Goal: Task Accomplishment & Management: Complete application form

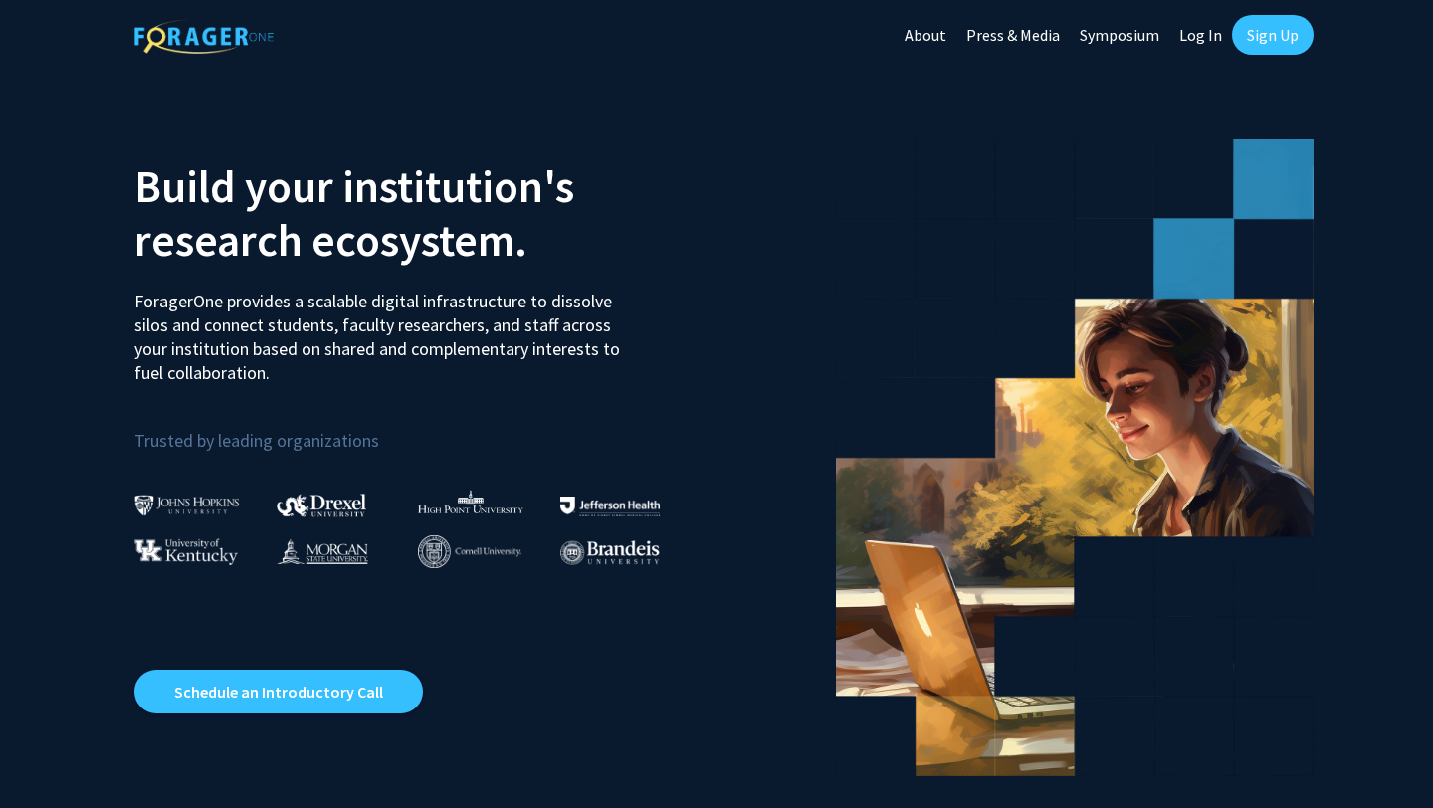
click at [1206, 33] on link "Log In" at bounding box center [1200, 35] width 63 height 70
select select
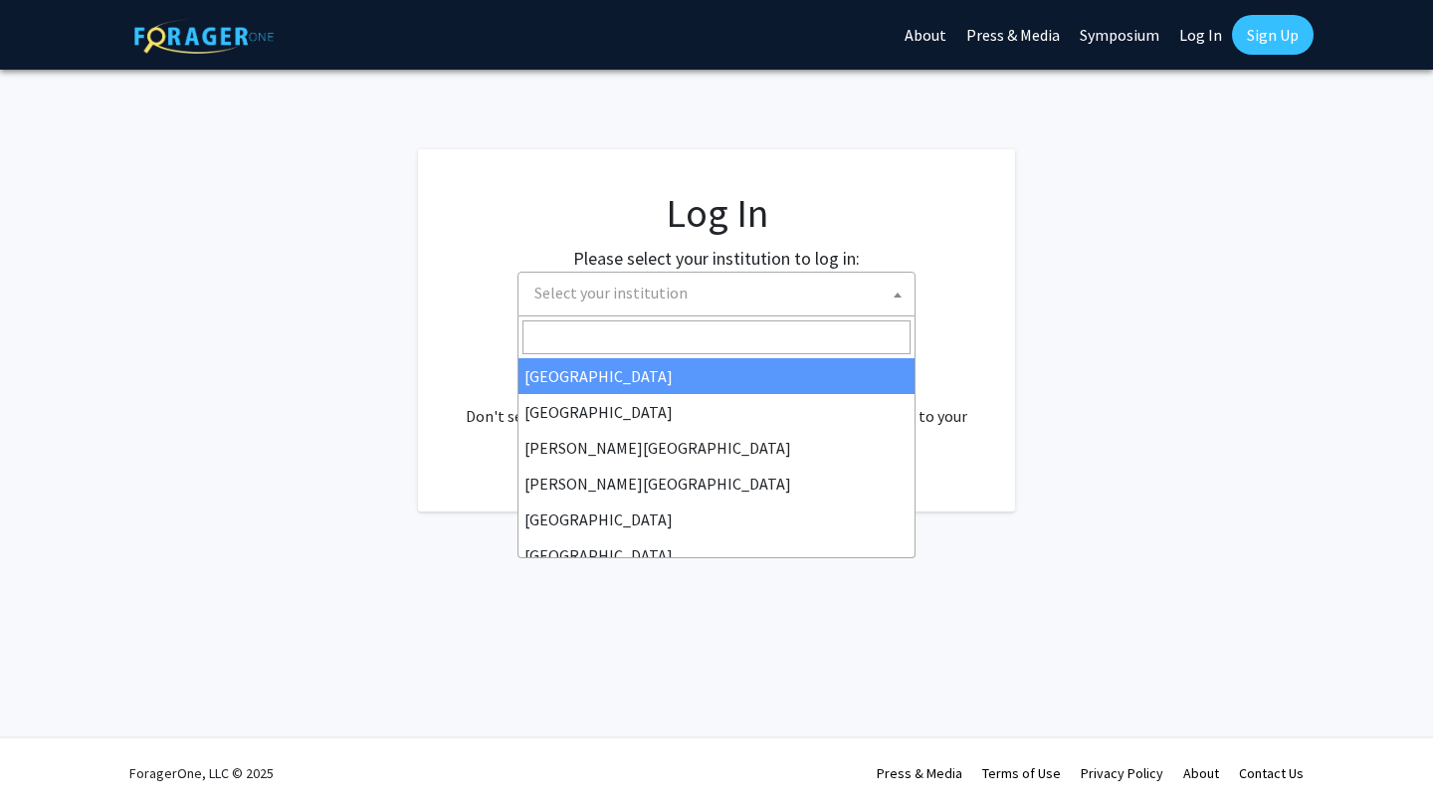
click at [701, 287] on span "Select your institution" at bounding box center [720, 293] width 388 height 41
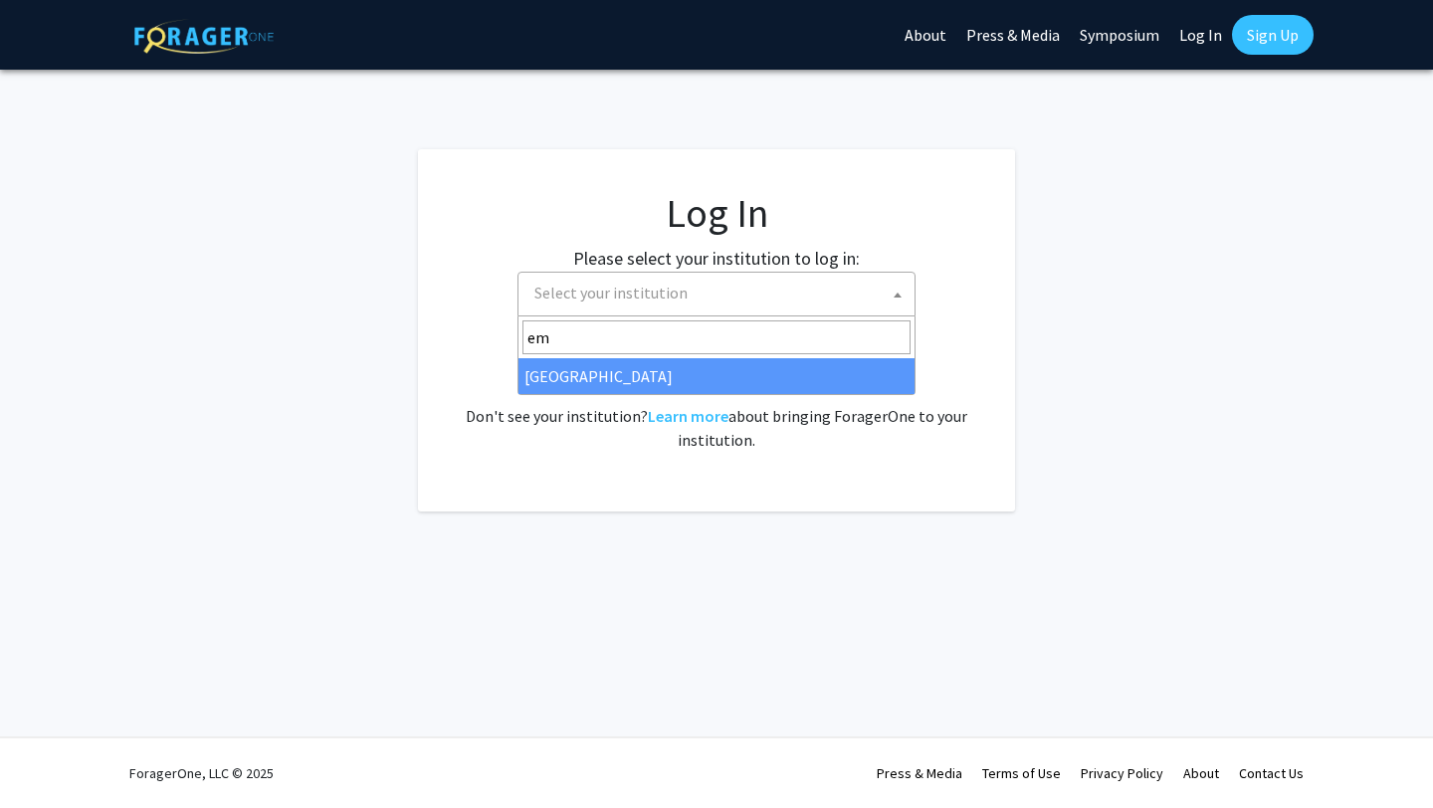
type input "em"
select select "12"
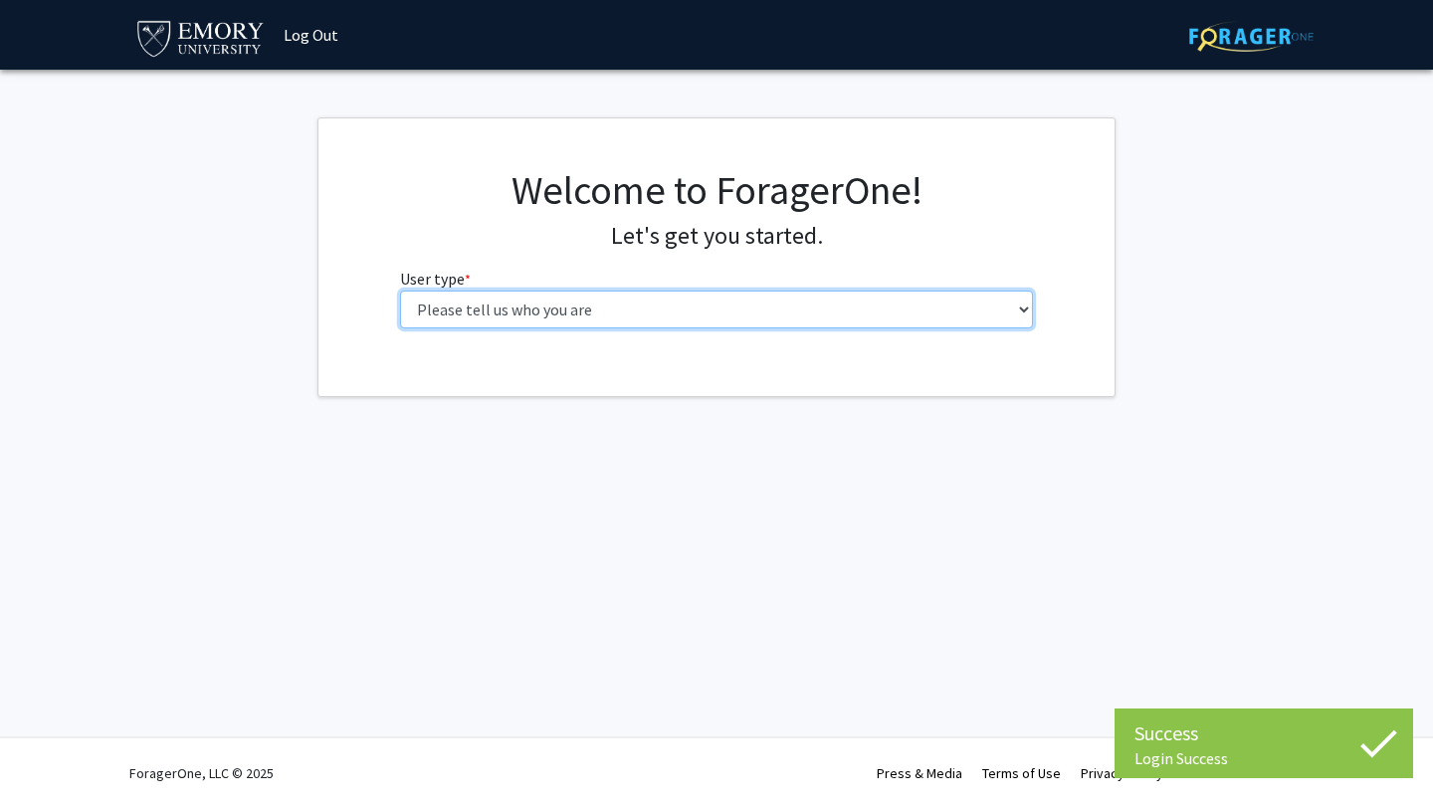
click at [494, 314] on select "Please tell us who you are Undergraduate Student Master's Student Doctoral Cand…" at bounding box center [717, 309] width 634 height 38
select select "1: undergrad"
click at [400, 290] on select "Please tell us who you are Undergraduate Student Master's Student Doctoral Cand…" at bounding box center [717, 309] width 634 height 38
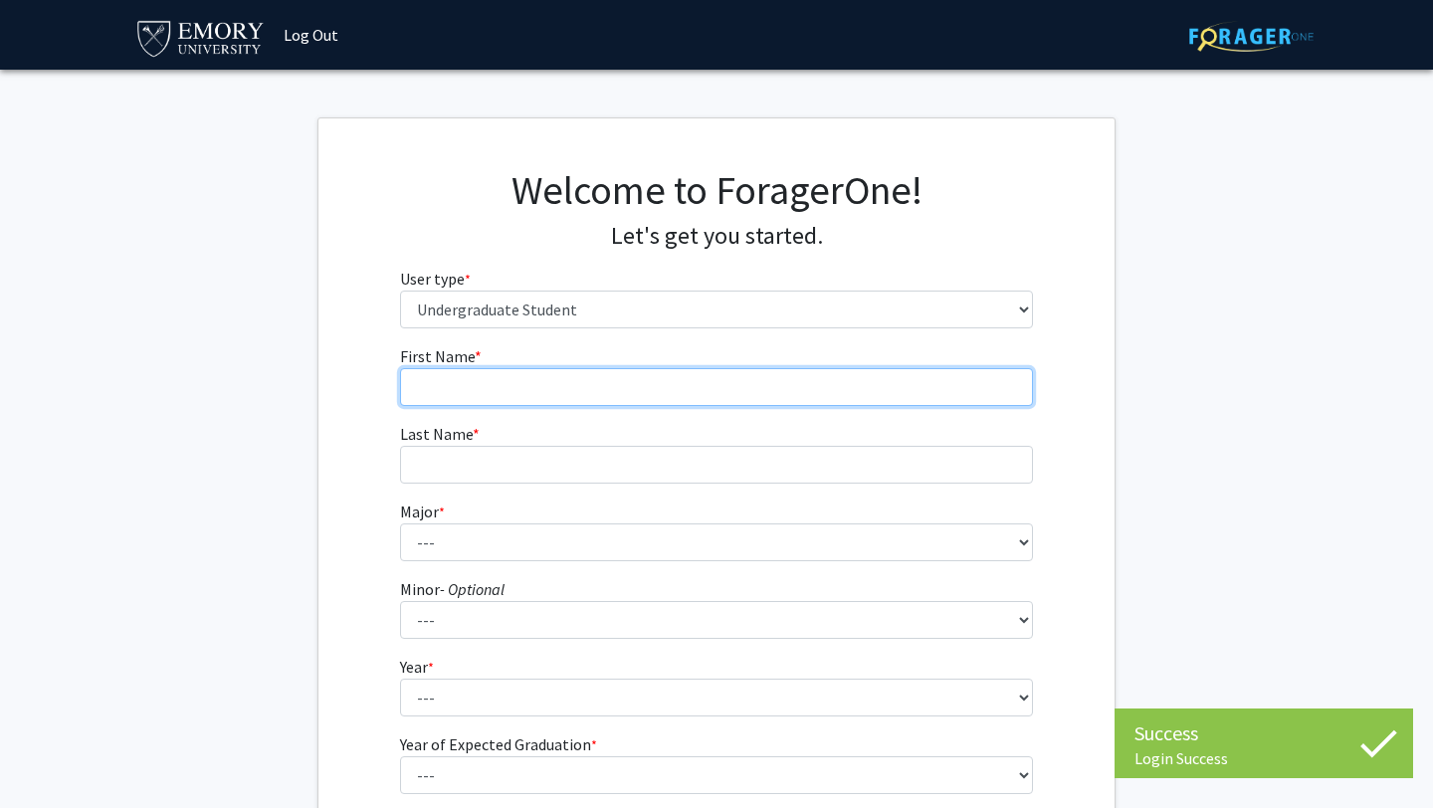
click at [507, 392] on input "First Name * required" at bounding box center [717, 387] width 634 height 38
type input "Kadence"
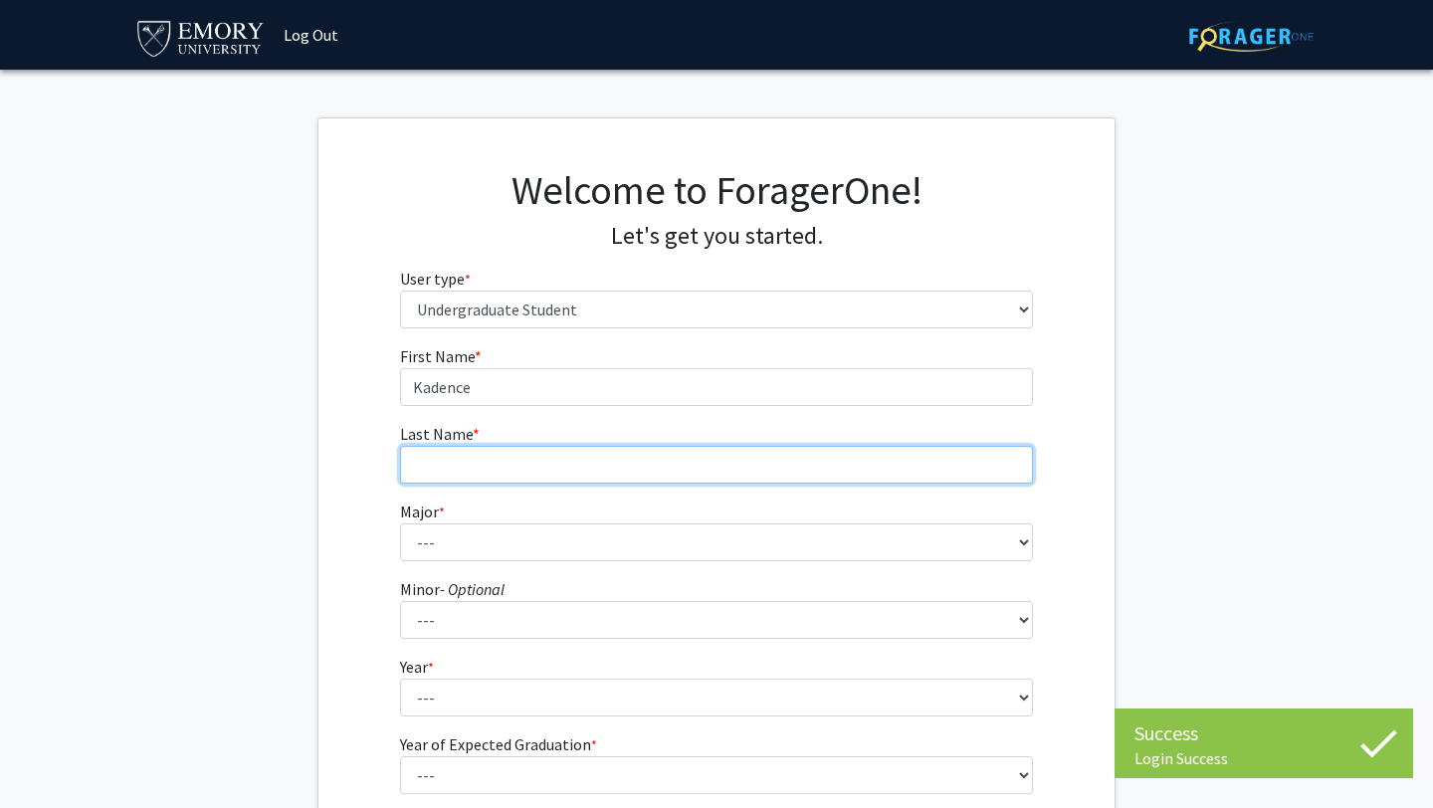
type input "[PERSON_NAME]"
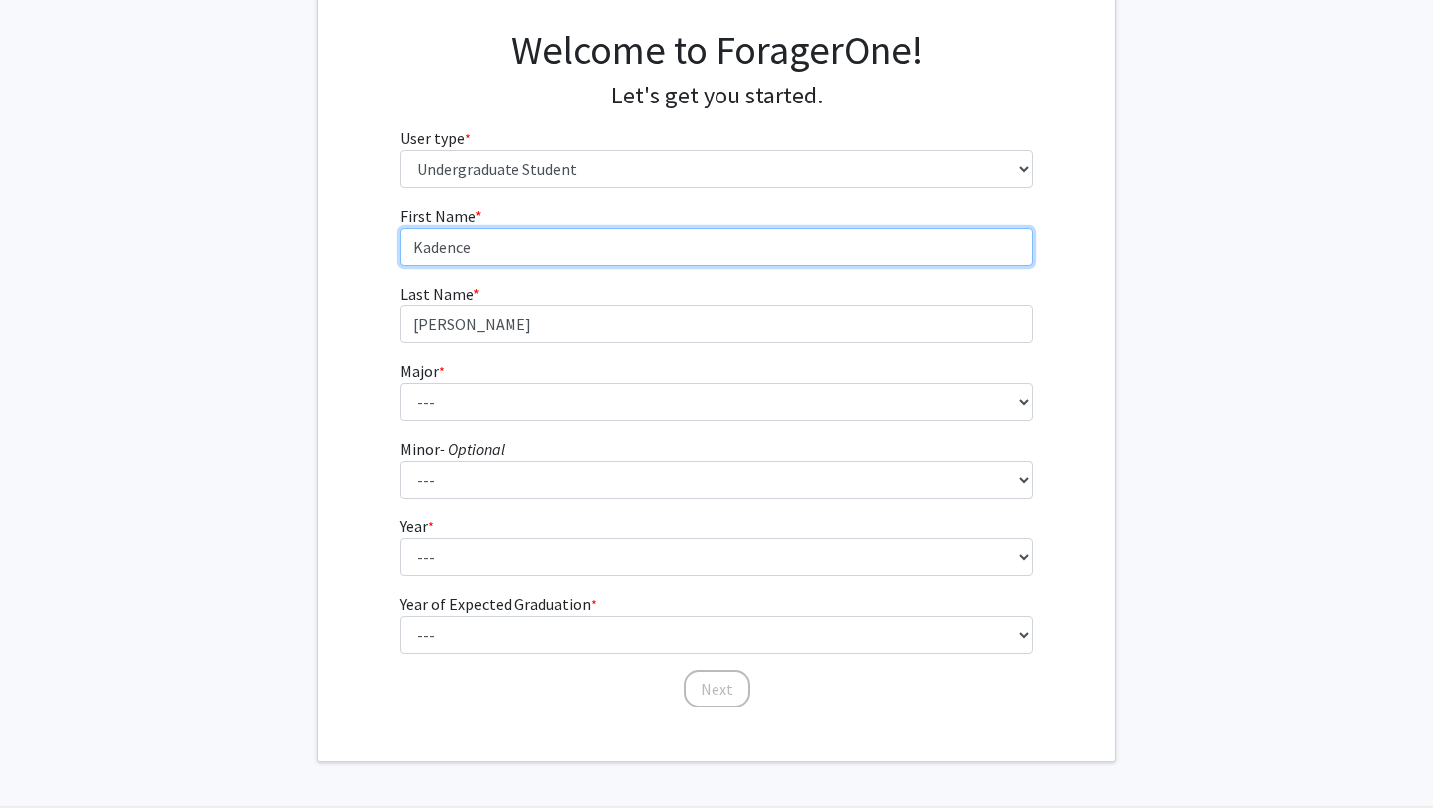
scroll to position [144, 0]
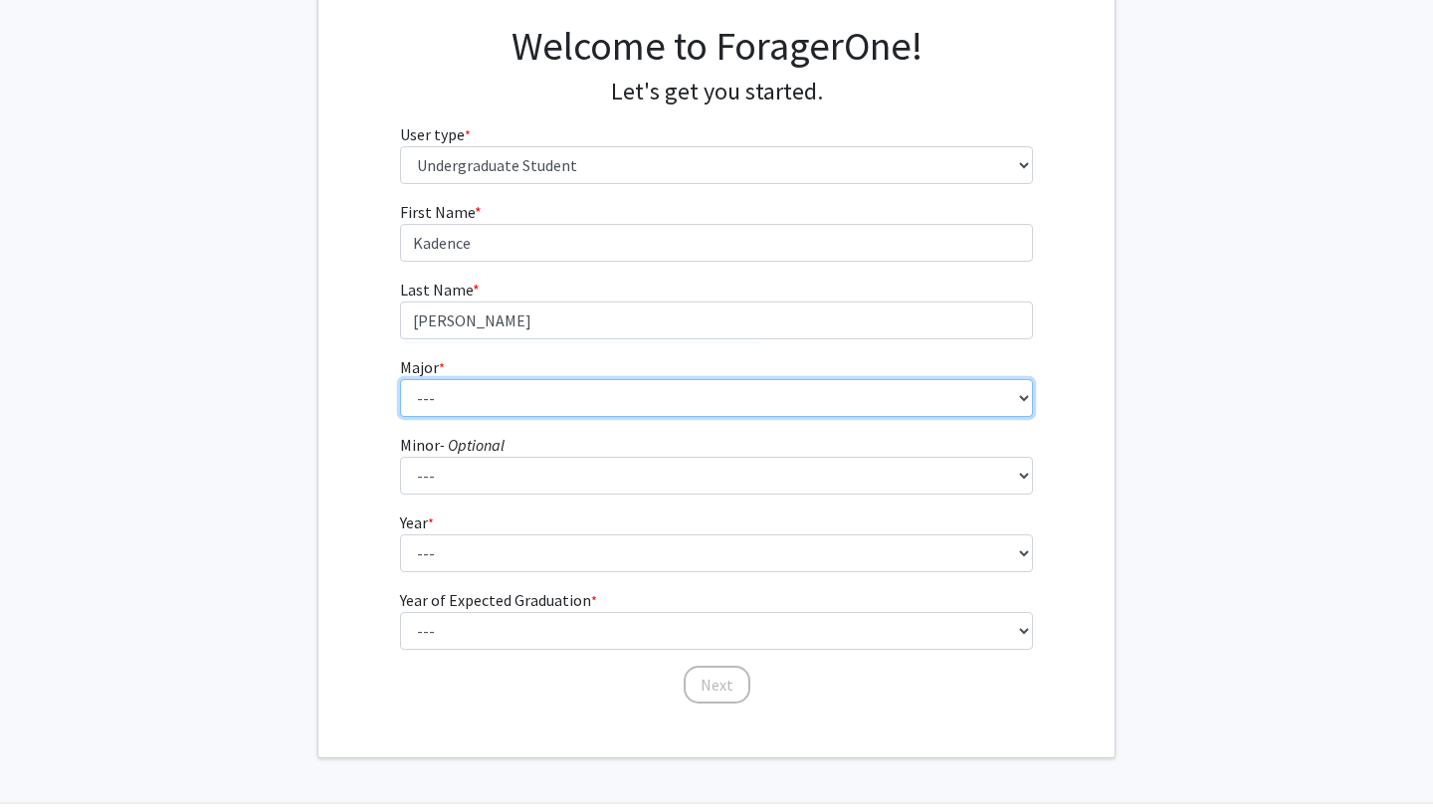
click at [551, 400] on select "--- Accounting African American Studies African Studies American Studies Analyt…" at bounding box center [717, 398] width 634 height 38
select select "12: 973"
click at [400, 379] on select "--- Accounting African American Studies African Studies American Studies Analyt…" at bounding box center [717, 398] width 634 height 38
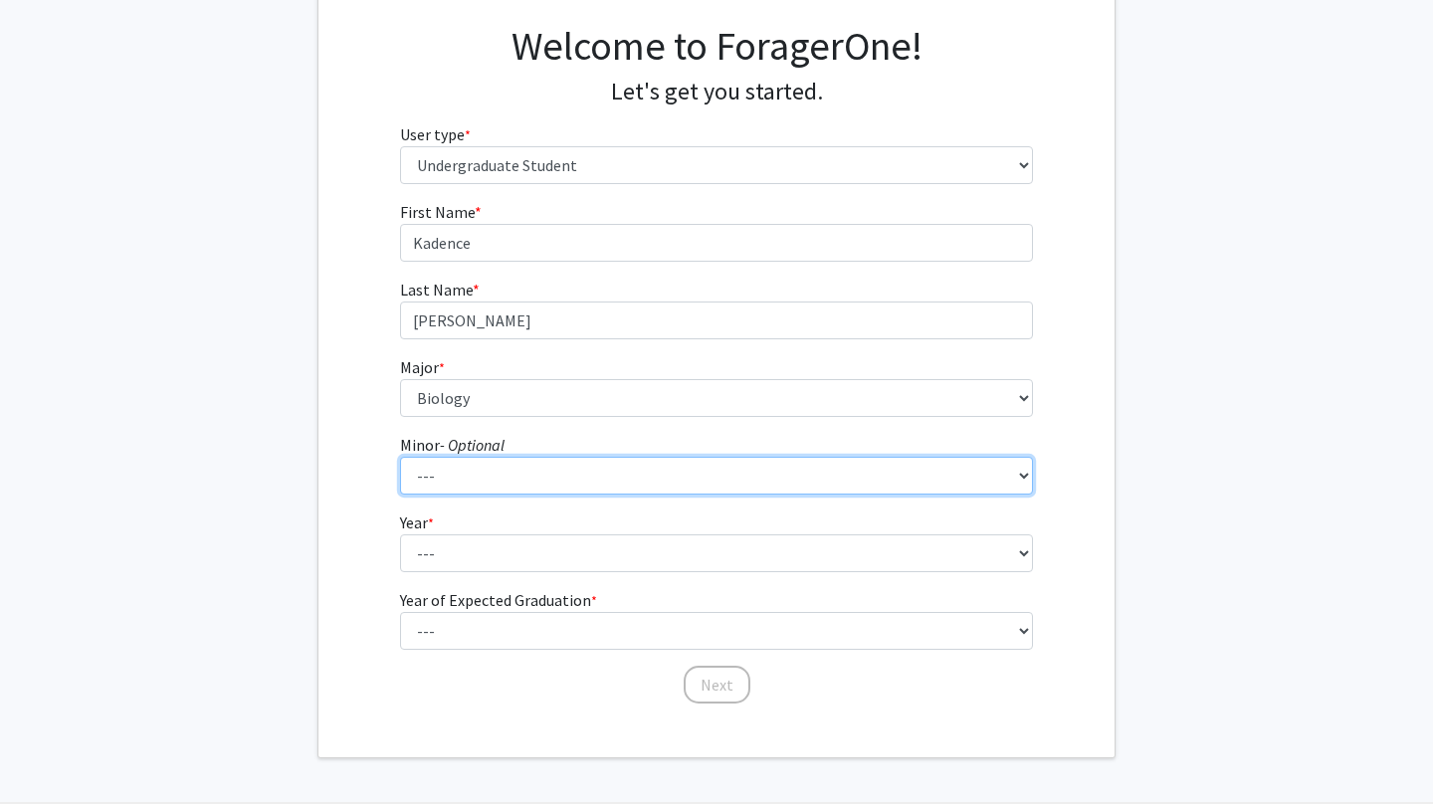
click at [554, 471] on select "--- African American Studies African Studies American Studies Ancient Mediterra…" at bounding box center [717, 476] width 634 height 38
click at [562, 468] on select "--- African American Studies African Studies American Studies Ancient Mediterra…" at bounding box center [717, 476] width 634 height 38
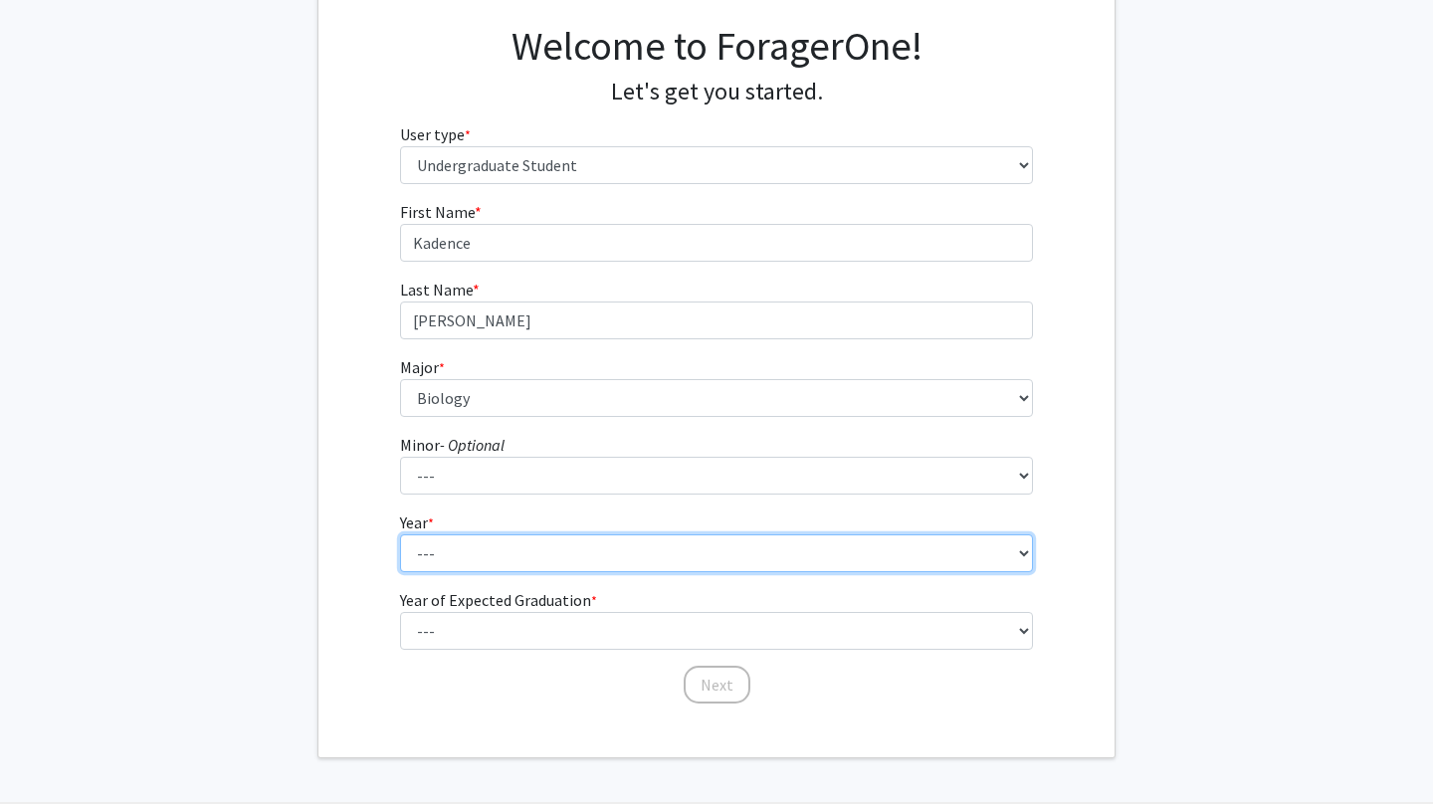
click at [554, 555] on select "--- First-year Sophomore Junior Senior Postbaccalaureate Certificate" at bounding box center [717, 553] width 634 height 38
select select "1: first-year"
click at [400, 534] on select "--- First-year Sophomore Junior Senior Postbaccalaureate Certificate" at bounding box center [717, 553] width 634 height 38
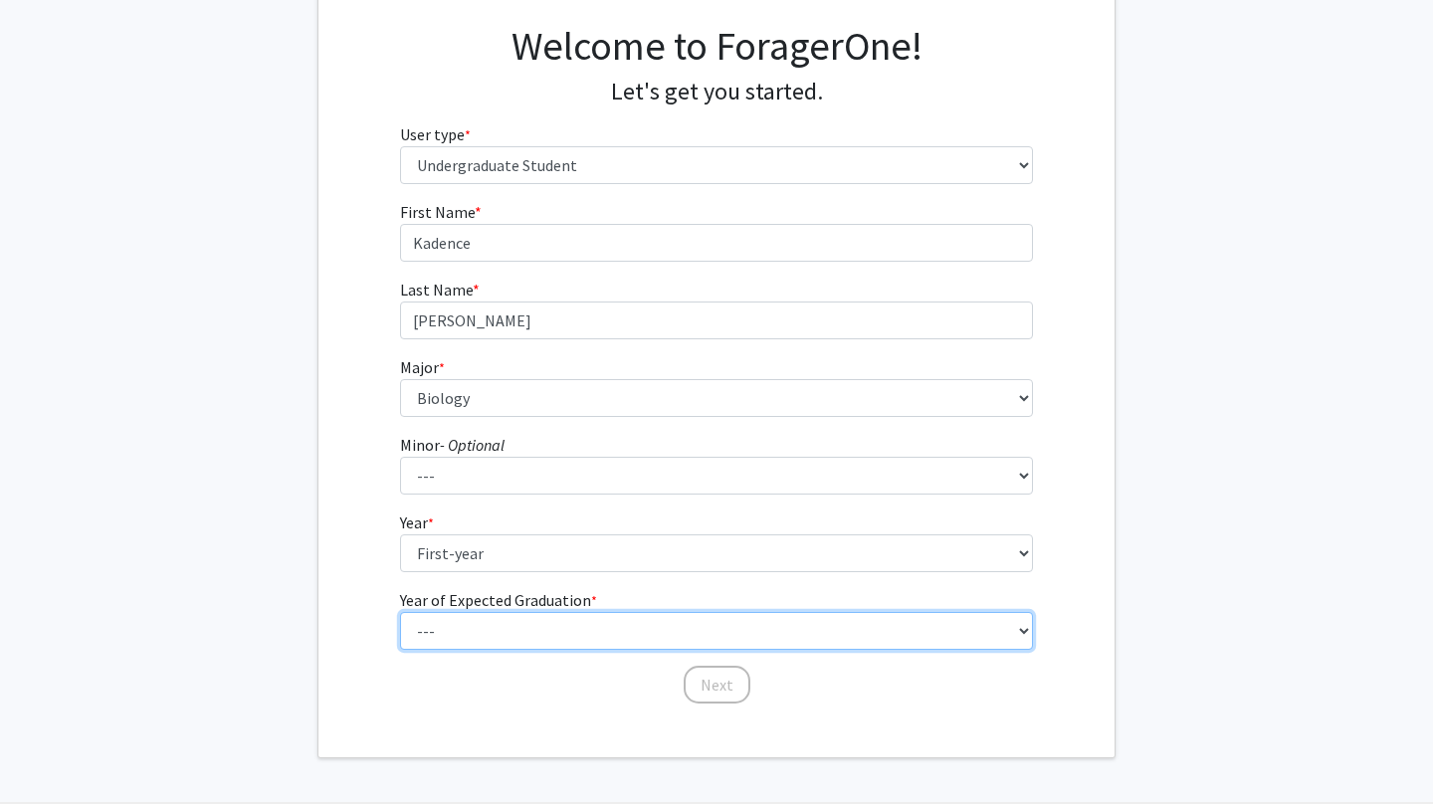
click at [549, 620] on select "--- 2025 2026 2027 2028 2029 2030 2031 2032 2033 2034" at bounding box center [717, 631] width 634 height 38
select select "5: 2029"
click at [400, 612] on select "--- 2025 2026 2027 2028 2029 2030 2031 2032 2033 2034" at bounding box center [717, 631] width 634 height 38
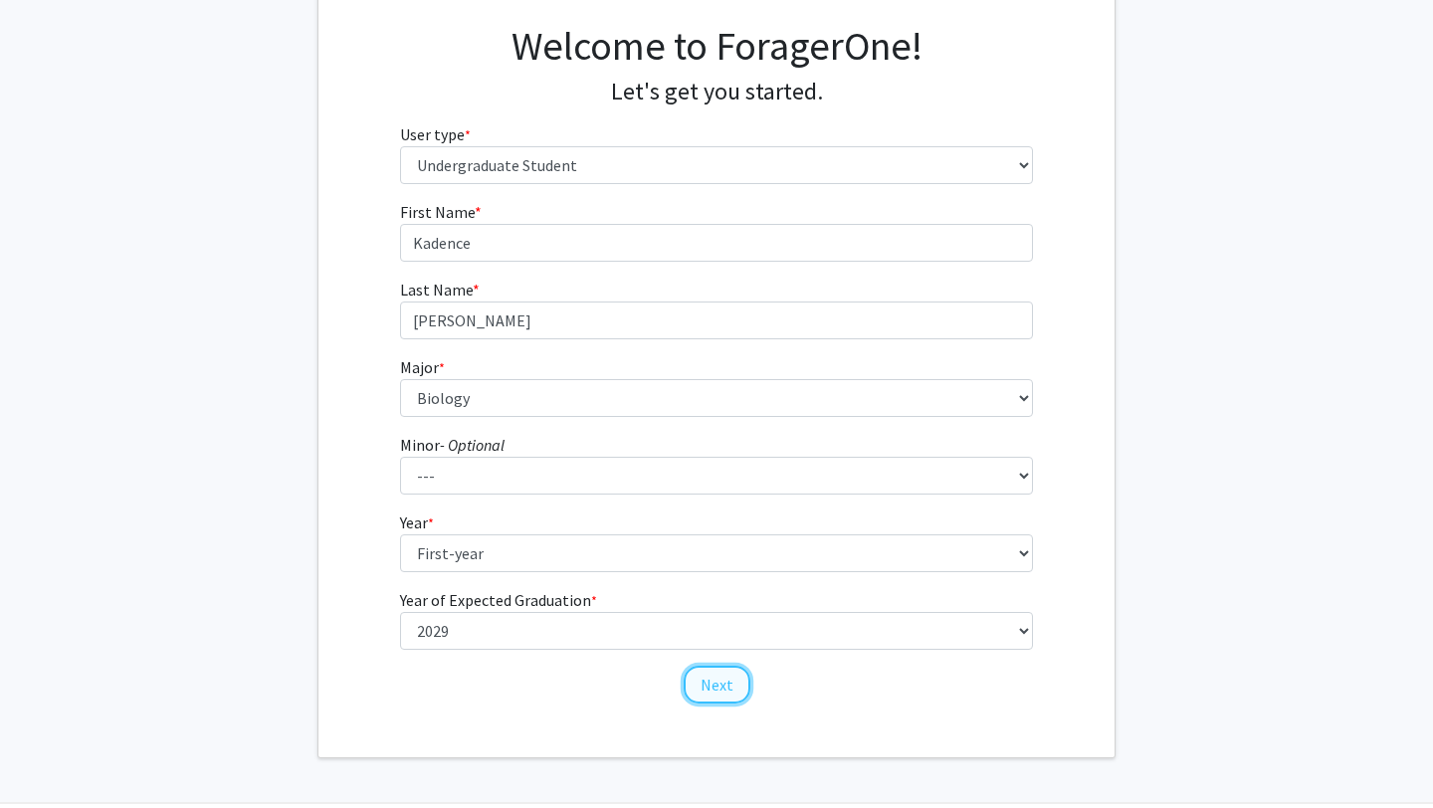
click at [724, 694] on button "Next" at bounding box center [716, 685] width 67 height 38
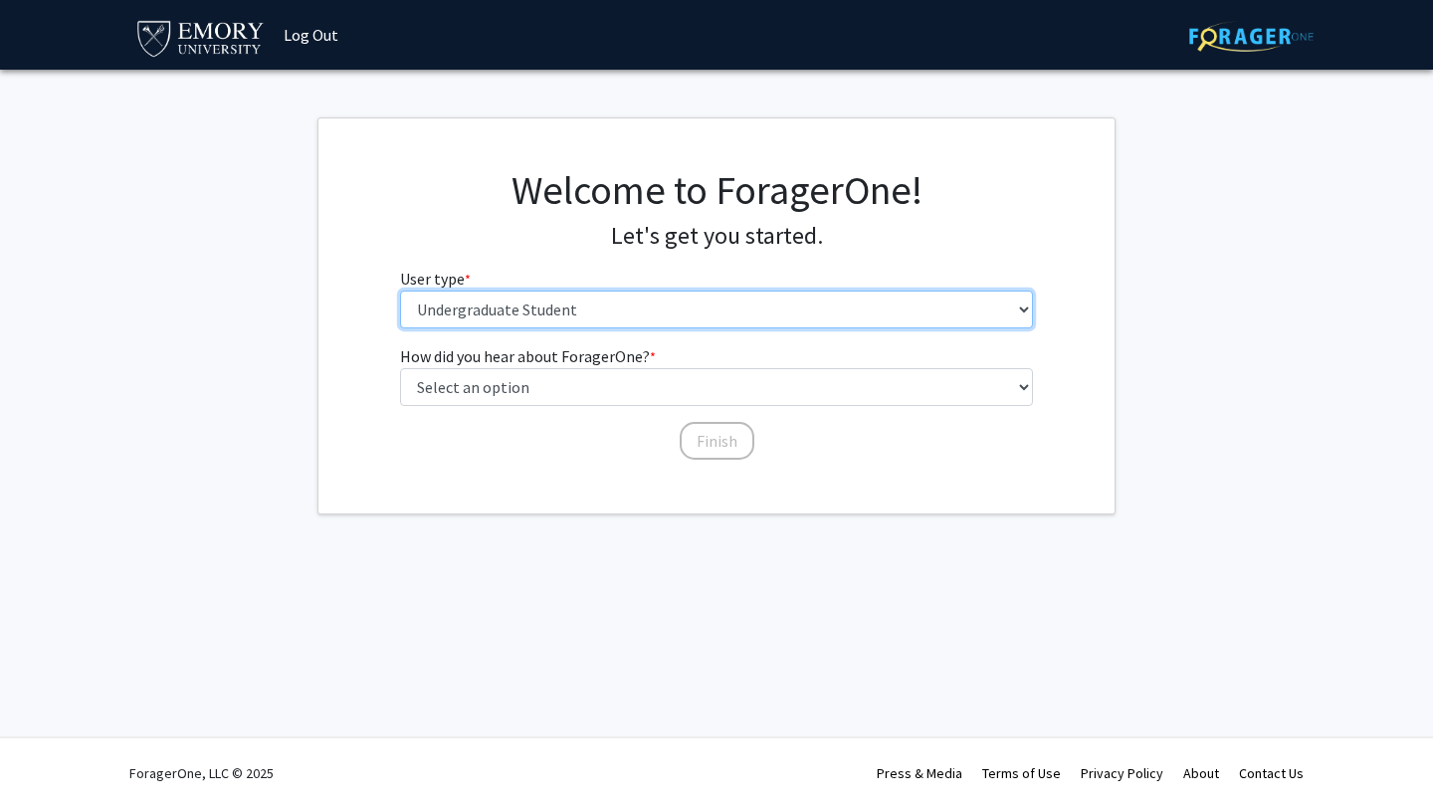
click at [710, 307] on select "Please tell us who you are Undergraduate Student Master's Student Doctoral Cand…" at bounding box center [717, 309] width 634 height 38
click at [400, 290] on select "Please tell us who you are Undergraduate Student Master's Student Doctoral Cand…" at bounding box center [717, 309] width 634 height 38
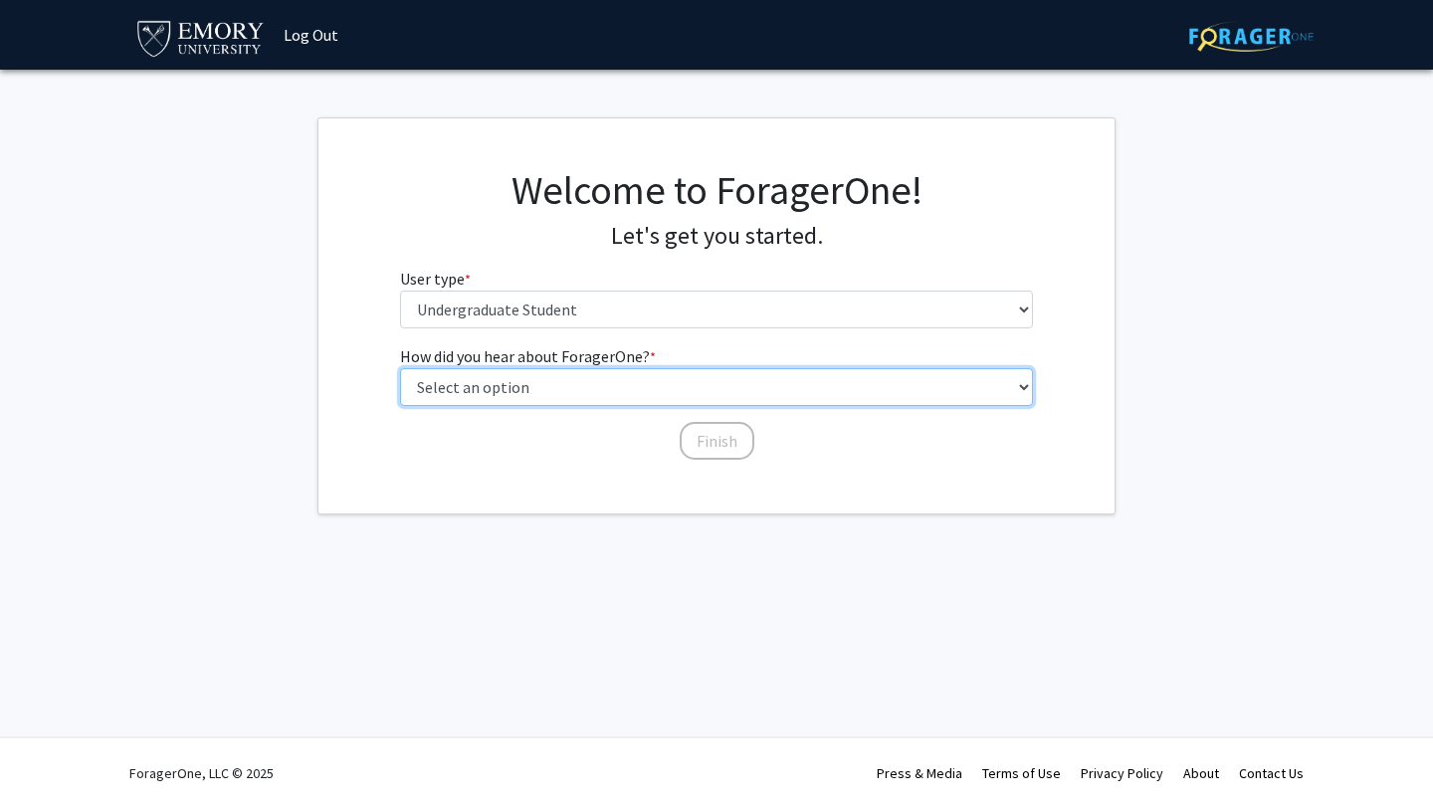
click at [688, 380] on select "Select an option Peer/student recommendation Faculty/staff recommendation Unive…" at bounding box center [717, 387] width 634 height 38
select select "5: other"
click at [400, 368] on select "Select an option Peer/student recommendation Faculty/staff recommendation Unive…" at bounding box center [717, 387] width 634 height 38
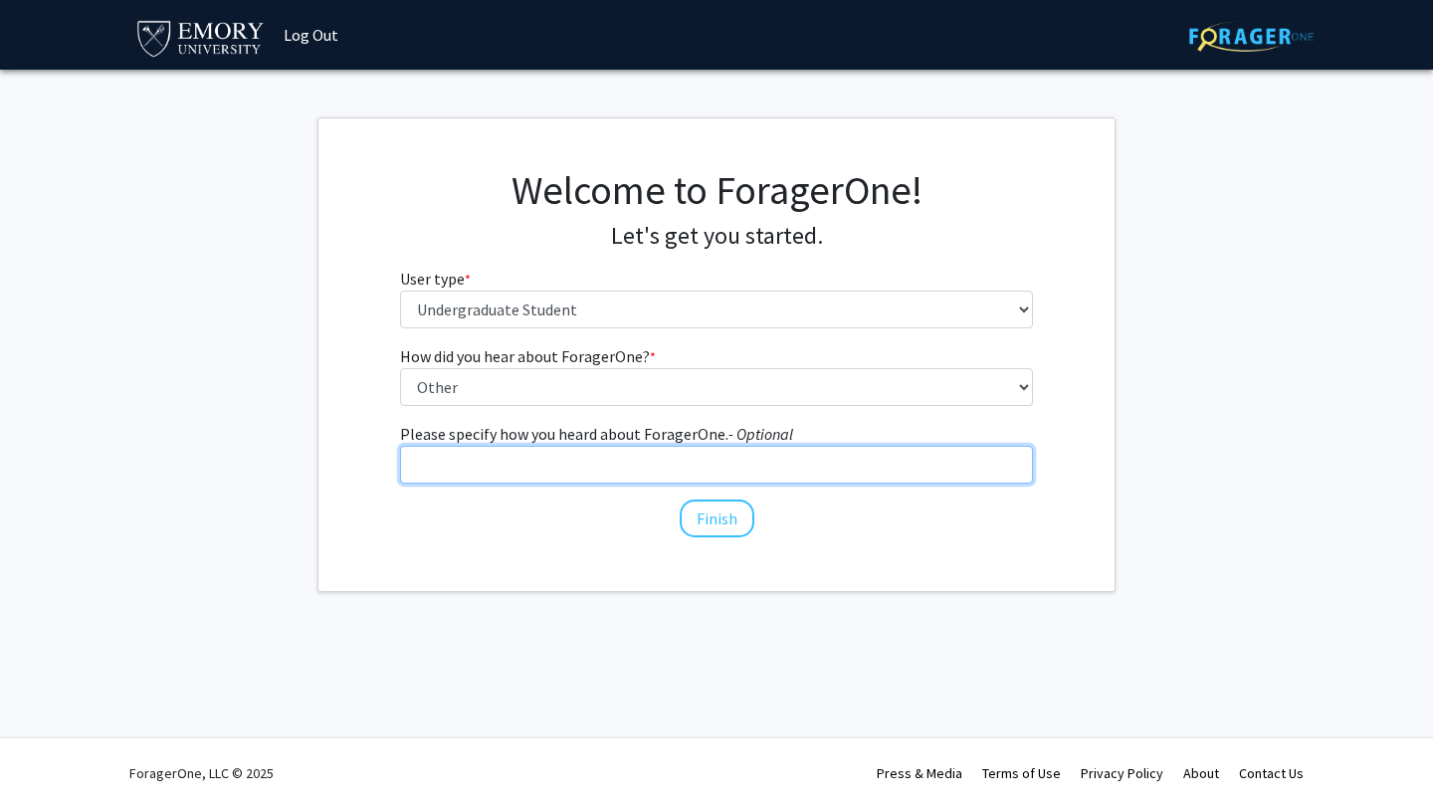
click at [707, 476] on input "Please specify how you heard about ForagerOne. - Optional" at bounding box center [717, 465] width 634 height 38
click at [746, 466] on input "Please specify how you heard about ForagerOne. - Optional" at bounding box center [717, 465] width 634 height 38
type input "Google"
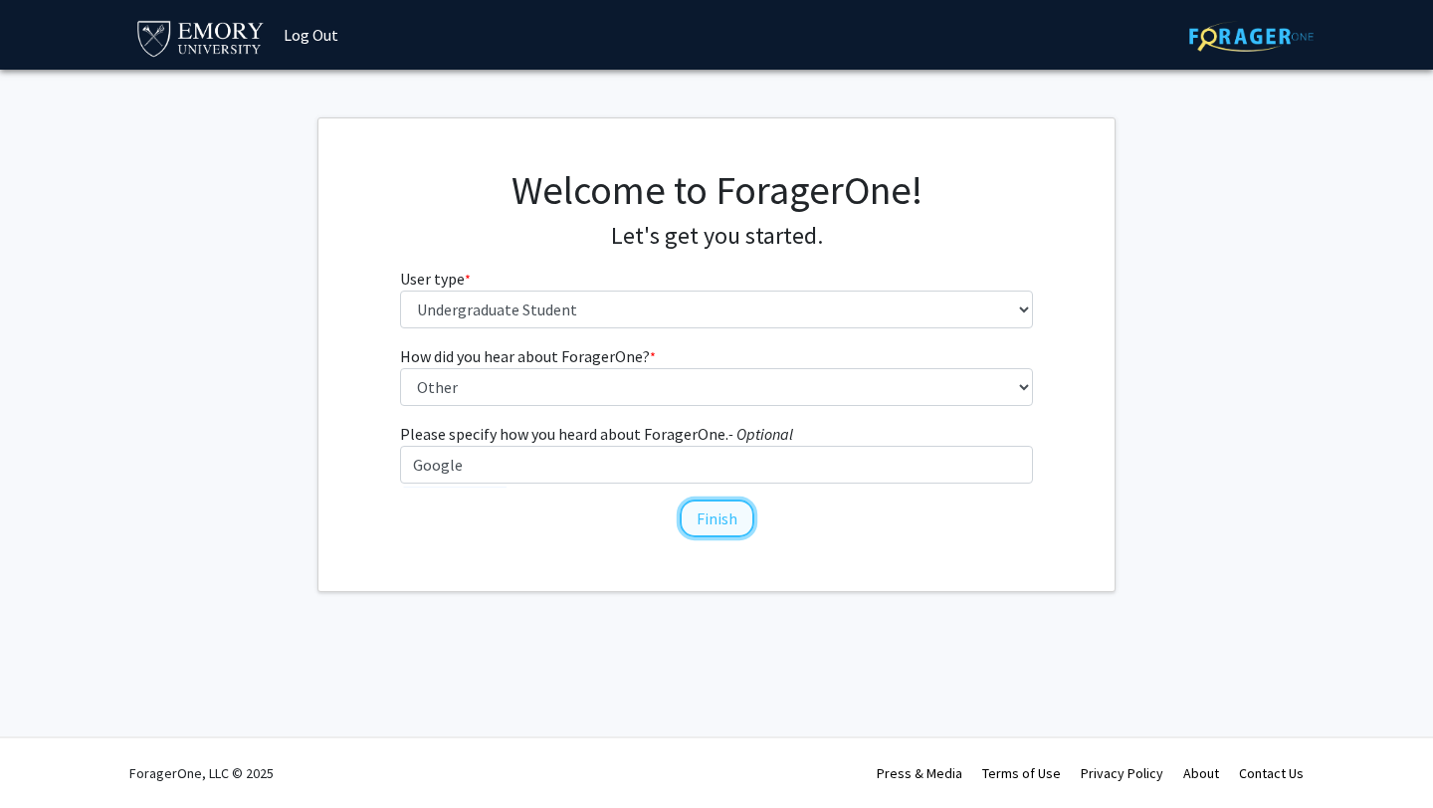
click at [686, 523] on button "Finish" at bounding box center [716, 518] width 75 height 38
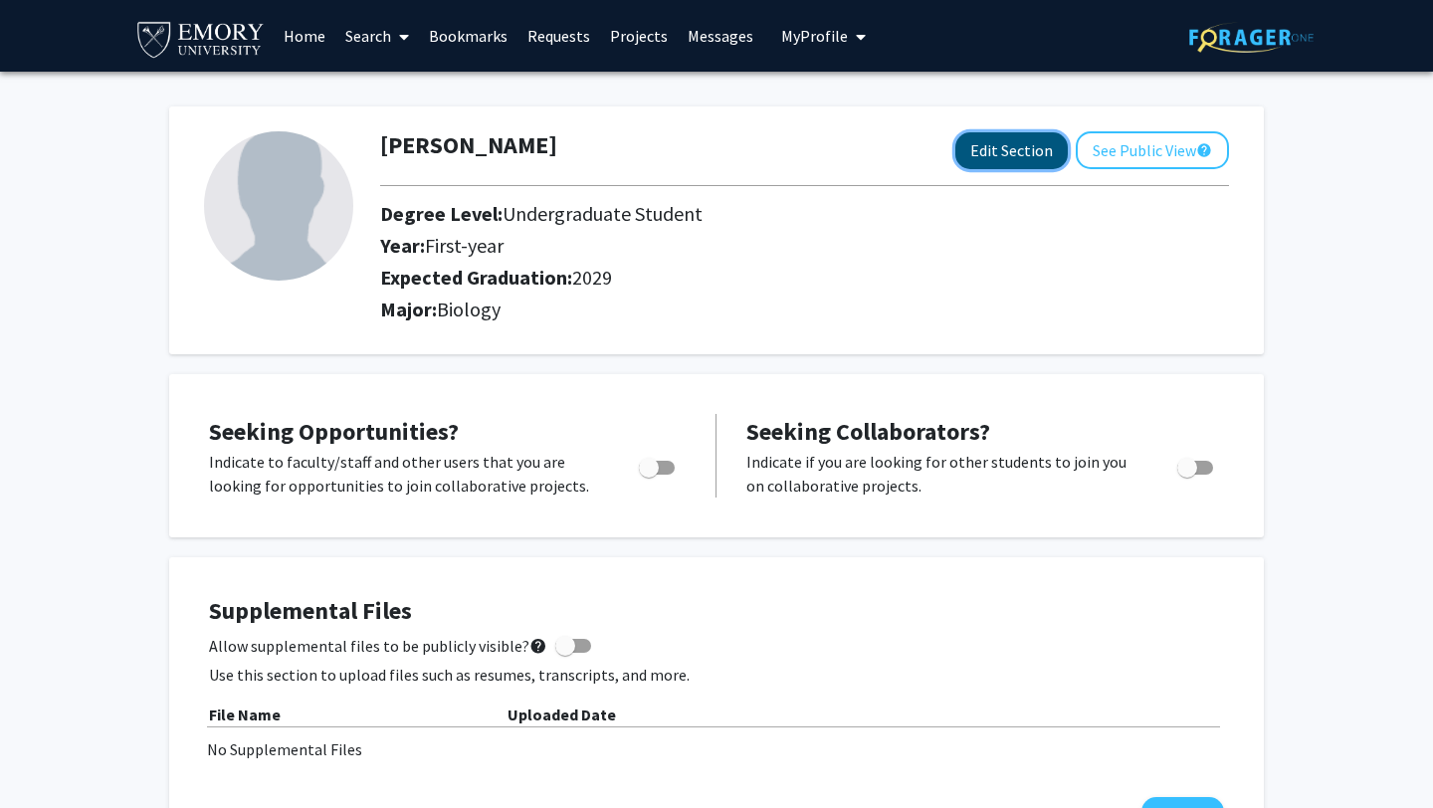
click at [1029, 140] on button "Edit Section" at bounding box center [1011, 150] width 112 height 37
select select "first-year"
select select "2029"
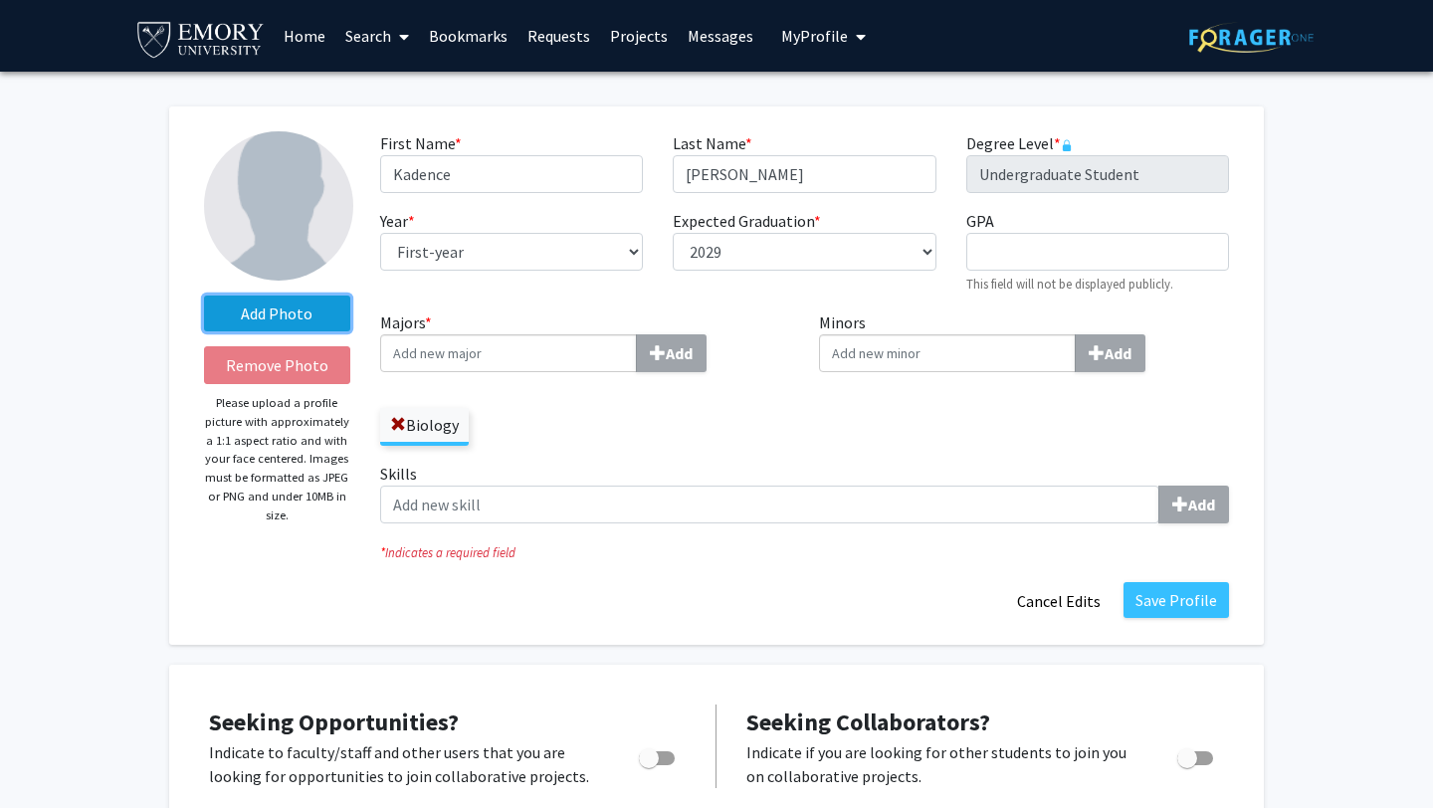
click at [309, 321] on label "Add Photo" at bounding box center [277, 313] width 146 height 36
click at [0, 0] on input "Add Photo" at bounding box center [0, 0] width 0 height 0
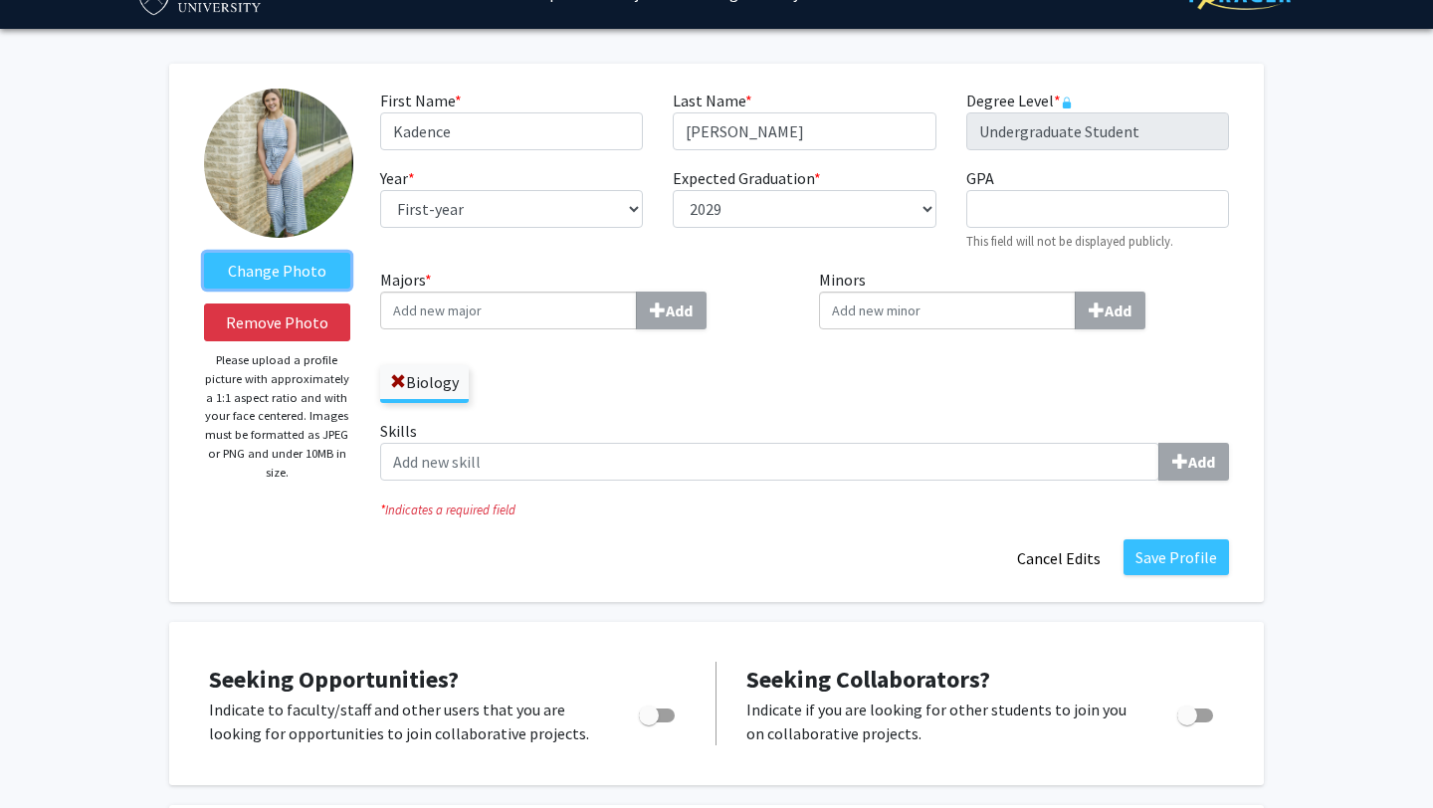
scroll to position [48, 0]
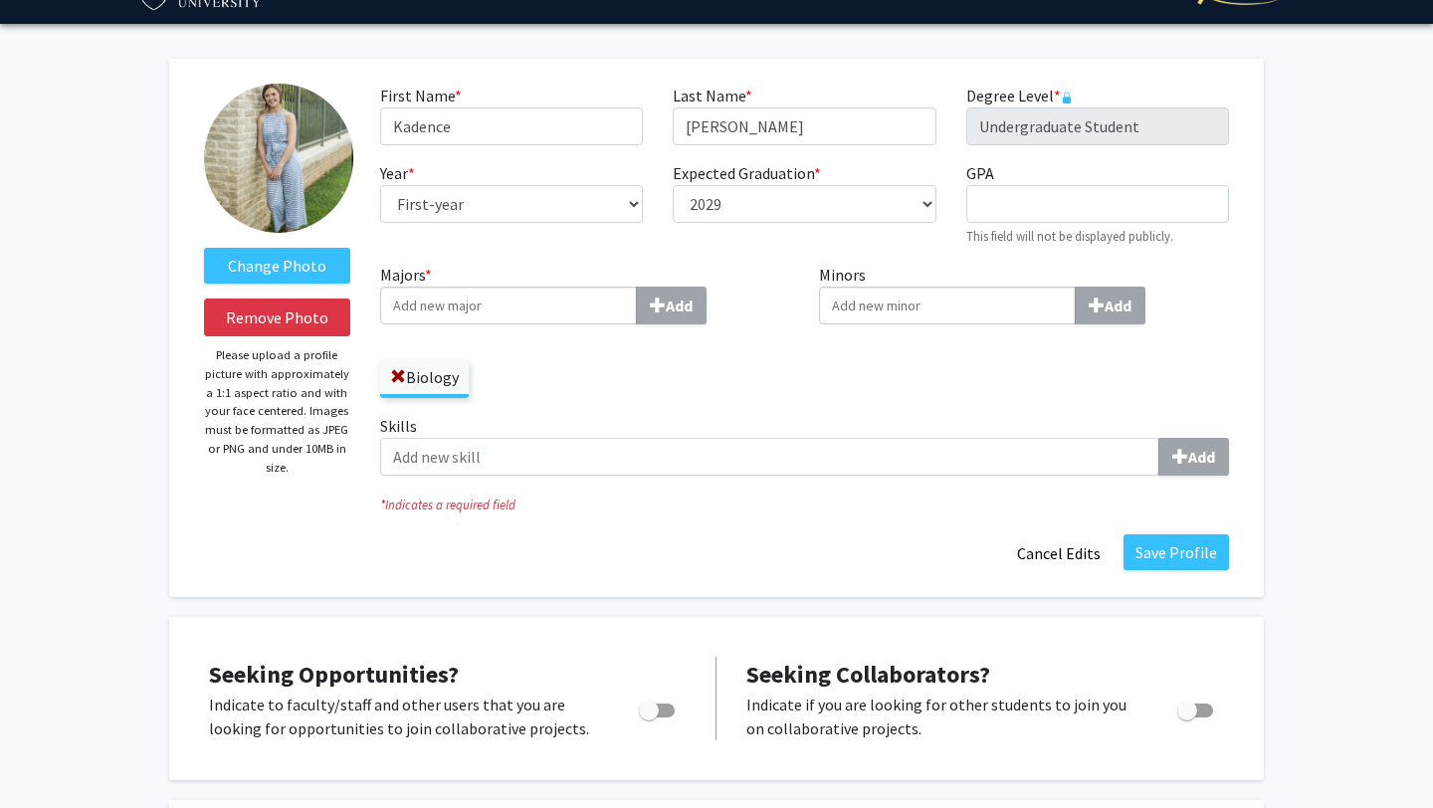
click at [594, 307] on input "Majors * Add" at bounding box center [508, 306] width 257 height 38
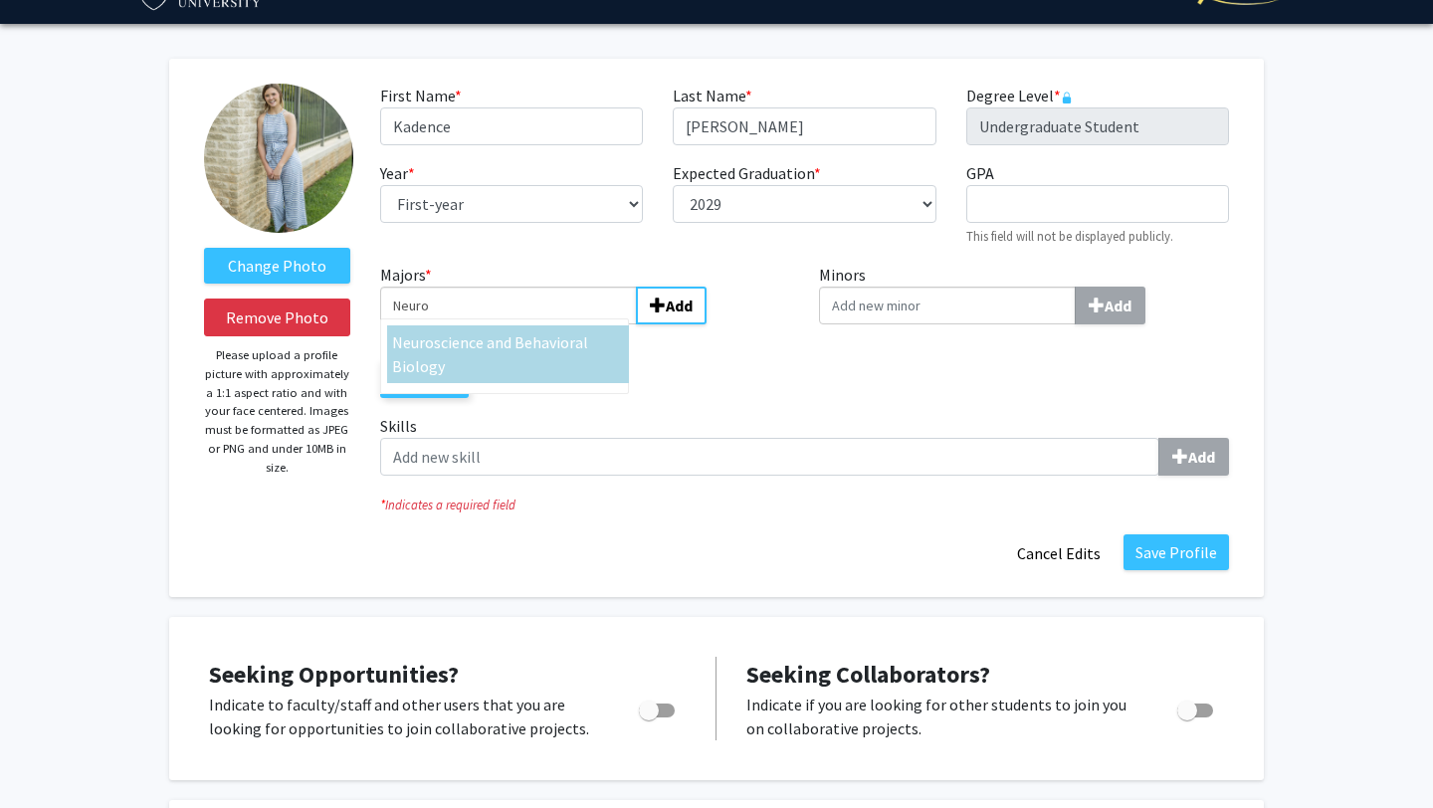
type input "Neuro"
click at [542, 351] on span "science and Behavioral Biology" at bounding box center [490, 354] width 196 height 44
click at [542, 324] on input "Neuro" at bounding box center [508, 306] width 257 height 38
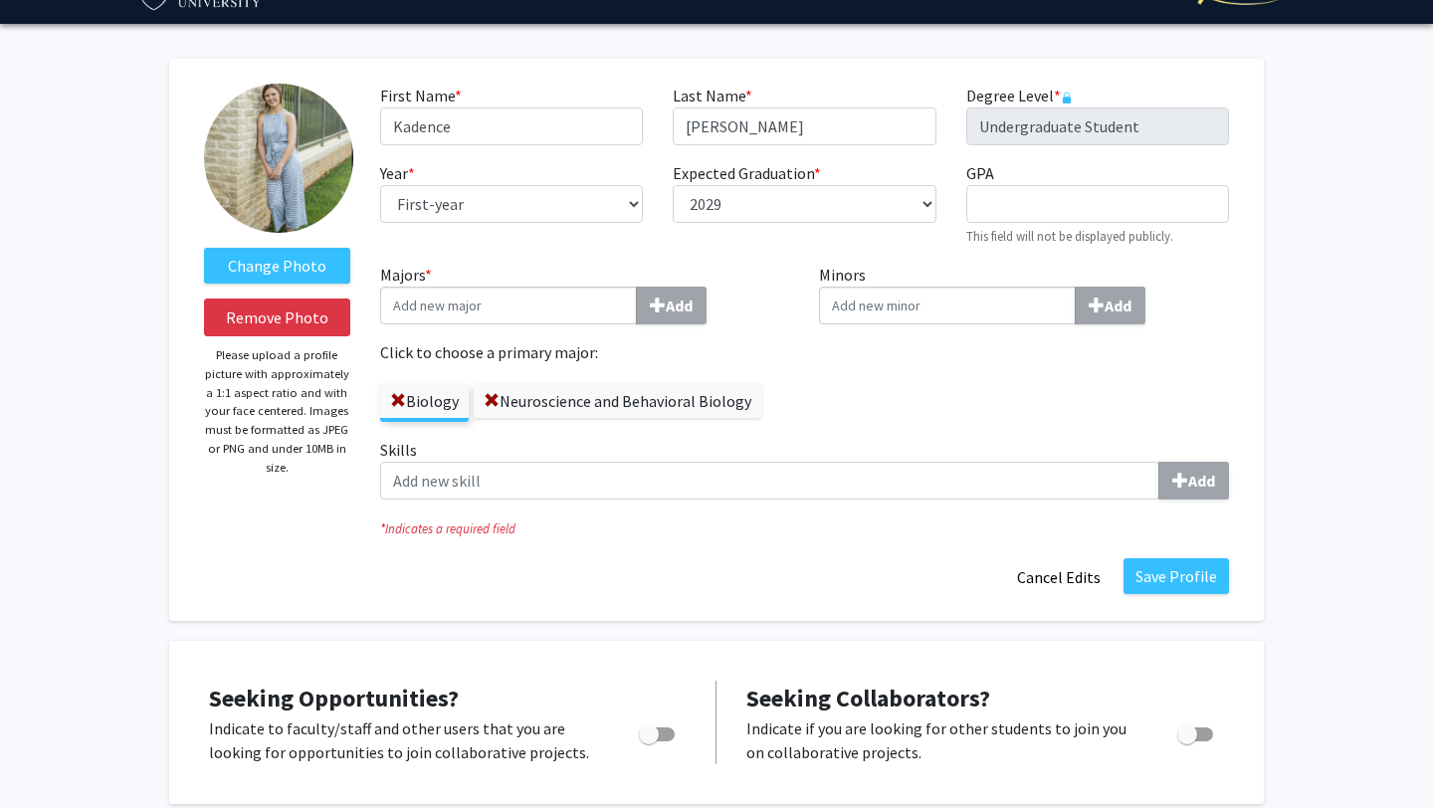
click at [927, 306] on input "Minors Add" at bounding box center [947, 306] width 257 height 38
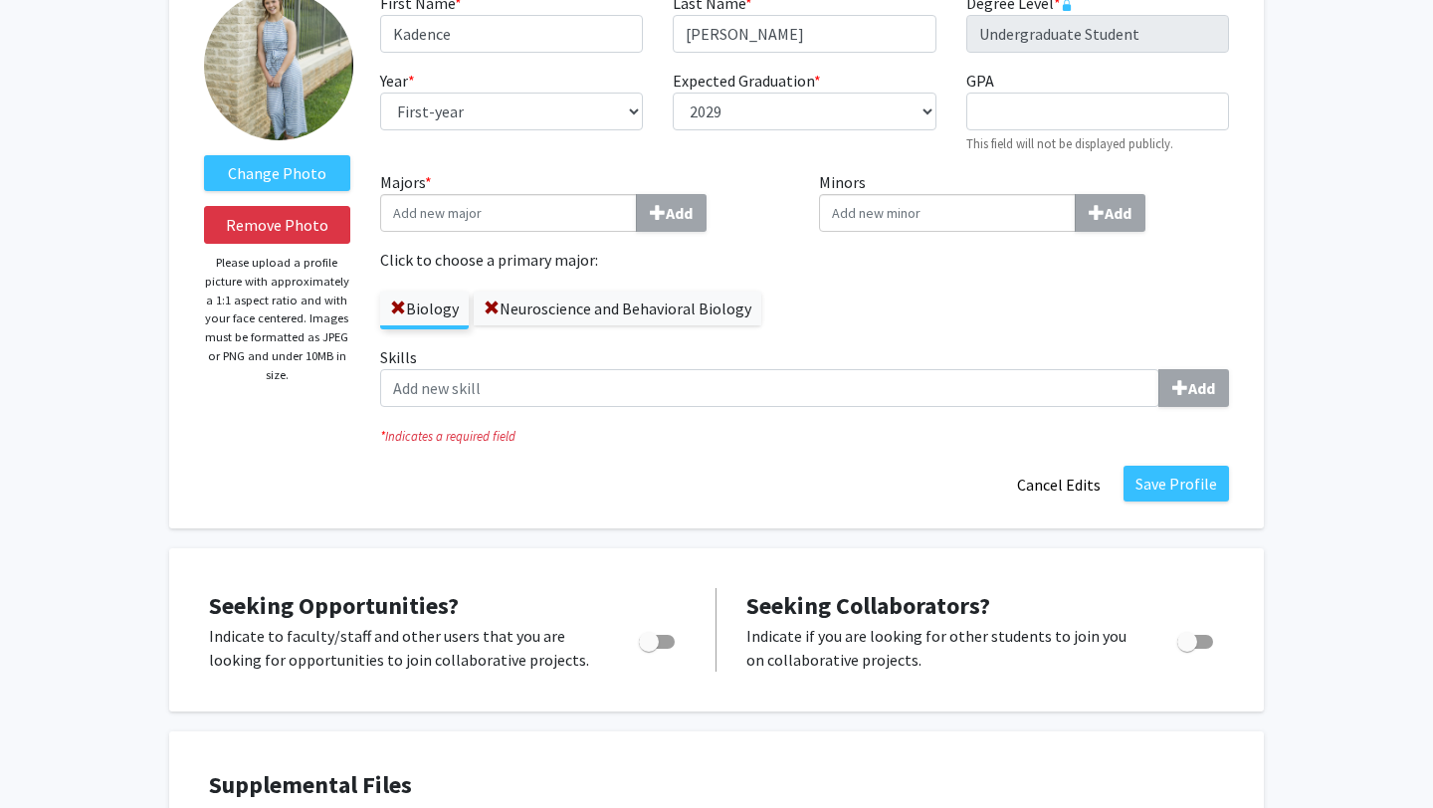
scroll to position [141, 0]
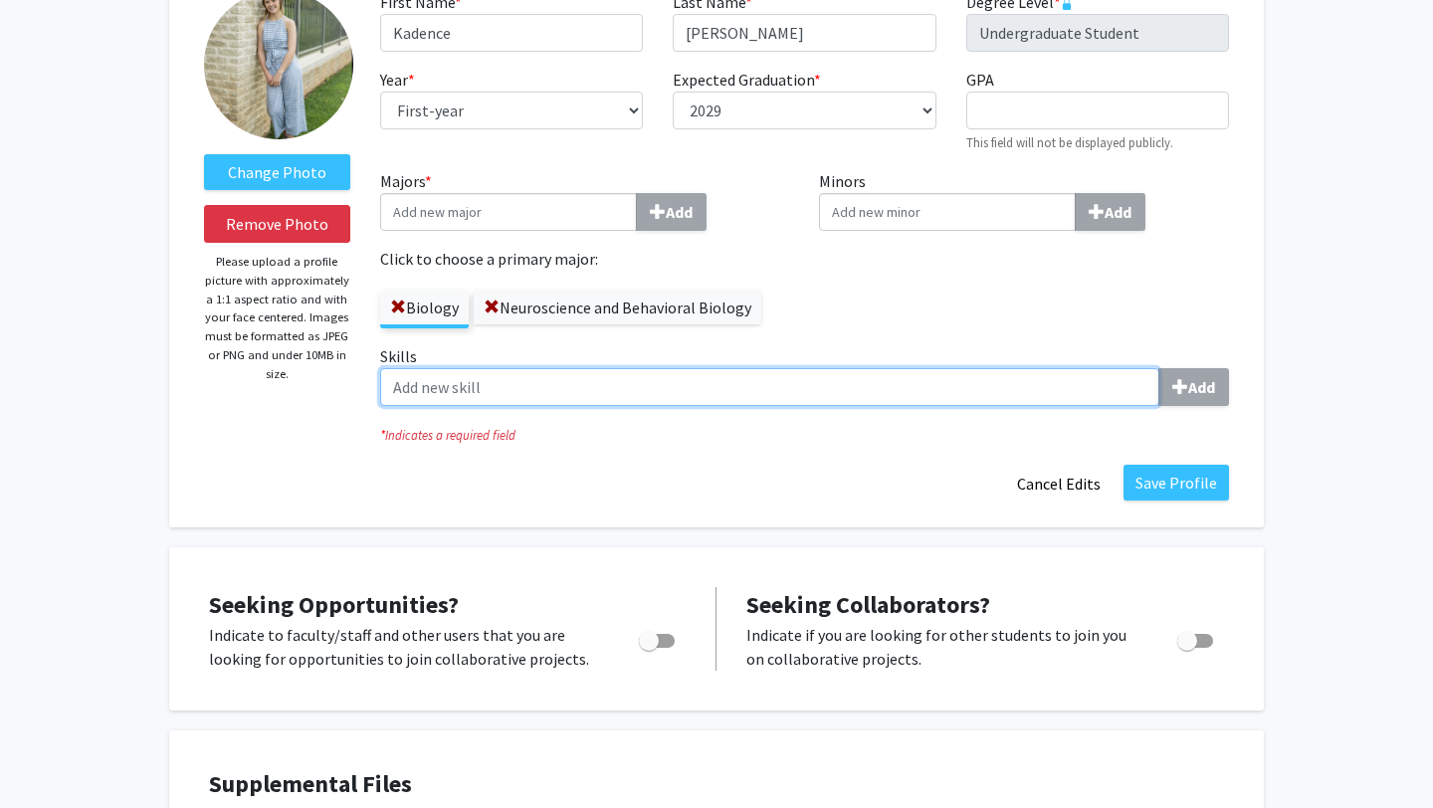
click at [826, 374] on input "Skills Add" at bounding box center [769, 387] width 779 height 38
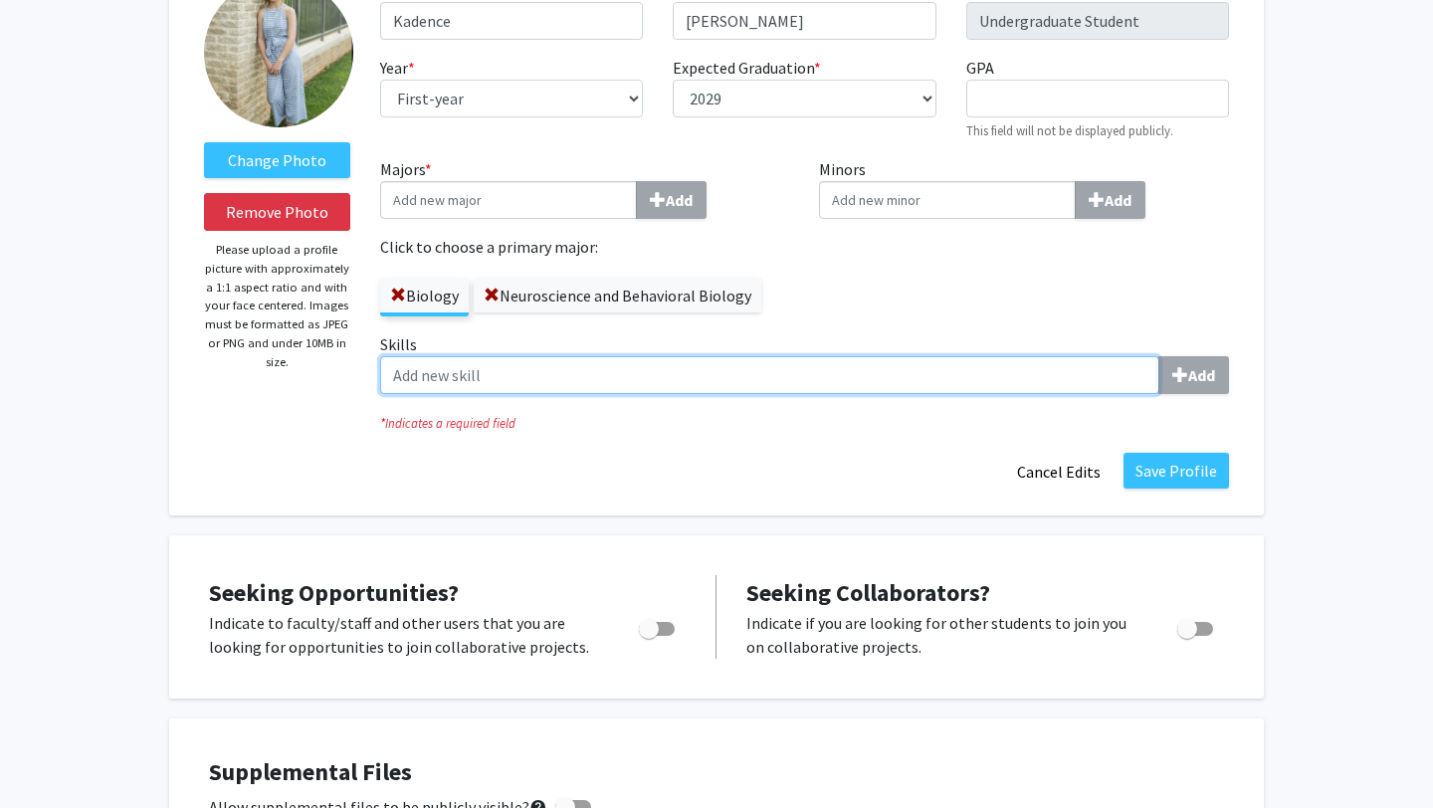
scroll to position [155, 0]
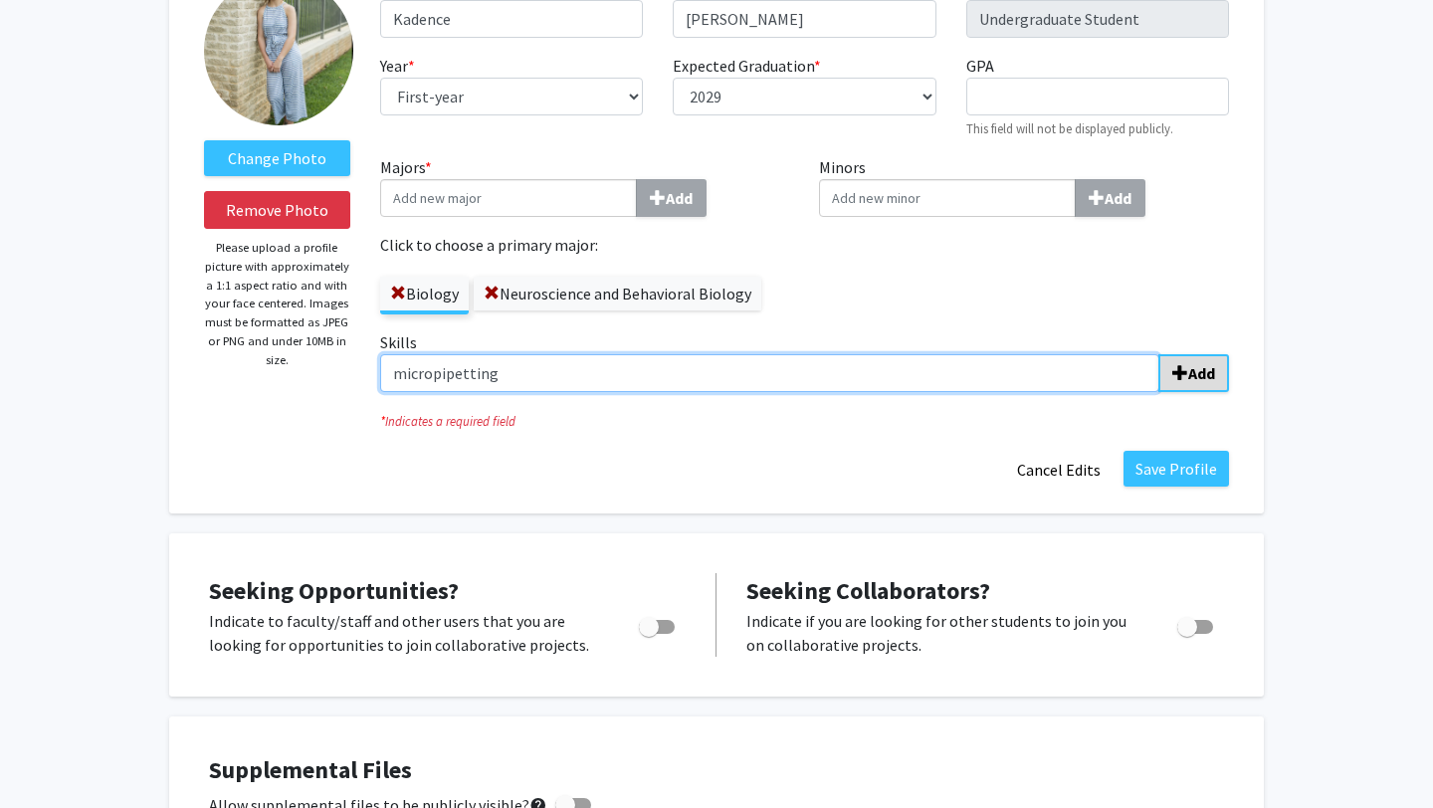
type input "micropipetting"
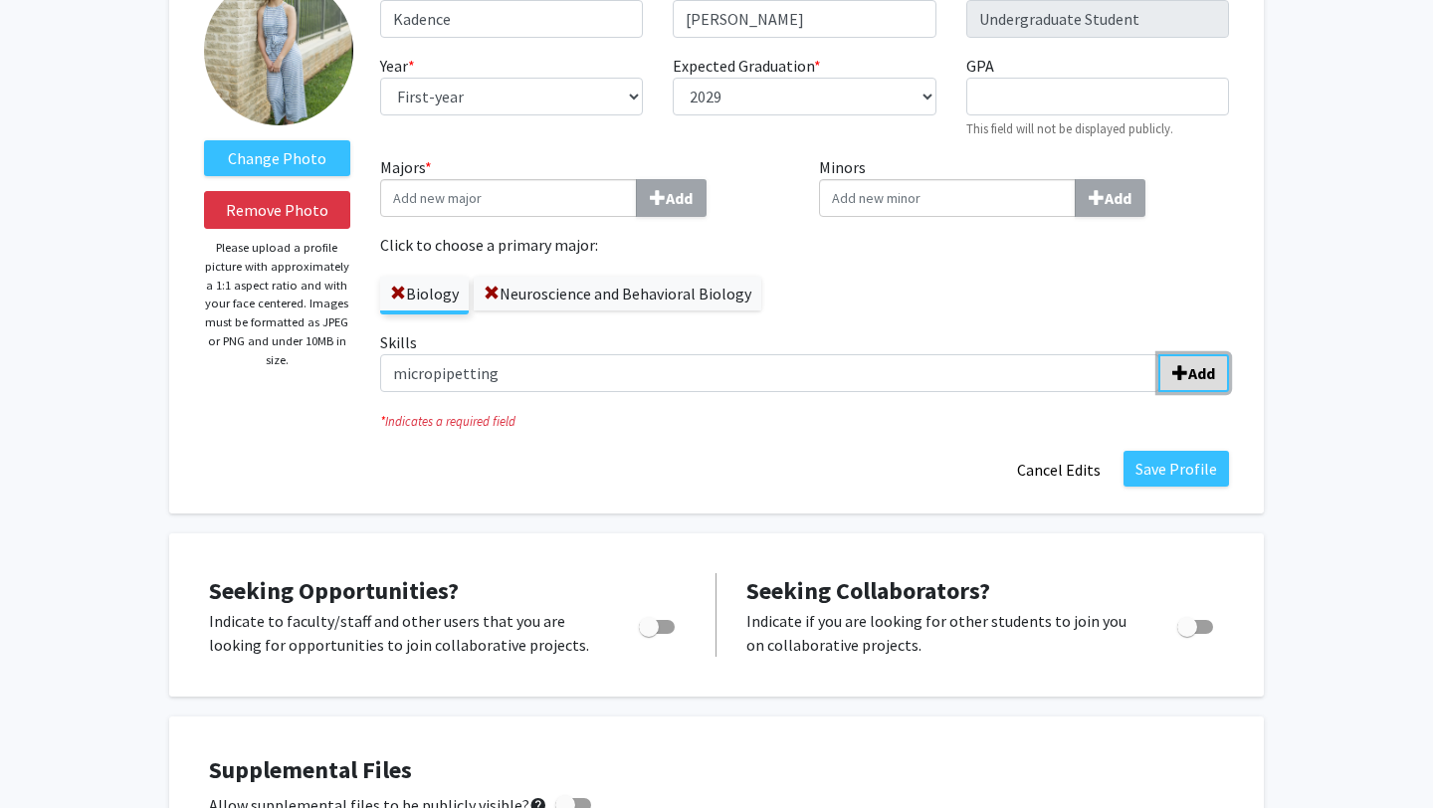
click at [1186, 367] on span "submit" at bounding box center [1180, 373] width 16 height 16
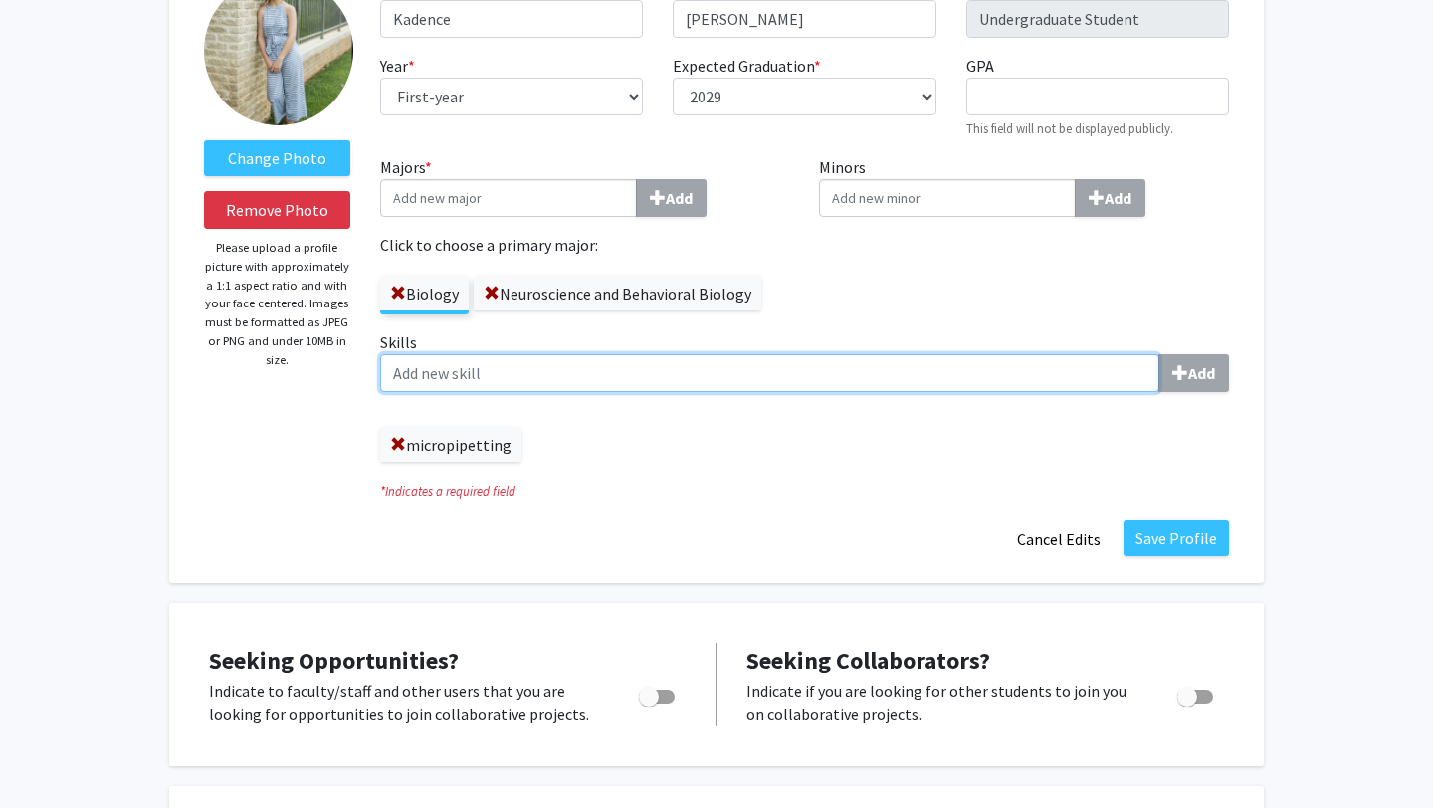
click at [871, 385] on input "Skills Add" at bounding box center [769, 373] width 779 height 38
type input "Excel"
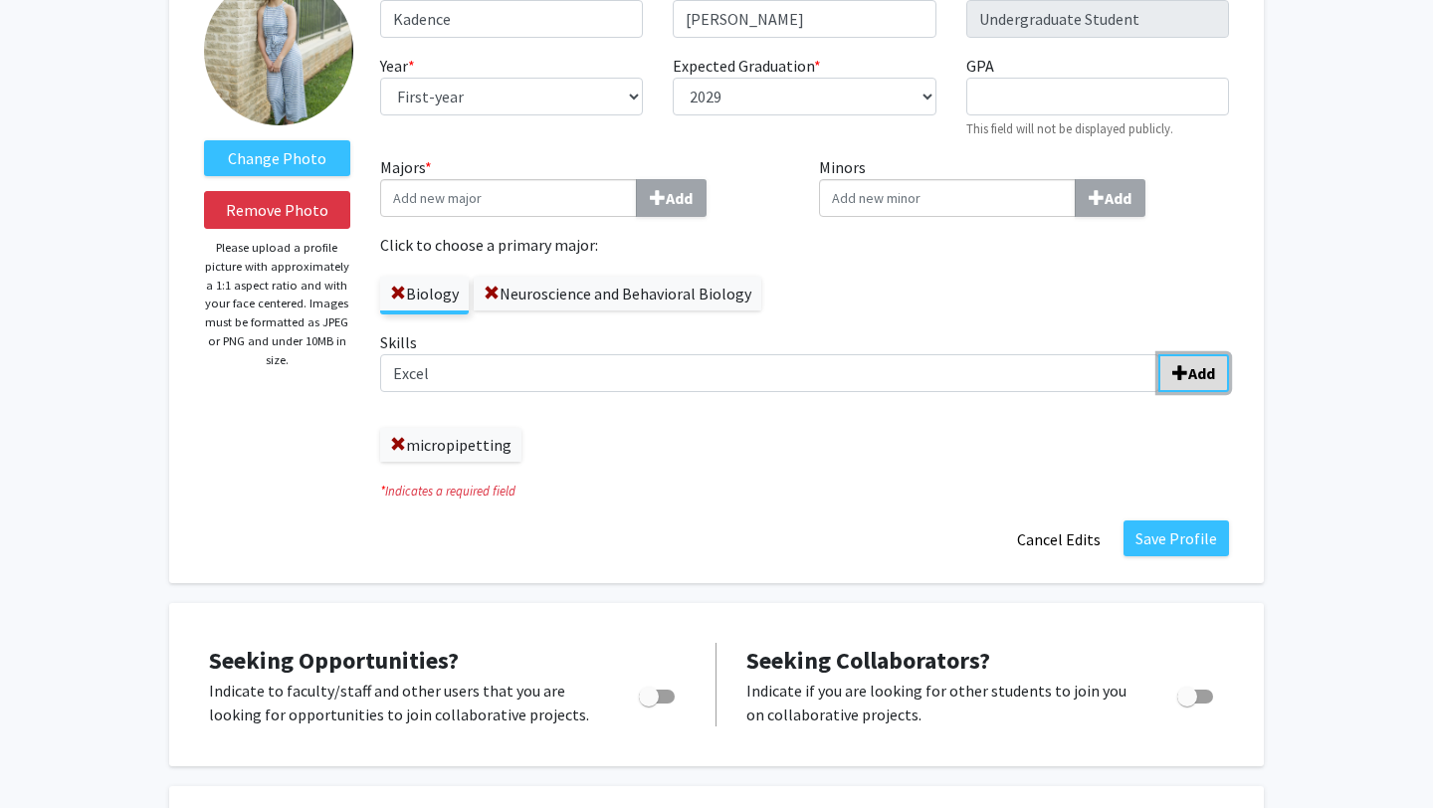
click at [1202, 363] on b "Add" at bounding box center [1201, 373] width 27 height 20
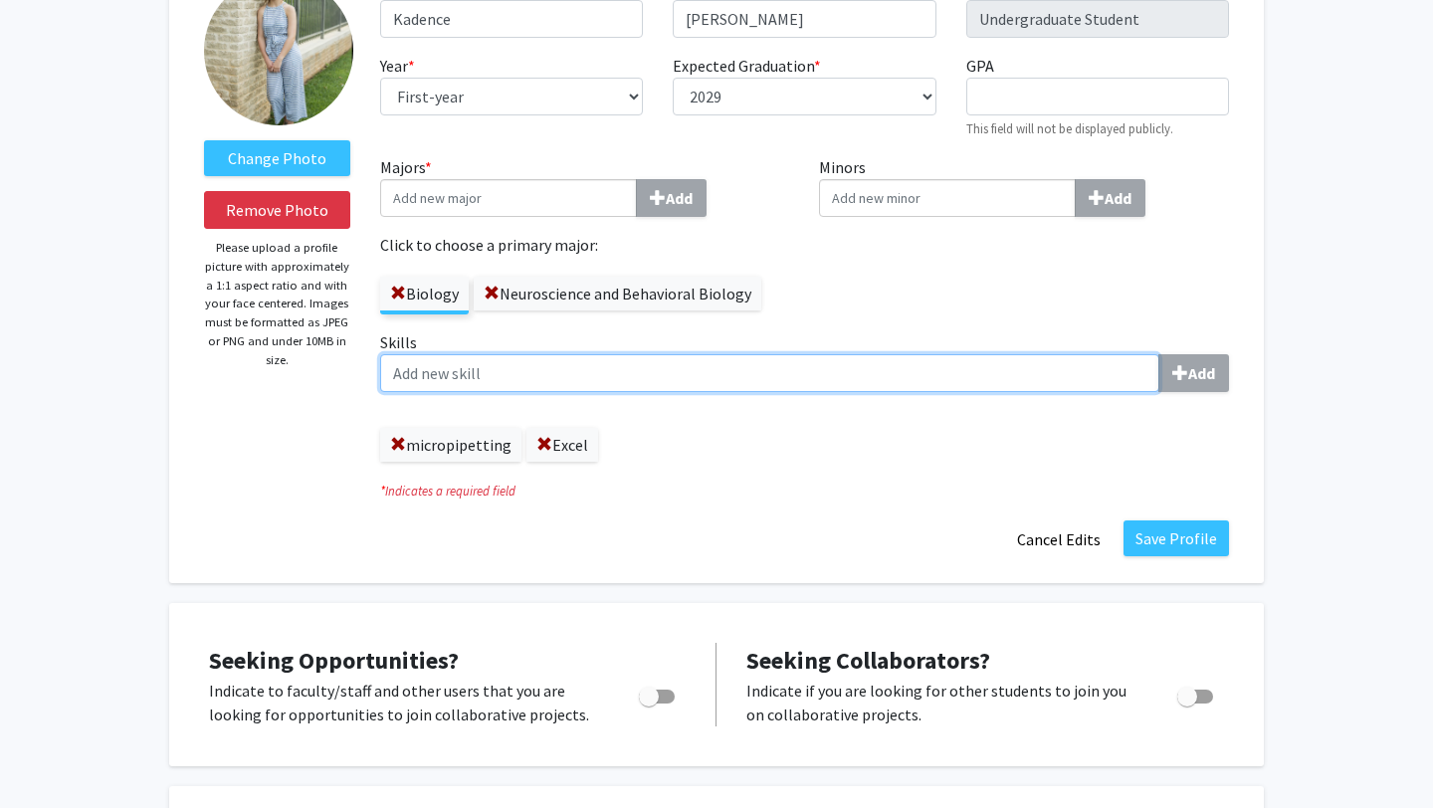
click at [838, 382] on input "Skills Add" at bounding box center [769, 373] width 779 height 38
click at [1076, 365] on input "Skills Add" at bounding box center [769, 373] width 779 height 38
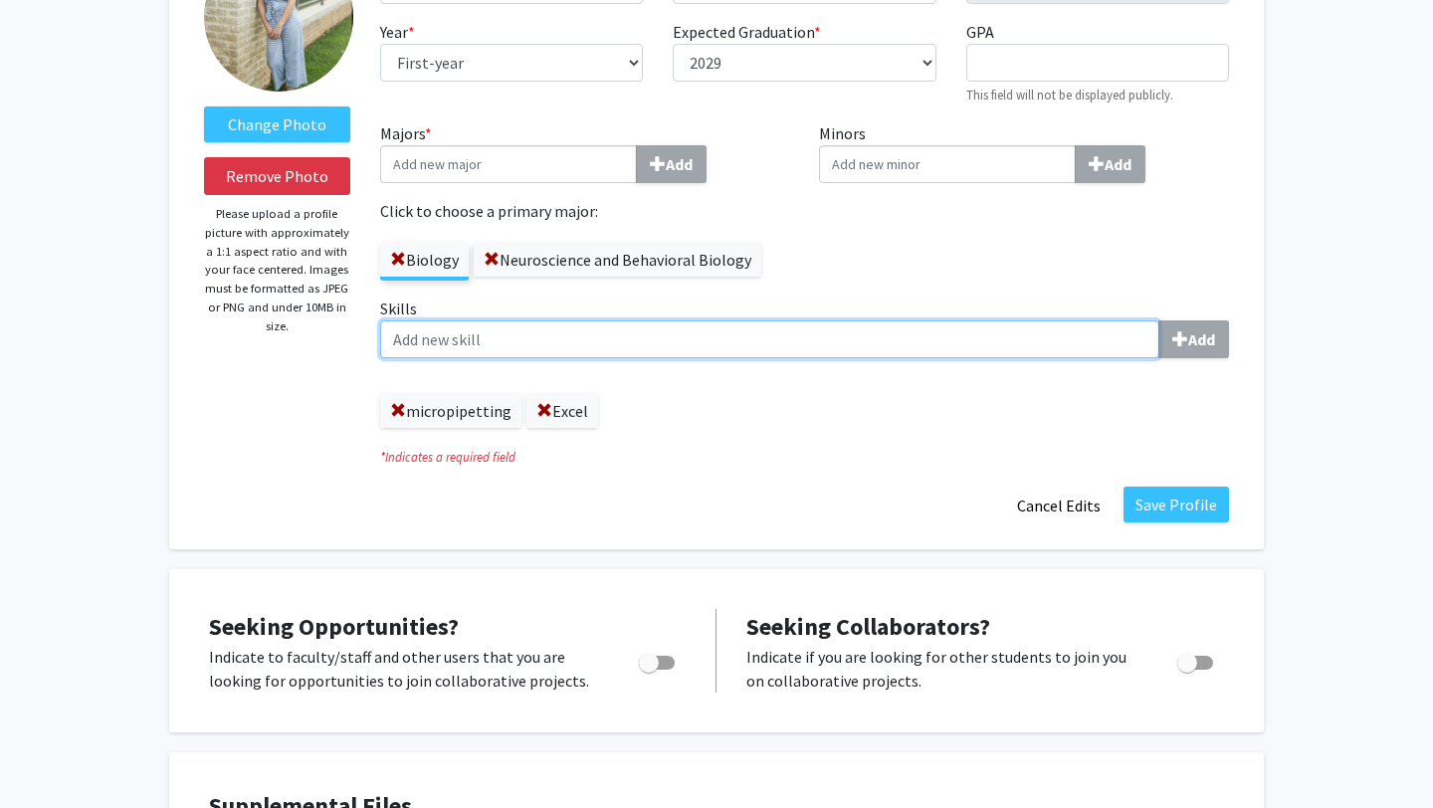
scroll to position [211, 0]
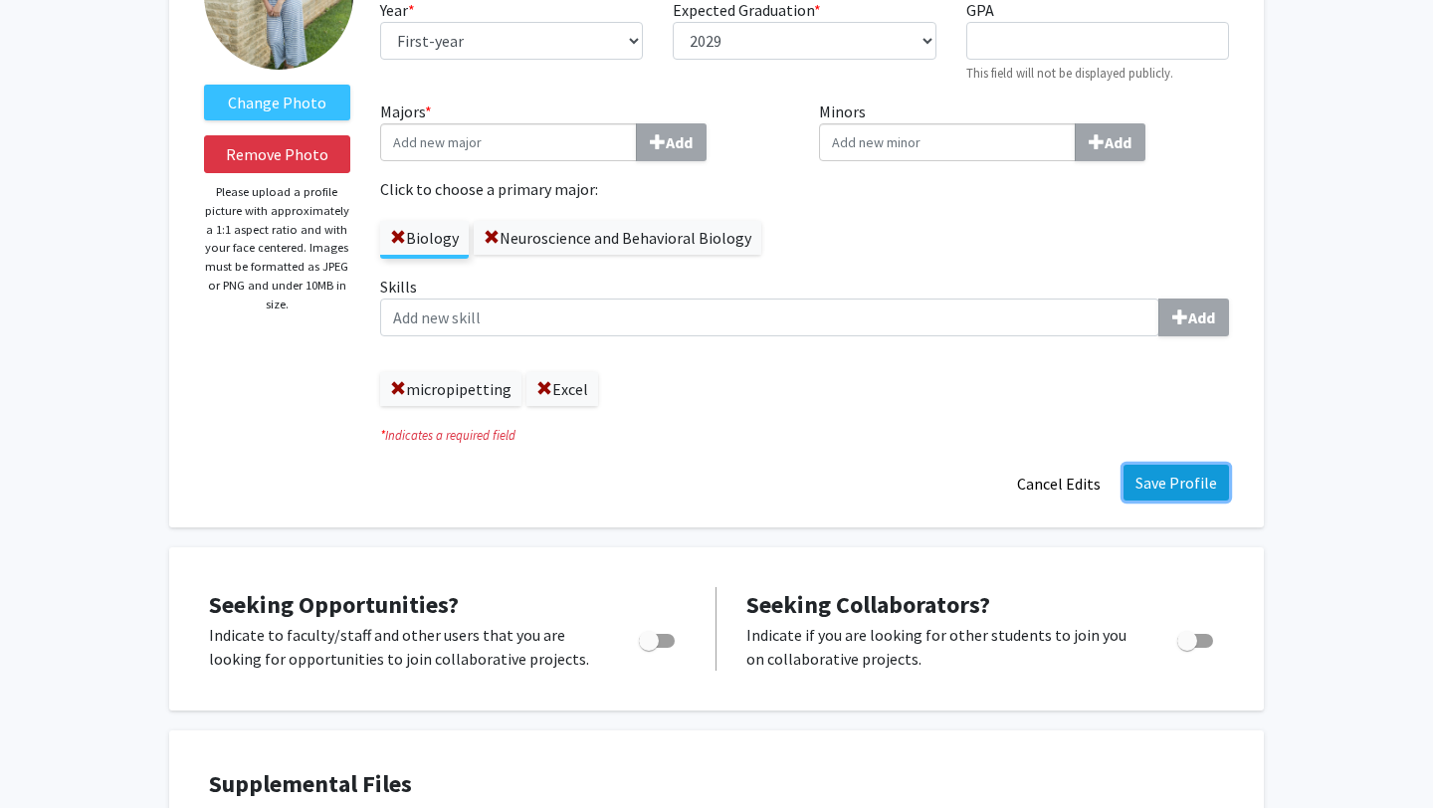
click at [1202, 485] on button "Save Profile" at bounding box center [1175, 483] width 105 height 36
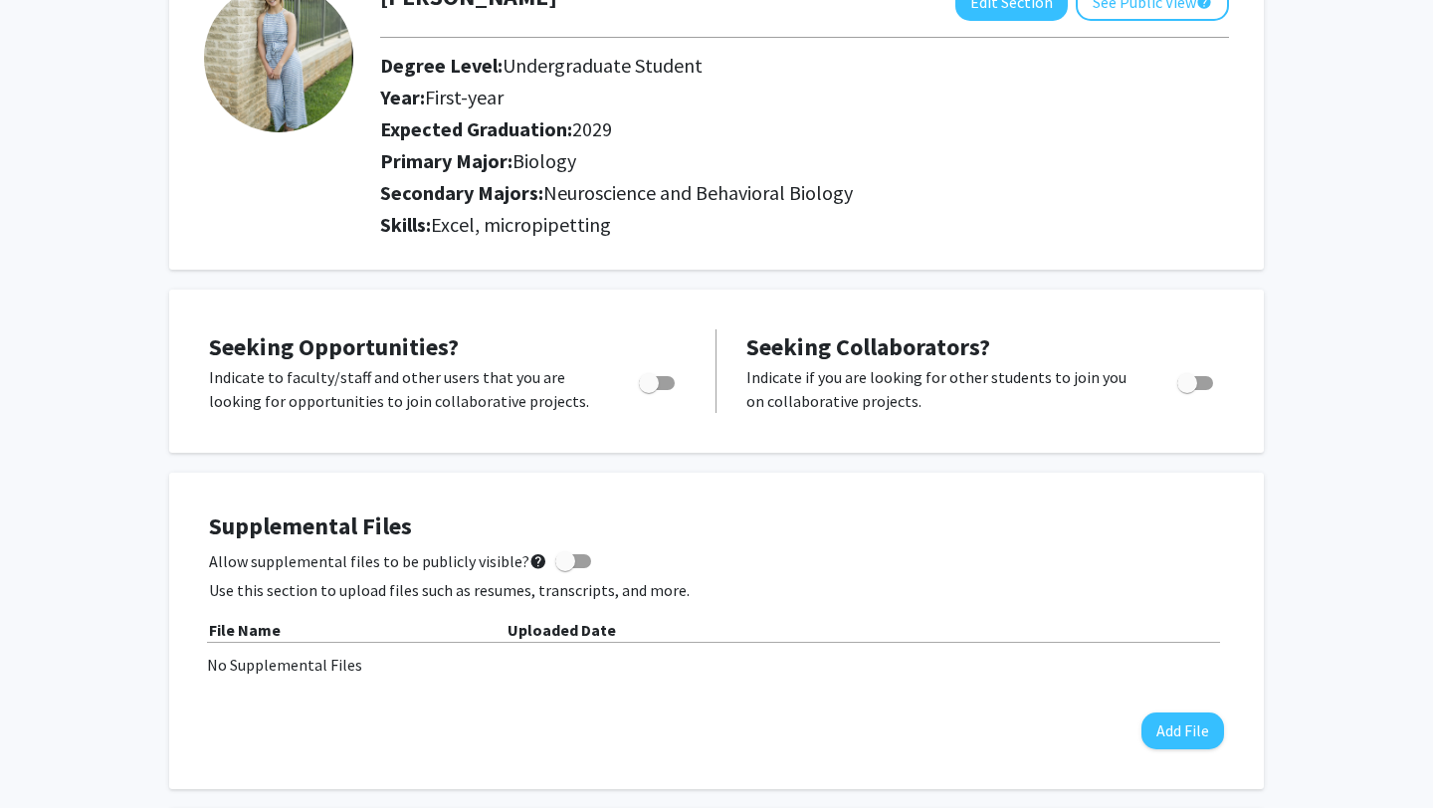
scroll to position [0, 0]
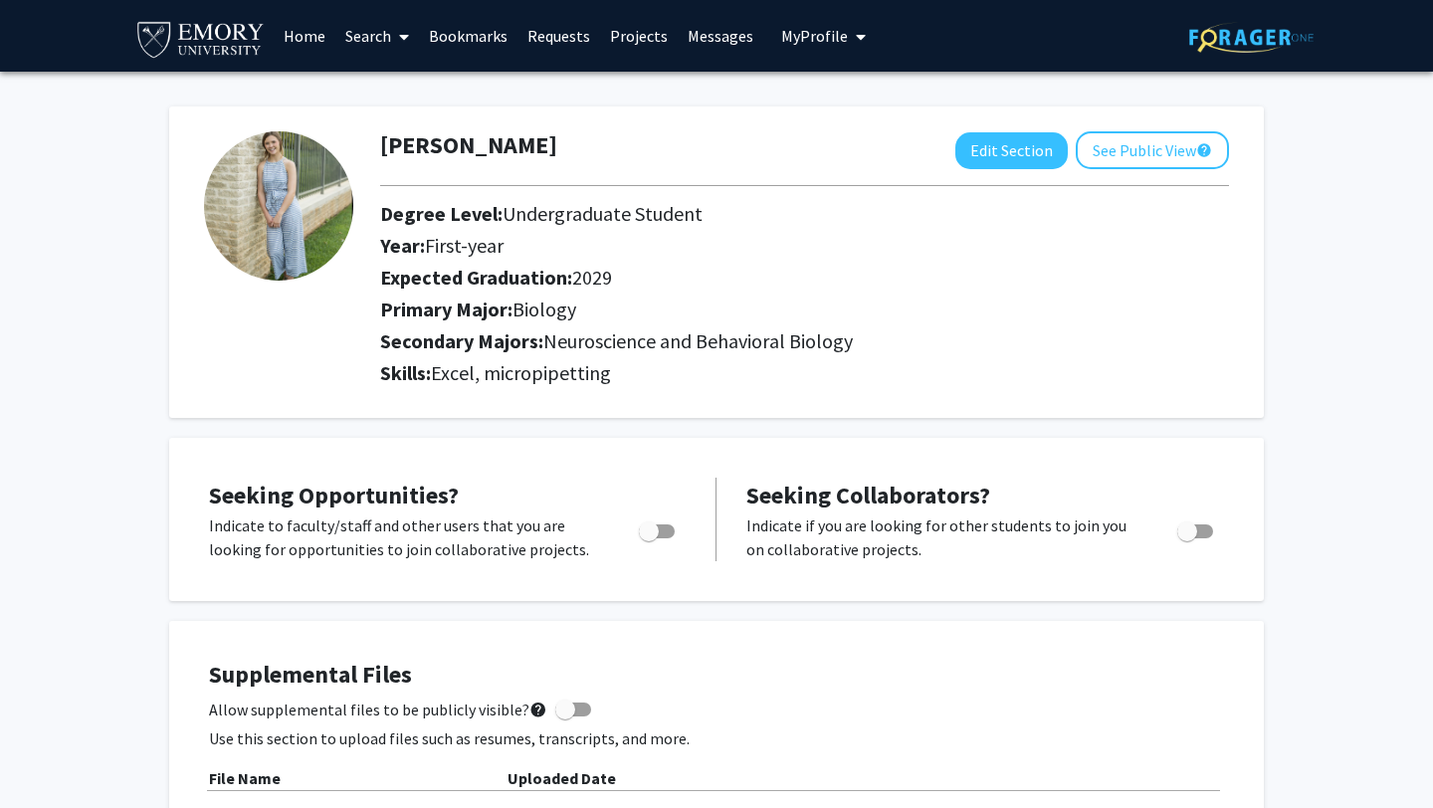
click at [297, 32] on link "Home" at bounding box center [305, 36] width 62 height 70
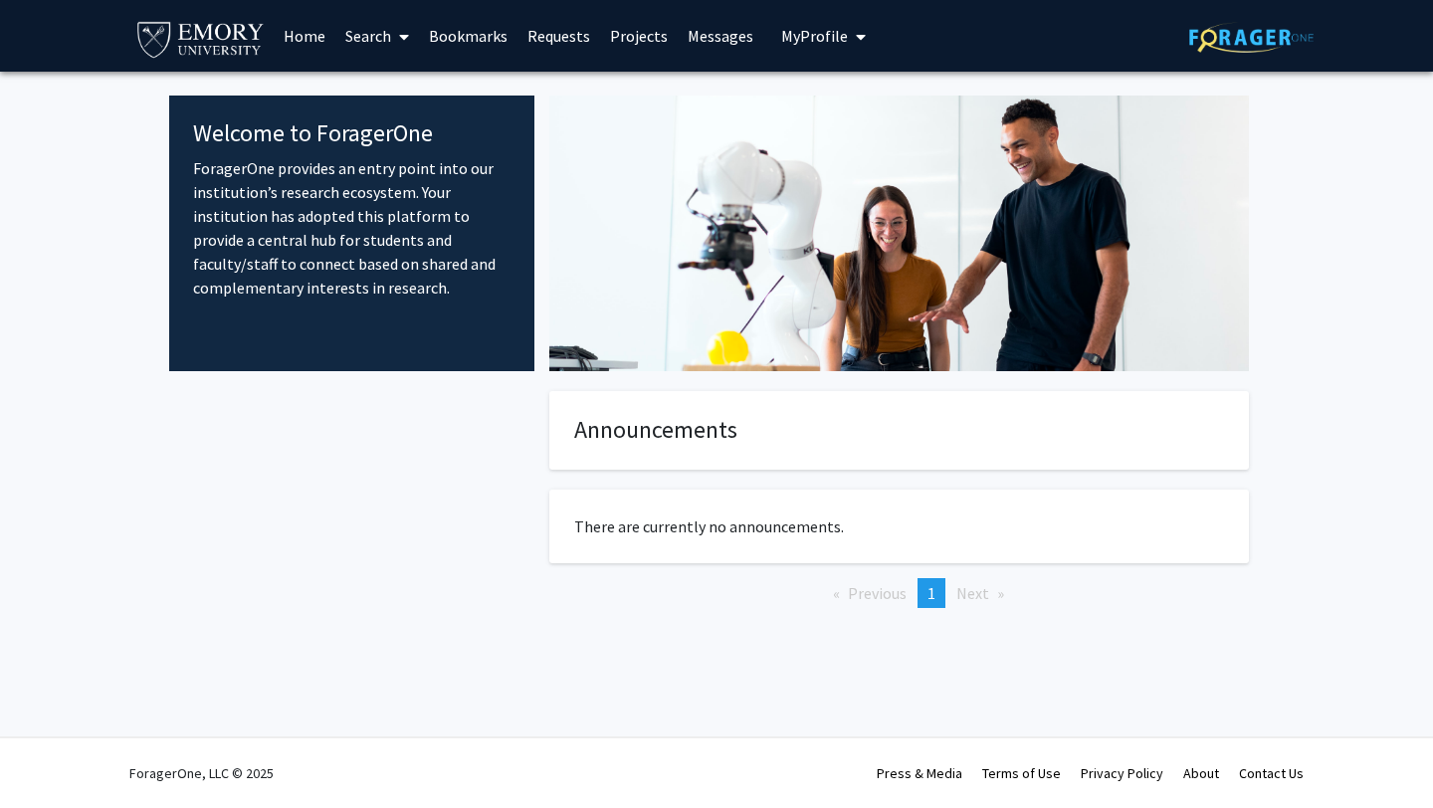
click at [602, 20] on link "Projects" at bounding box center [639, 36] width 78 height 70
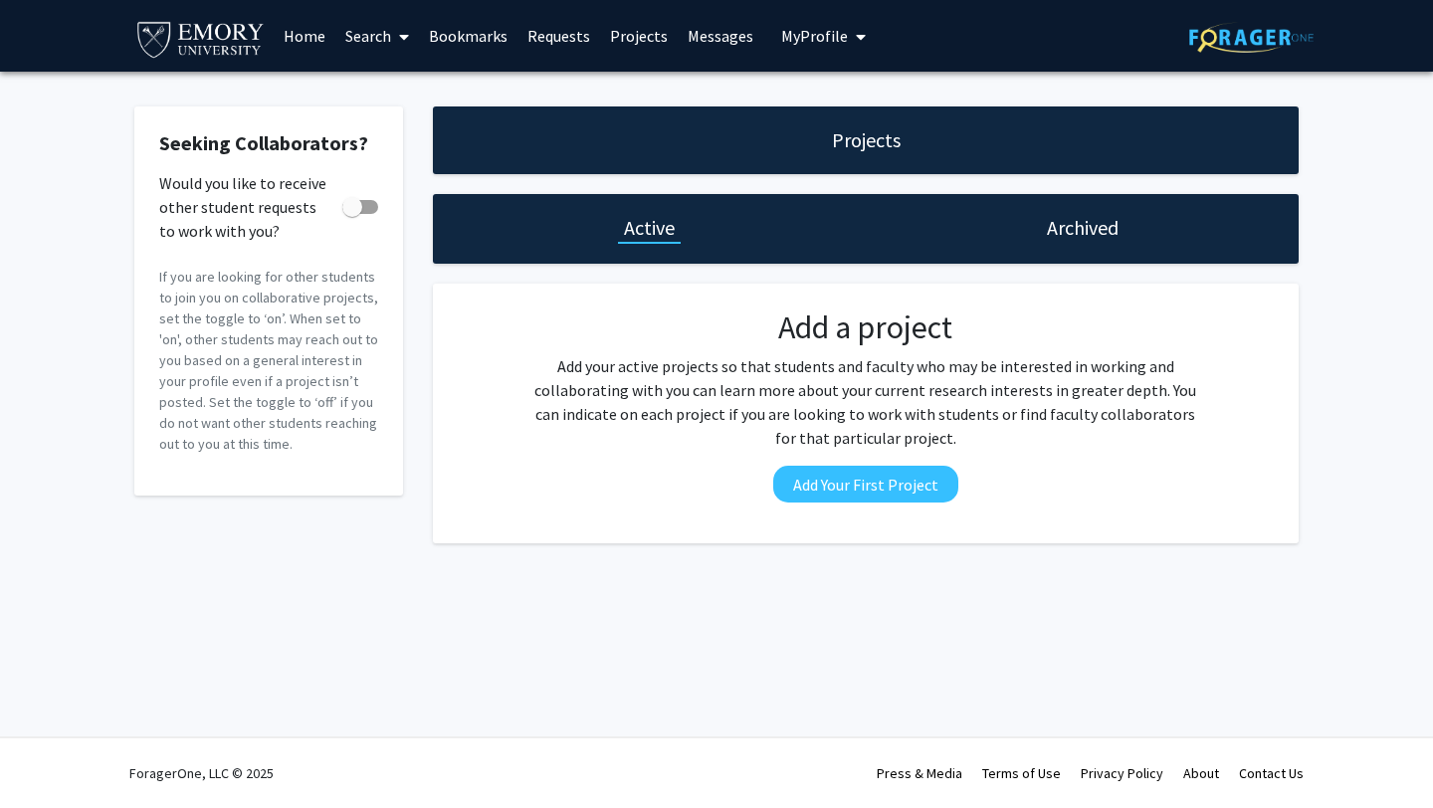
click at [564, 36] on link "Requests" at bounding box center [558, 36] width 83 height 70
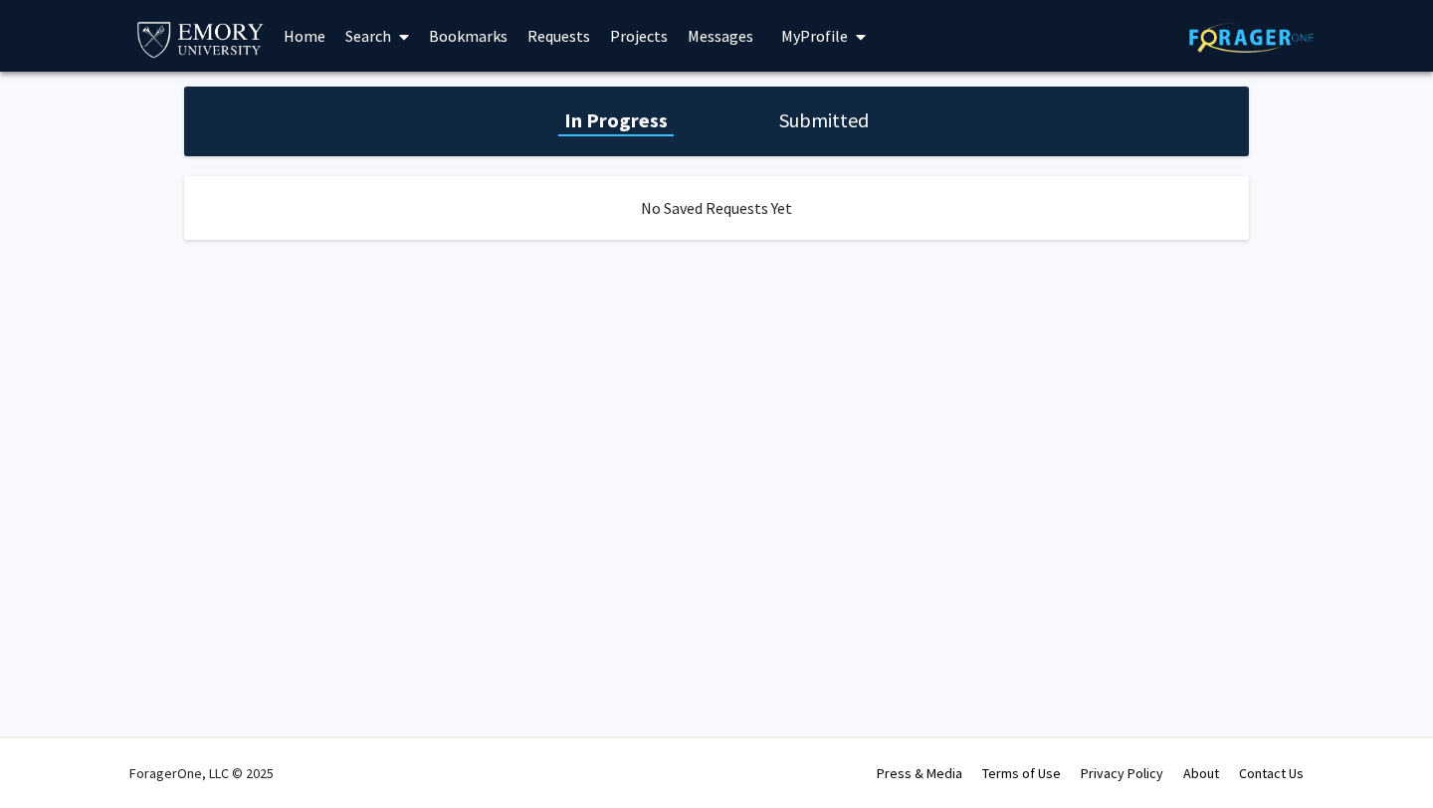
click at [718, 38] on link "Messages" at bounding box center [720, 36] width 86 height 70
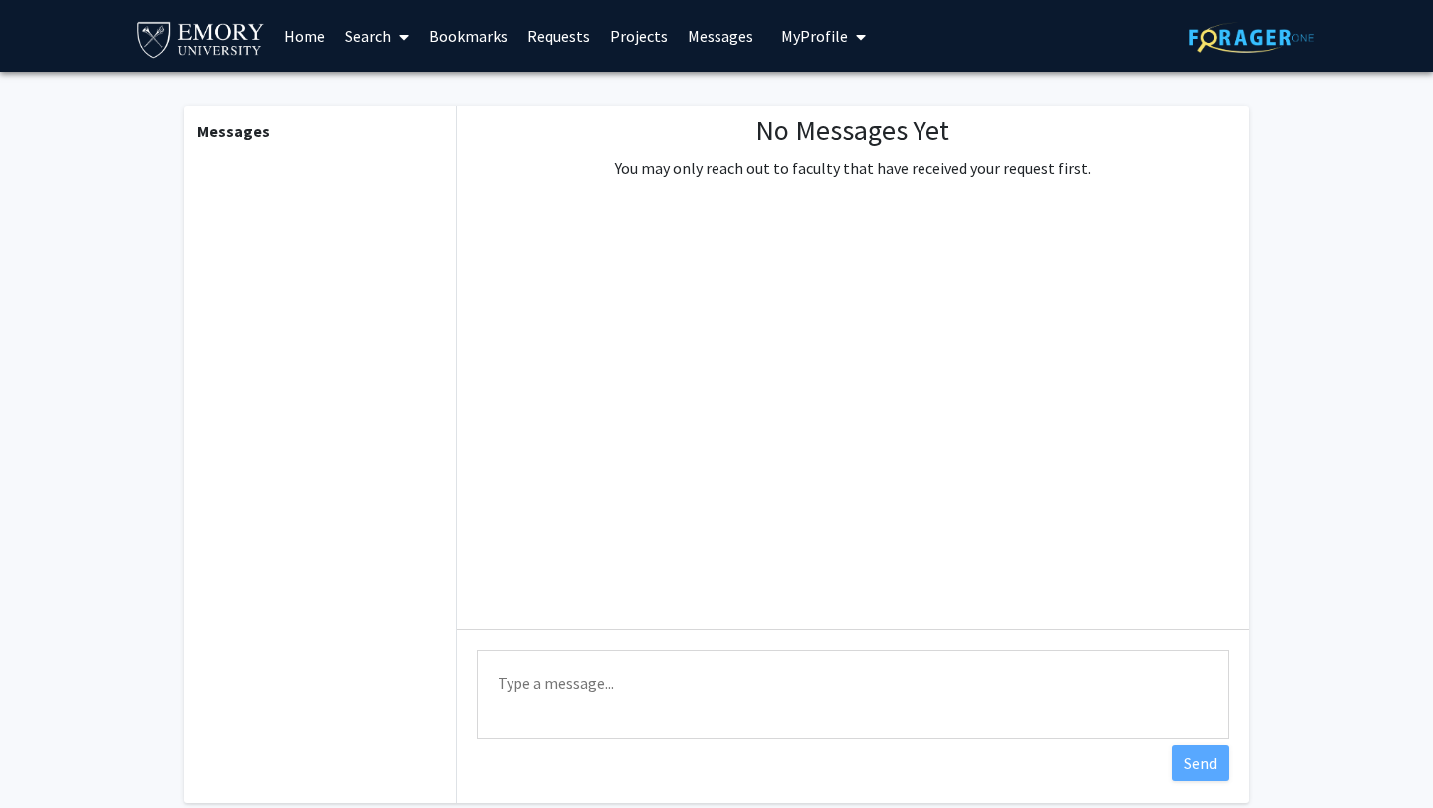
click at [296, 43] on link "Home" at bounding box center [305, 36] width 62 height 70
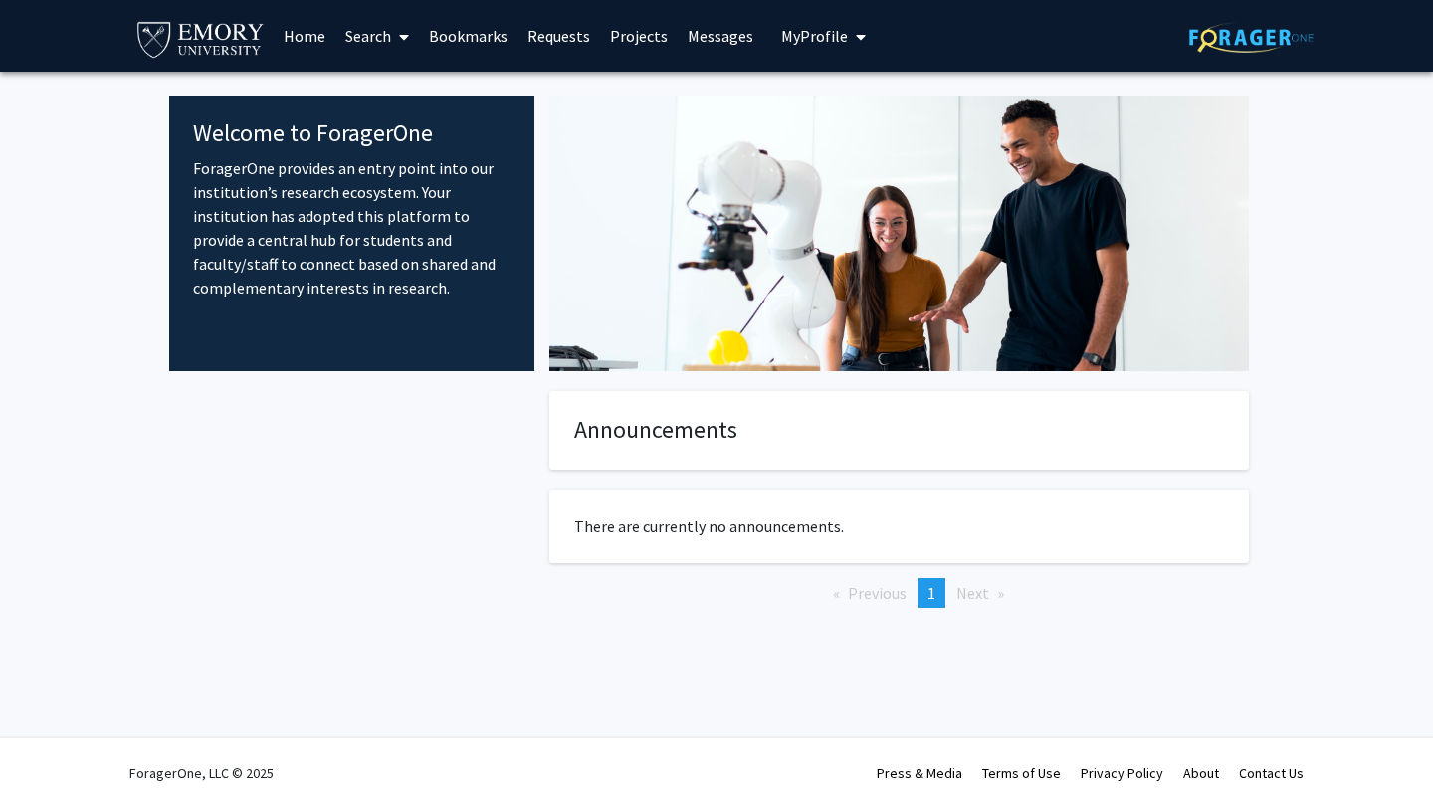
click at [386, 41] on link "Search" at bounding box center [377, 36] width 84 height 70
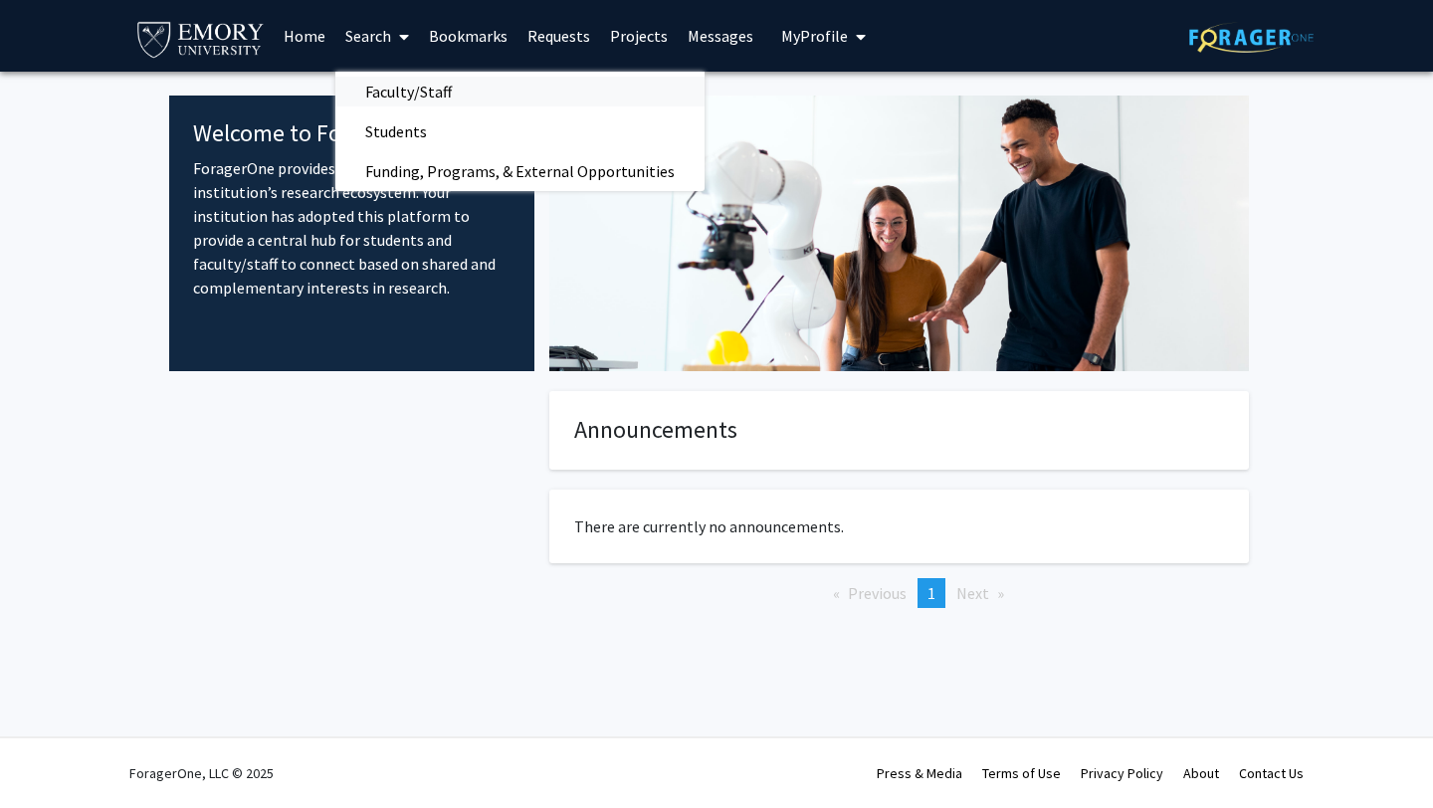
click at [441, 94] on span "Faculty/Staff" at bounding box center [408, 92] width 146 height 40
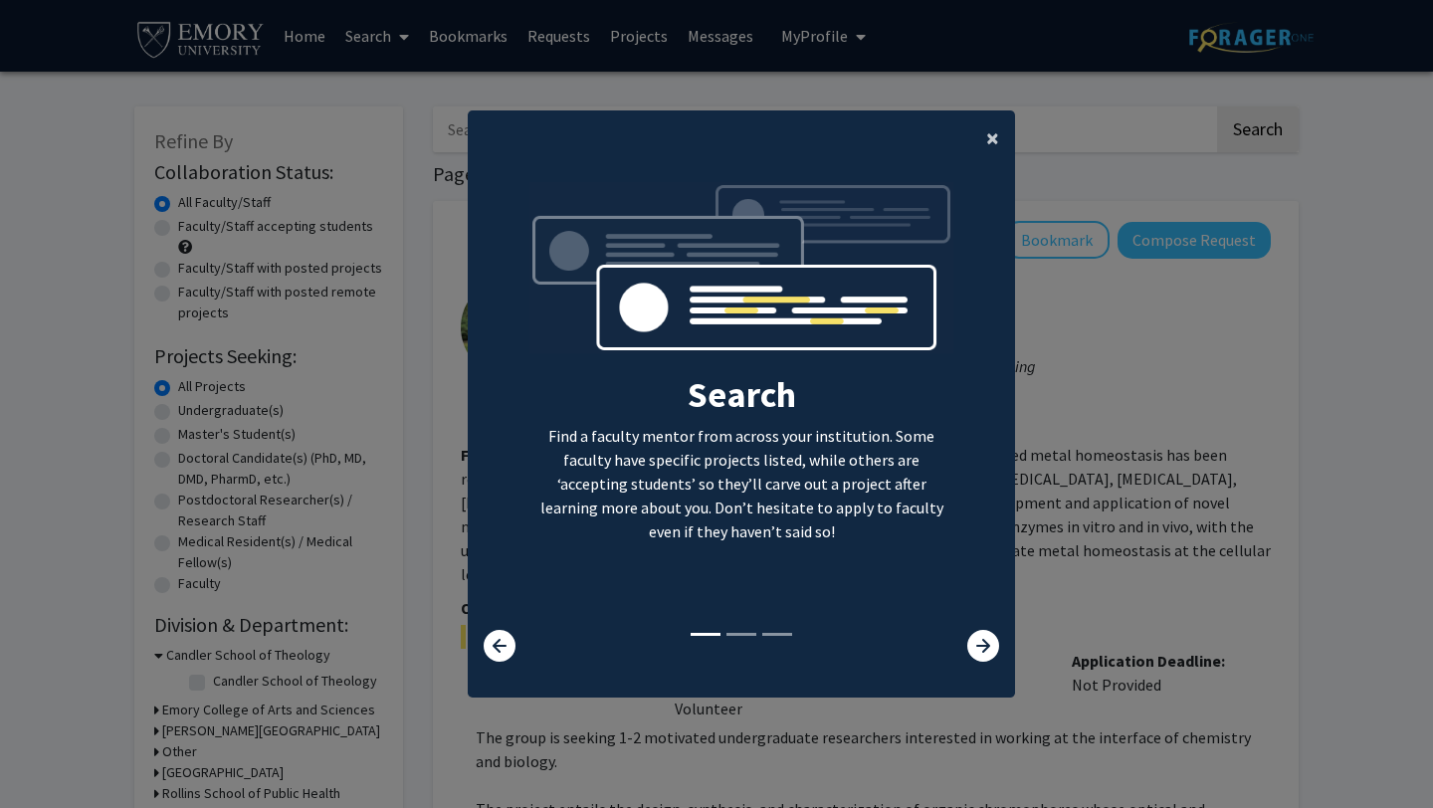
click at [995, 138] on span "×" at bounding box center [992, 137] width 13 height 31
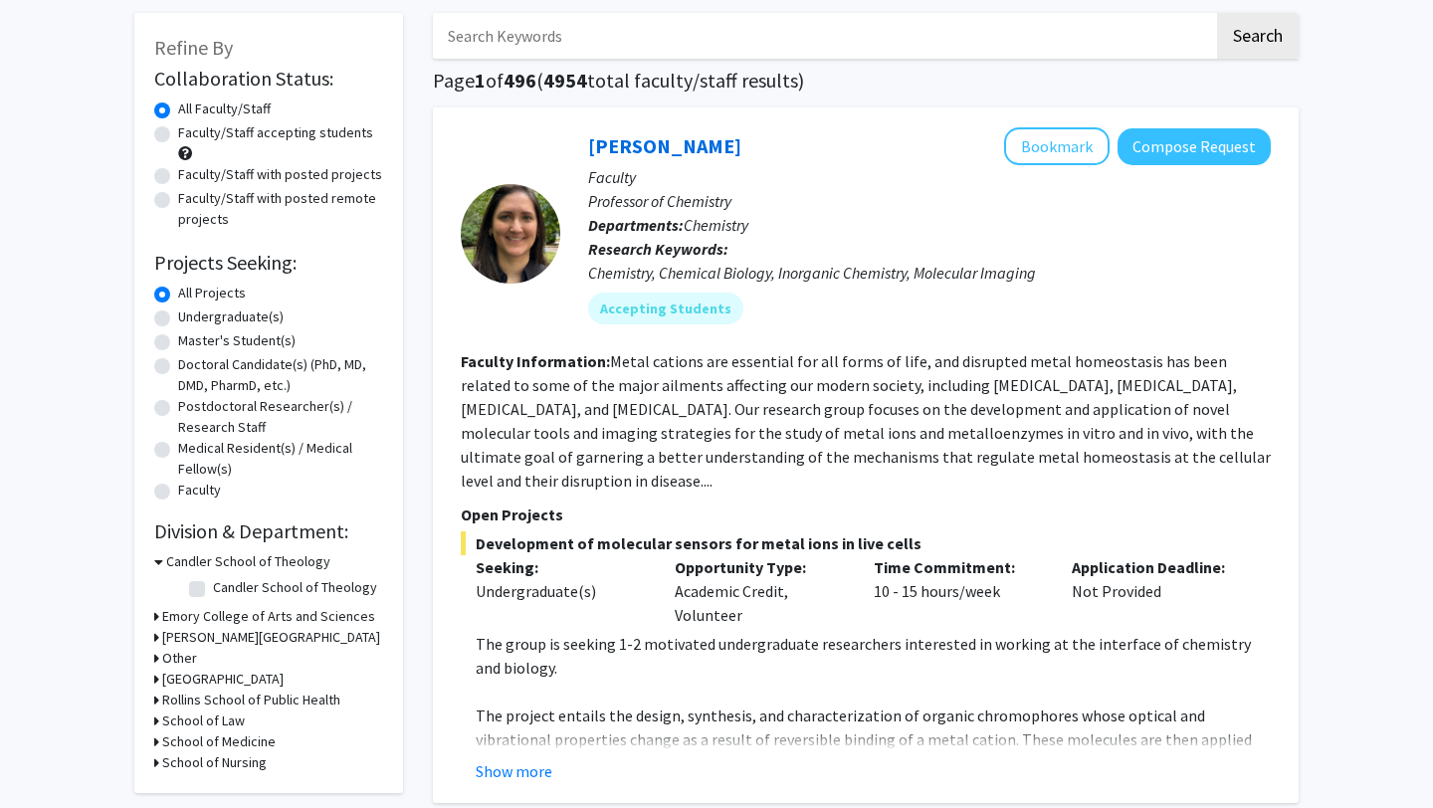
scroll to position [96, 0]
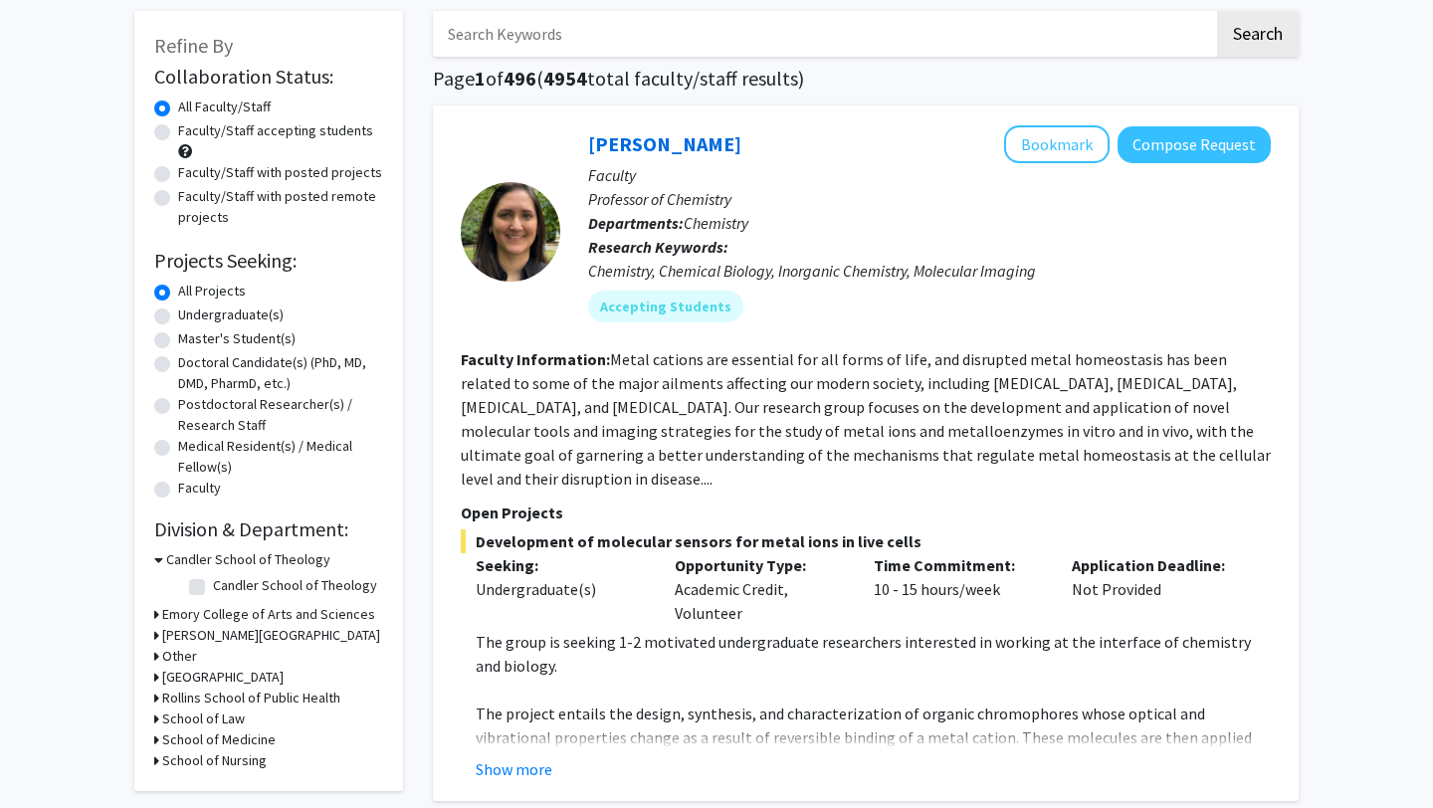
click at [327, 137] on label "Faculty/Staff accepting students" at bounding box center [275, 130] width 195 height 21
click at [191, 133] on input "Faculty/Staff accepting students" at bounding box center [184, 126] width 13 height 13
radio input "true"
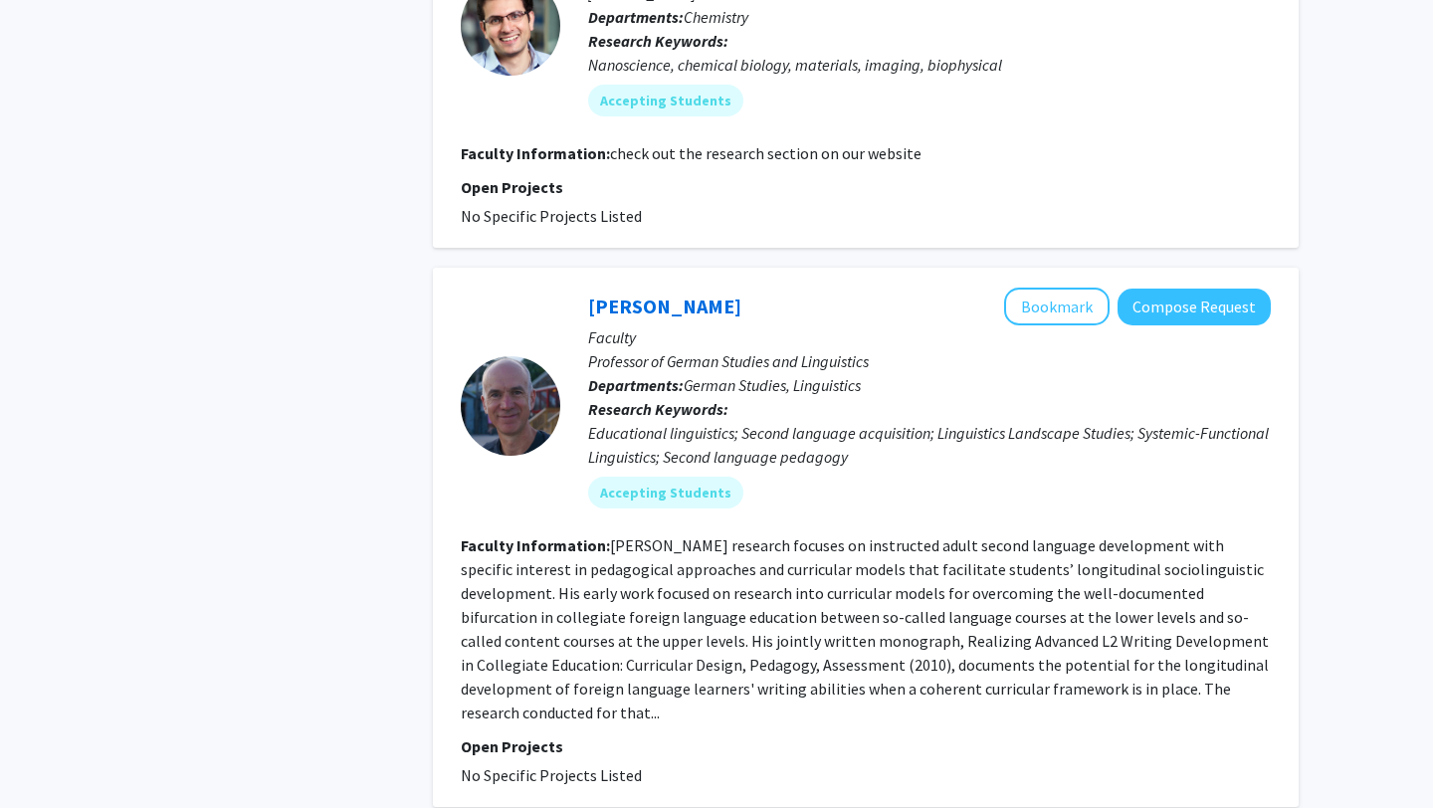
scroll to position [6403, 0]
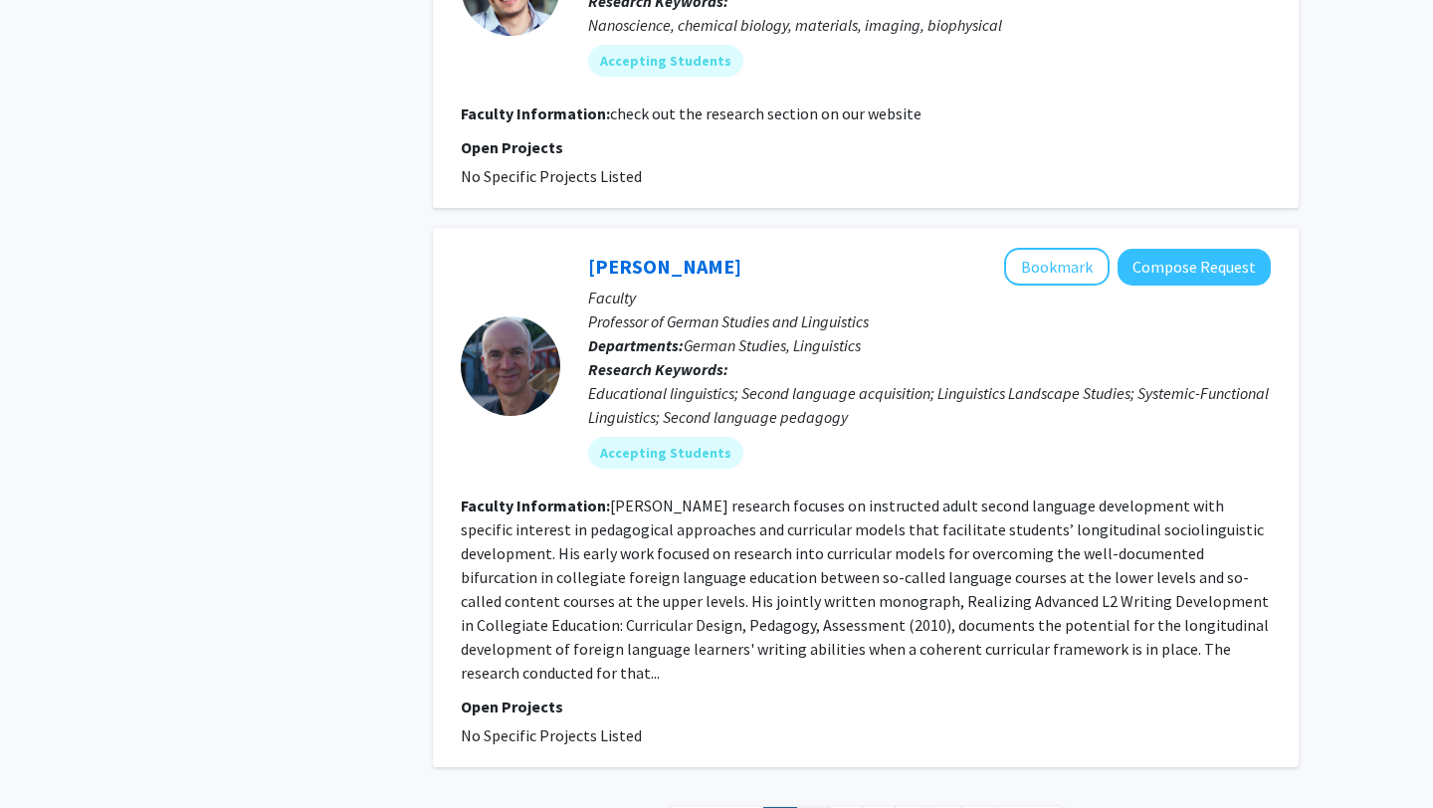
click at [810, 807] on link "2" at bounding box center [813, 824] width 34 height 35
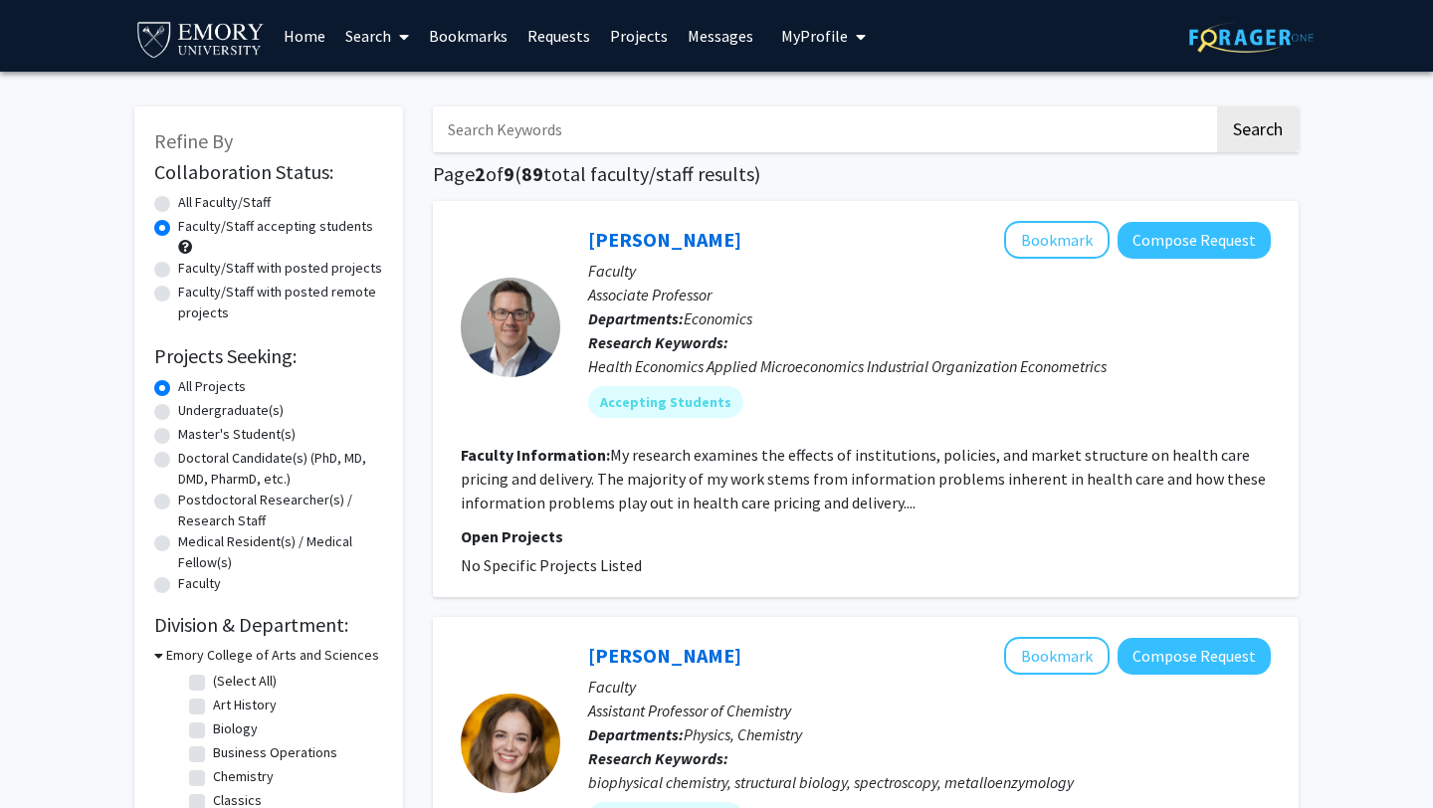
click at [250, 406] on label "Undergraduate(s)" at bounding box center [230, 410] width 105 height 21
click at [191, 406] on input "Undergraduate(s)" at bounding box center [184, 406] width 13 height 13
radio input "true"
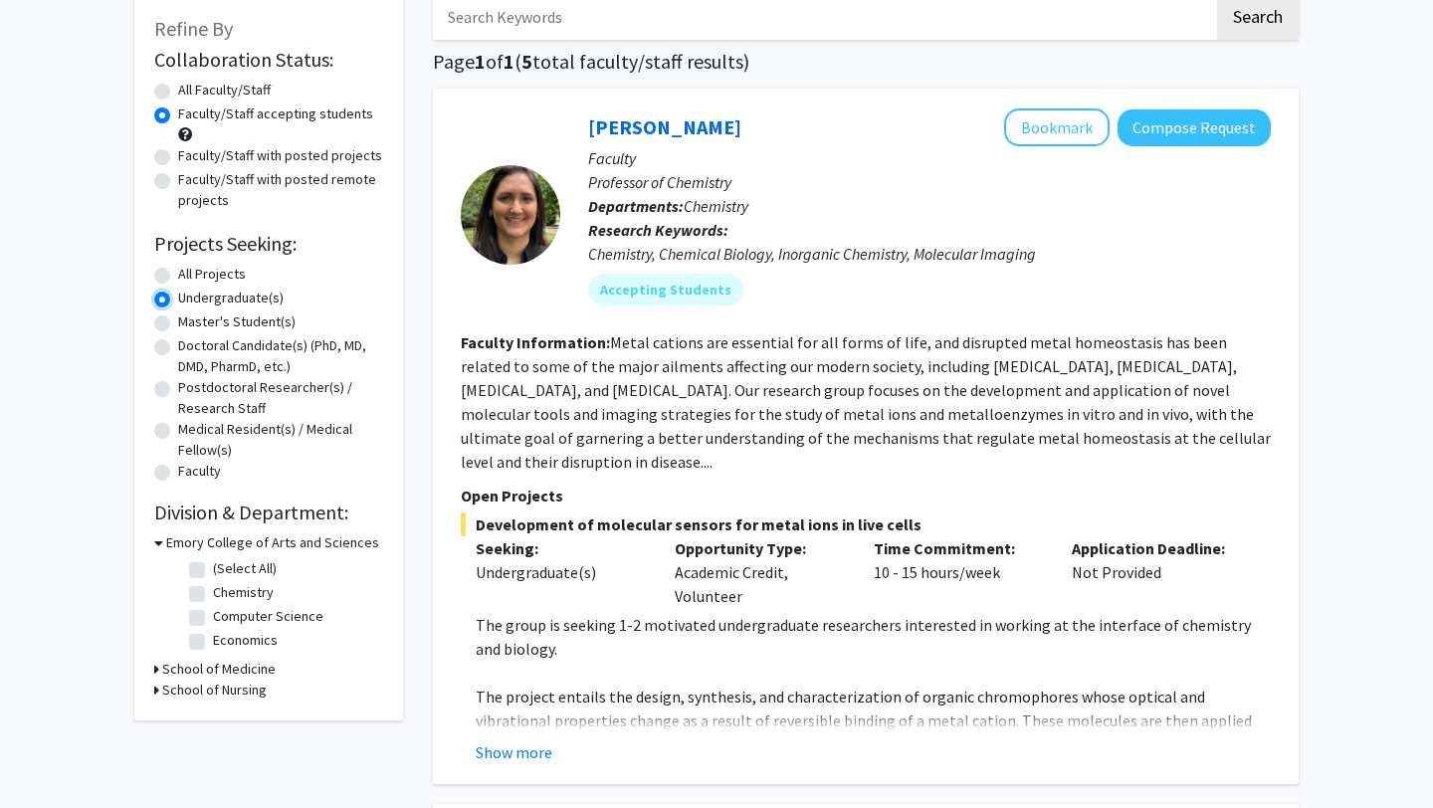
scroll to position [115, 0]
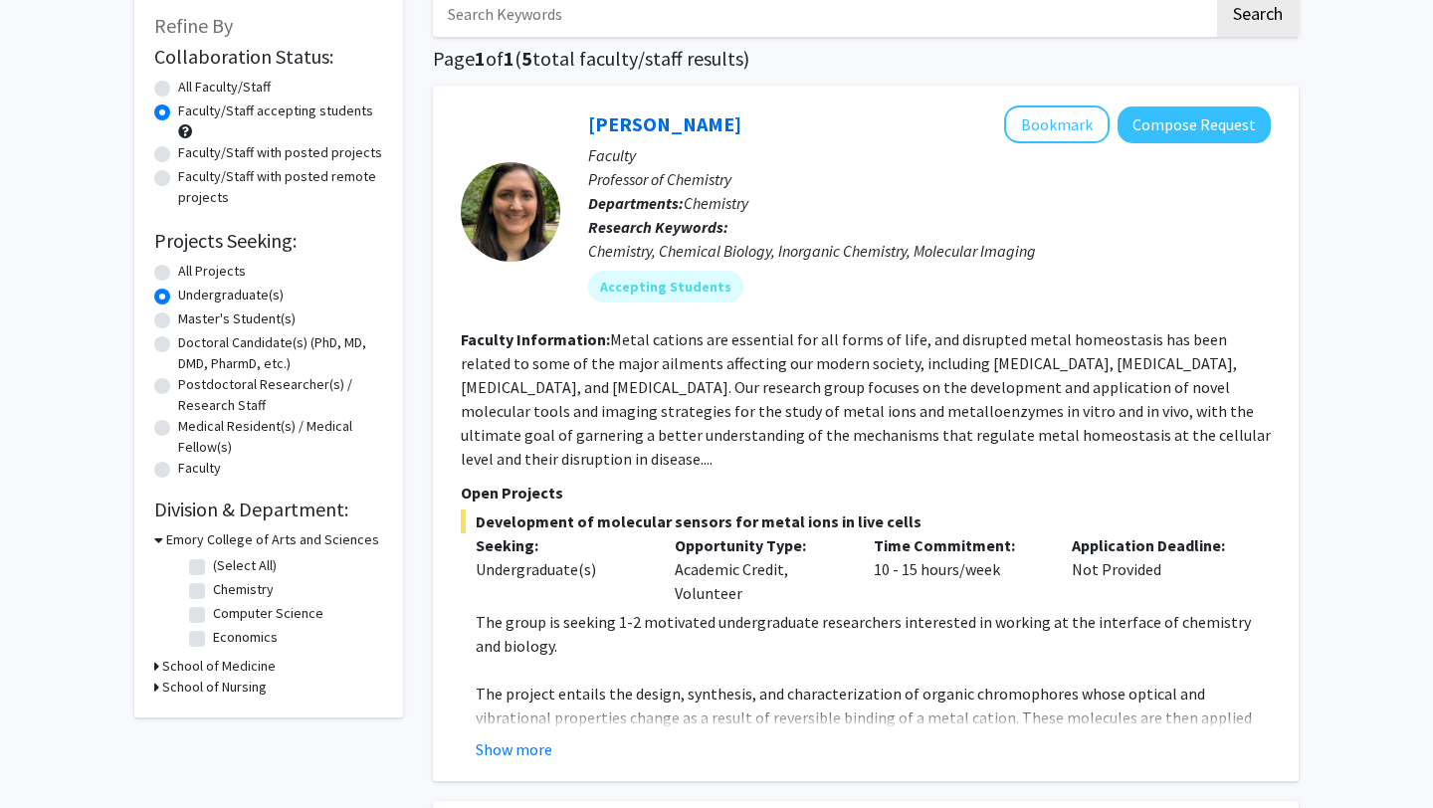
click at [221, 275] on label "All Projects" at bounding box center [212, 271] width 68 height 21
click at [191, 274] on input "All Projects" at bounding box center [184, 267] width 13 height 13
radio input "true"
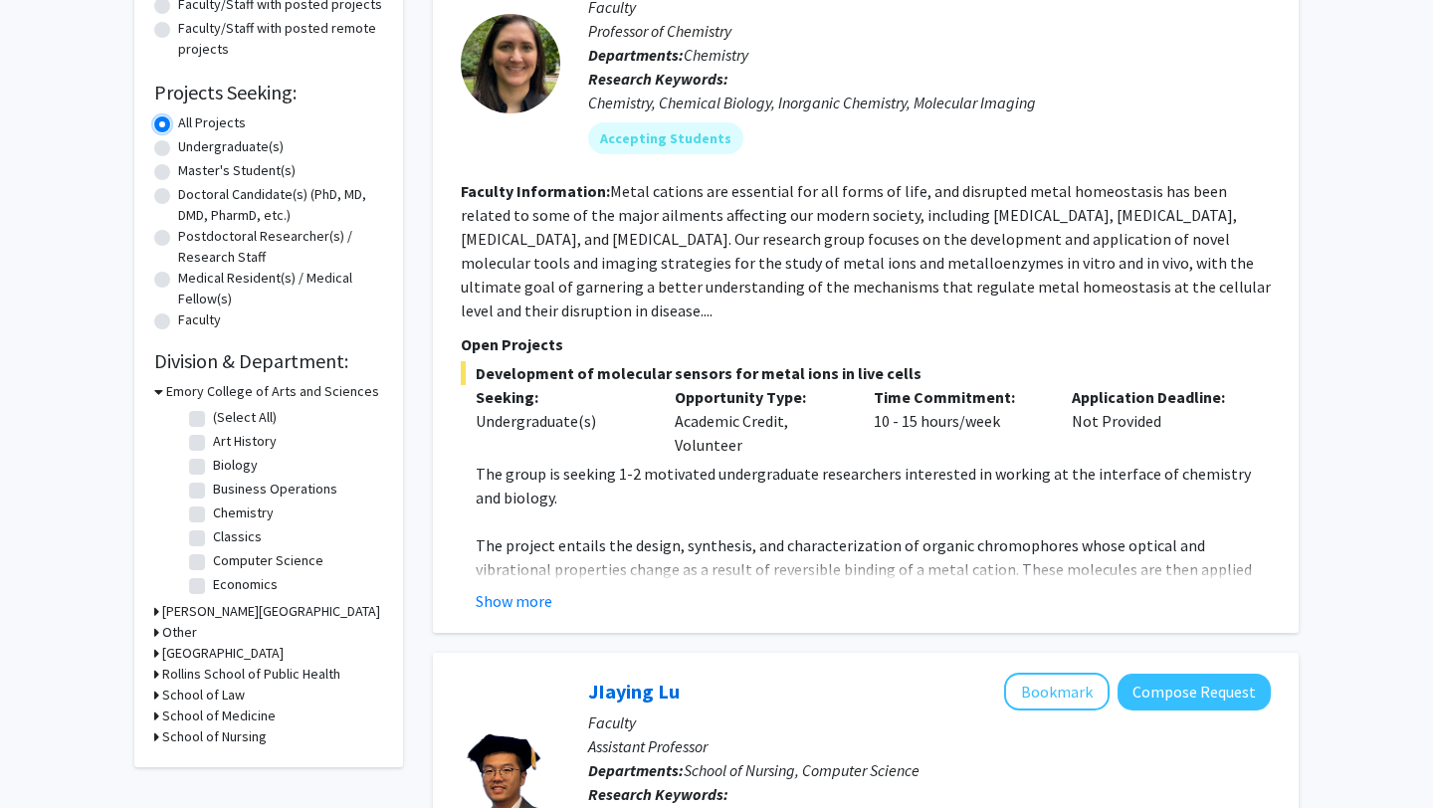
scroll to position [273, 0]
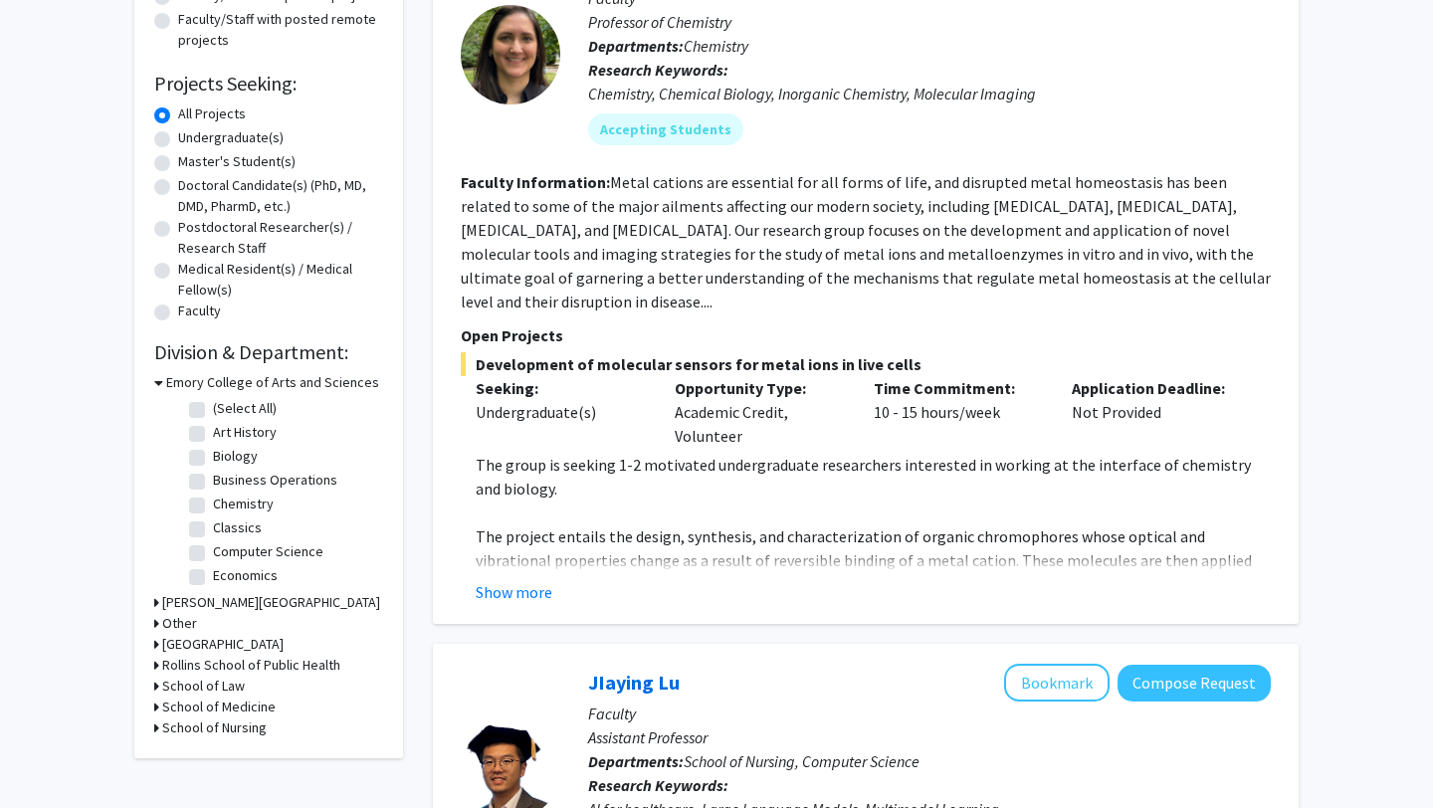
click at [213, 457] on label "Biology" at bounding box center [235, 456] width 45 height 21
click at [213, 457] on input "Biology" at bounding box center [219, 452] width 13 height 13
checkbox input "true"
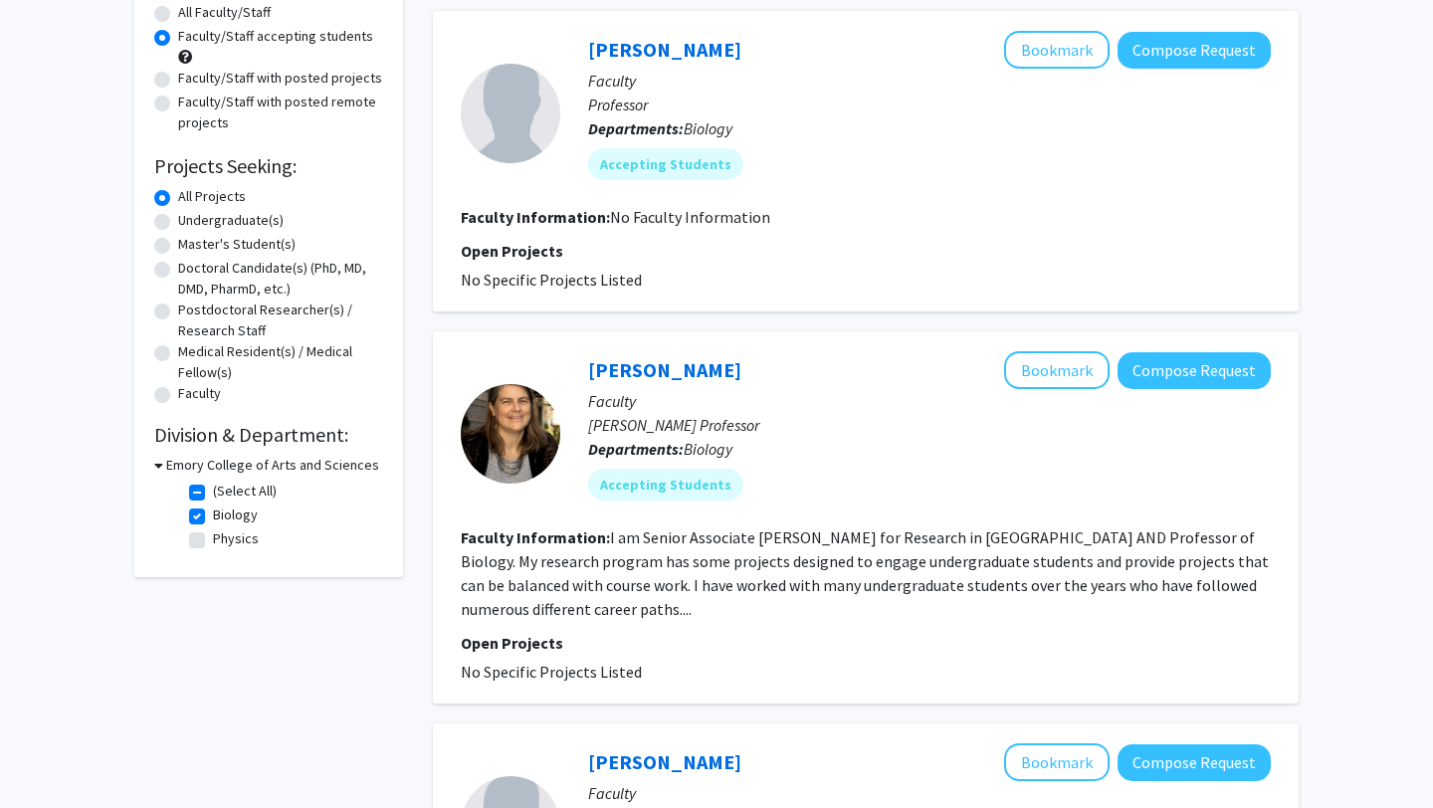
scroll to position [185, 0]
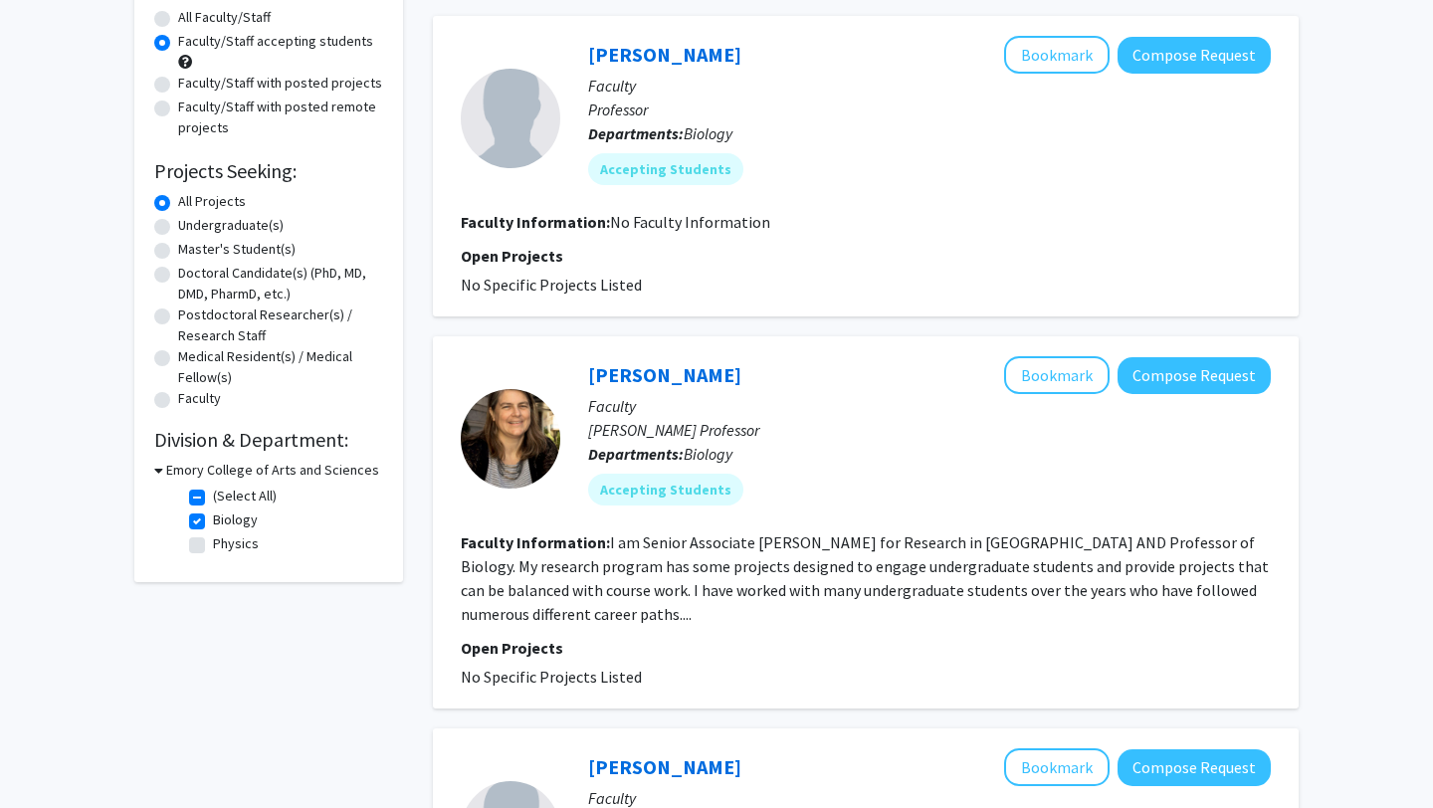
click at [178, 205] on label "All Projects" at bounding box center [212, 201] width 68 height 21
click at [178, 204] on input "All Projects" at bounding box center [184, 197] width 13 height 13
click at [207, 522] on fg-checkbox "Biology Biology" at bounding box center [283, 521] width 189 height 24
click at [213, 520] on label "Biology" at bounding box center [235, 519] width 45 height 21
click at [213, 520] on input "Biology" at bounding box center [219, 515] width 13 height 13
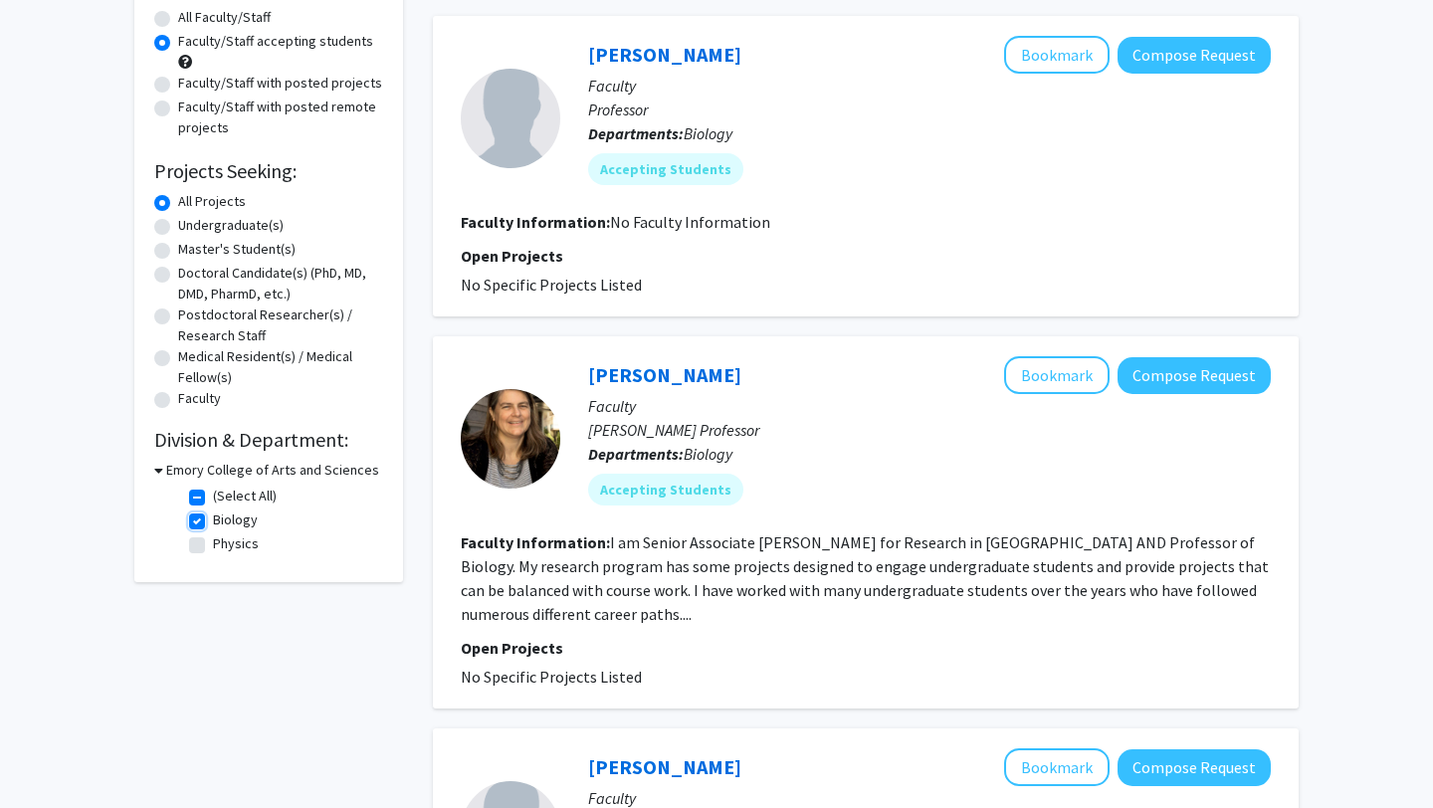
checkbox input "false"
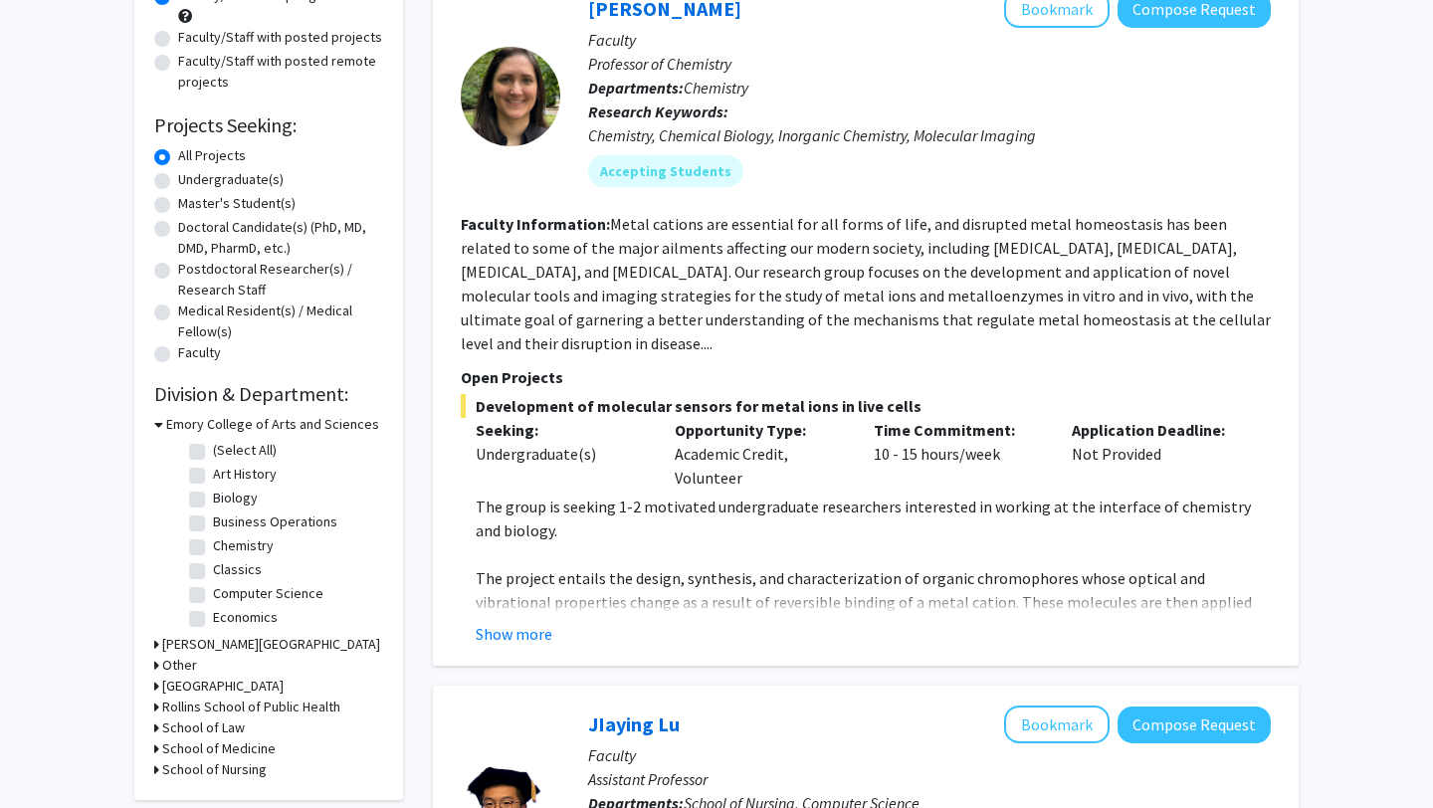
scroll to position [256, 0]
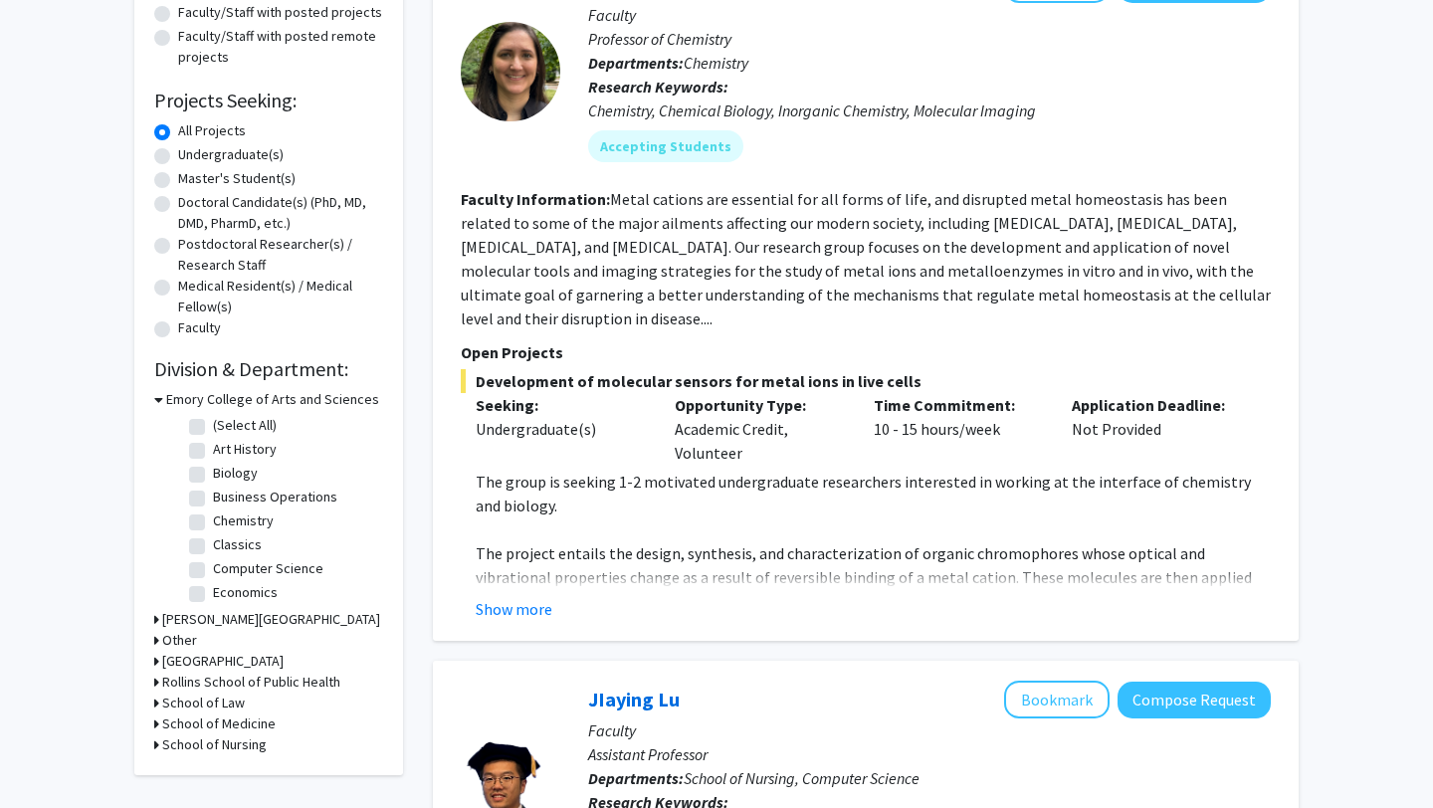
click at [235, 724] on h3 "School of Medicine" at bounding box center [218, 723] width 113 height 21
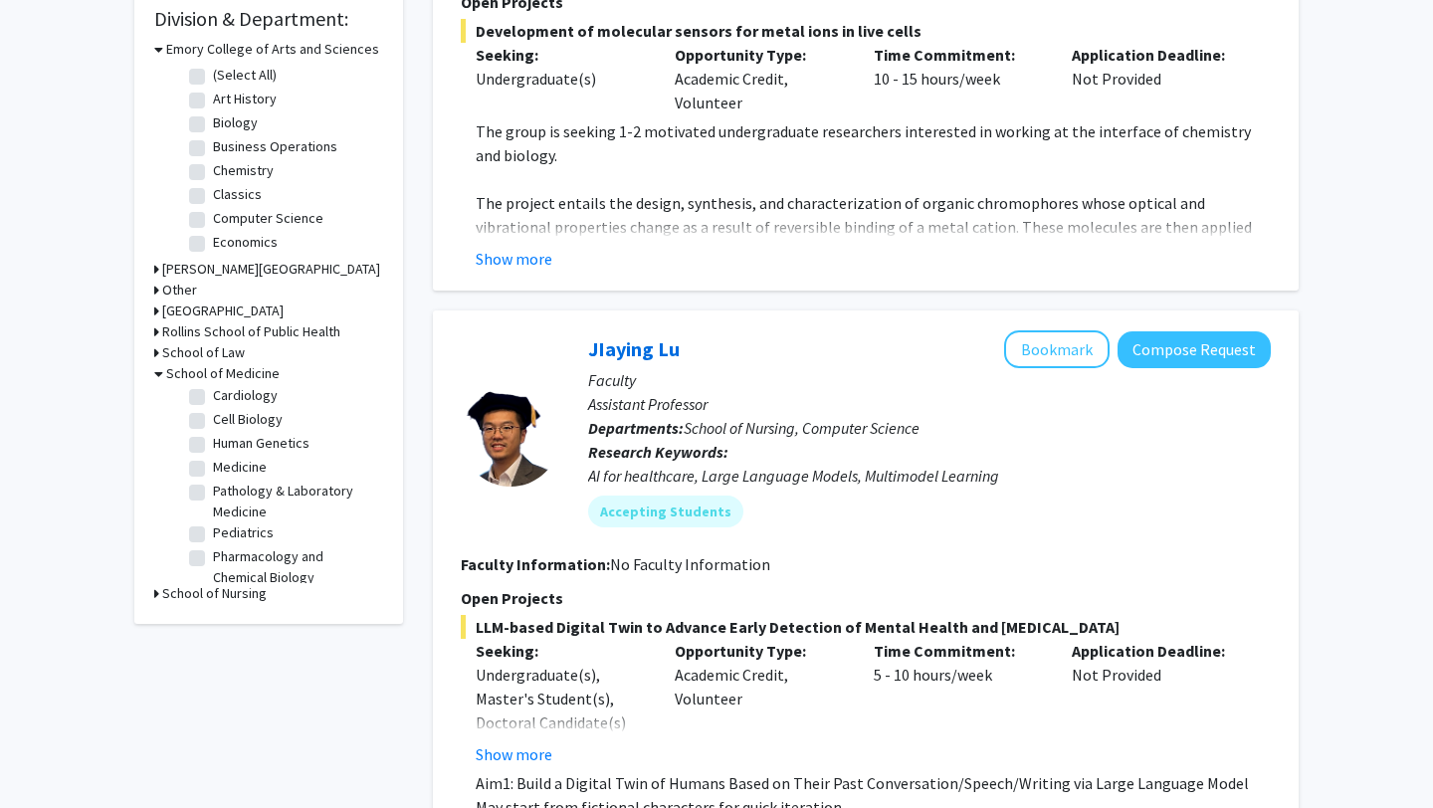
scroll to position [53, 0]
click at [213, 393] on label "Cardiology" at bounding box center [245, 394] width 65 height 21
click at [213, 393] on input "Cardiology" at bounding box center [219, 390] width 13 height 13
checkbox input "true"
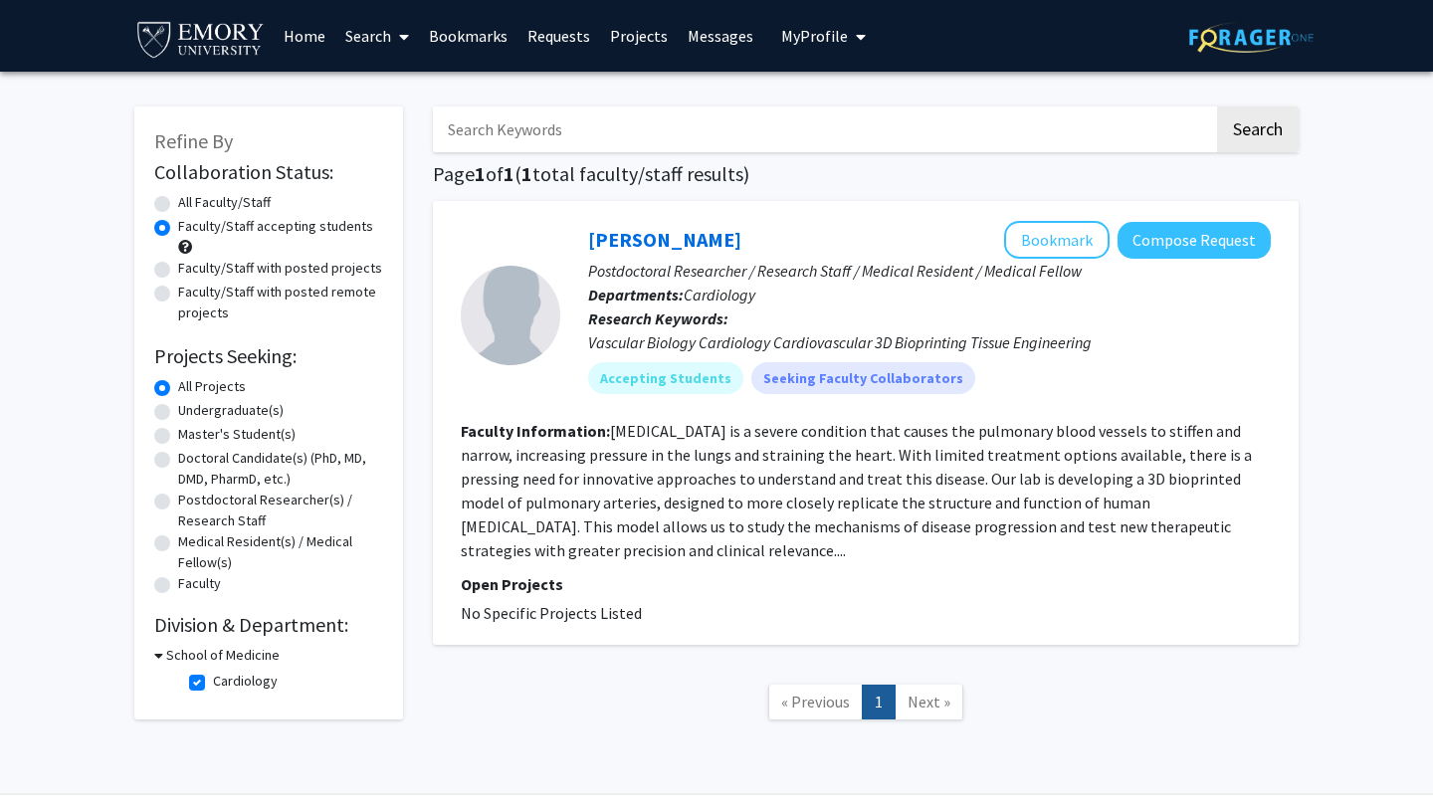
click at [213, 682] on label "Cardiology" at bounding box center [245, 680] width 65 height 21
click at [213, 682] on input "Cardiology" at bounding box center [219, 676] width 13 height 13
checkbox input "false"
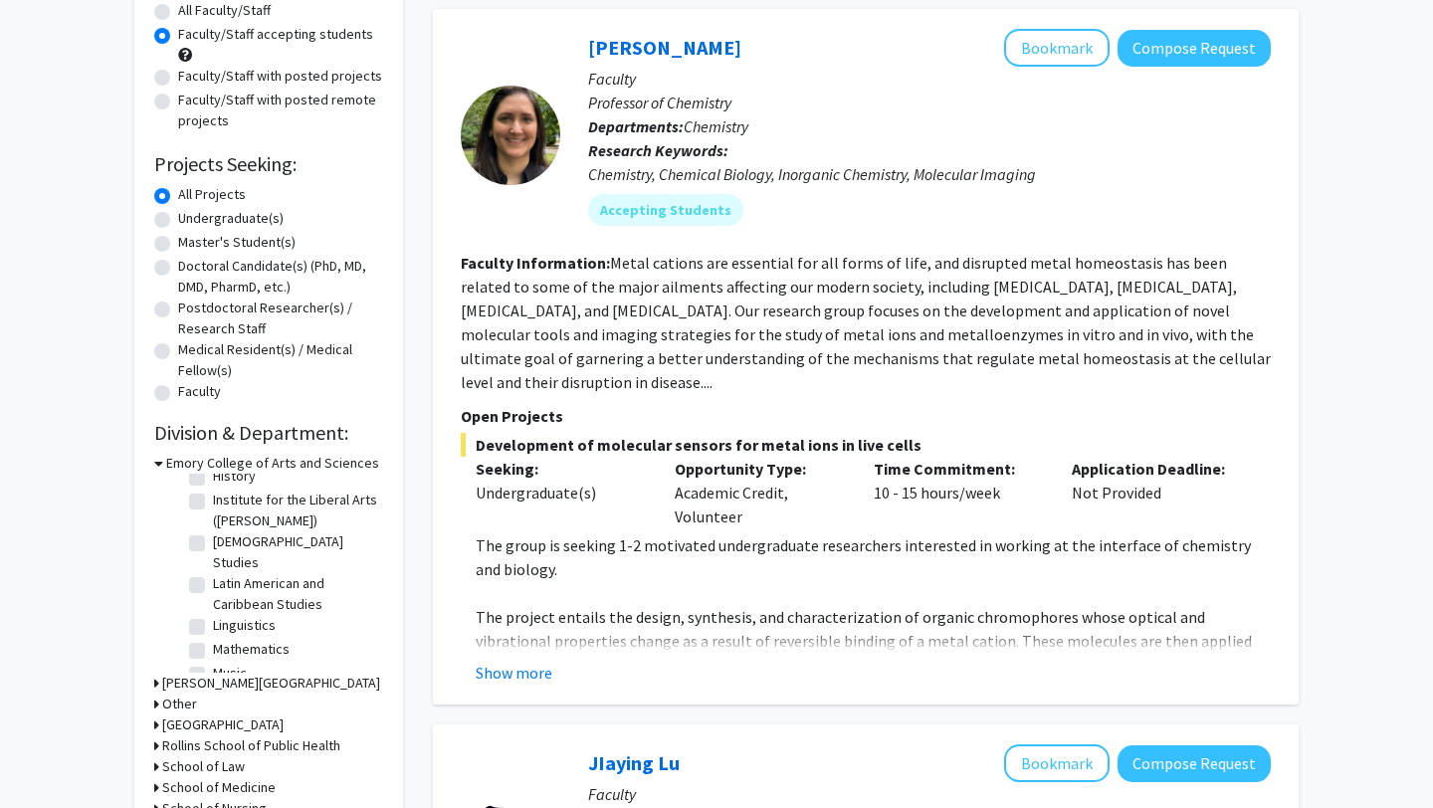
scroll to position [322, 0]
click at [163, 463] on div "Emory College of Arts and Sciences" at bounding box center [268, 463] width 229 height 21
click at [176, 463] on h3 "Emory College of Arts and Sciences" at bounding box center [272, 463] width 213 height 21
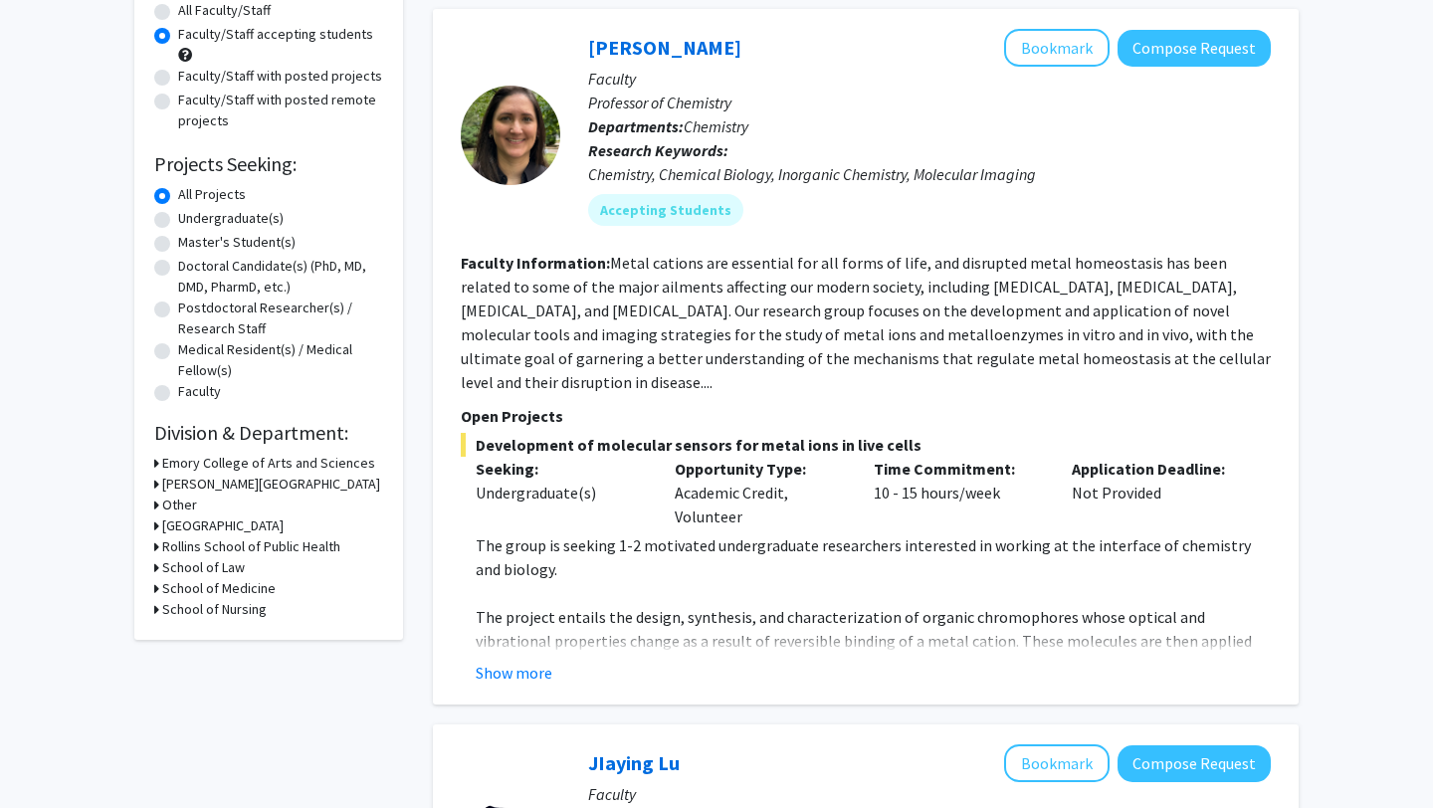
click at [216, 590] on h3 "School of Medicine" at bounding box center [218, 588] width 113 height 21
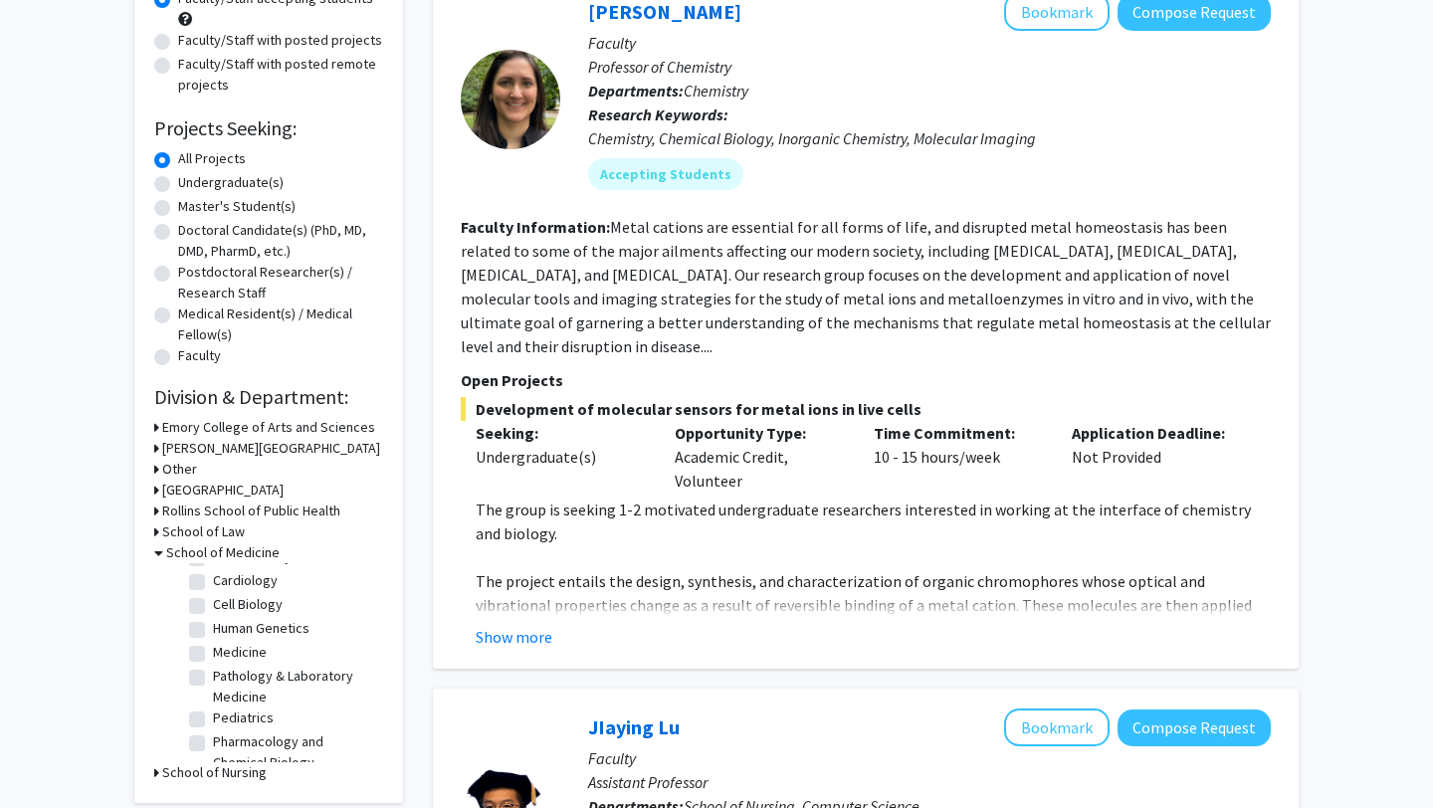
scroll to position [55, 0]
click at [213, 646] on label "Medicine" at bounding box center [240, 643] width 54 height 21
click at [213, 646] on input "Medicine" at bounding box center [219, 639] width 13 height 13
checkbox input "true"
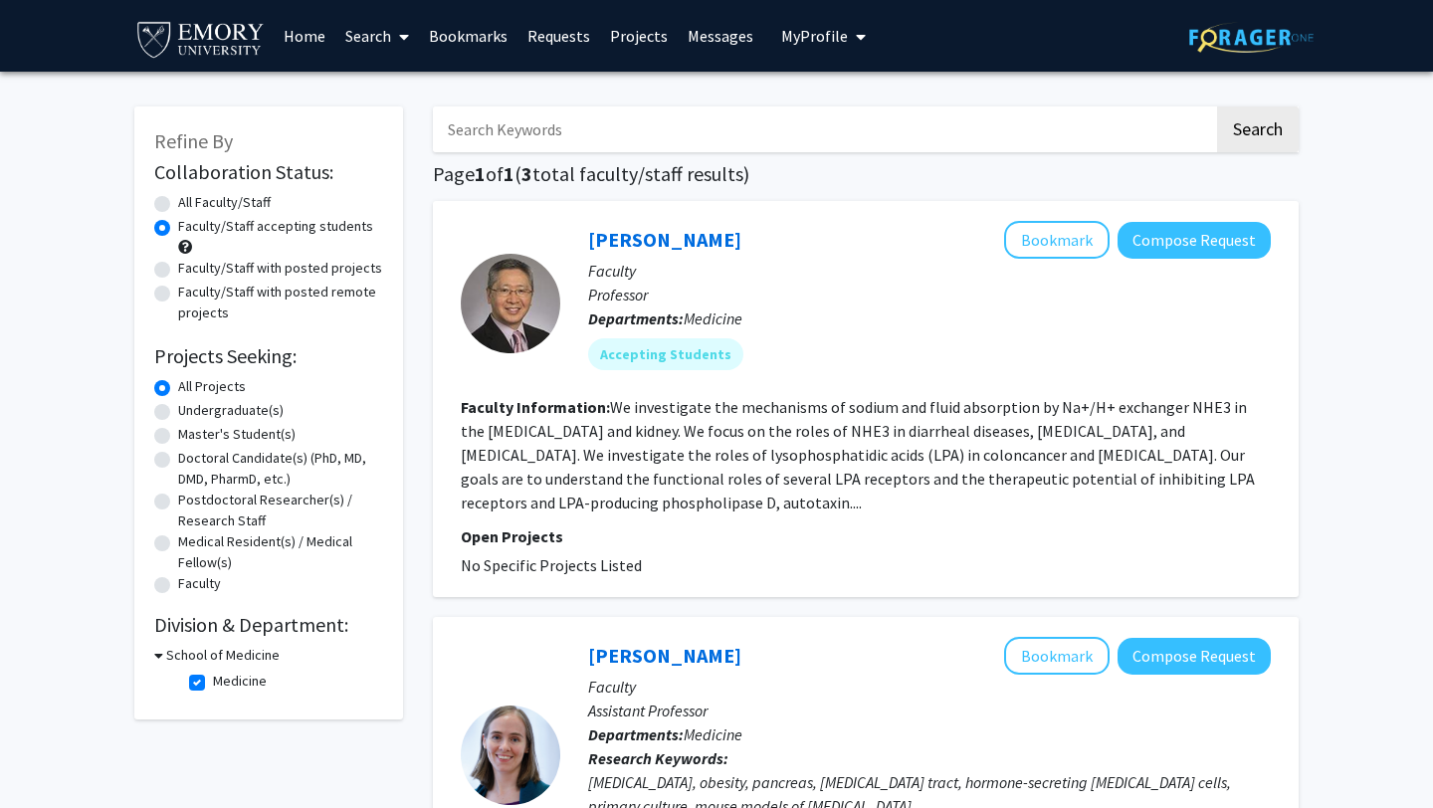
click at [226, 654] on h3 "School of Medicine" at bounding box center [222, 655] width 113 height 21
click at [226, 654] on h3 "School of Medicine" at bounding box center [218, 655] width 113 height 21
click at [213, 684] on label "Medicine" at bounding box center [240, 680] width 54 height 21
click at [213, 683] on input "Medicine" at bounding box center [219, 676] width 13 height 13
checkbox input "false"
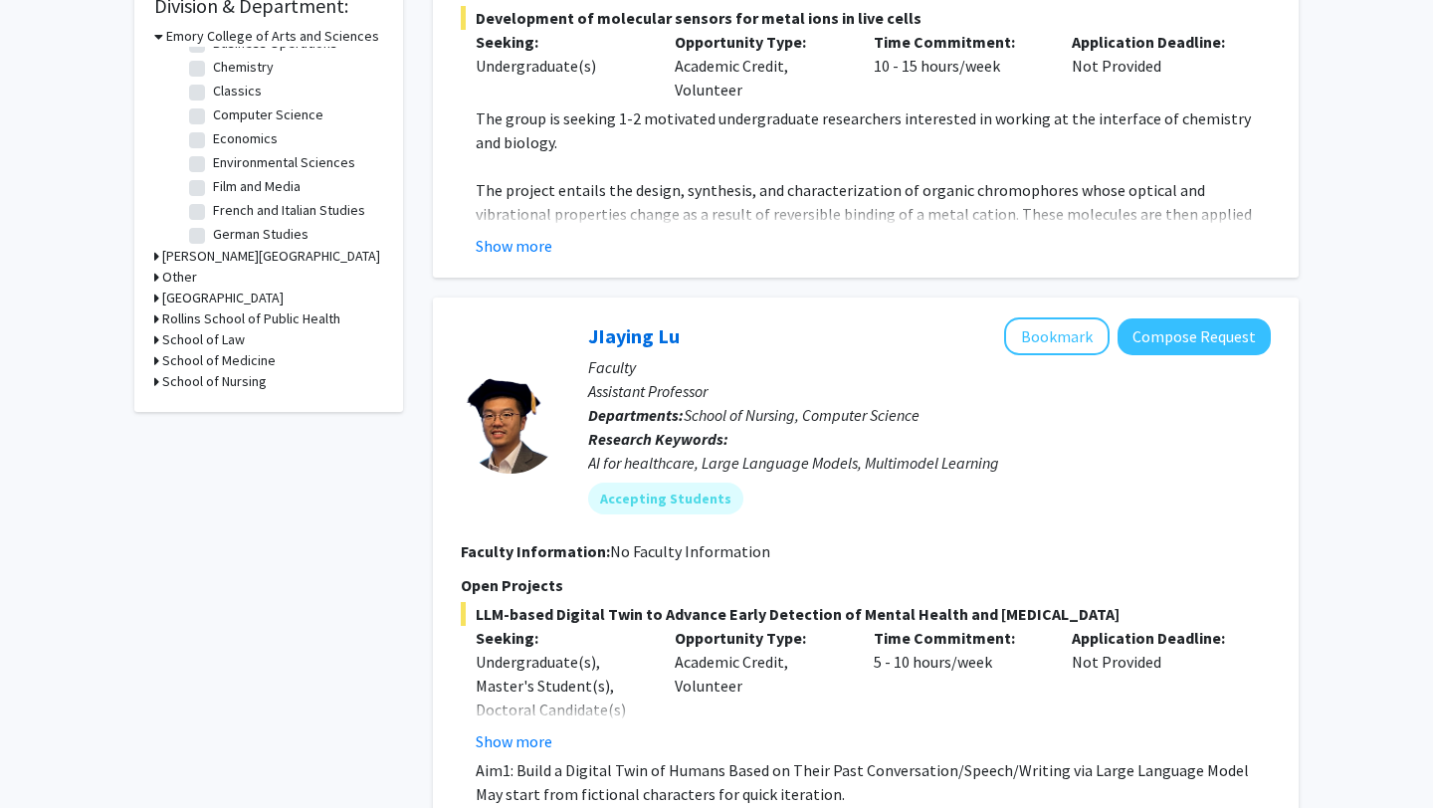
scroll to position [627, 0]
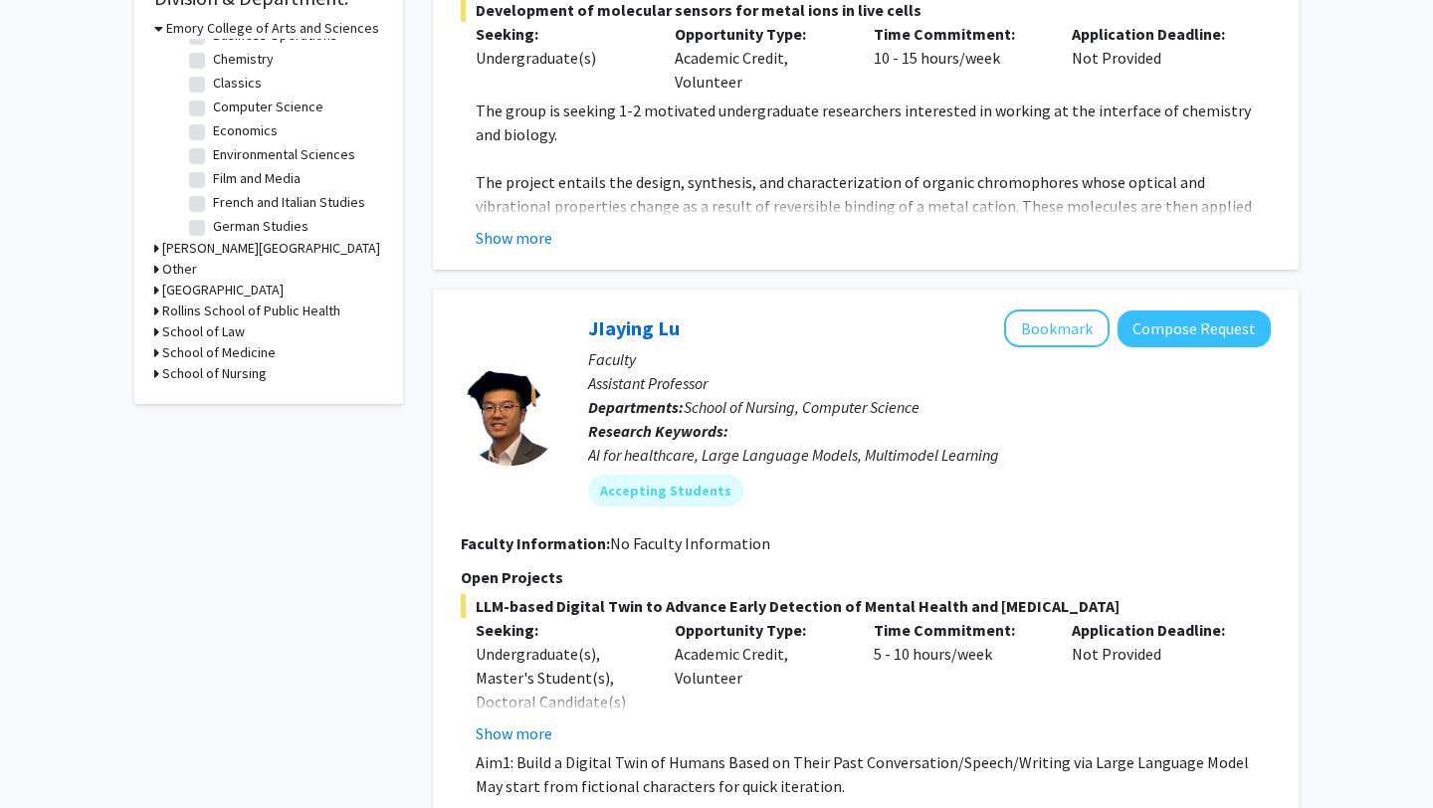
click at [227, 352] on h3 "School of Medicine" at bounding box center [218, 352] width 113 height 21
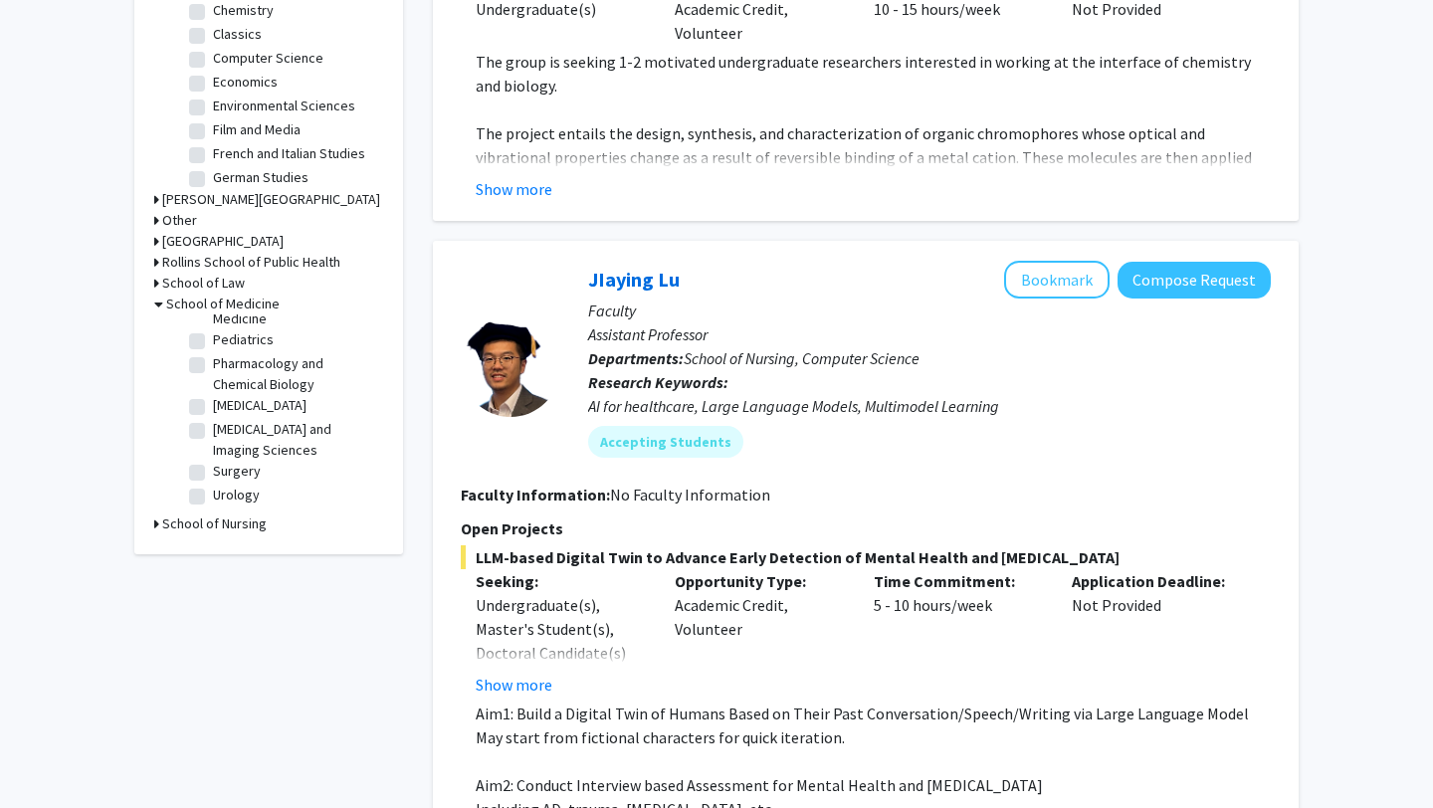
scroll to position [677, 0]
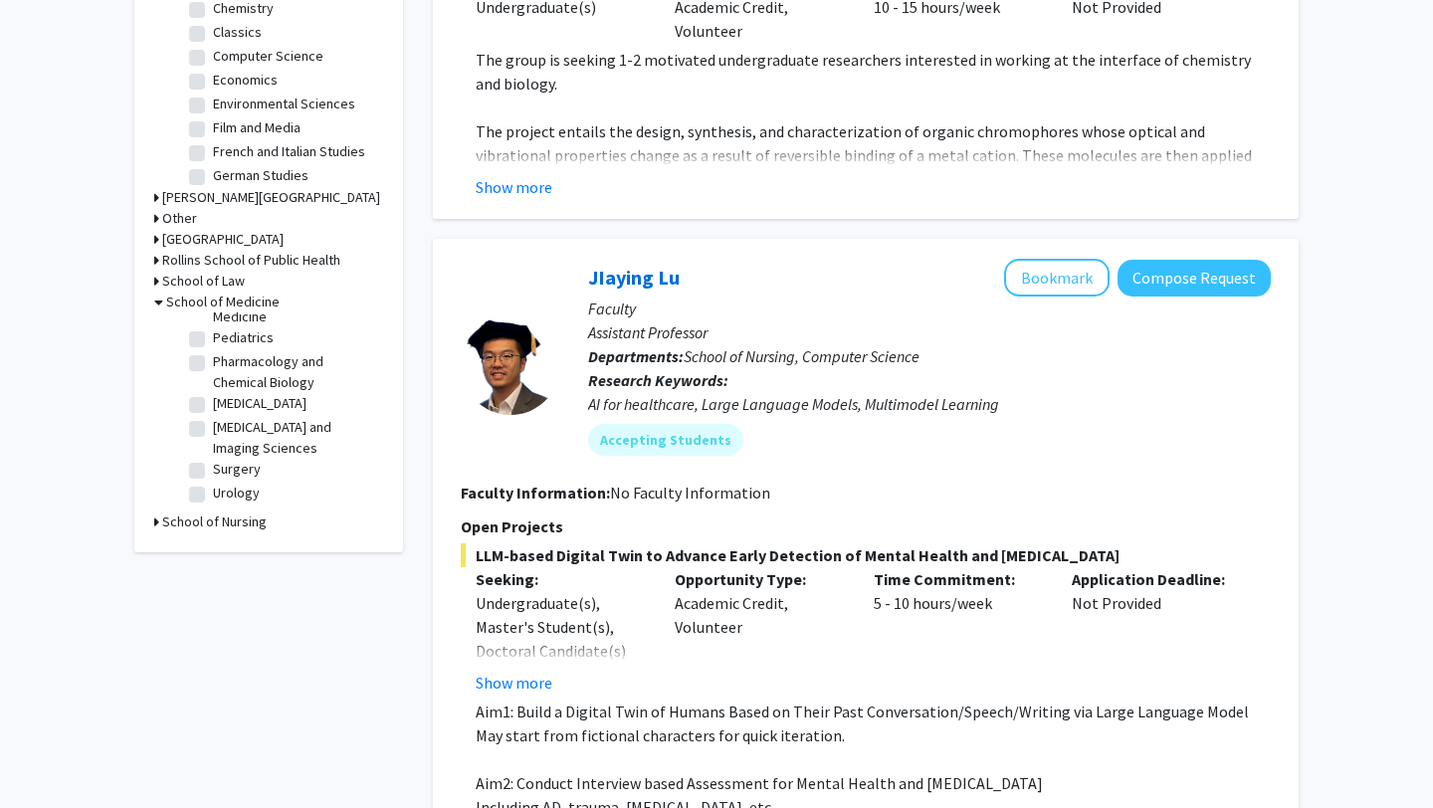
click at [213, 469] on label "Surgery" at bounding box center [237, 469] width 48 height 21
click at [213, 469] on input "Surgery" at bounding box center [219, 465] width 13 height 13
checkbox input "true"
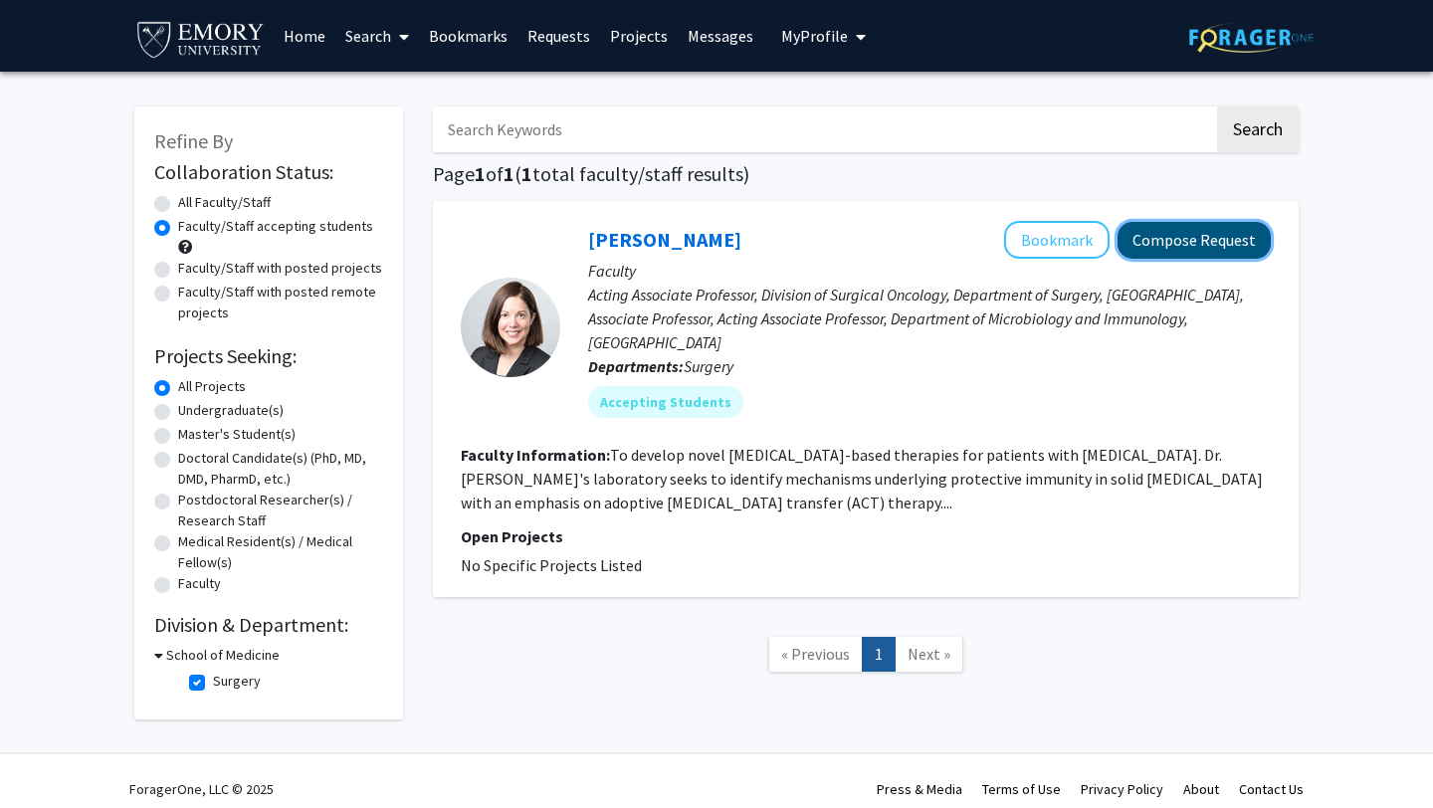
click at [1216, 243] on button "Compose Request" at bounding box center [1193, 240] width 153 height 37
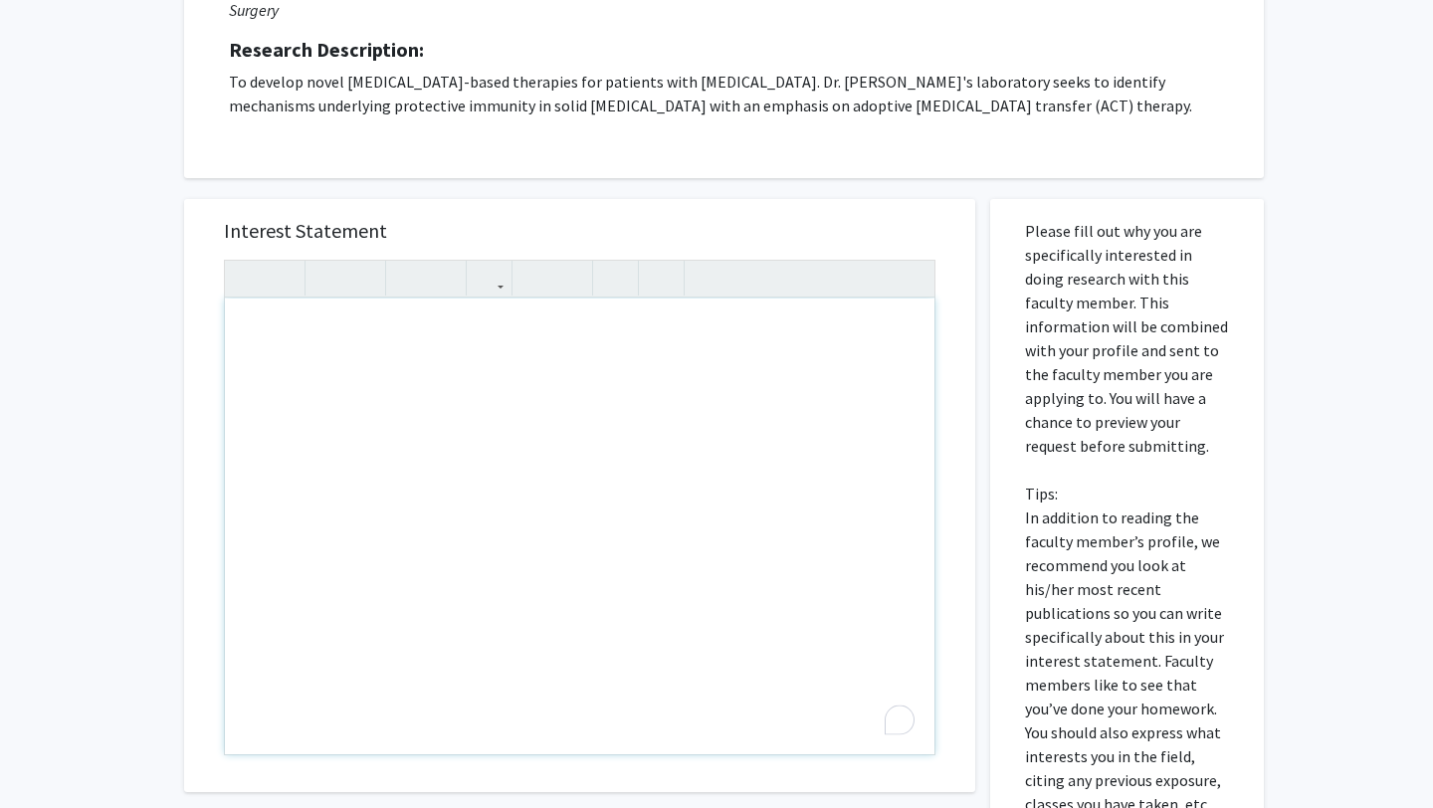
scroll to position [246, 0]
click at [700, 343] on div "To enrich screen reader interactions, please activate Accessibility in Grammarl…" at bounding box center [579, 524] width 709 height 456
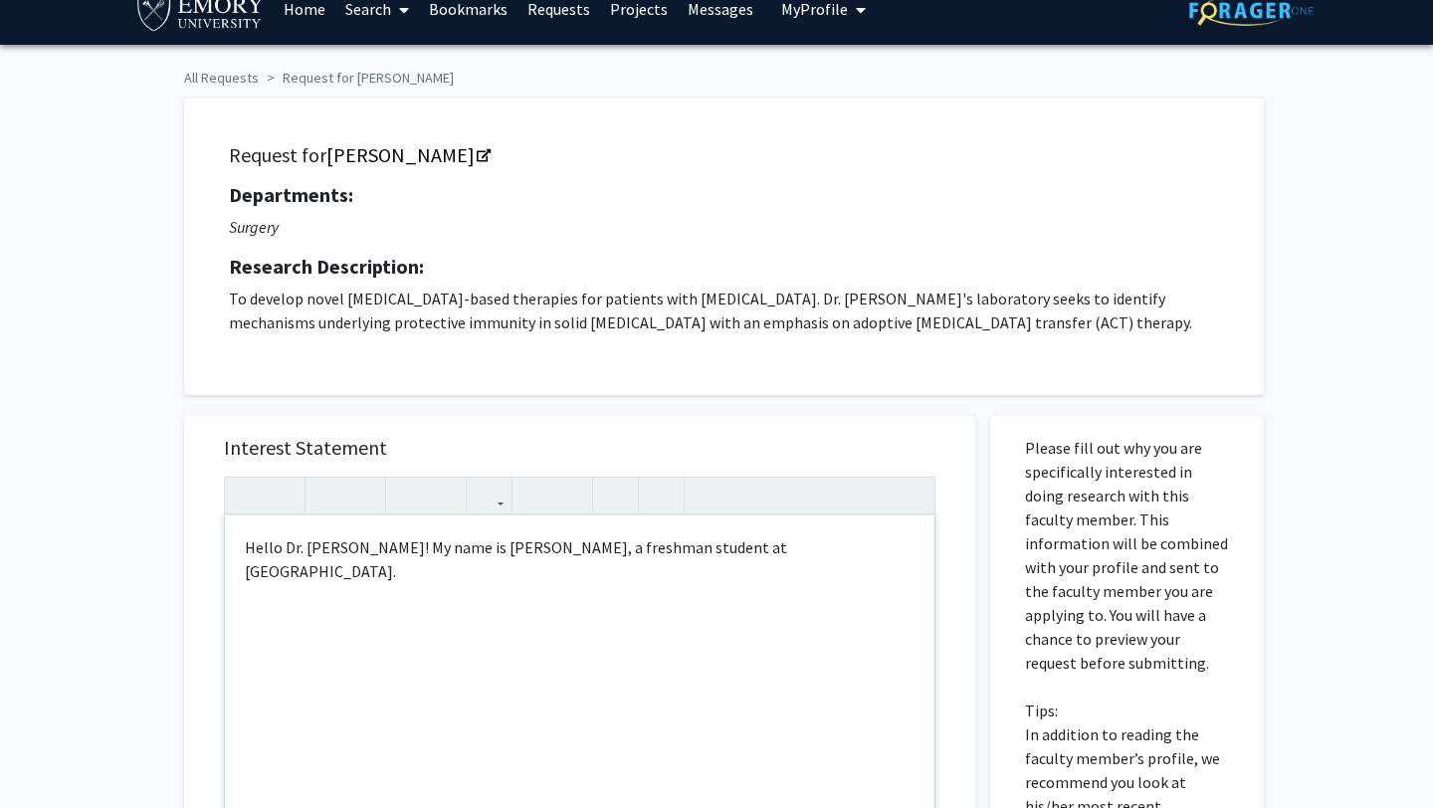
scroll to position [0, 0]
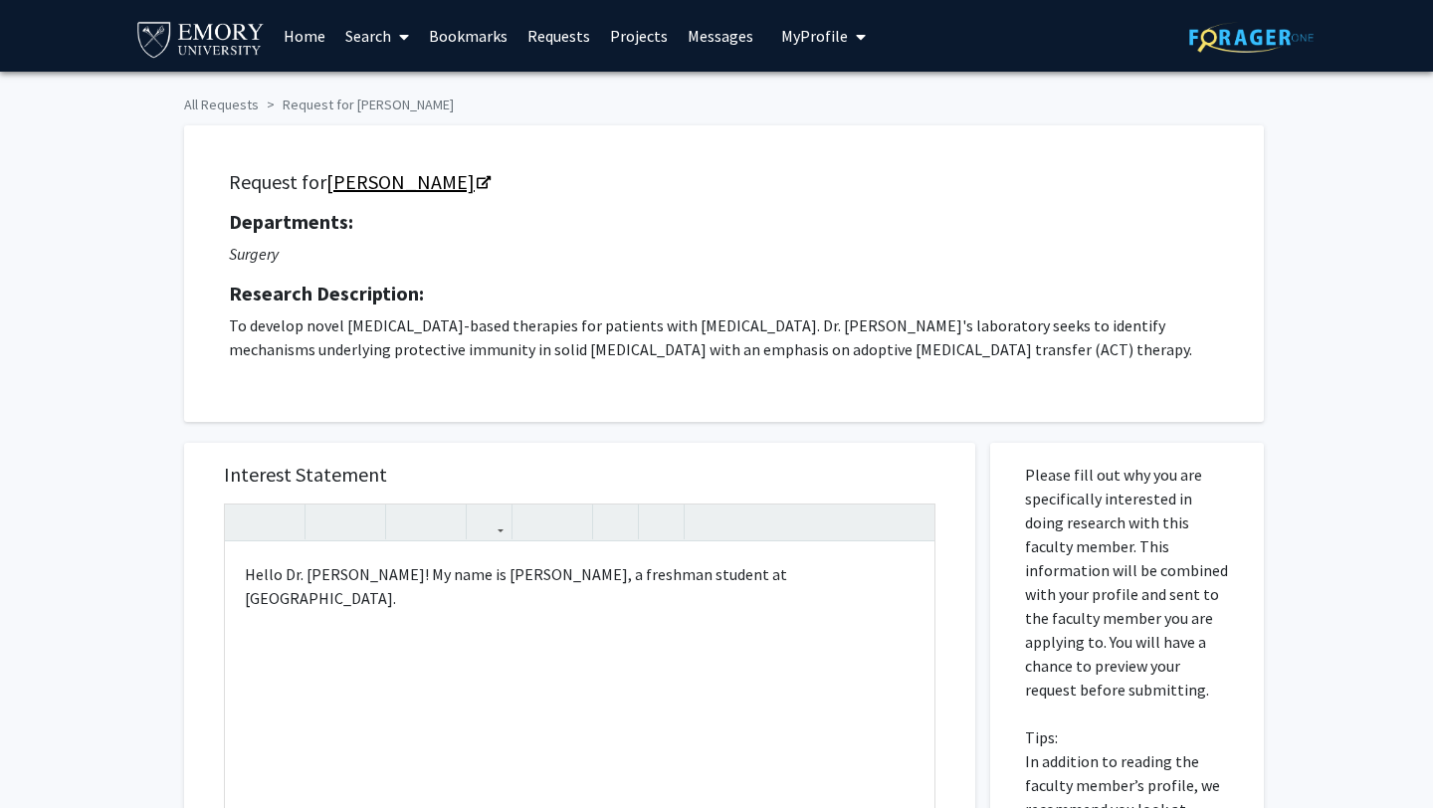
click at [414, 177] on link "[PERSON_NAME]" at bounding box center [407, 181] width 162 height 25
click at [808, 579] on div "Hello Dr. [PERSON_NAME]! My name is [PERSON_NAME], a freshman student at [GEOGR…" at bounding box center [579, 770] width 709 height 456
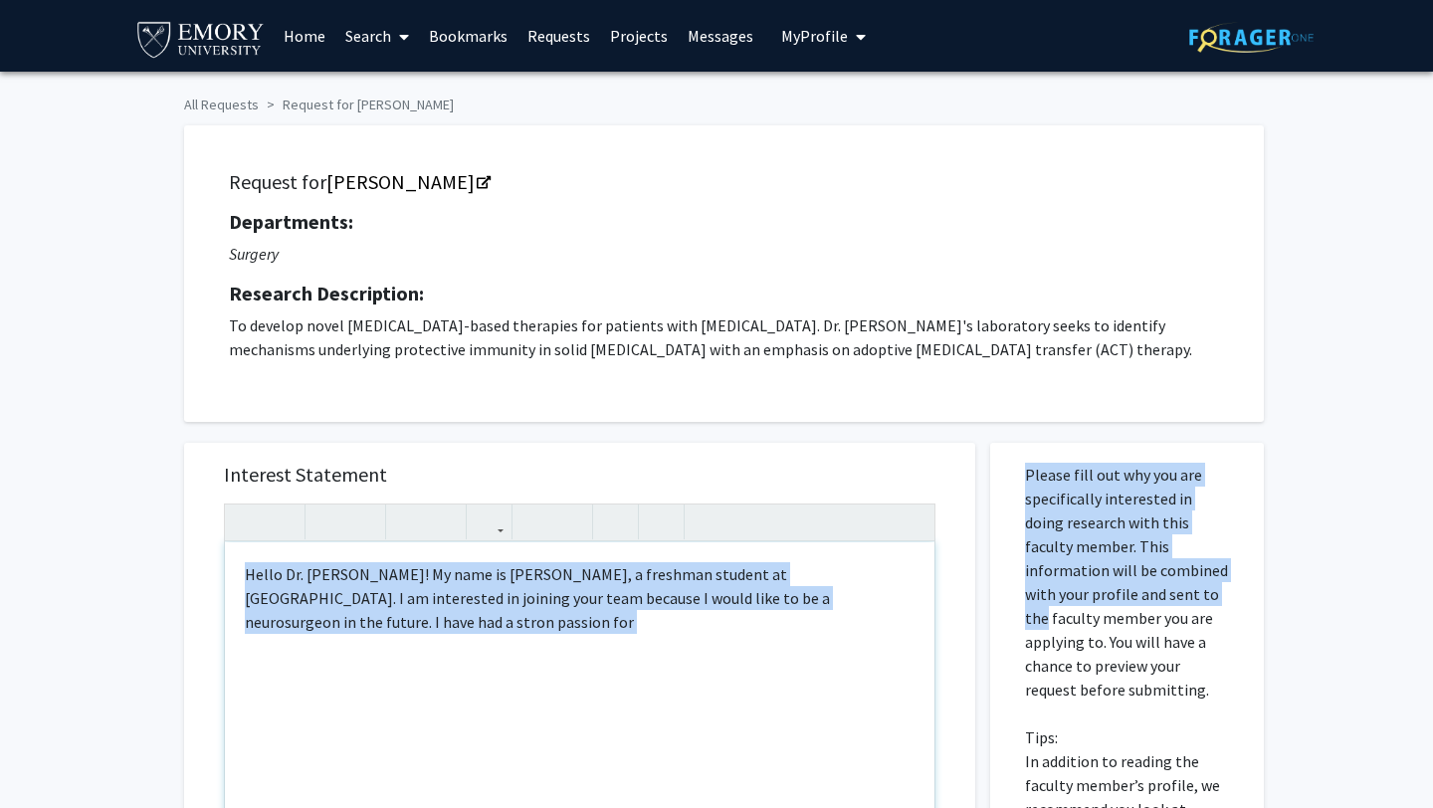
drag, startPoint x: 1120, startPoint y: 601, endPoint x: 868, endPoint y: 619, distance: 252.3
click at [868, 619] on div "Hello Dr. [PERSON_NAME]! My name is [PERSON_NAME], a freshman student at [GEOGR…" at bounding box center [579, 770] width 709 height 456
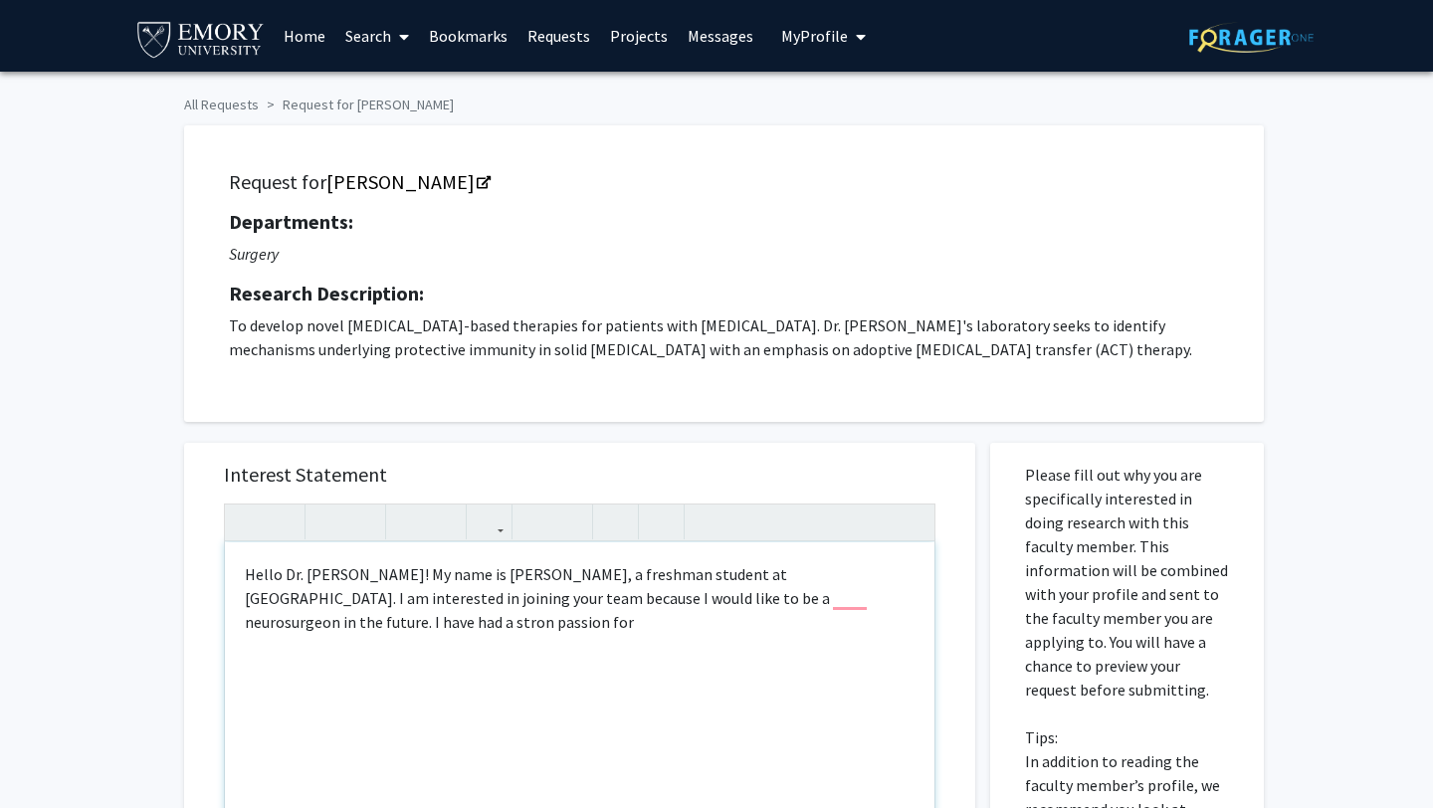
click at [868, 595] on div "Hello Dr. [PERSON_NAME]! My name is [PERSON_NAME], a freshman student at [GEOGR…" at bounding box center [579, 770] width 709 height 456
click at [394, 620] on div "Hello Dr. [PERSON_NAME]! My name is [PERSON_NAME], a freshman student at [GEOGR…" at bounding box center [579, 770] width 709 height 456
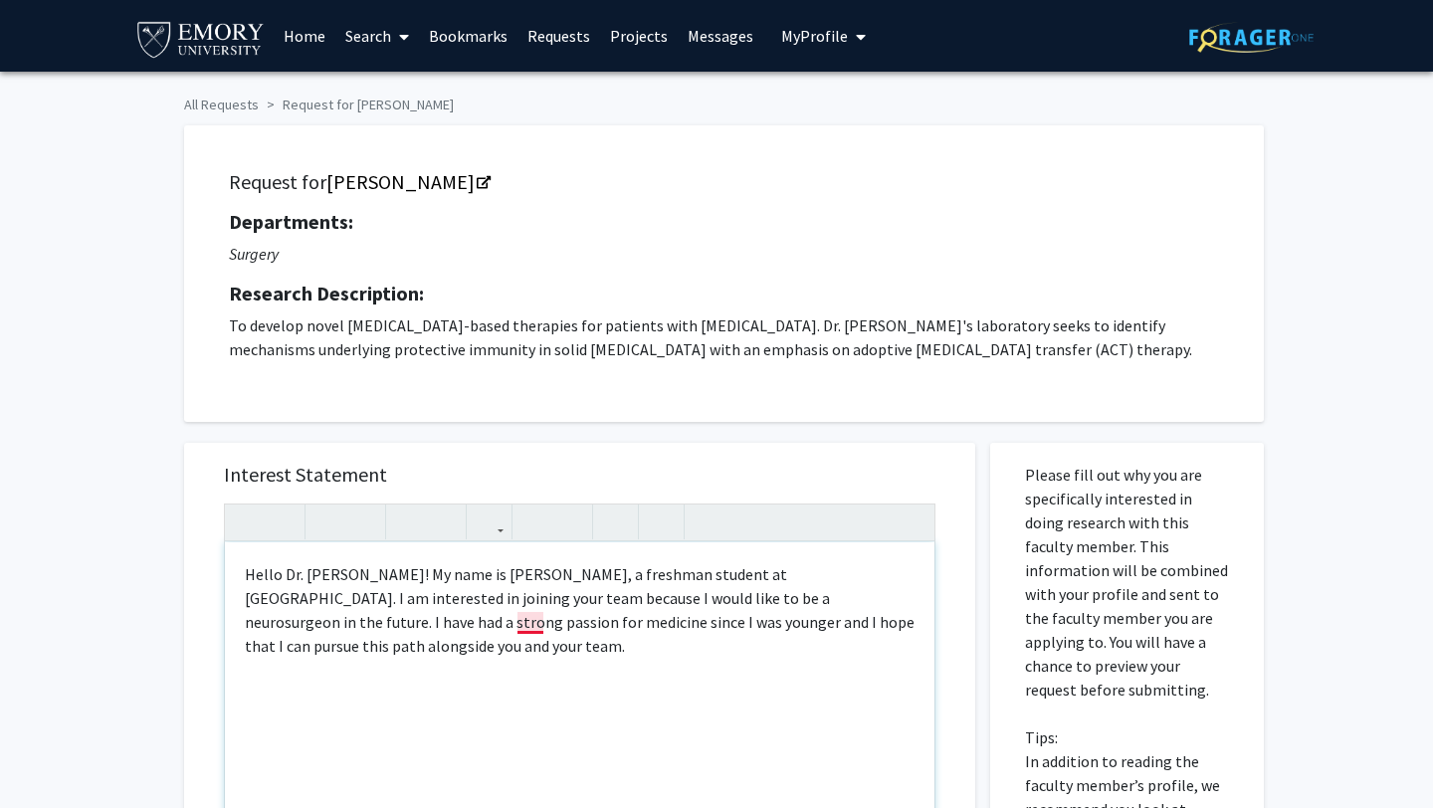
click at [539, 617] on div "Hello Dr. [PERSON_NAME]! My name is [PERSON_NAME], a freshman student at [GEOGR…" at bounding box center [579, 770] width 709 height 456
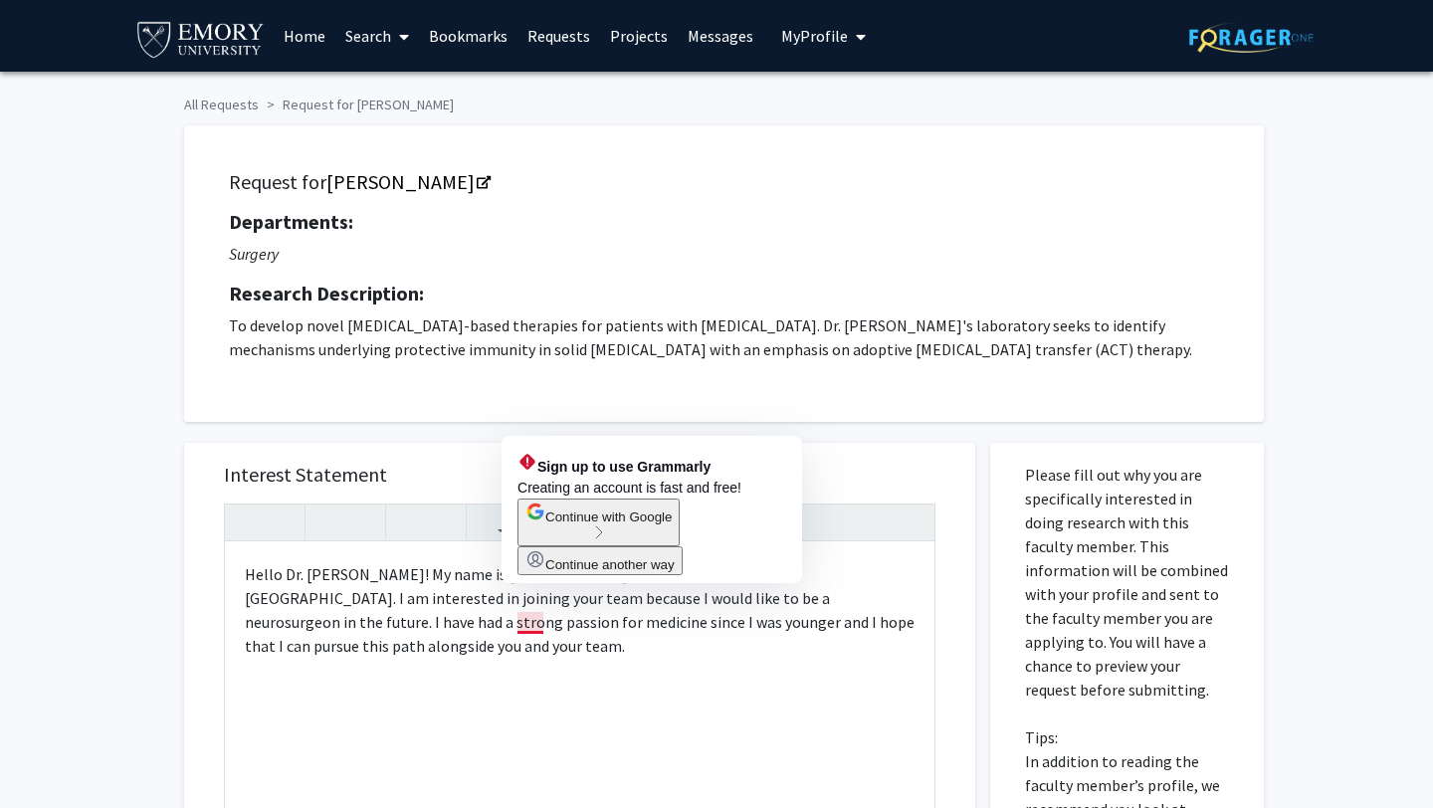
click at [668, 524] on span "Continue with Google" at bounding box center [608, 516] width 126 height 15
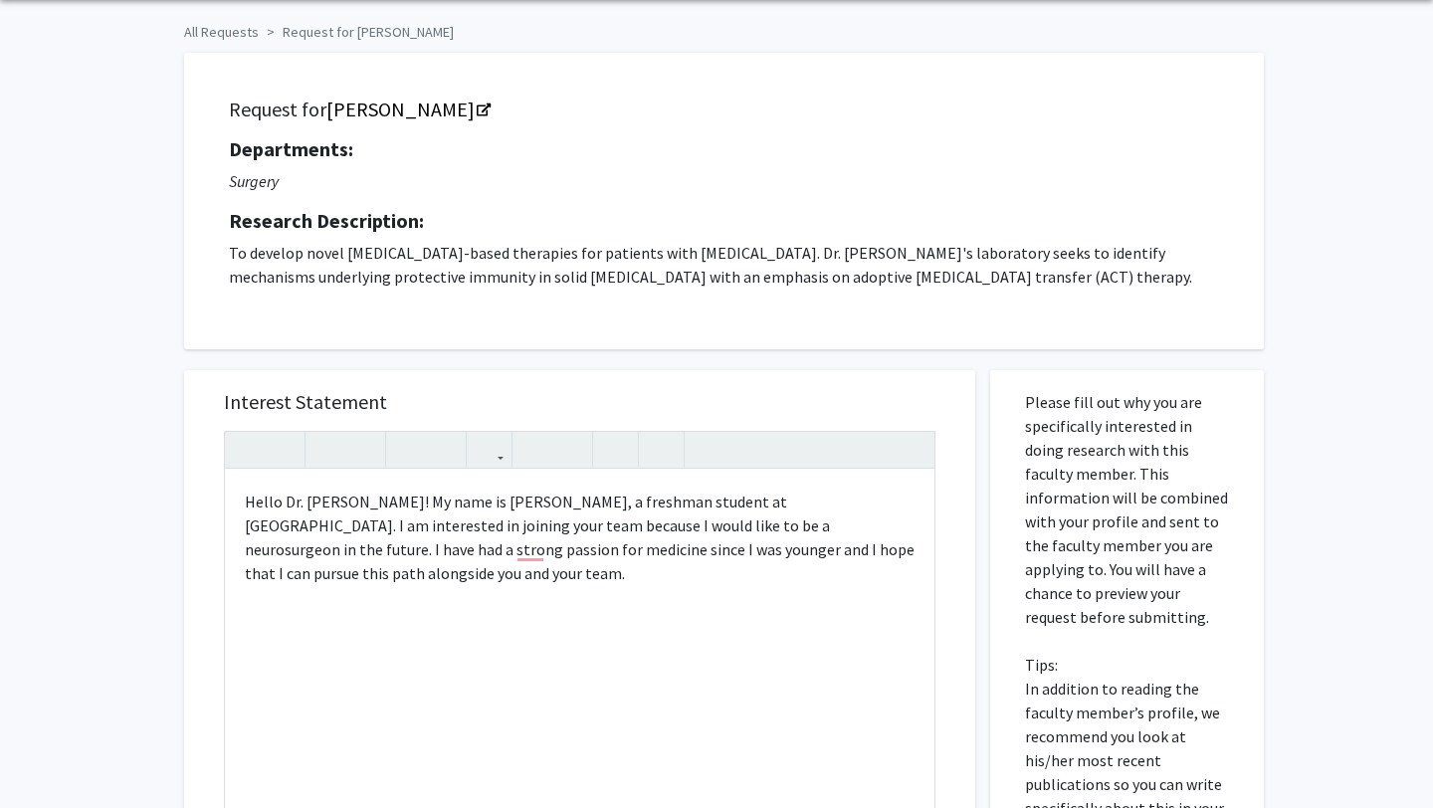
scroll to position [128, 0]
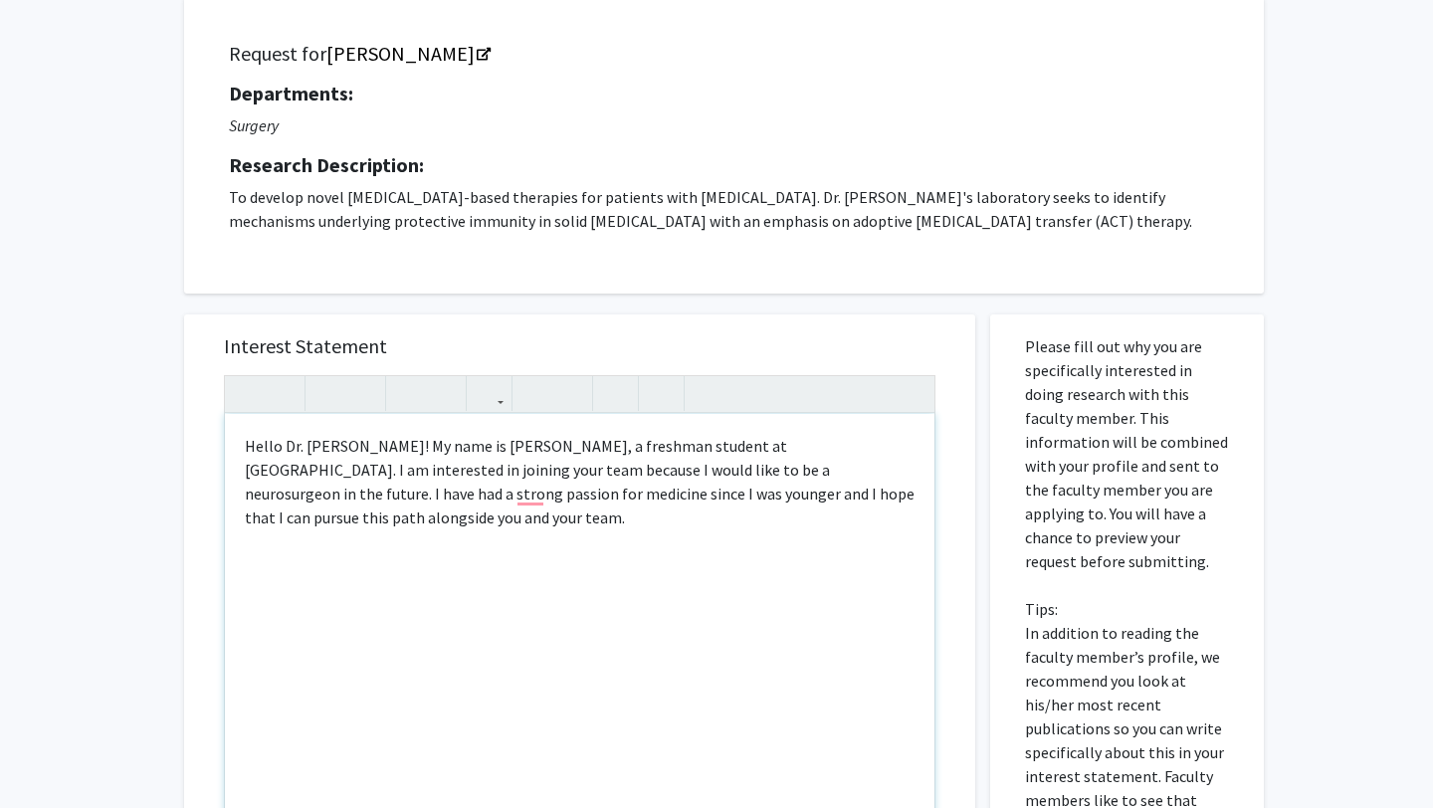
click at [536, 486] on div "Hello Dr. [PERSON_NAME]! My name is [PERSON_NAME], a freshman student at [GEOGR…" at bounding box center [579, 642] width 709 height 456
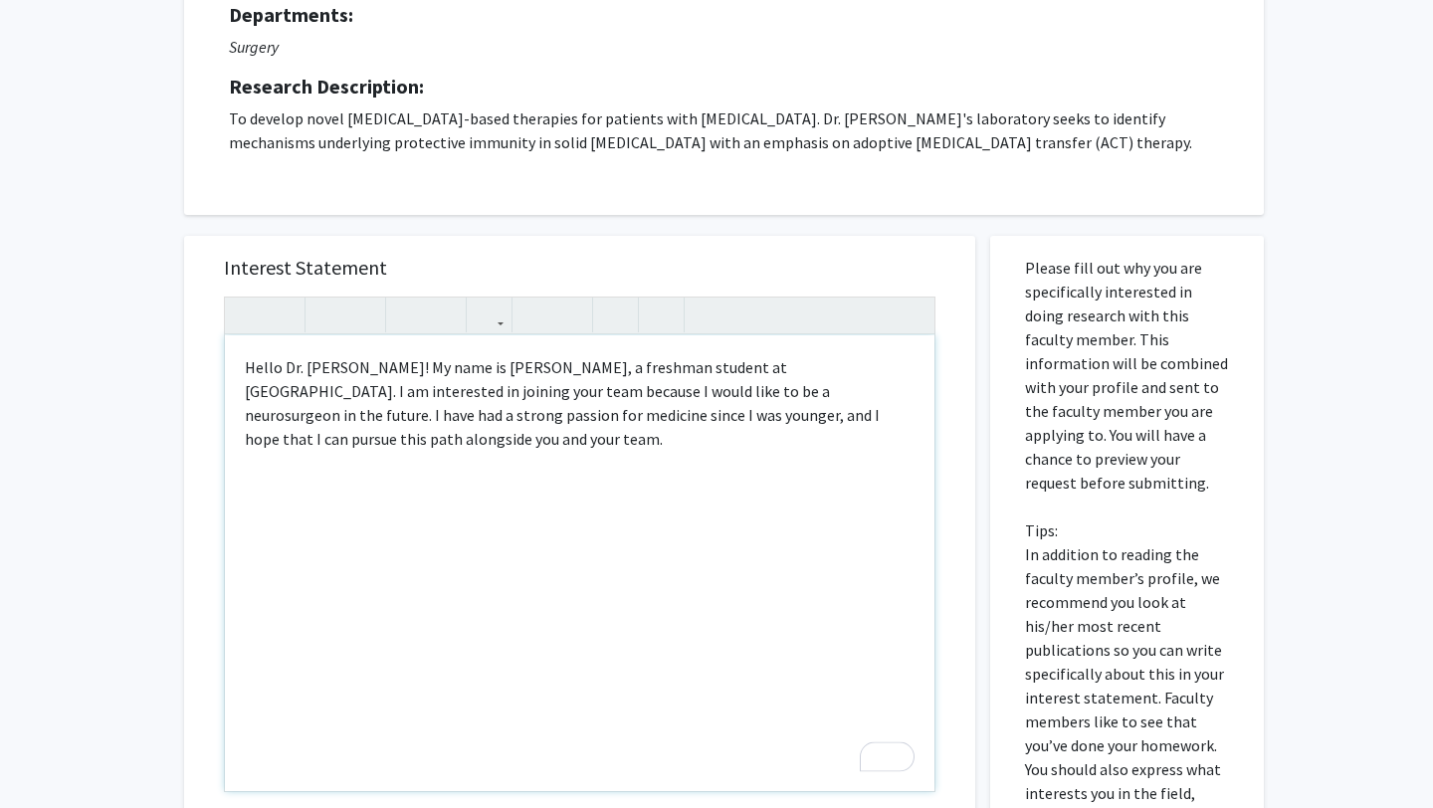
scroll to position [251, 0]
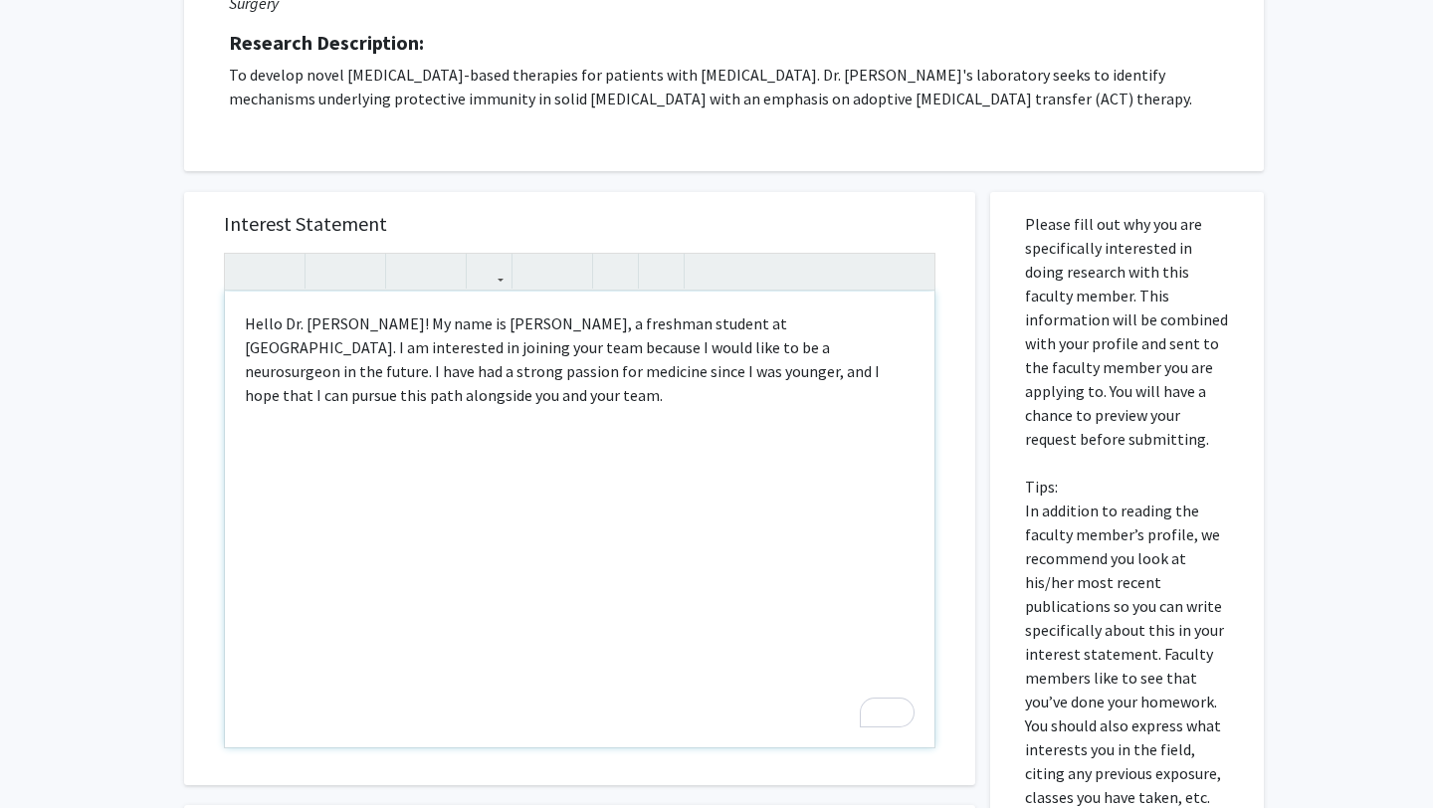
click at [390, 393] on div "Hello Dr. [PERSON_NAME]! My name is [PERSON_NAME], a freshman student at [GEOGR…" at bounding box center [579, 519] width 709 height 456
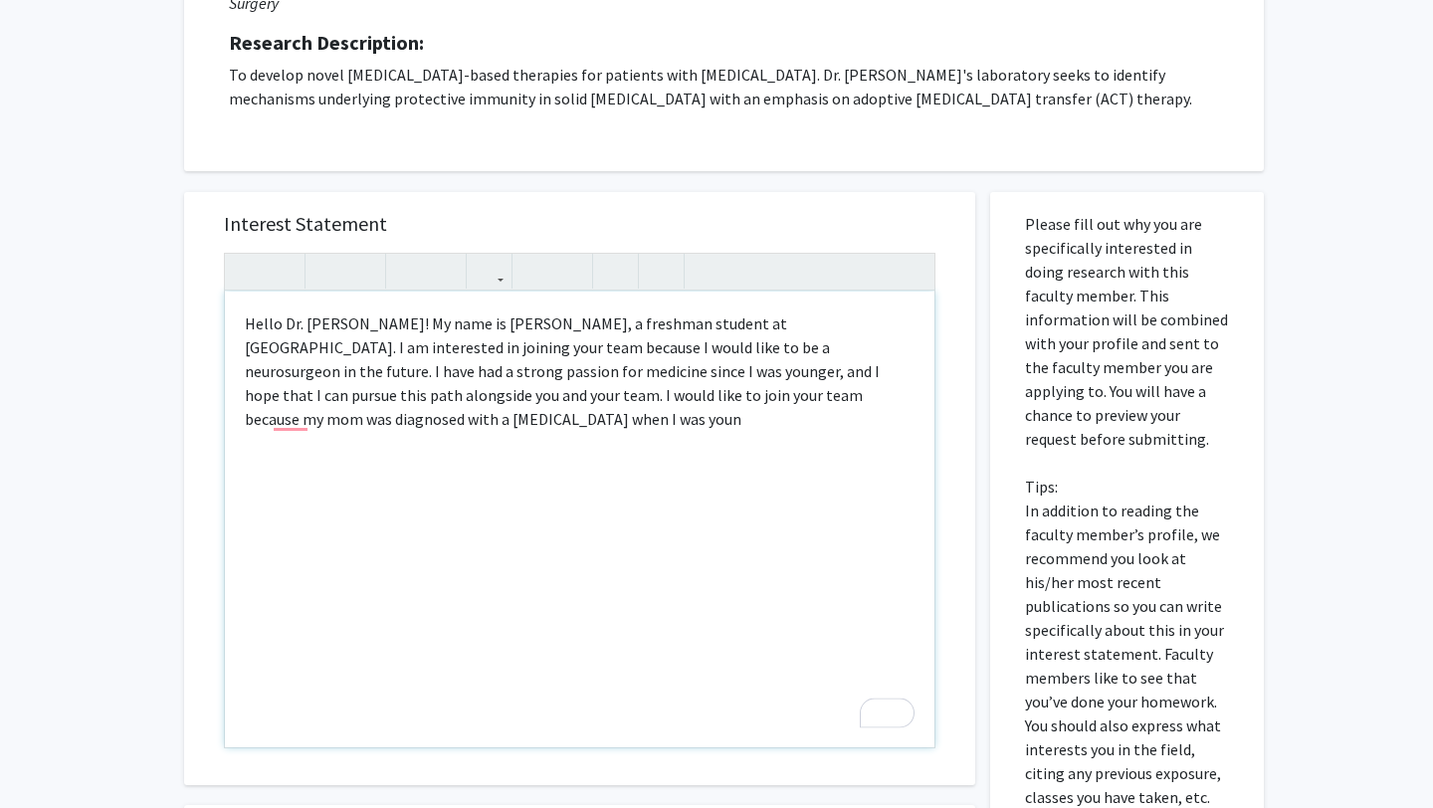
click at [777, 401] on div "Hello Dr. [PERSON_NAME]! My name is [PERSON_NAME], a freshman student at [GEOGR…" at bounding box center [579, 519] width 709 height 456
click at [434, 435] on div "Hello Dr. [PERSON_NAME]! My name is [PERSON_NAME], a freshman student at [GEOGR…" at bounding box center [579, 519] width 709 height 456
click at [458, 429] on div "Hello Dr. [PERSON_NAME]! My name is [PERSON_NAME], a freshman student at [GEOGR…" at bounding box center [579, 519] width 709 height 456
click at [619, 425] on div "Hello Dr. [PERSON_NAME]! My name is [PERSON_NAME], a freshman student at [GEOGR…" at bounding box center [579, 519] width 709 height 456
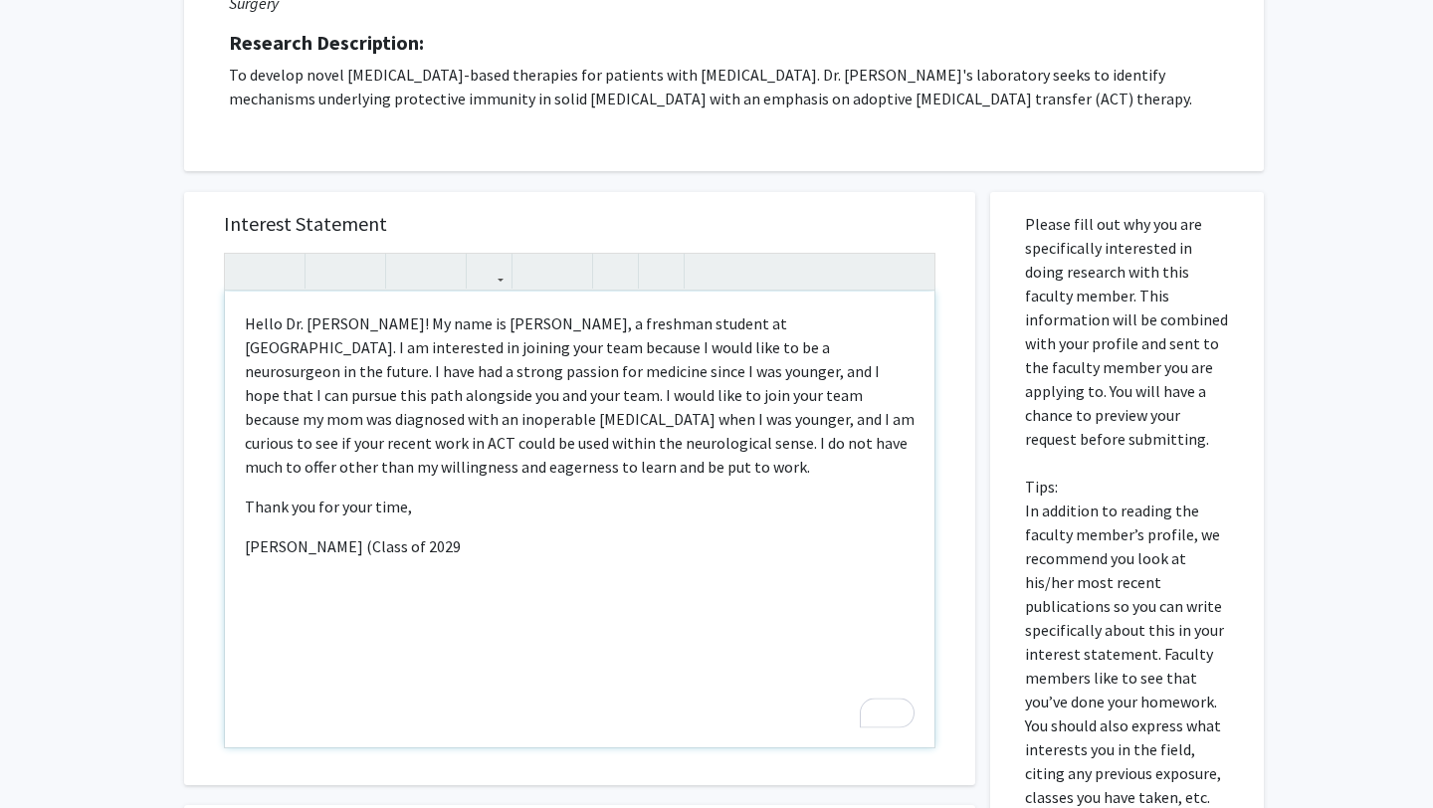
type textarea "<p>Hello Dr. [PERSON_NAME]! My name is [PERSON_NAME], a freshman student at [GE…"
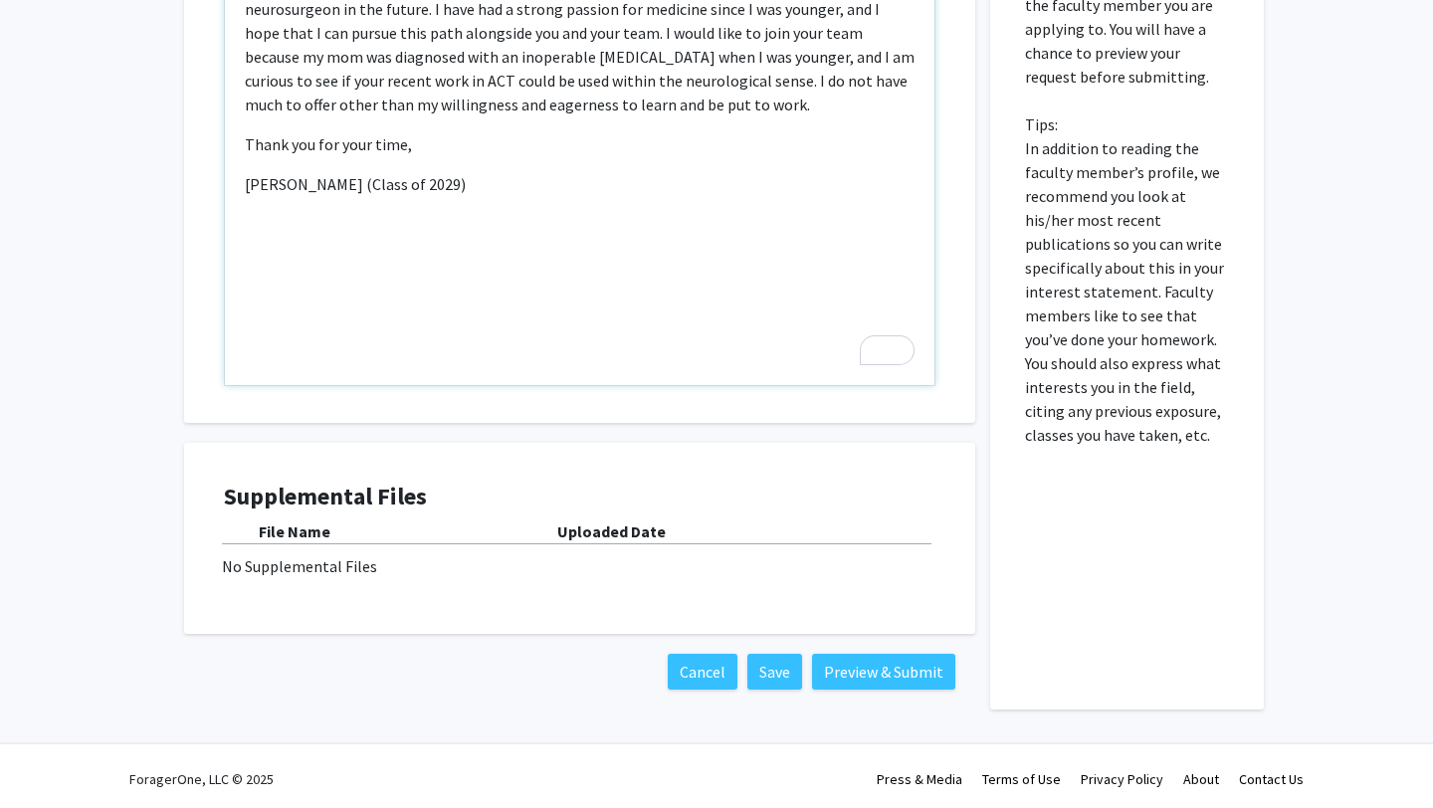
scroll to position [619, 0]
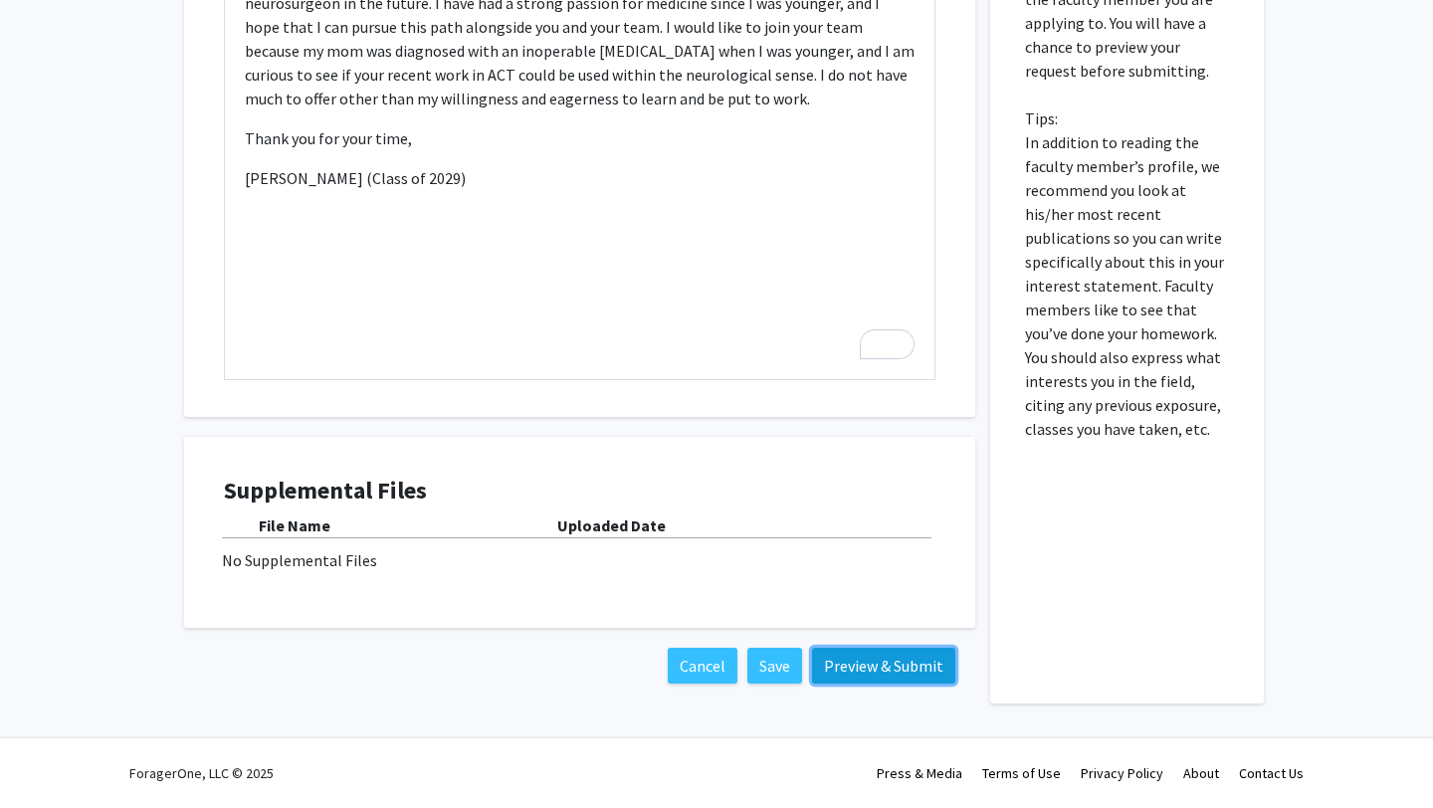
click at [833, 670] on button "Preview & Submit" at bounding box center [883, 666] width 143 height 36
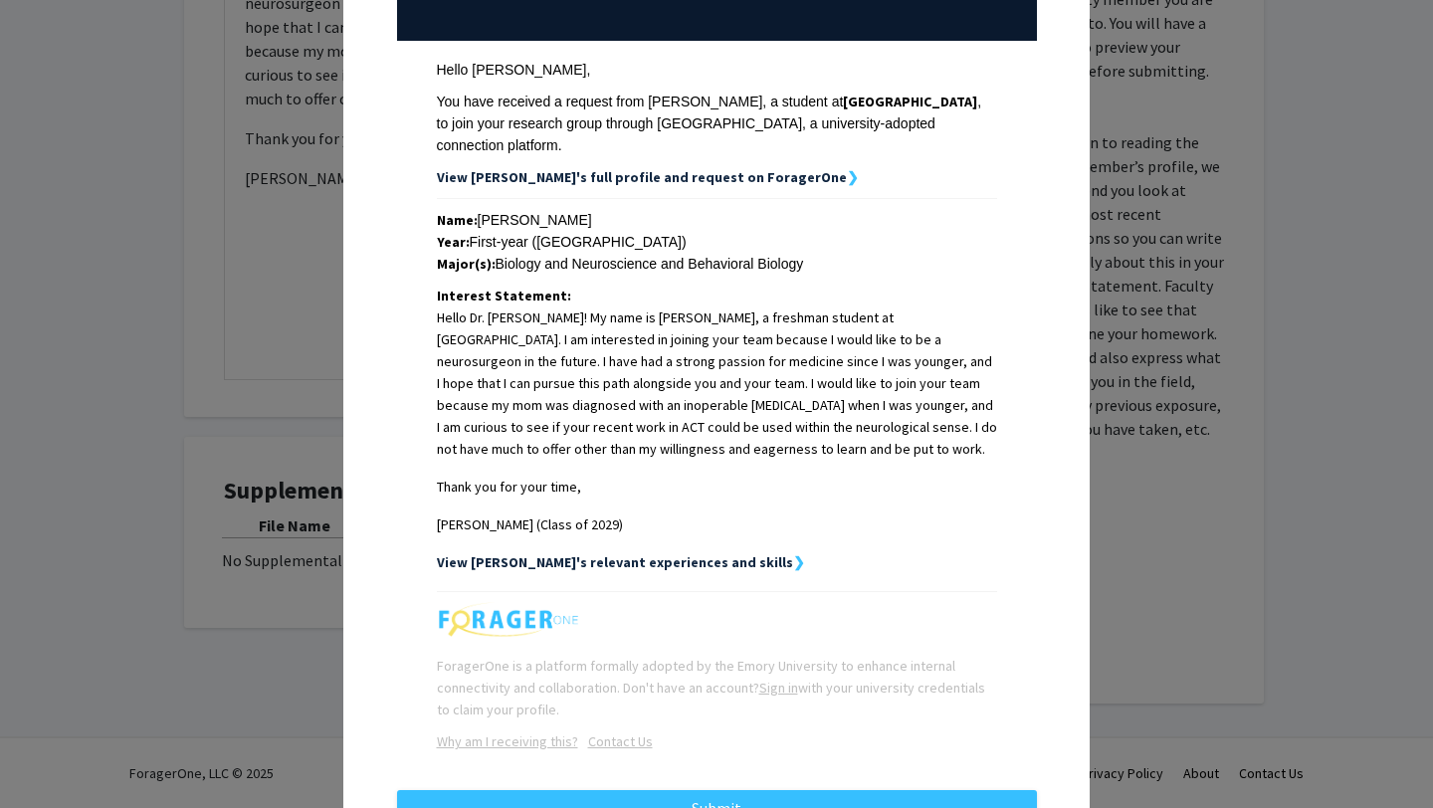
scroll to position [328, 0]
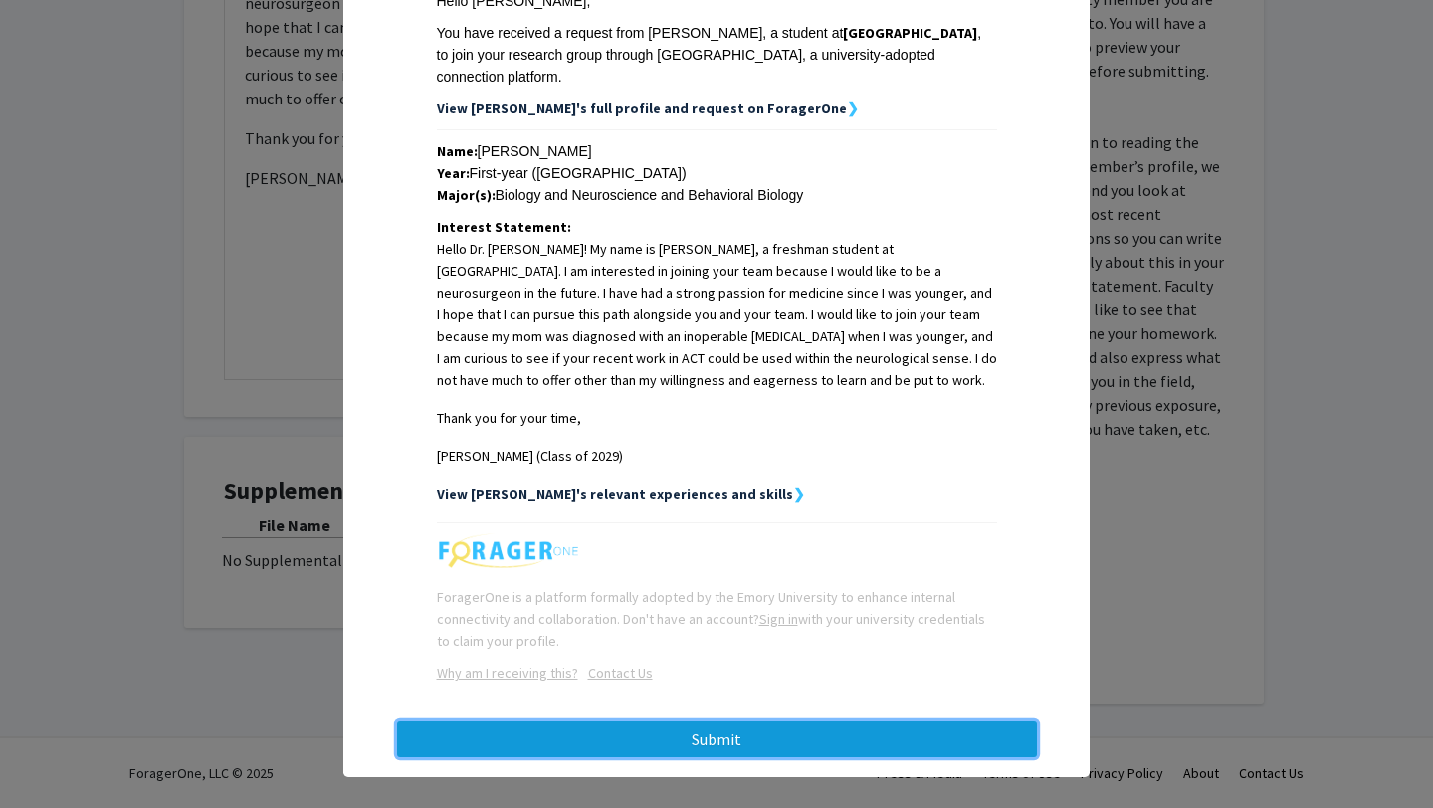
click at [683, 721] on button "Submit" at bounding box center [717, 739] width 640 height 36
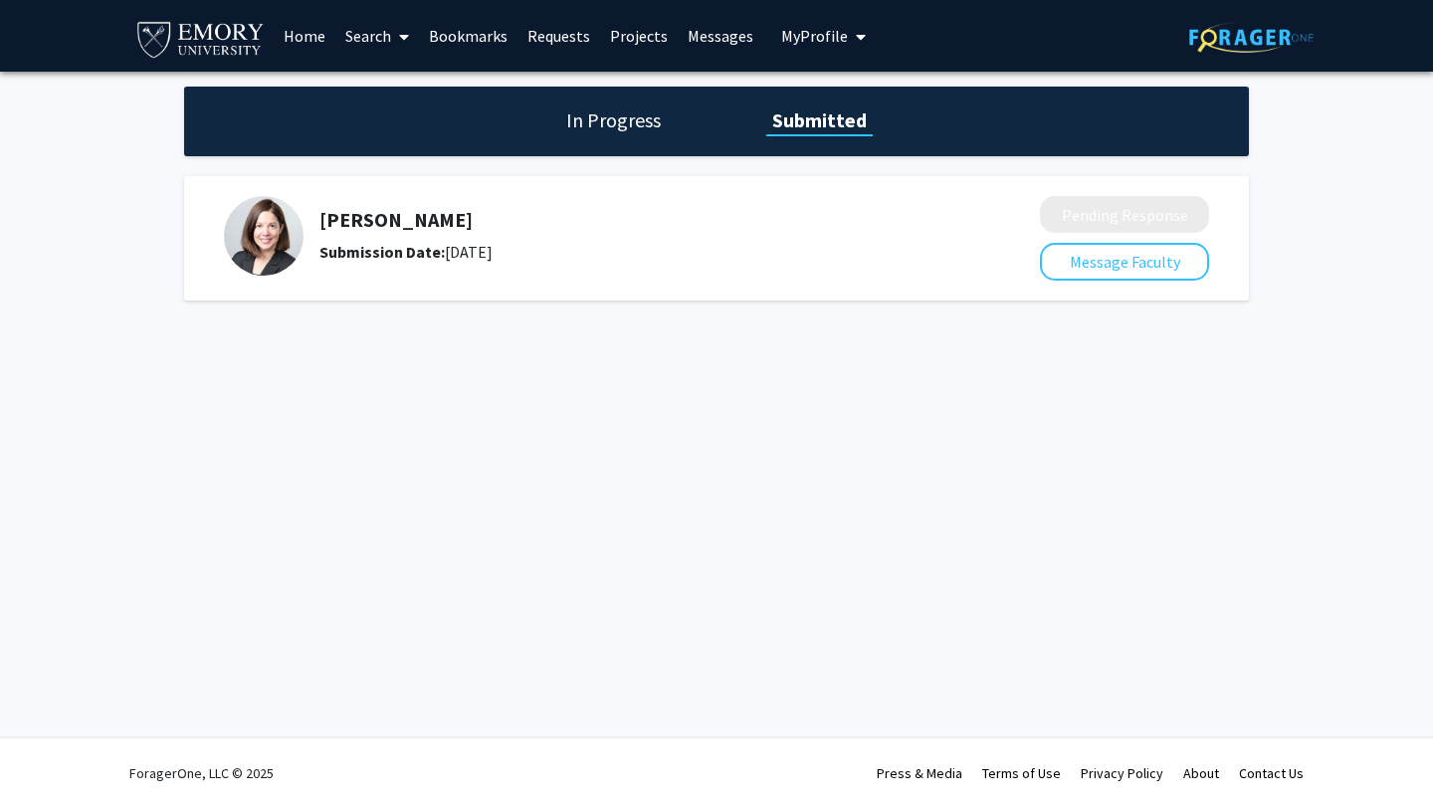
click at [371, 43] on link "Search" at bounding box center [377, 36] width 84 height 70
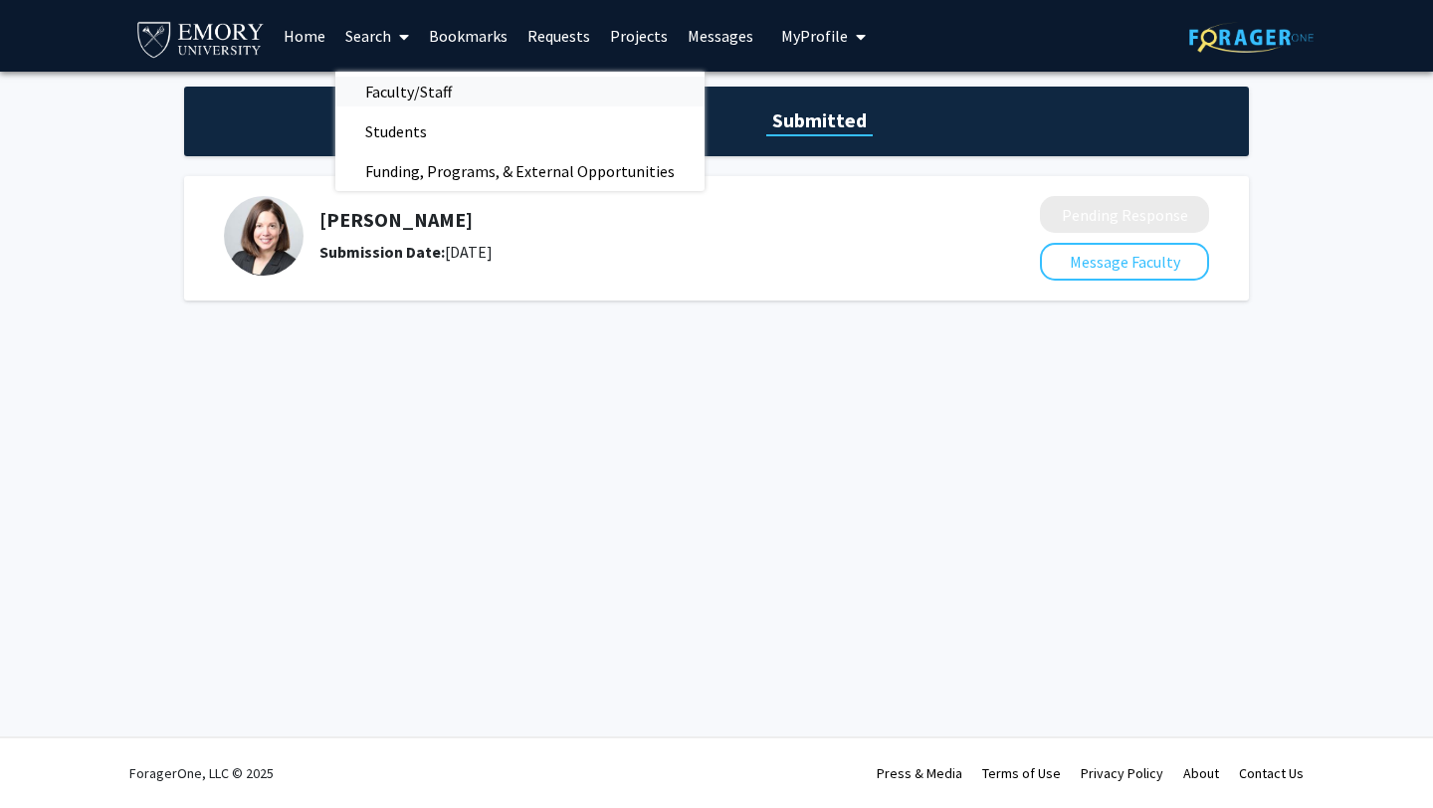
click at [491, 99] on link "Faculty/Staff" at bounding box center [519, 92] width 369 height 30
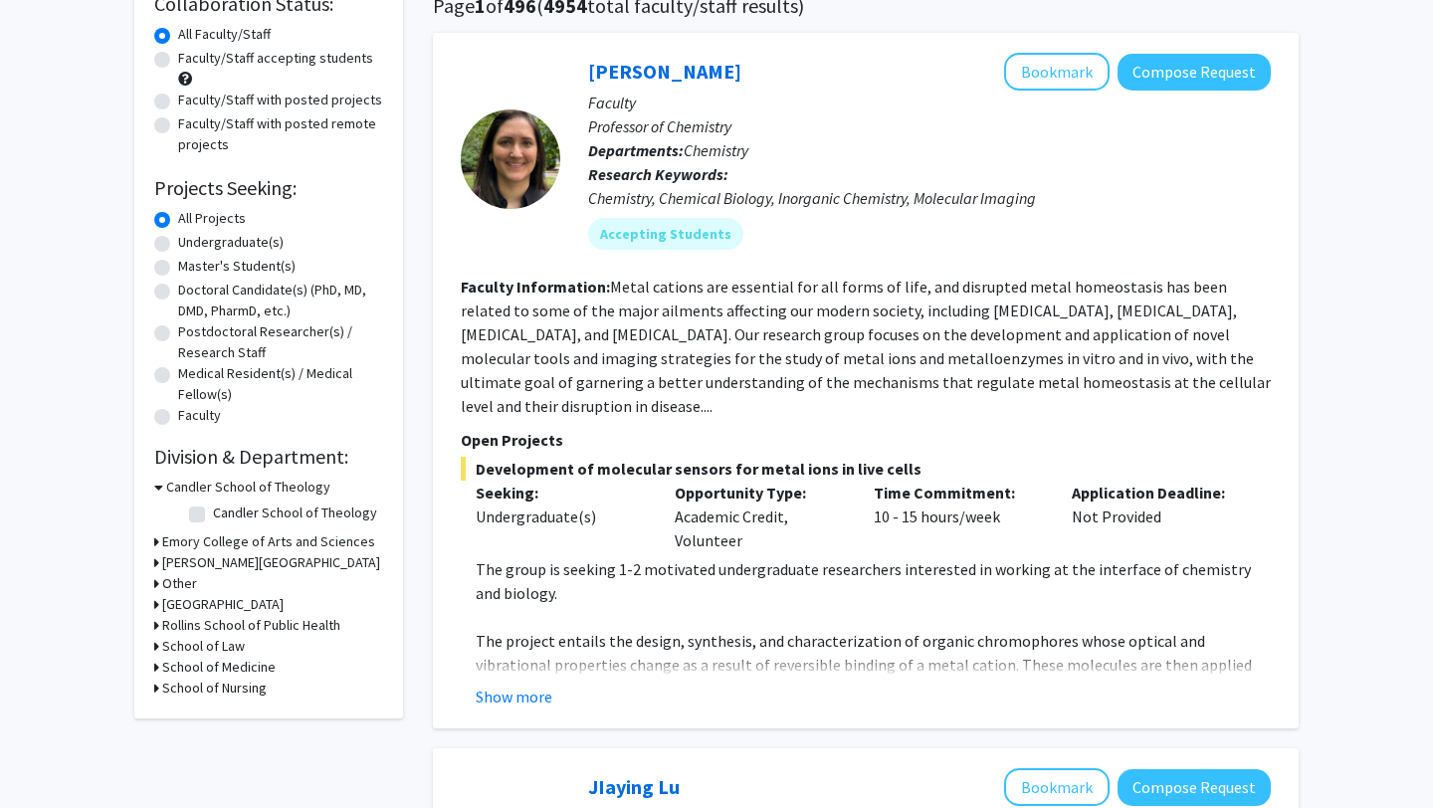
scroll to position [166, 0]
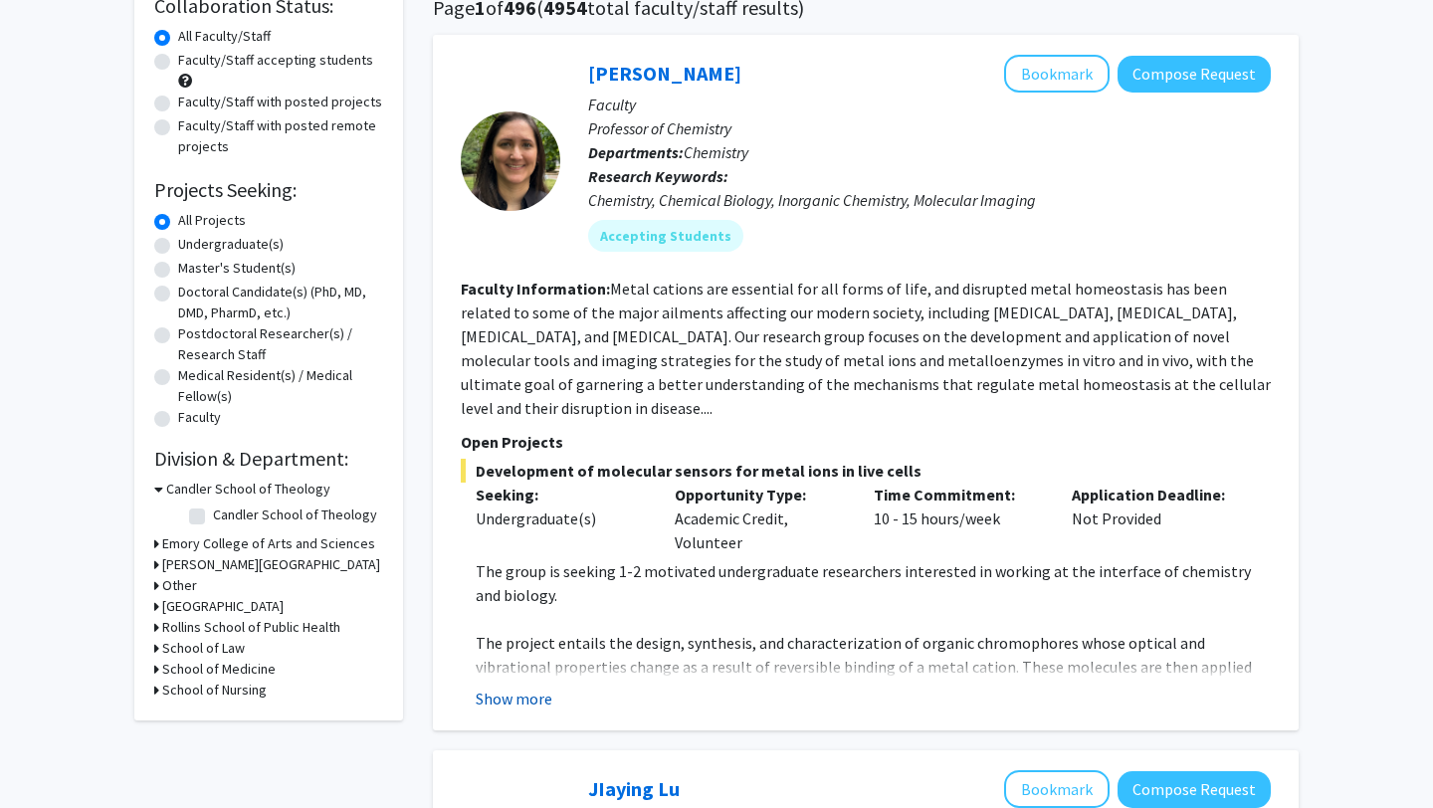
click at [533, 686] on button "Show more" at bounding box center [514, 698] width 77 height 24
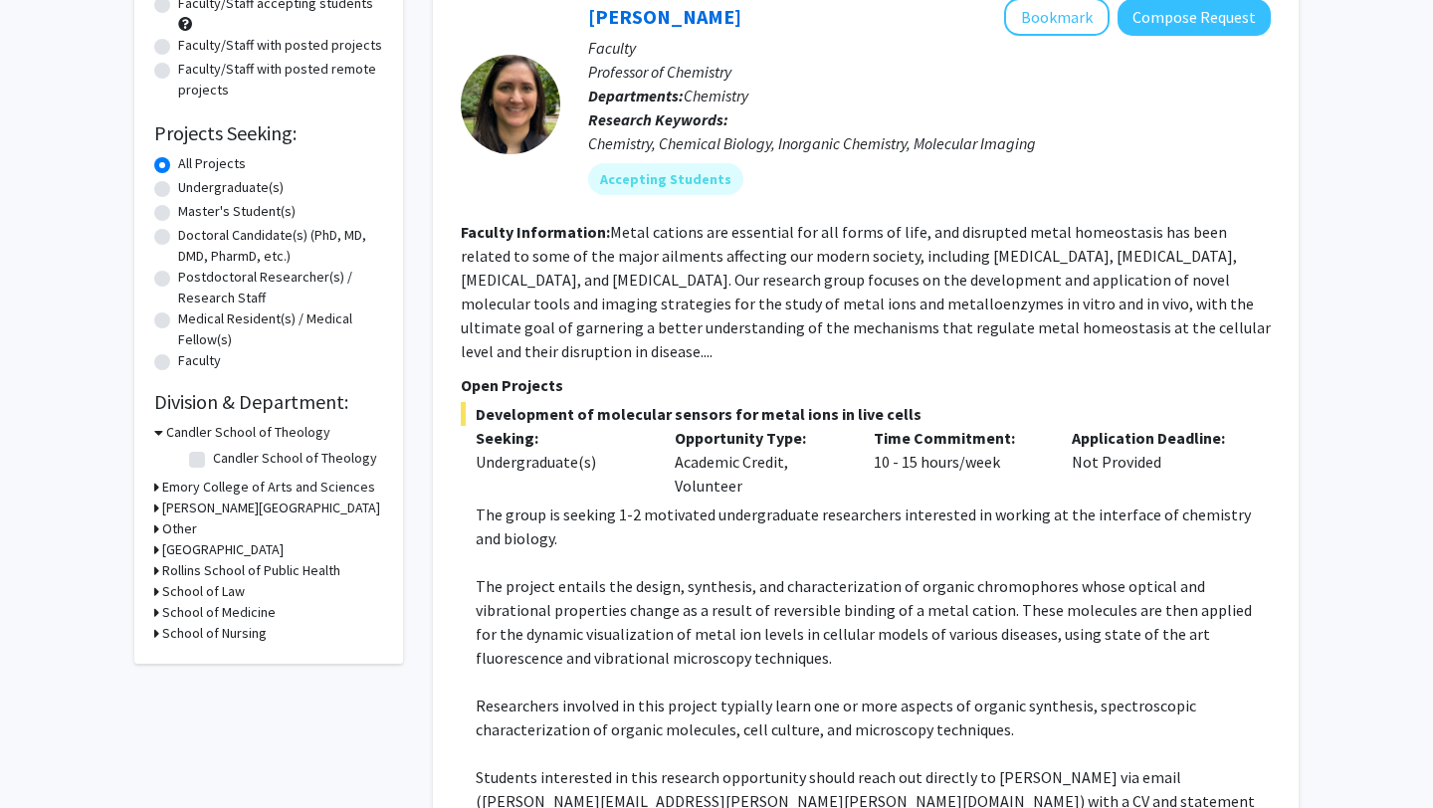
scroll to position [227, 0]
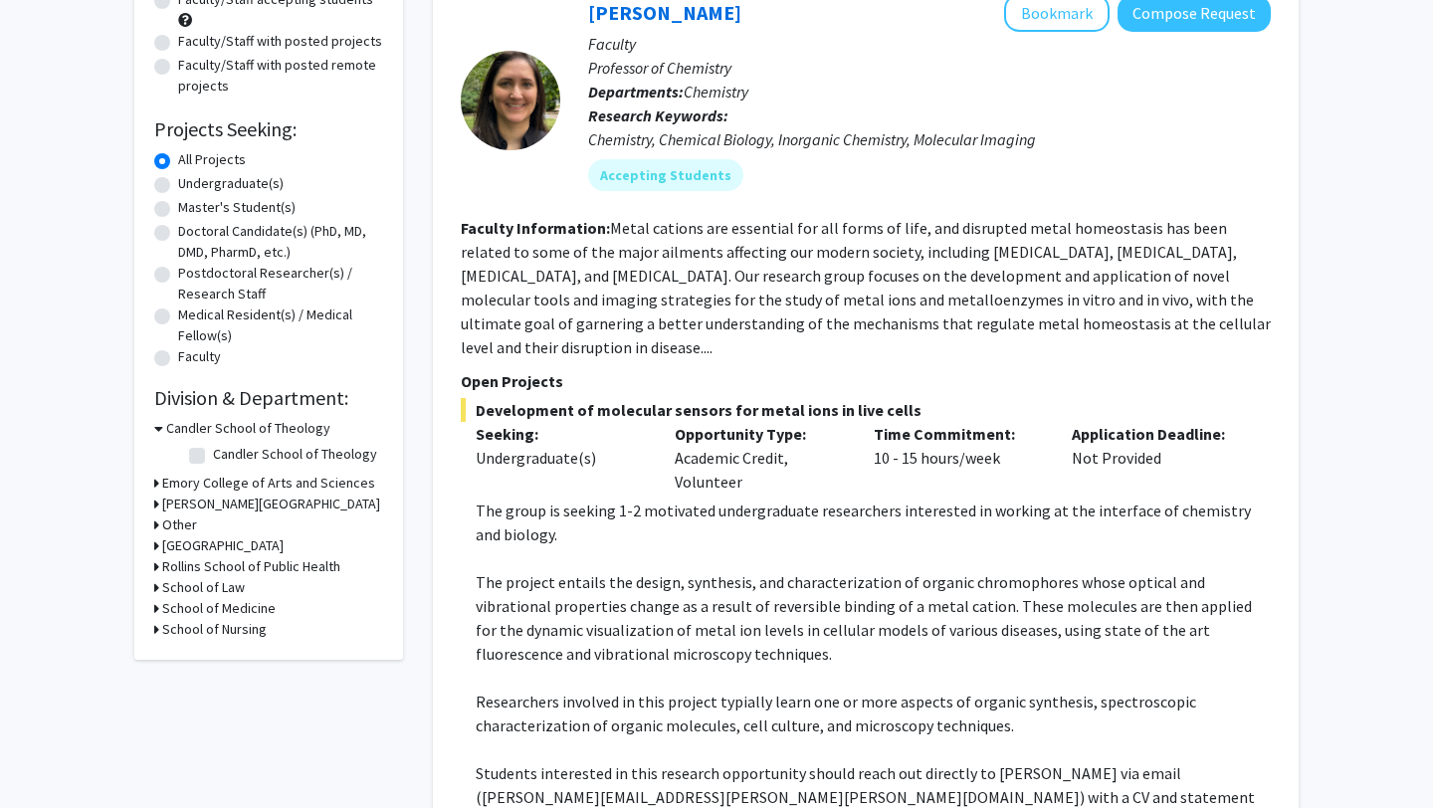
click at [216, 611] on h3 "School of Medicine" at bounding box center [218, 608] width 113 height 21
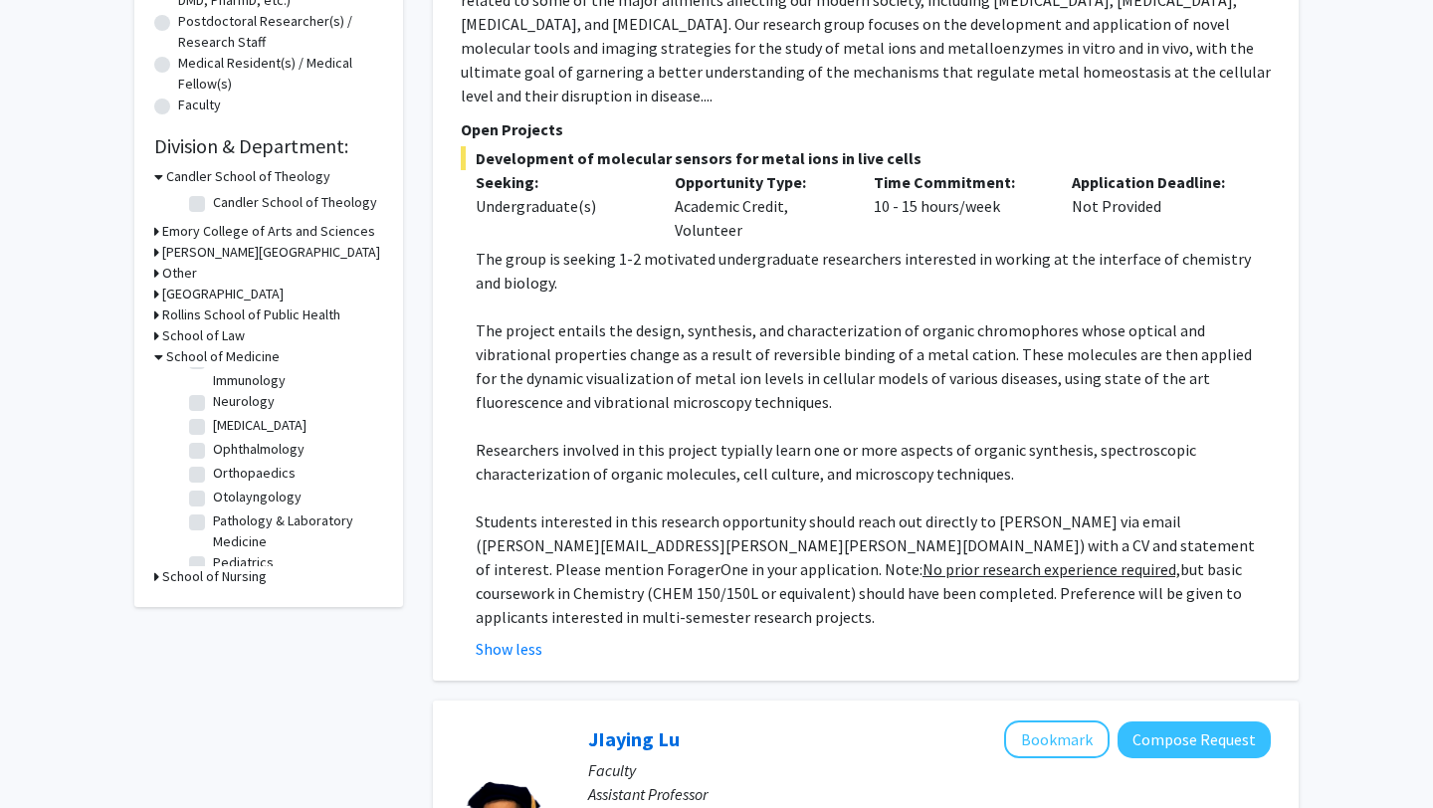
scroll to position [397, 0]
click at [213, 415] on label "[MEDICAL_DATA]" at bounding box center [260, 421] width 94 height 21
click at [213, 415] on input "[MEDICAL_DATA]" at bounding box center [219, 417] width 13 height 13
checkbox input "true"
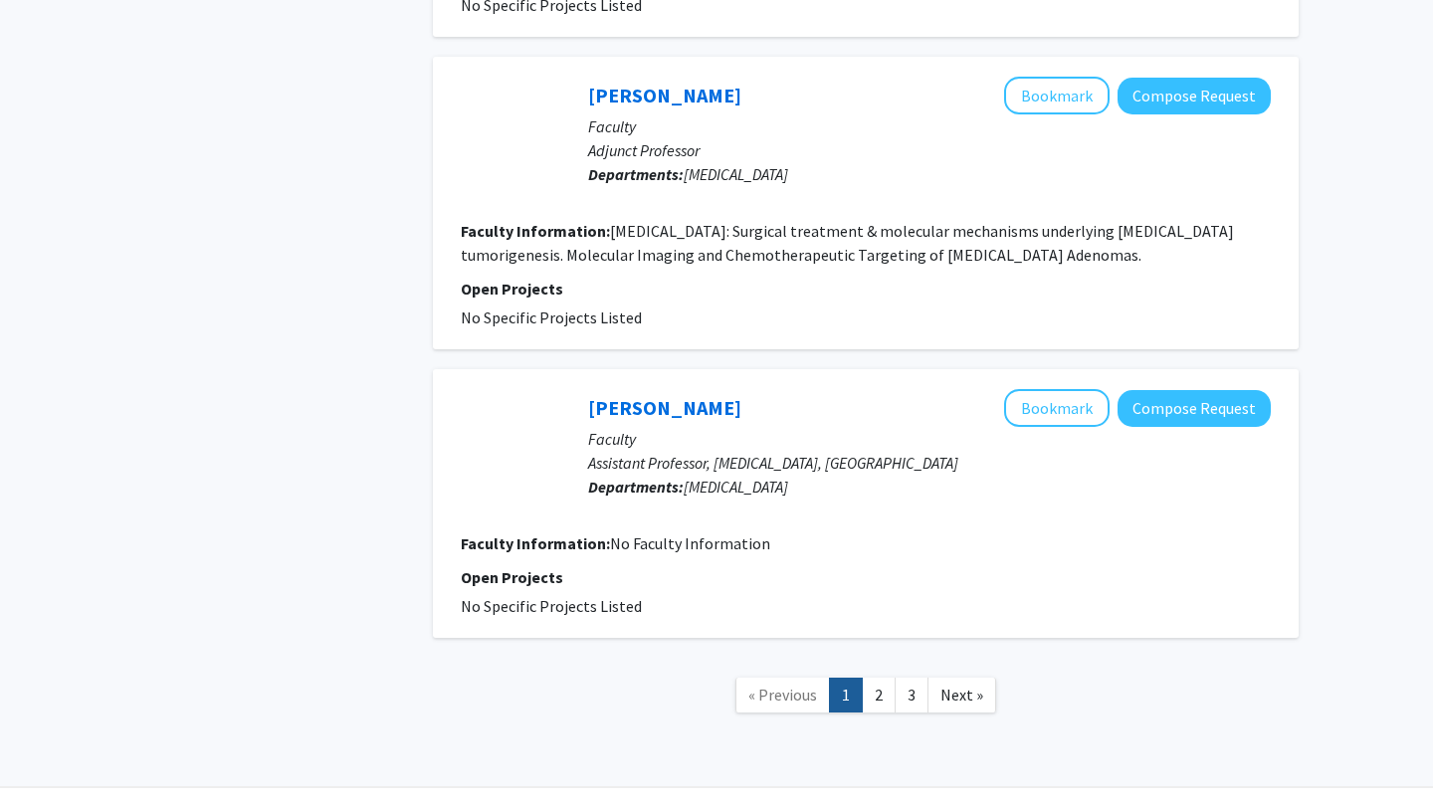
scroll to position [2693, 0]
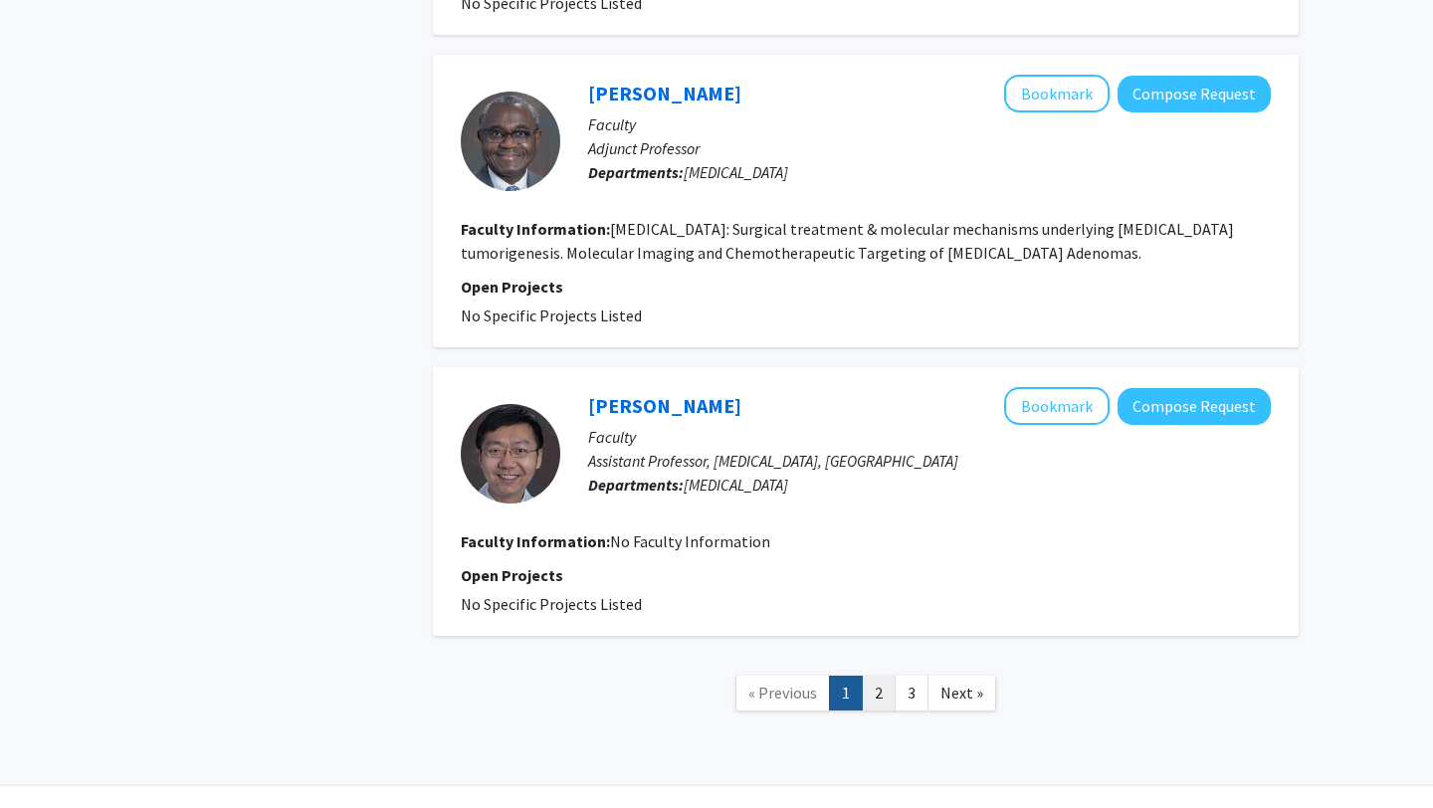
click at [873, 675] on link "2" at bounding box center [879, 692] width 34 height 35
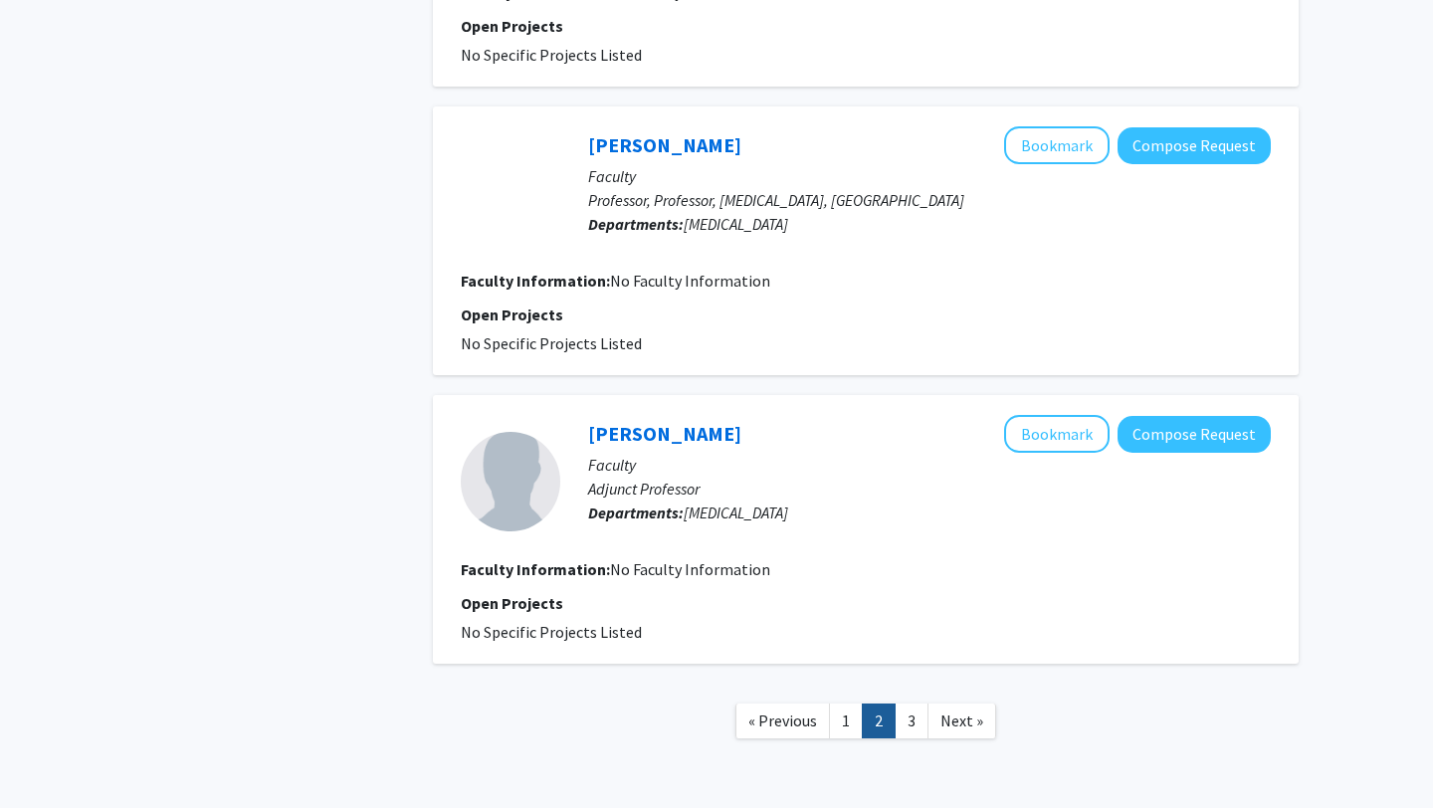
scroll to position [2454, 0]
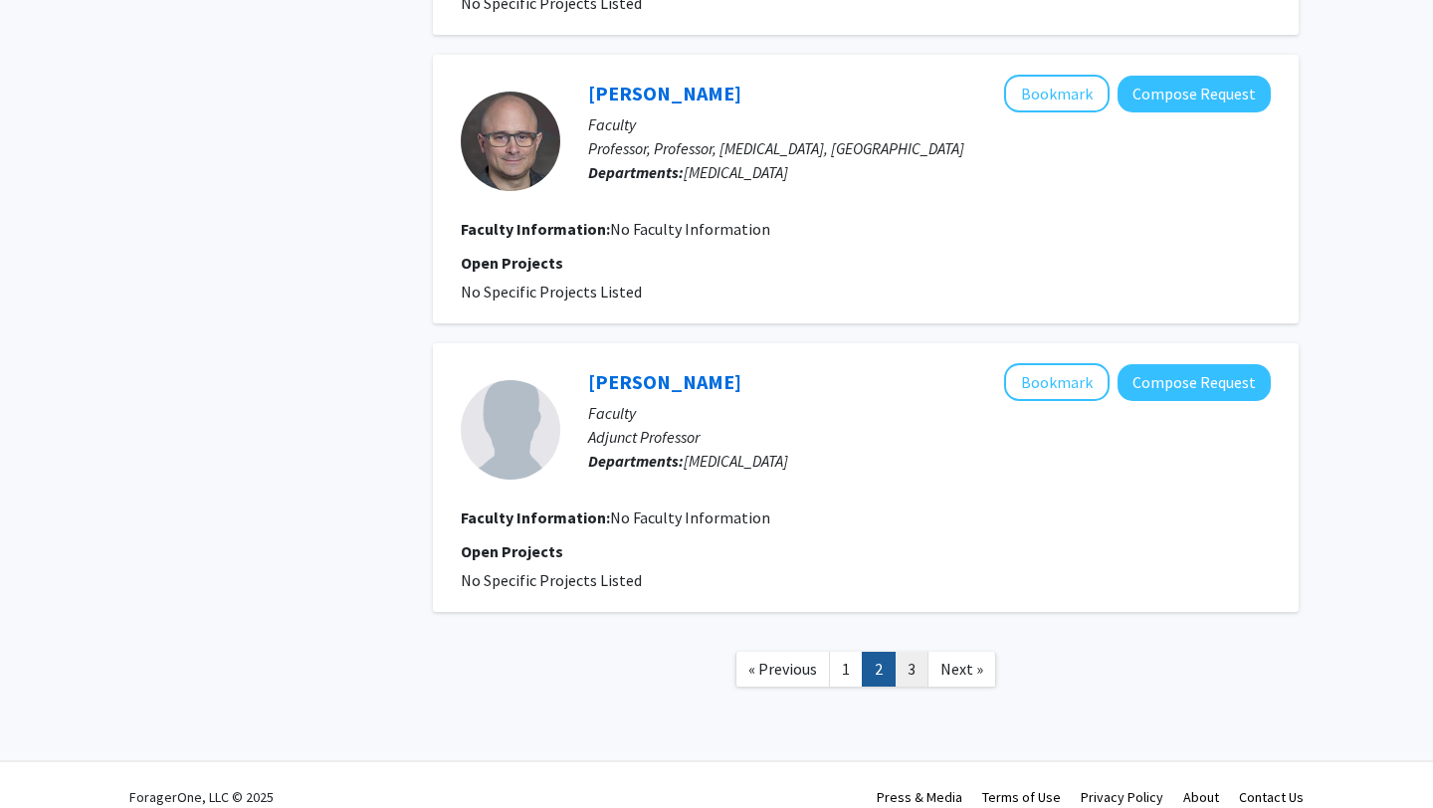
click at [905, 652] on link "3" at bounding box center [911, 669] width 34 height 35
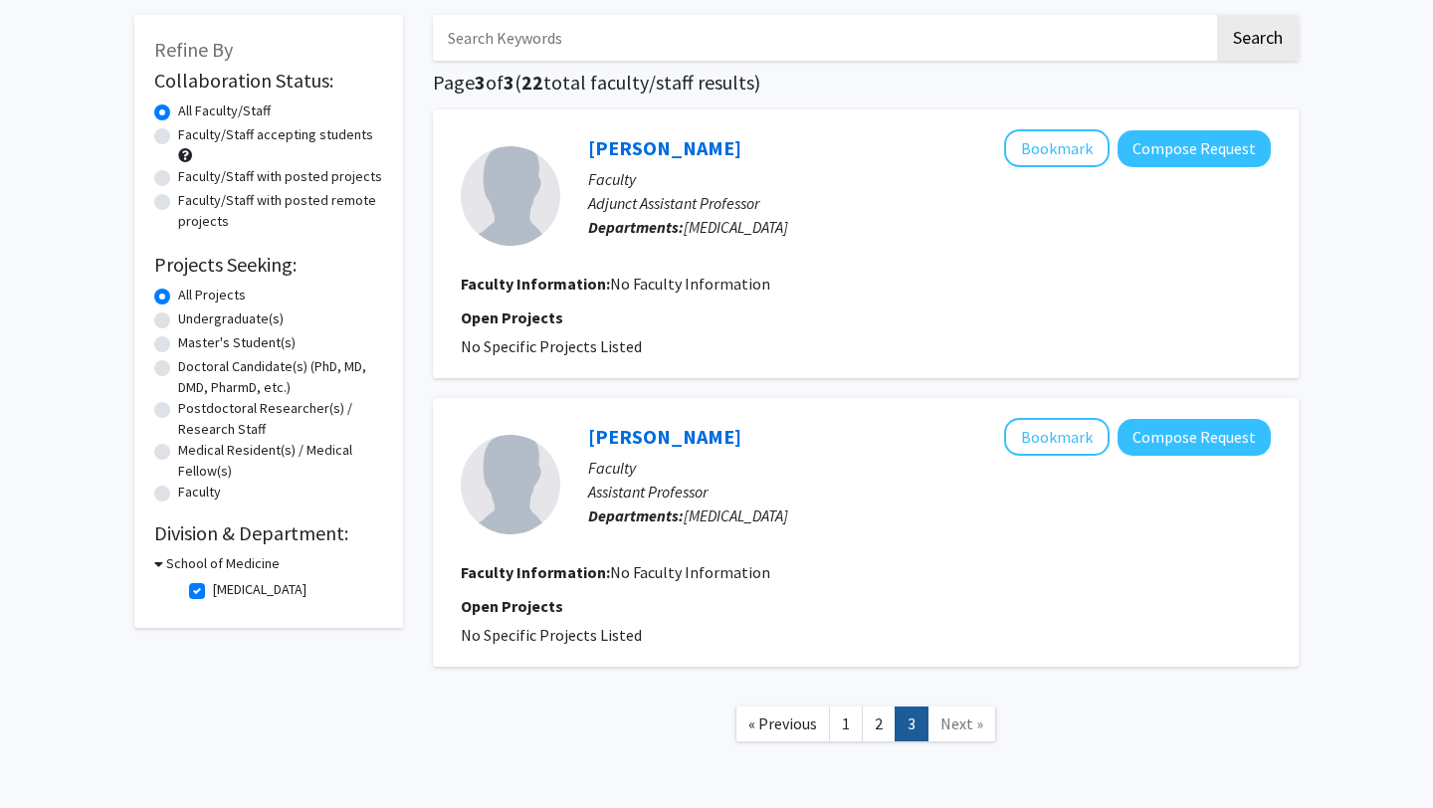
scroll to position [170, 0]
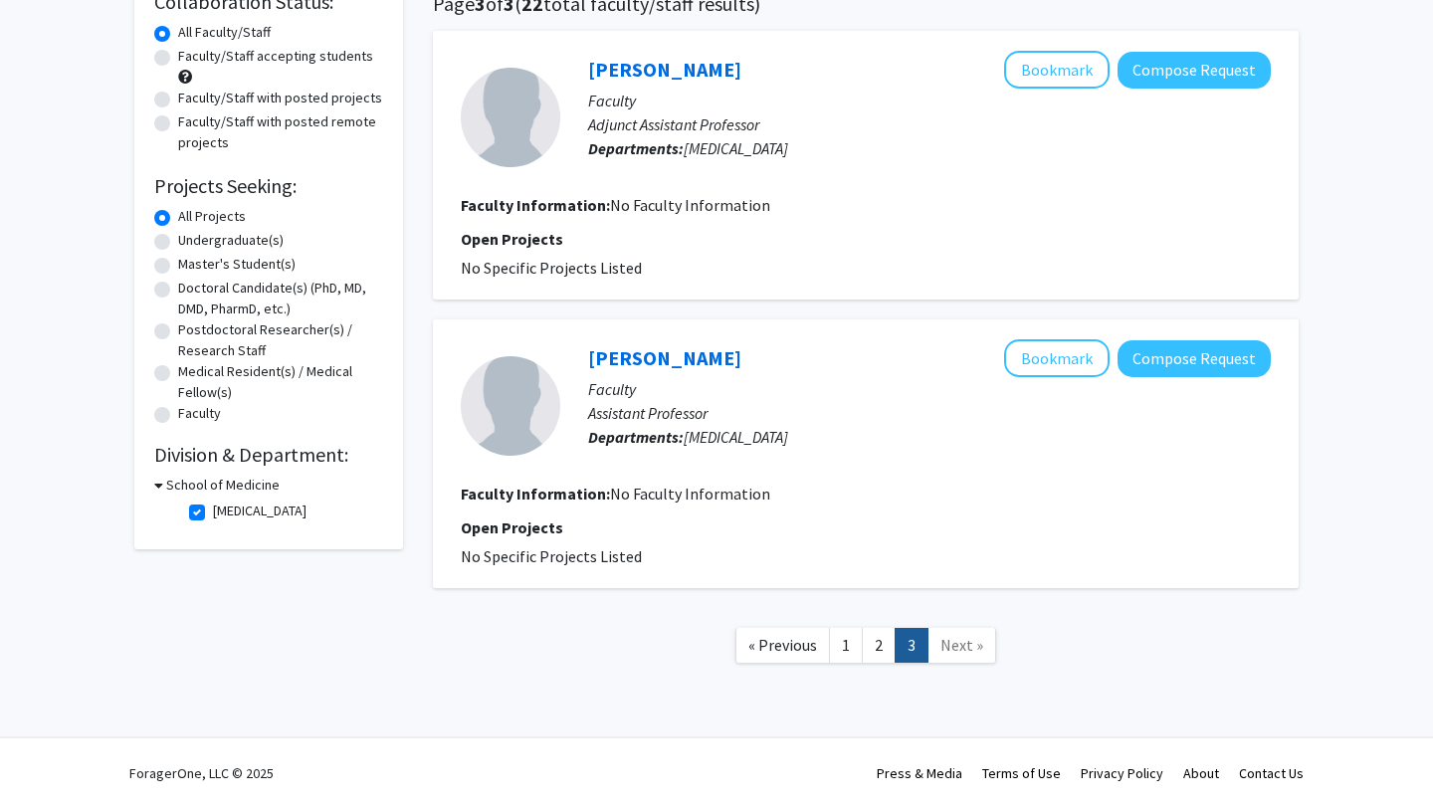
click at [950, 643] on span "Next »" at bounding box center [961, 645] width 43 height 20
click at [225, 485] on h3 "School of Medicine" at bounding box center [222, 485] width 113 height 21
click at [225, 485] on h3 "School of Medicine" at bounding box center [218, 485] width 113 height 21
click at [230, 505] on label "[MEDICAL_DATA]" at bounding box center [260, 510] width 94 height 21
click at [226, 505] on input "[MEDICAL_DATA]" at bounding box center [219, 506] width 13 height 13
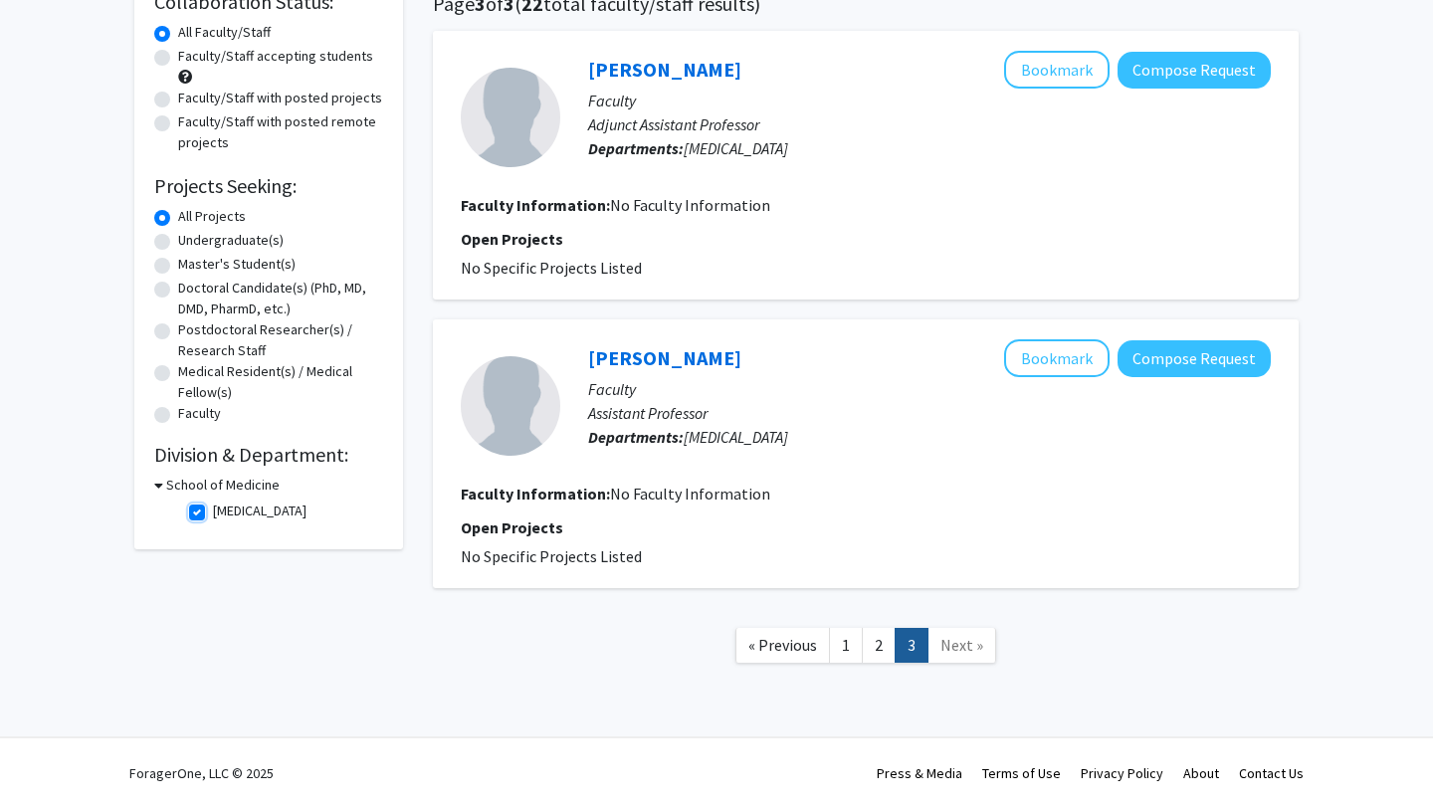
checkbox input "false"
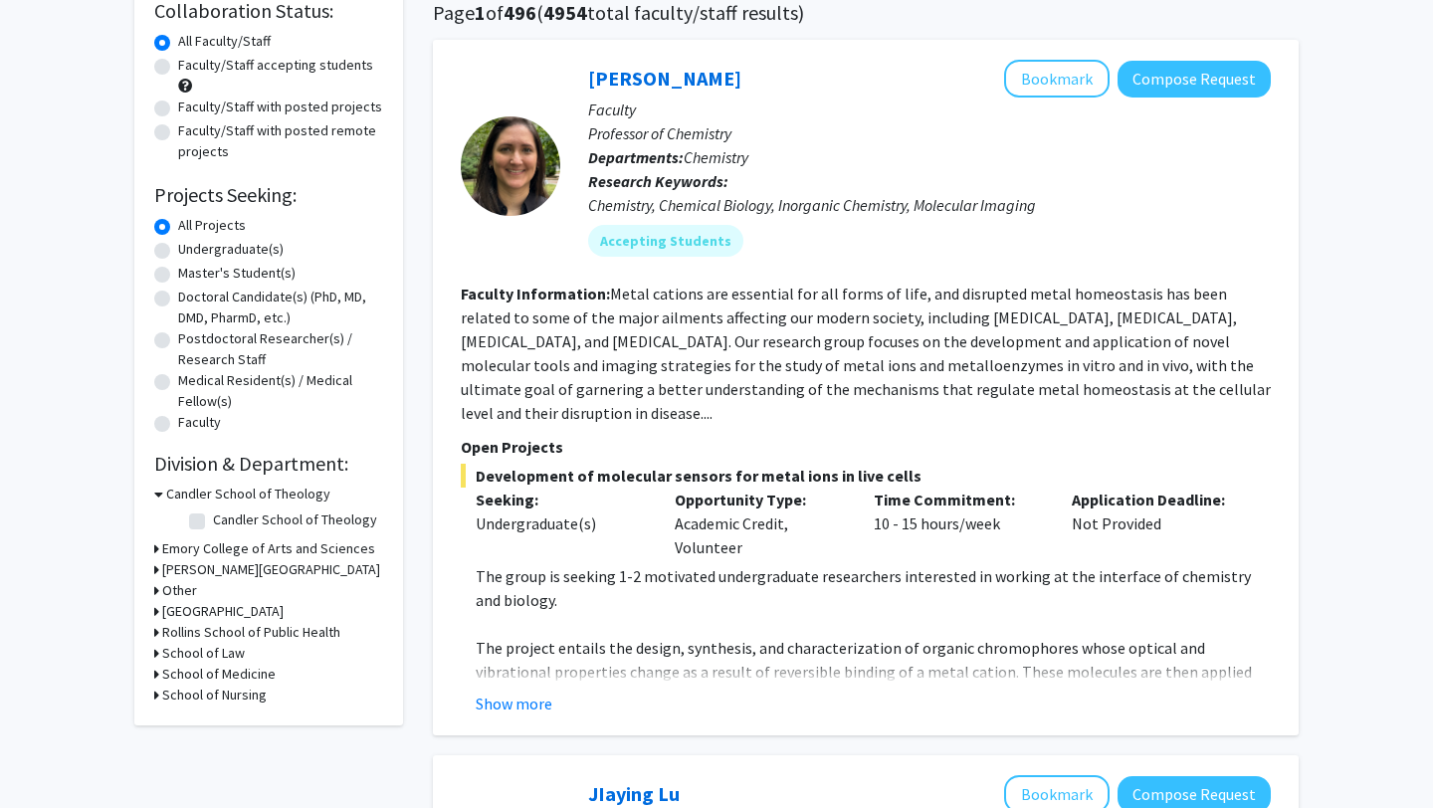
scroll to position [165, 0]
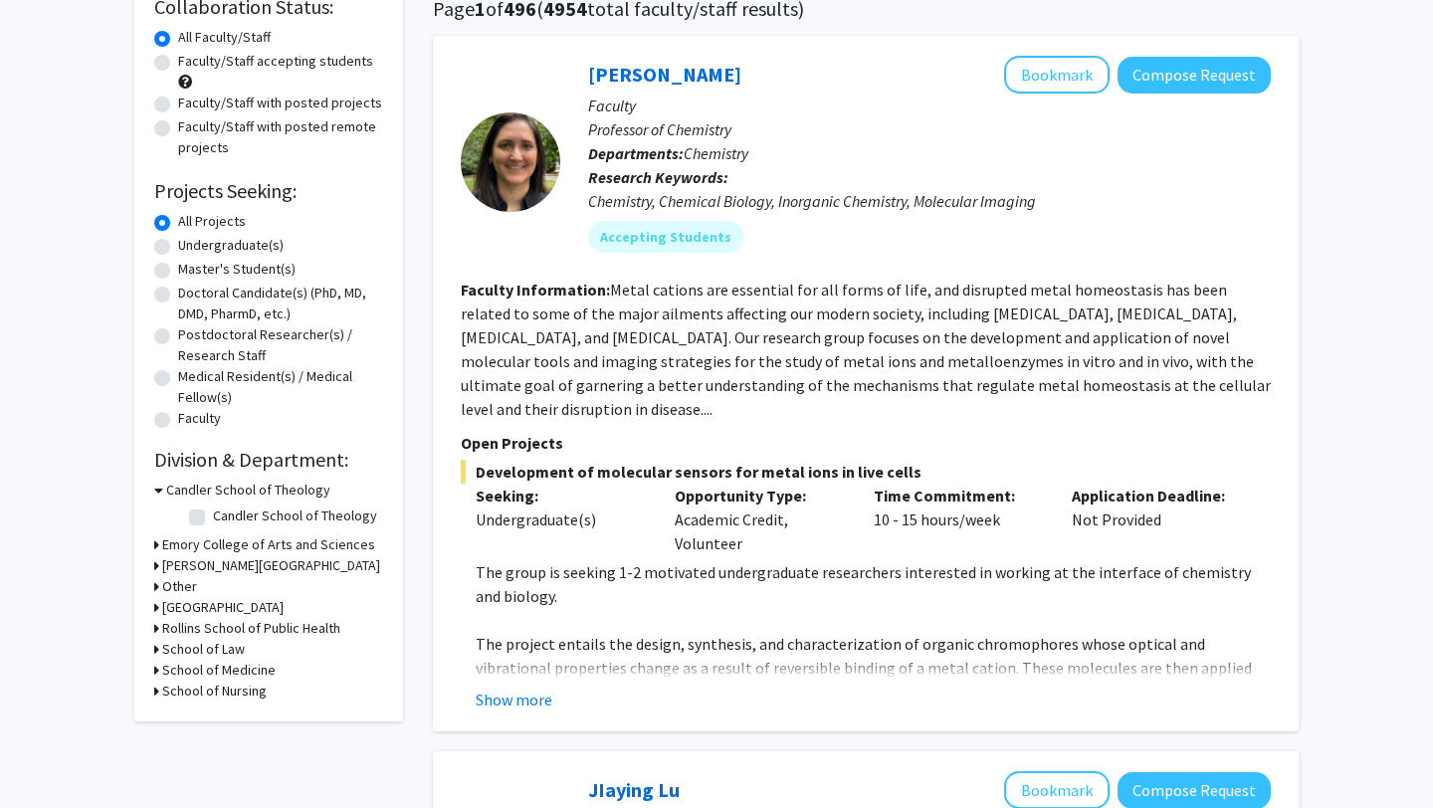
click at [249, 669] on h3 "School of Medicine" at bounding box center [218, 670] width 113 height 21
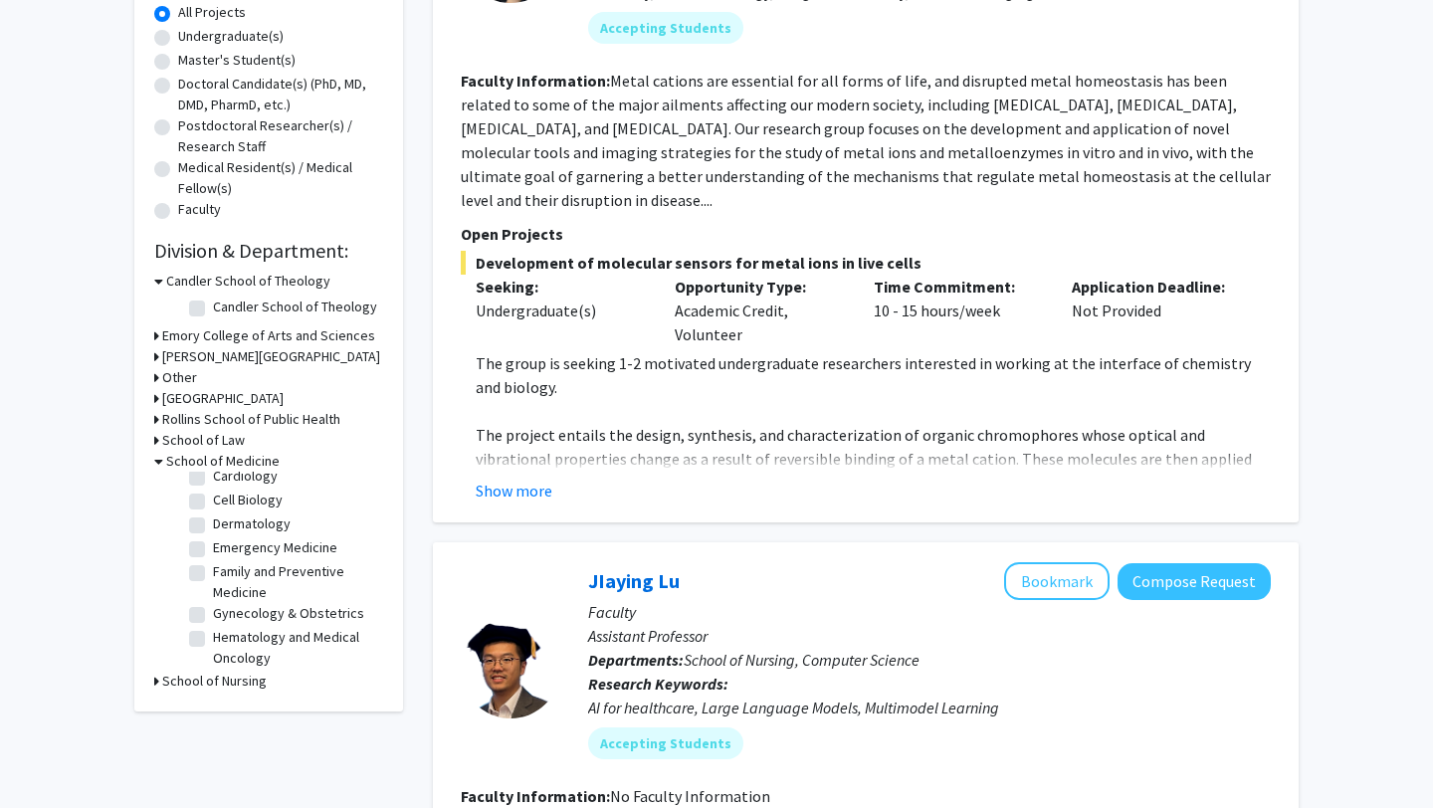
scroll to position [132, 0]
click at [250, 548] on label "Emergency Medicine" at bounding box center [275, 545] width 124 height 21
click at [226, 548] on input "Emergency Medicine" at bounding box center [219, 541] width 13 height 13
checkbox input "true"
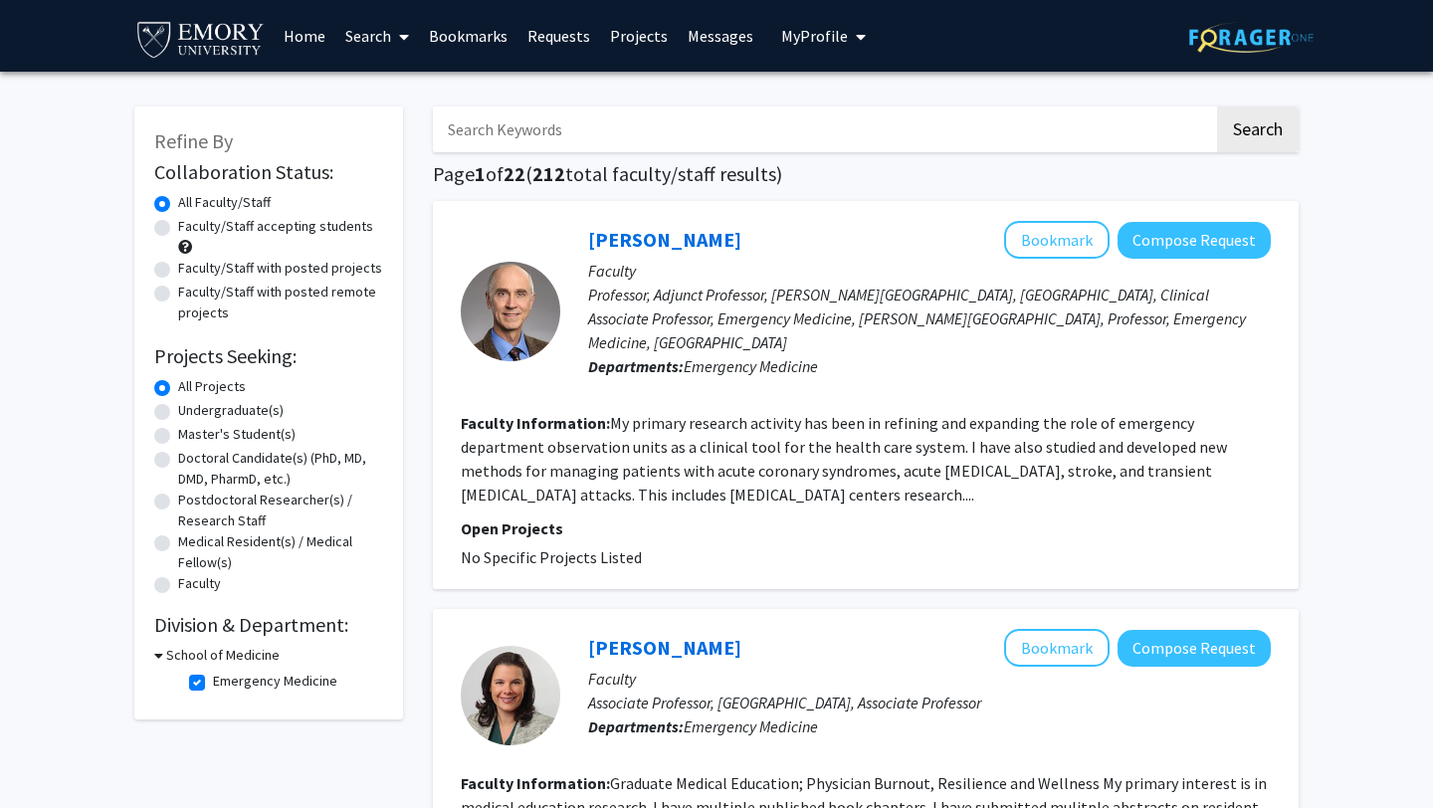
click at [244, 678] on label "Emergency Medicine" at bounding box center [275, 680] width 124 height 21
click at [226, 678] on input "Emergency Medicine" at bounding box center [219, 676] width 13 height 13
checkbox input "false"
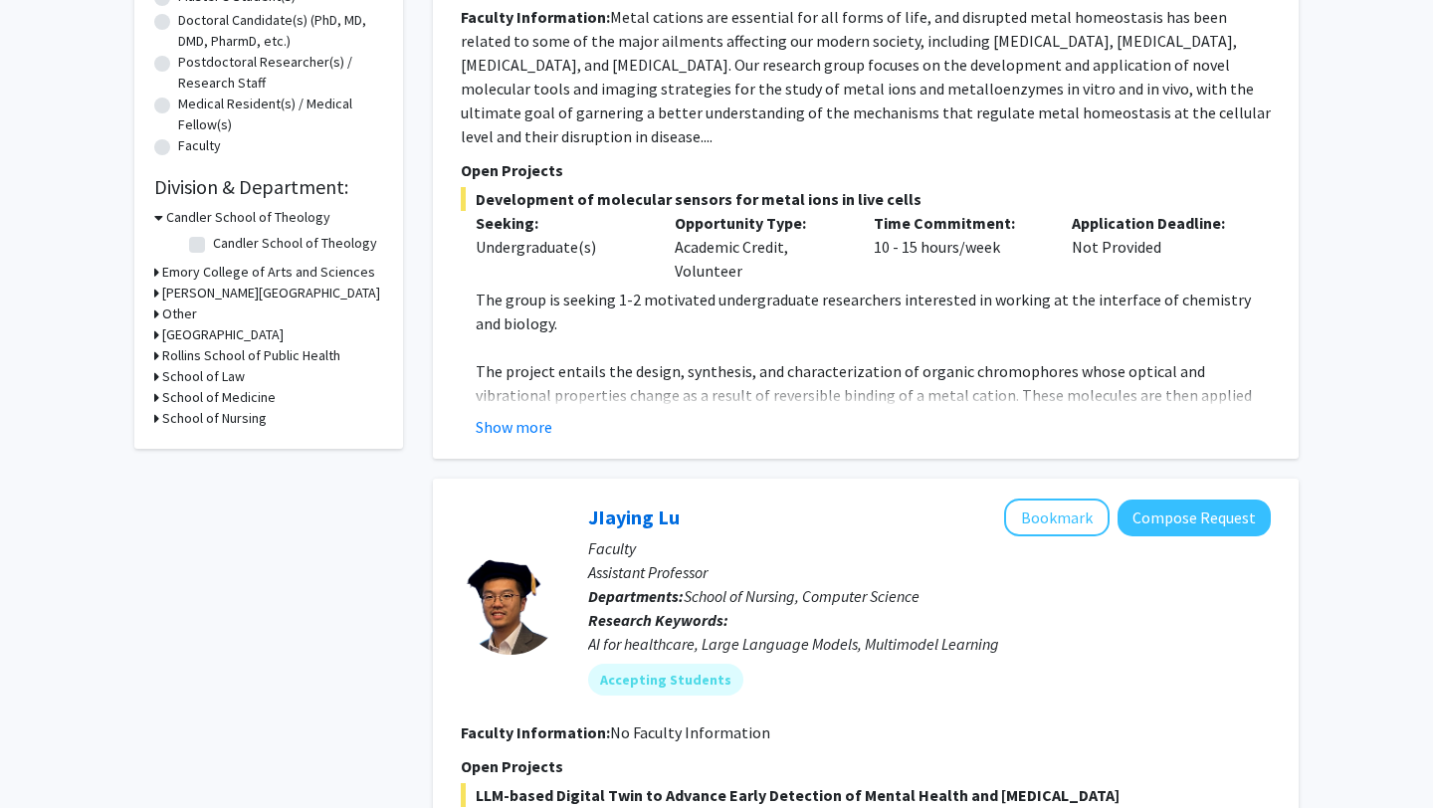
scroll to position [465, 0]
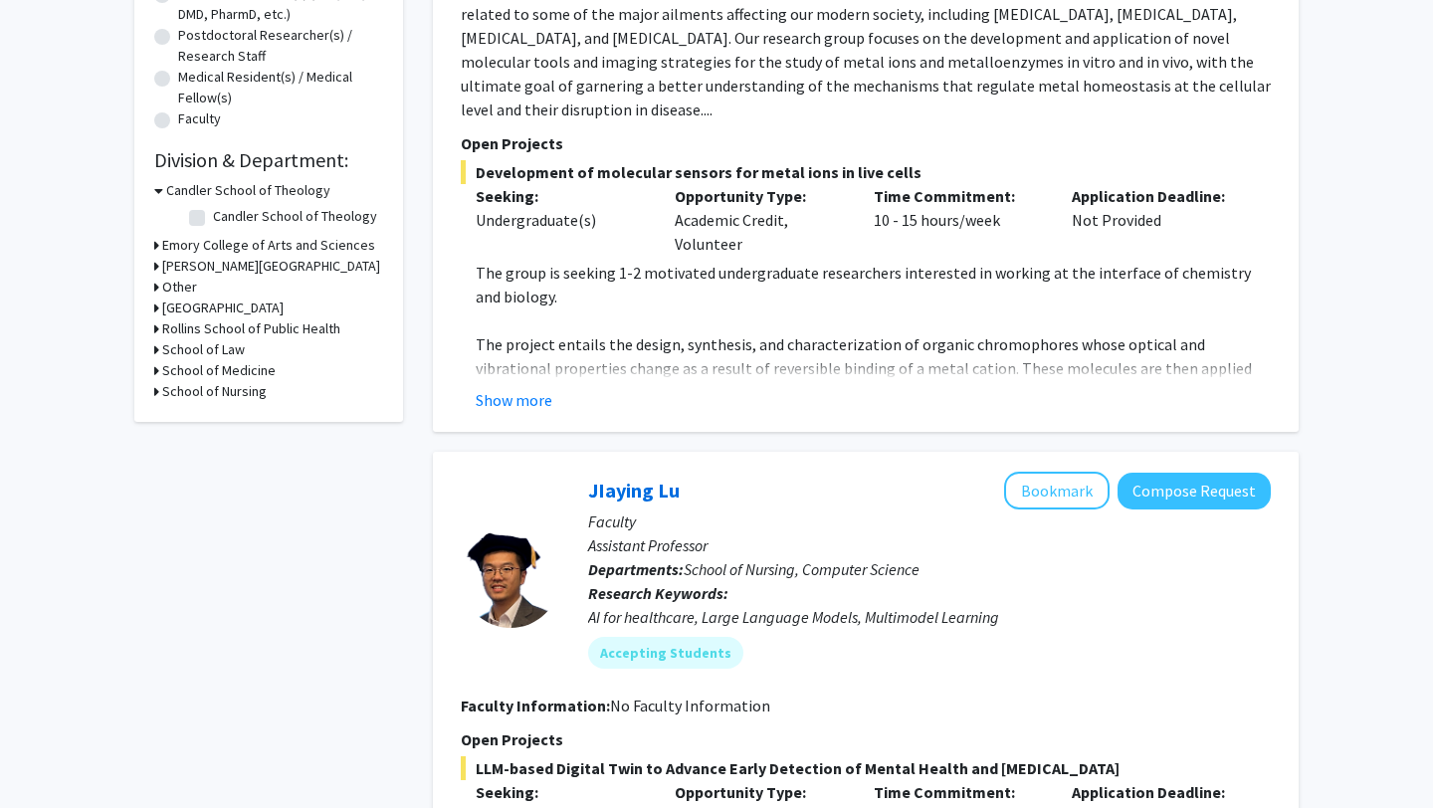
click at [236, 368] on h3 "School of Medicine" at bounding box center [218, 370] width 113 height 21
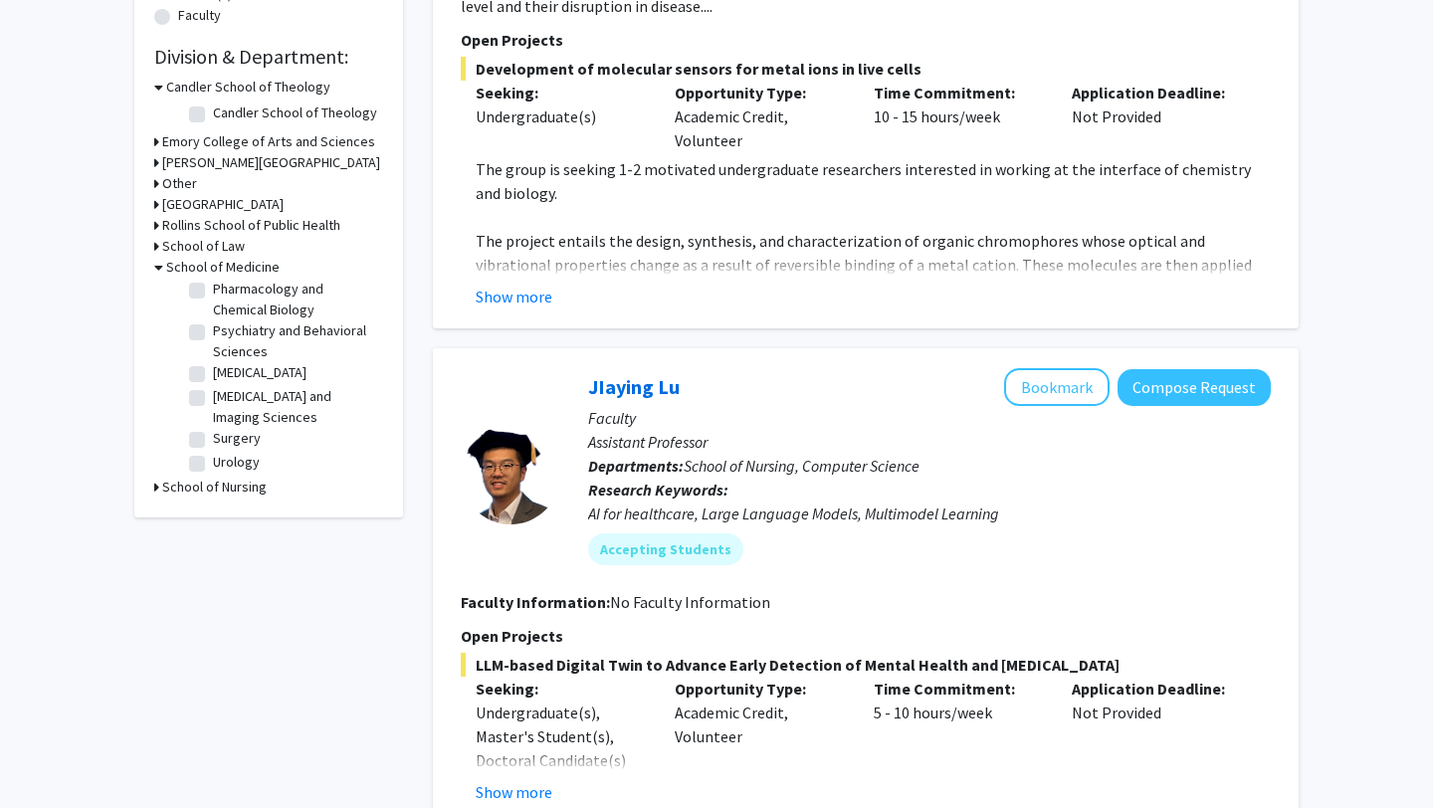
scroll to position [605, 0]
click at [213, 440] on label "Surgery" at bounding box center [237, 434] width 48 height 21
click at [213, 437] on input "Surgery" at bounding box center [219, 430] width 13 height 13
checkbox input "true"
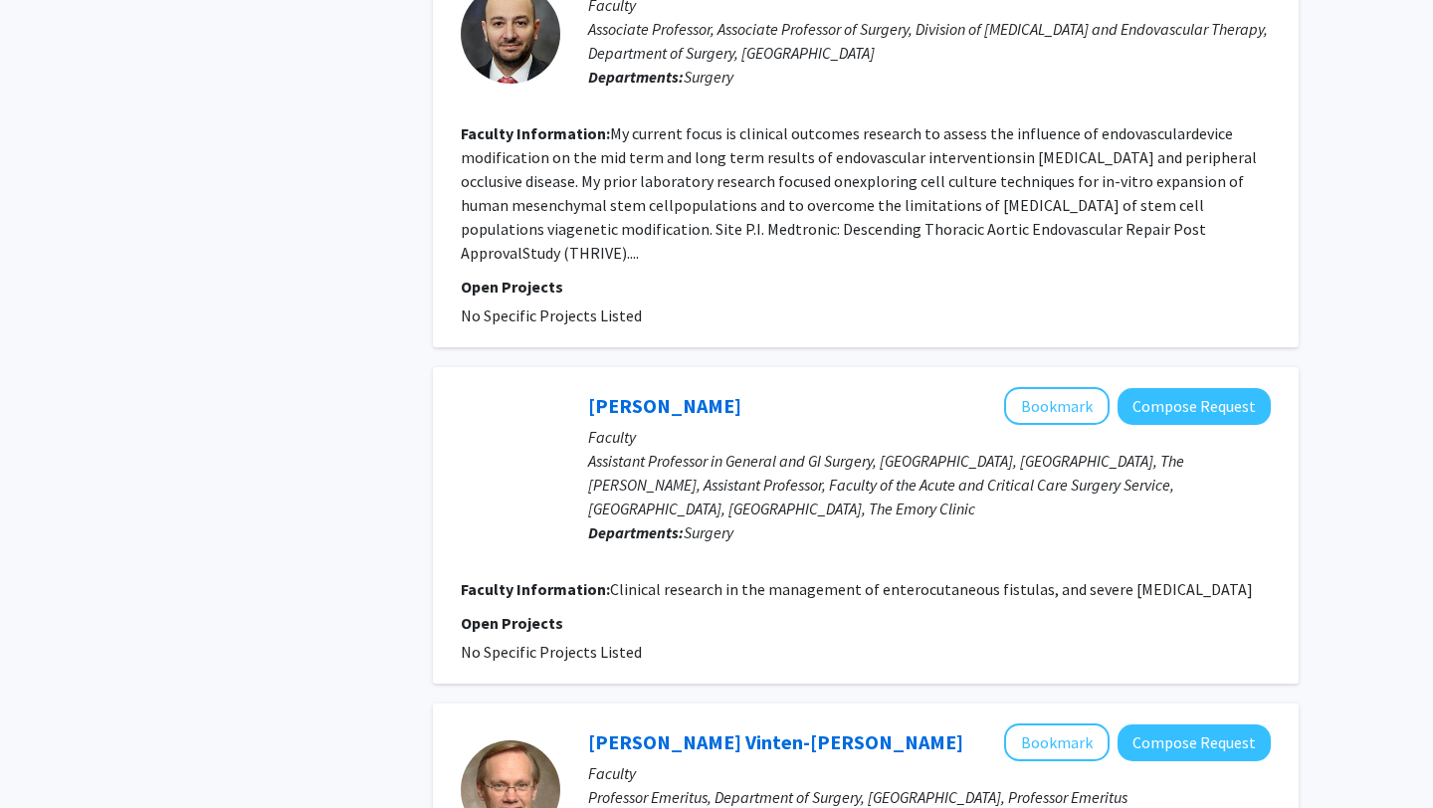
scroll to position [3298, 0]
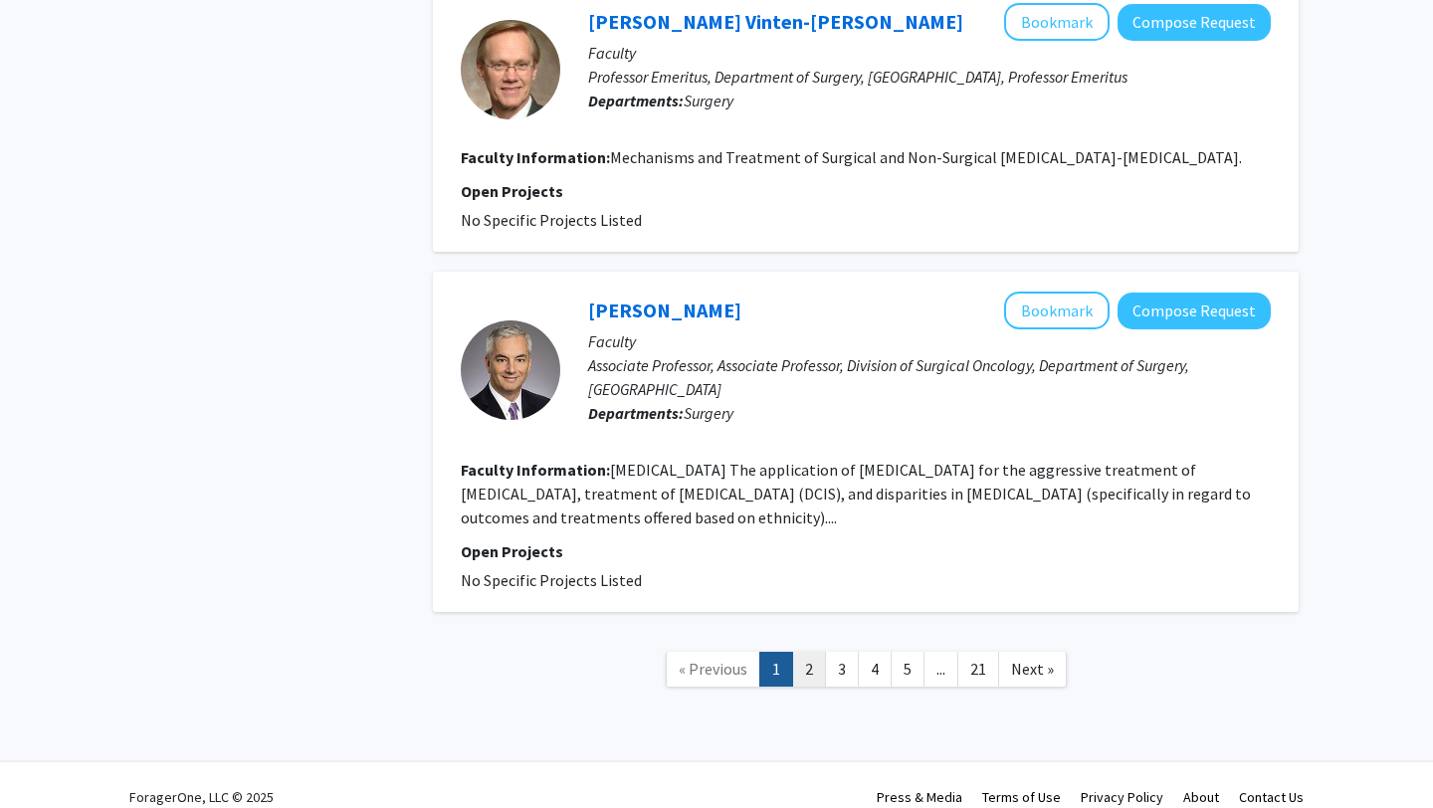
click at [809, 652] on link "2" at bounding box center [809, 669] width 34 height 35
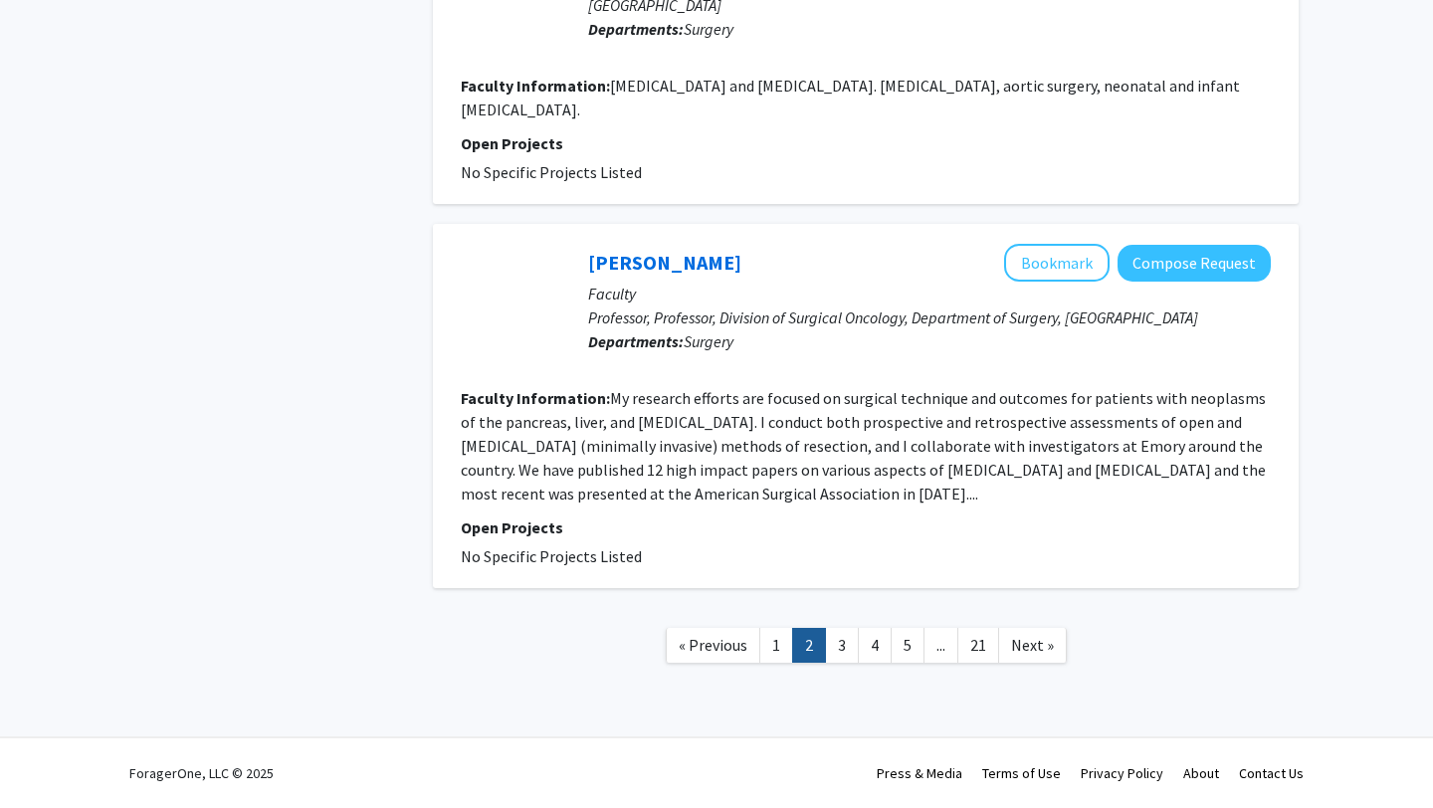
scroll to position [3308, 0]
click at [839, 663] on link "3" at bounding box center [842, 645] width 34 height 35
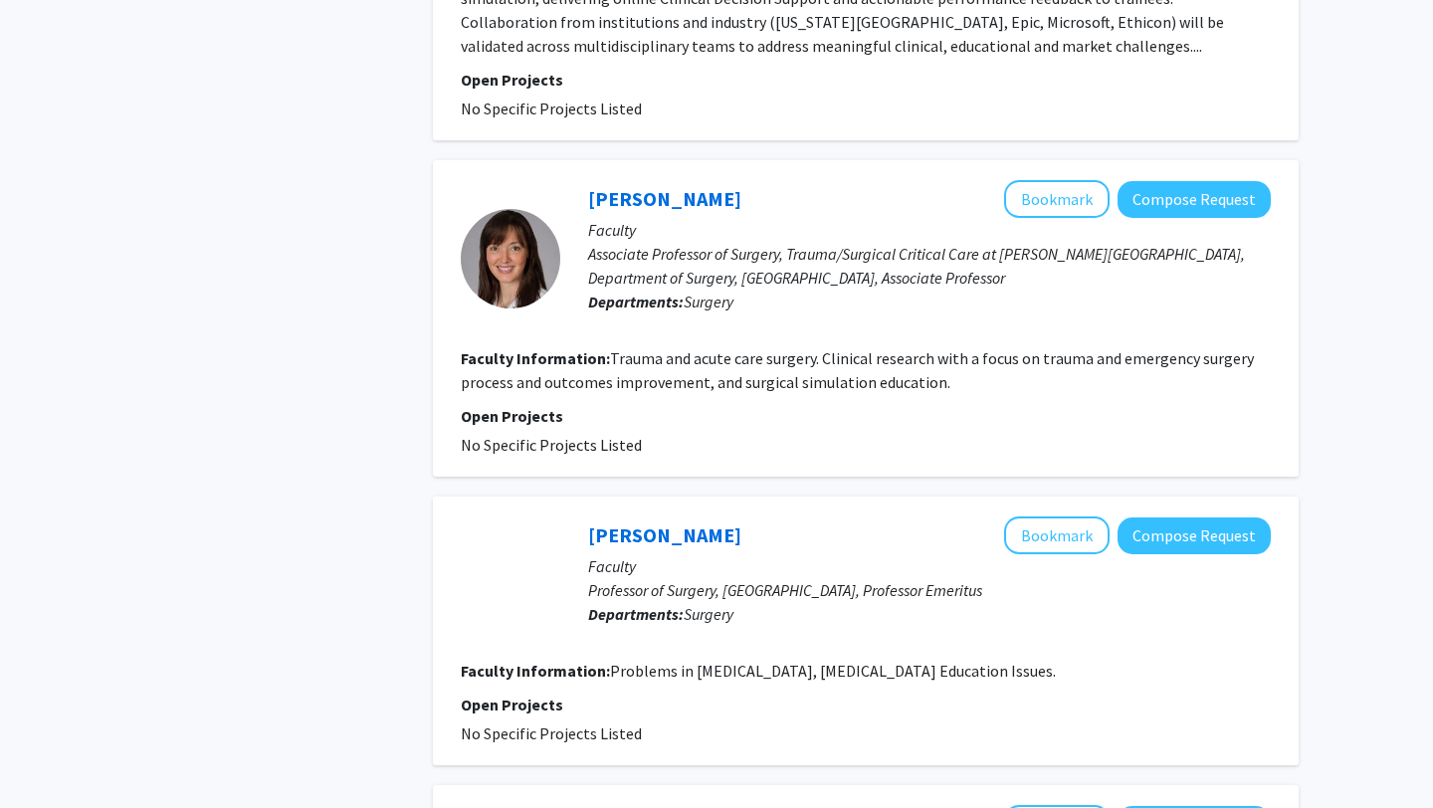
scroll to position [1142, 0]
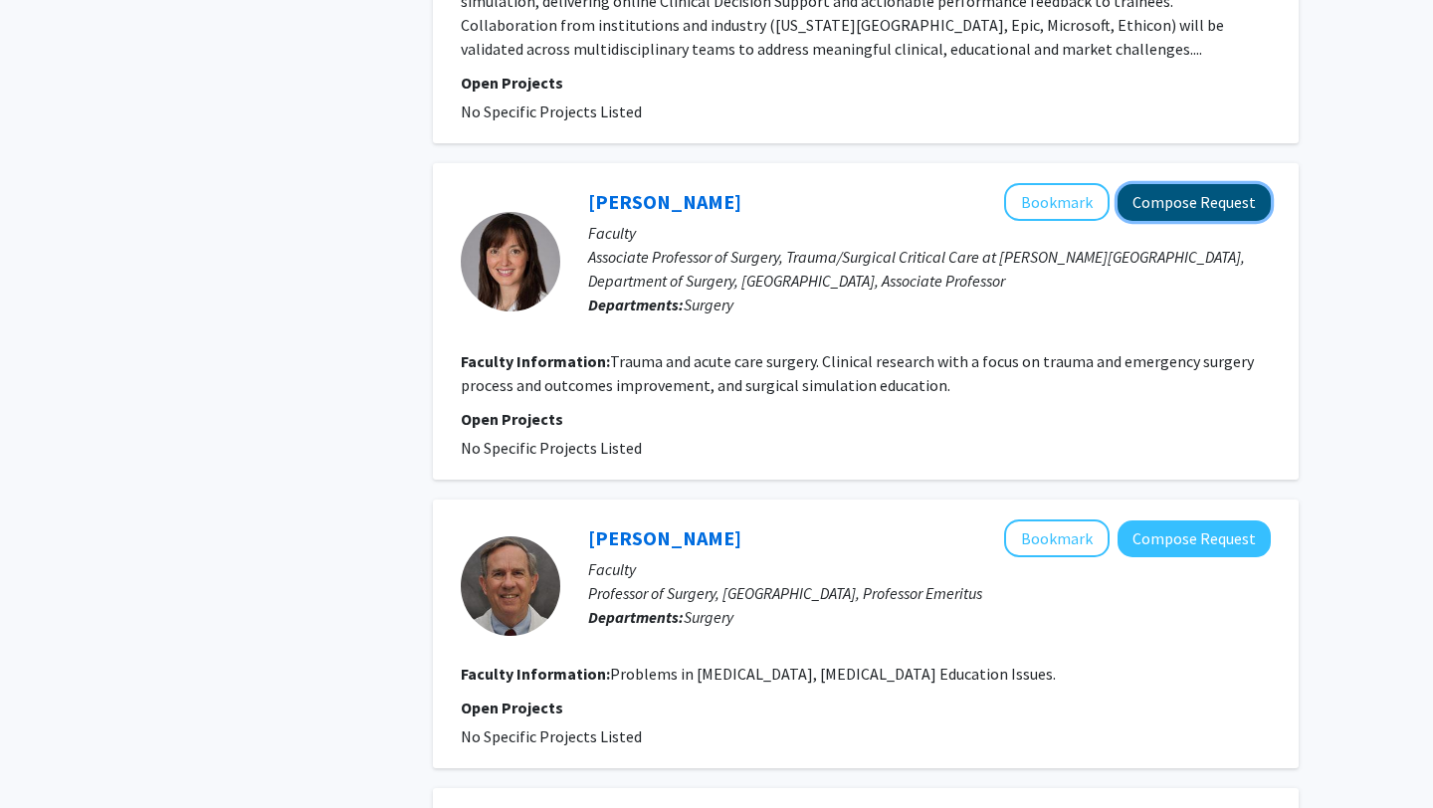
click at [1154, 207] on button "Compose Request" at bounding box center [1193, 202] width 153 height 37
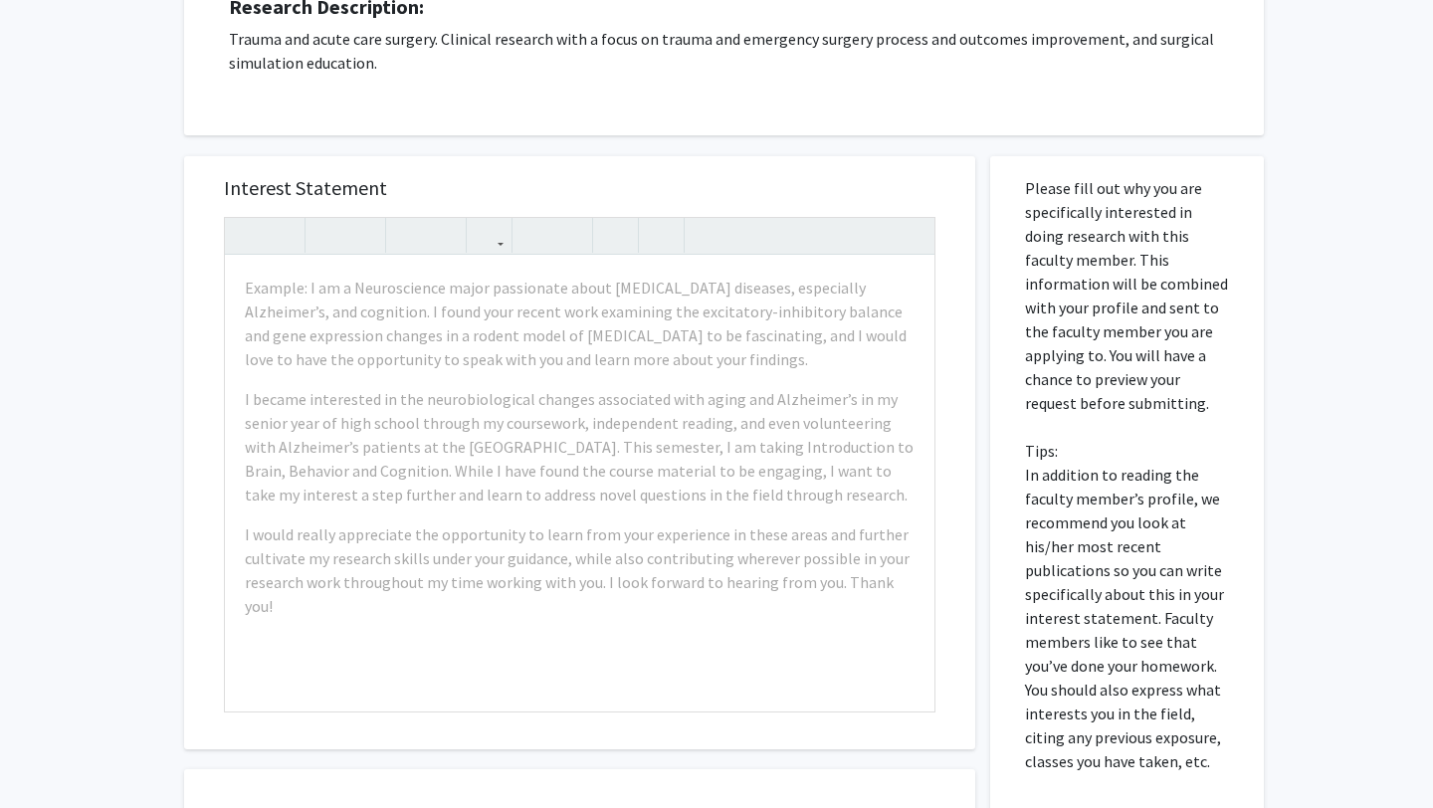
scroll to position [292, 0]
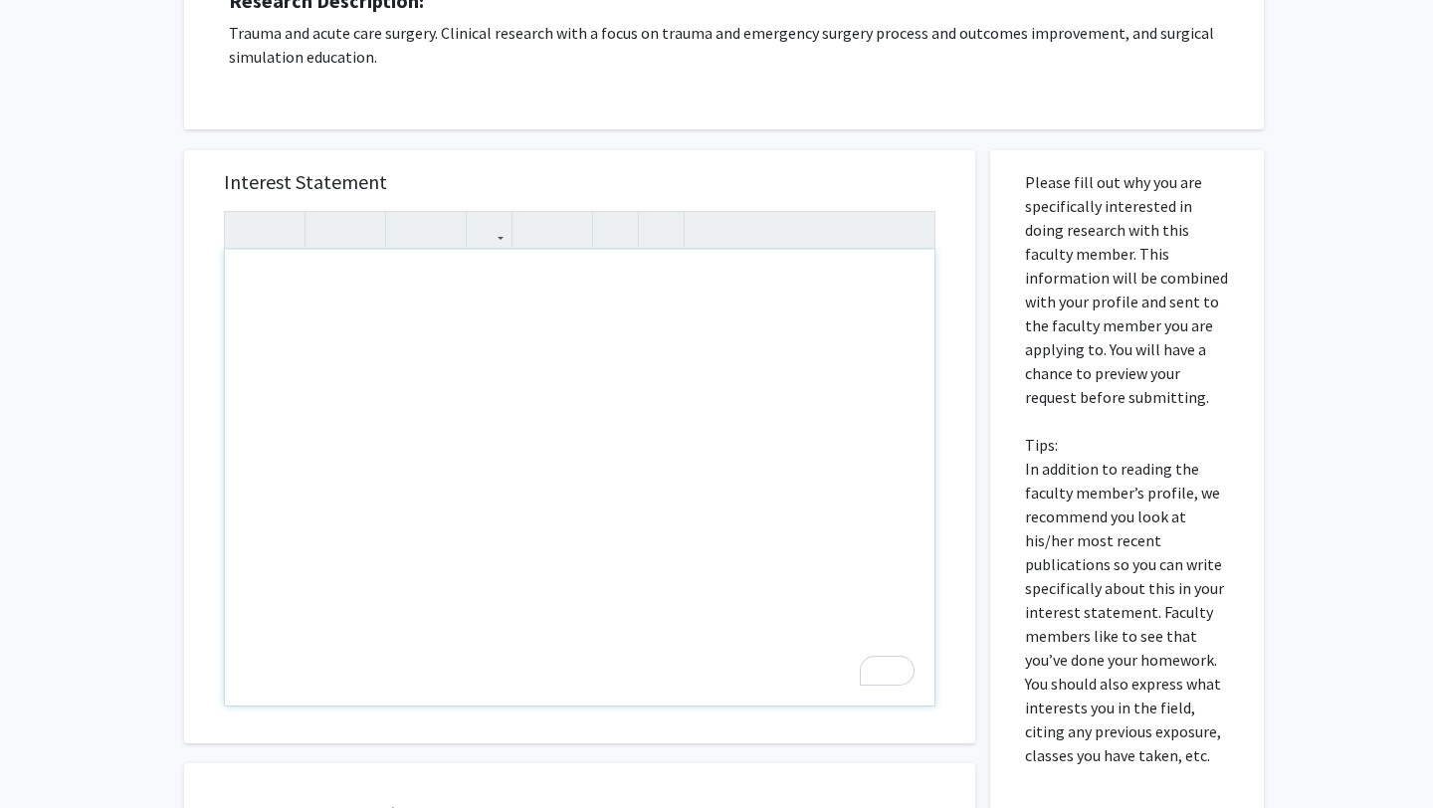
click at [610, 291] on div "To enrich screen reader interactions, please activate Accessibility in Grammarl…" at bounding box center [579, 478] width 709 height 456
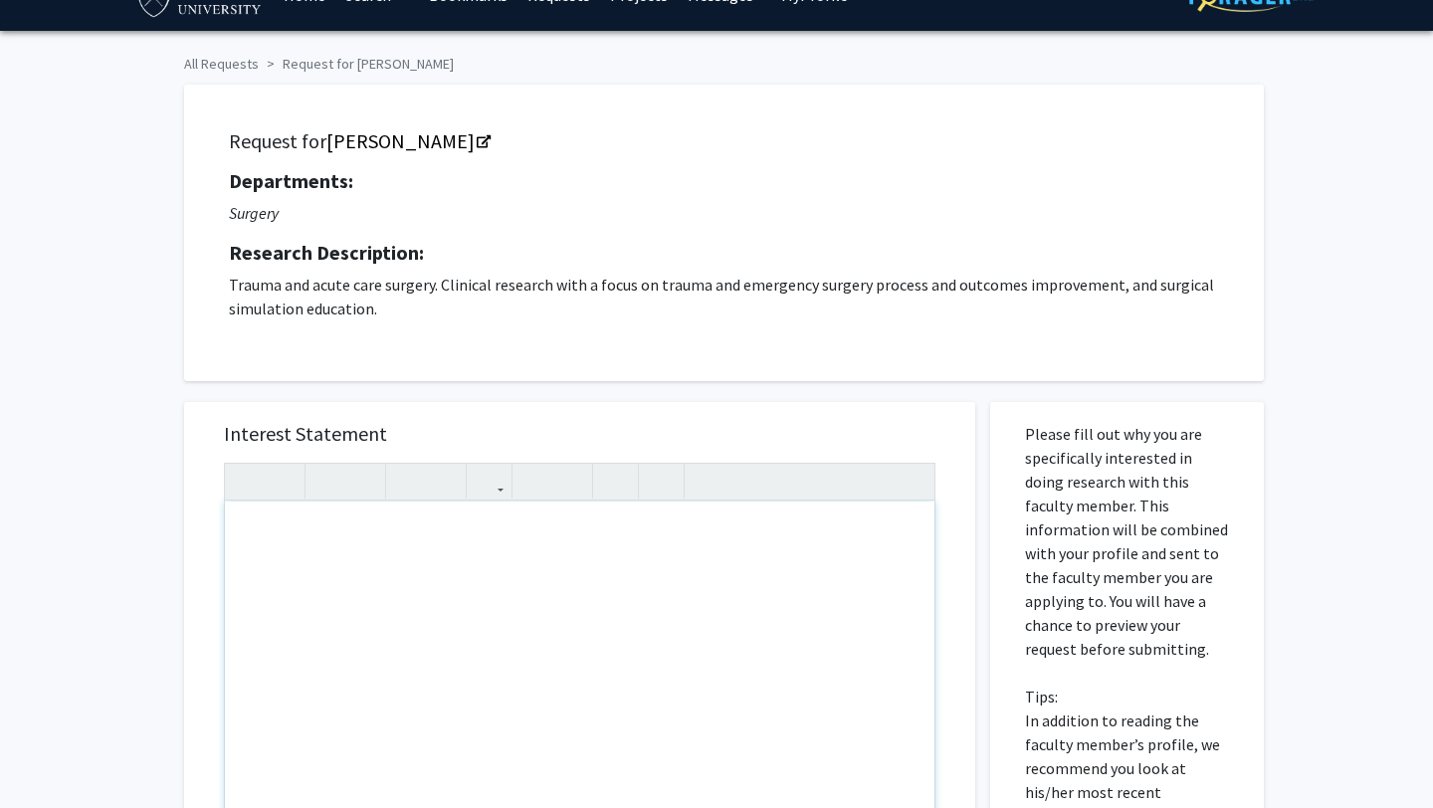
scroll to position [0, 0]
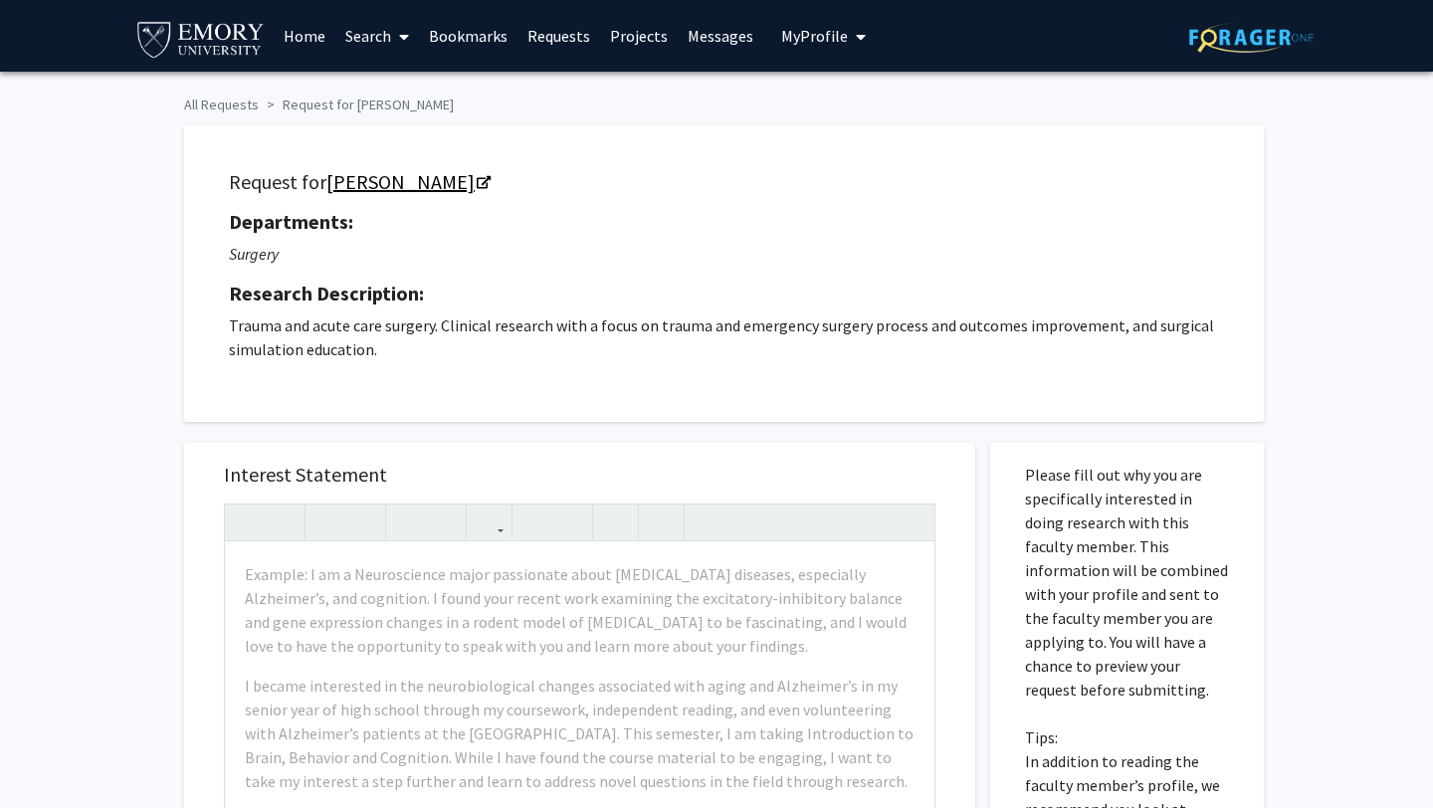
click at [460, 170] on link "[PERSON_NAME]" at bounding box center [407, 181] width 162 height 25
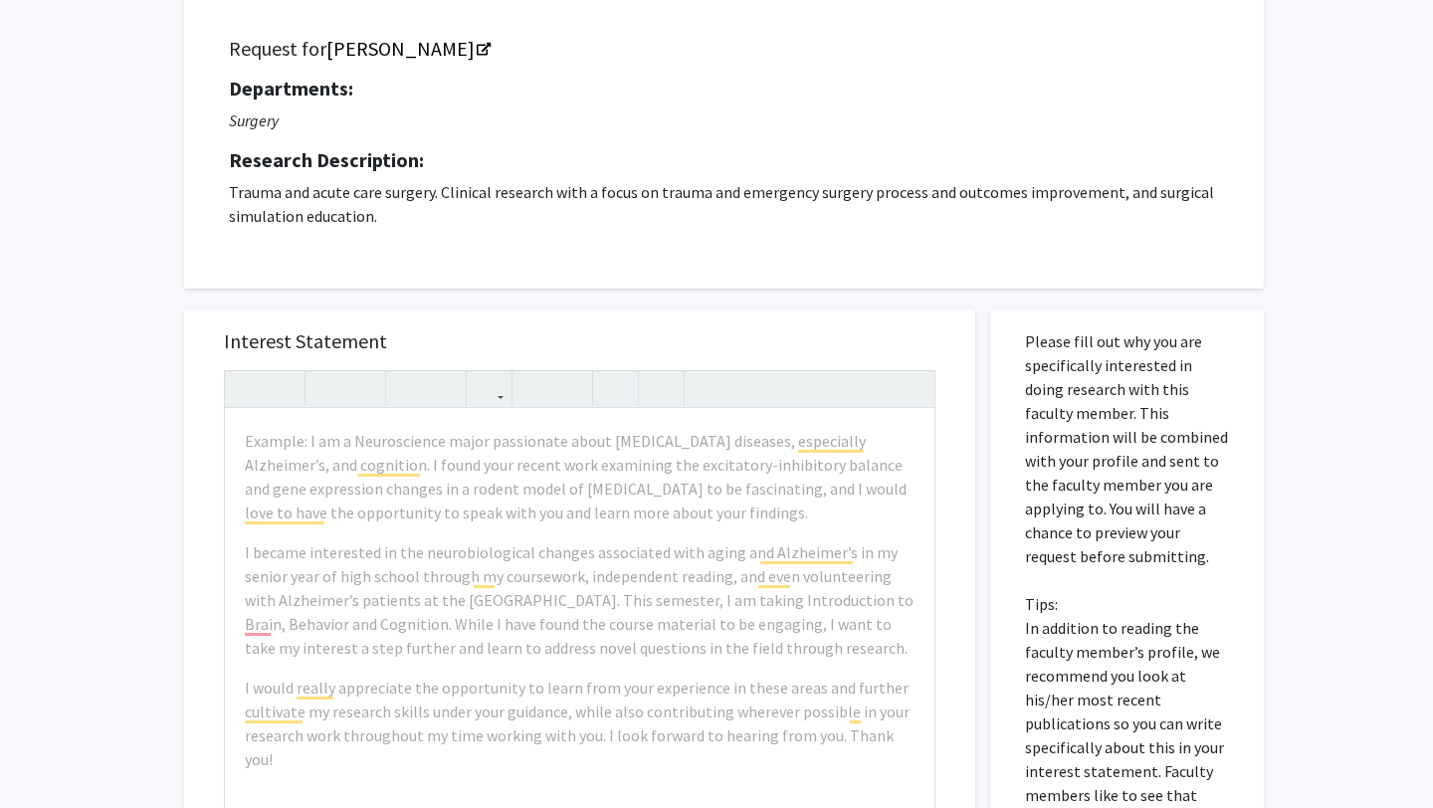
scroll to position [144, 0]
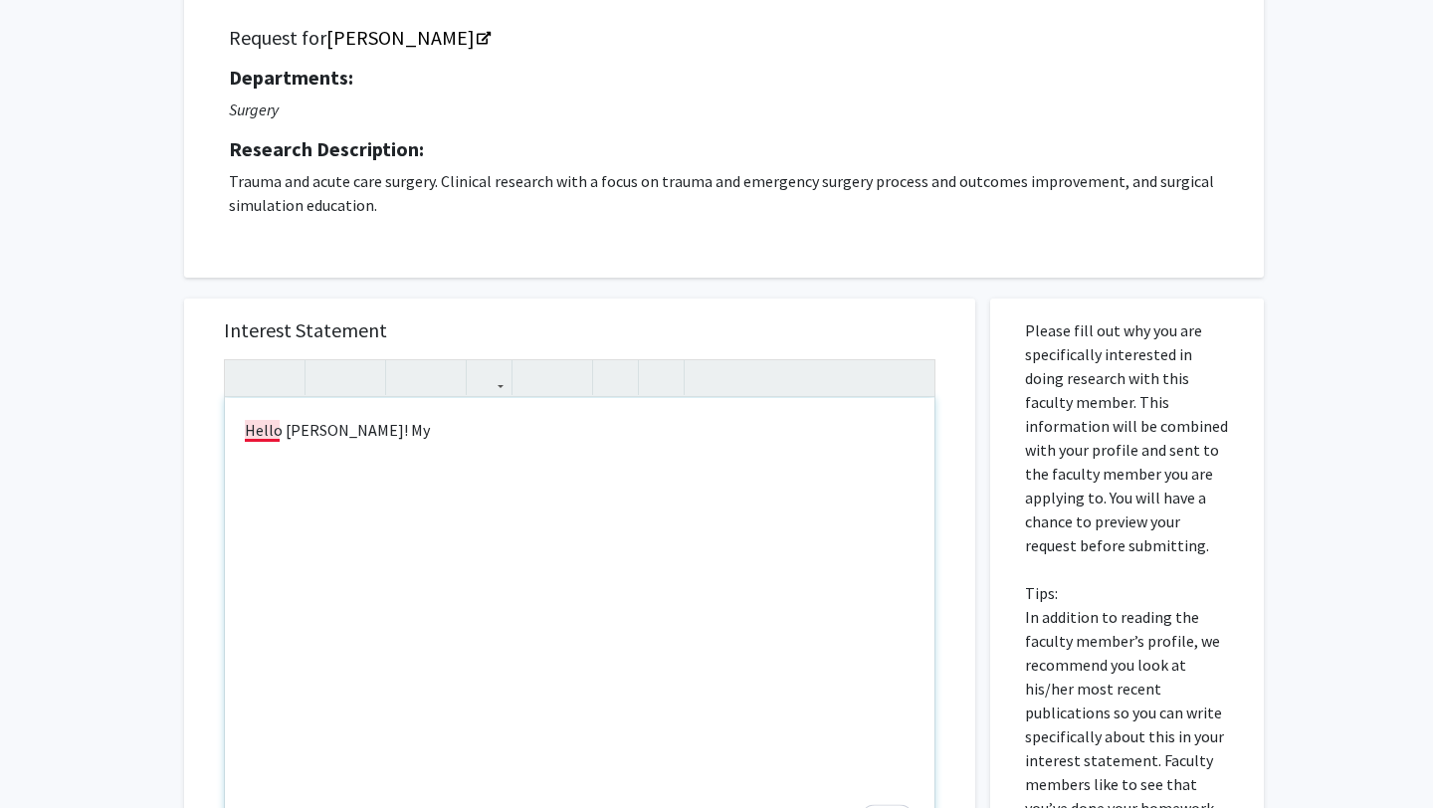
click at [266, 427] on div "Hello [PERSON_NAME]! My" at bounding box center [579, 626] width 709 height 456
click at [411, 427] on div "Hello, [PERSON_NAME]! My" at bounding box center [579, 626] width 709 height 456
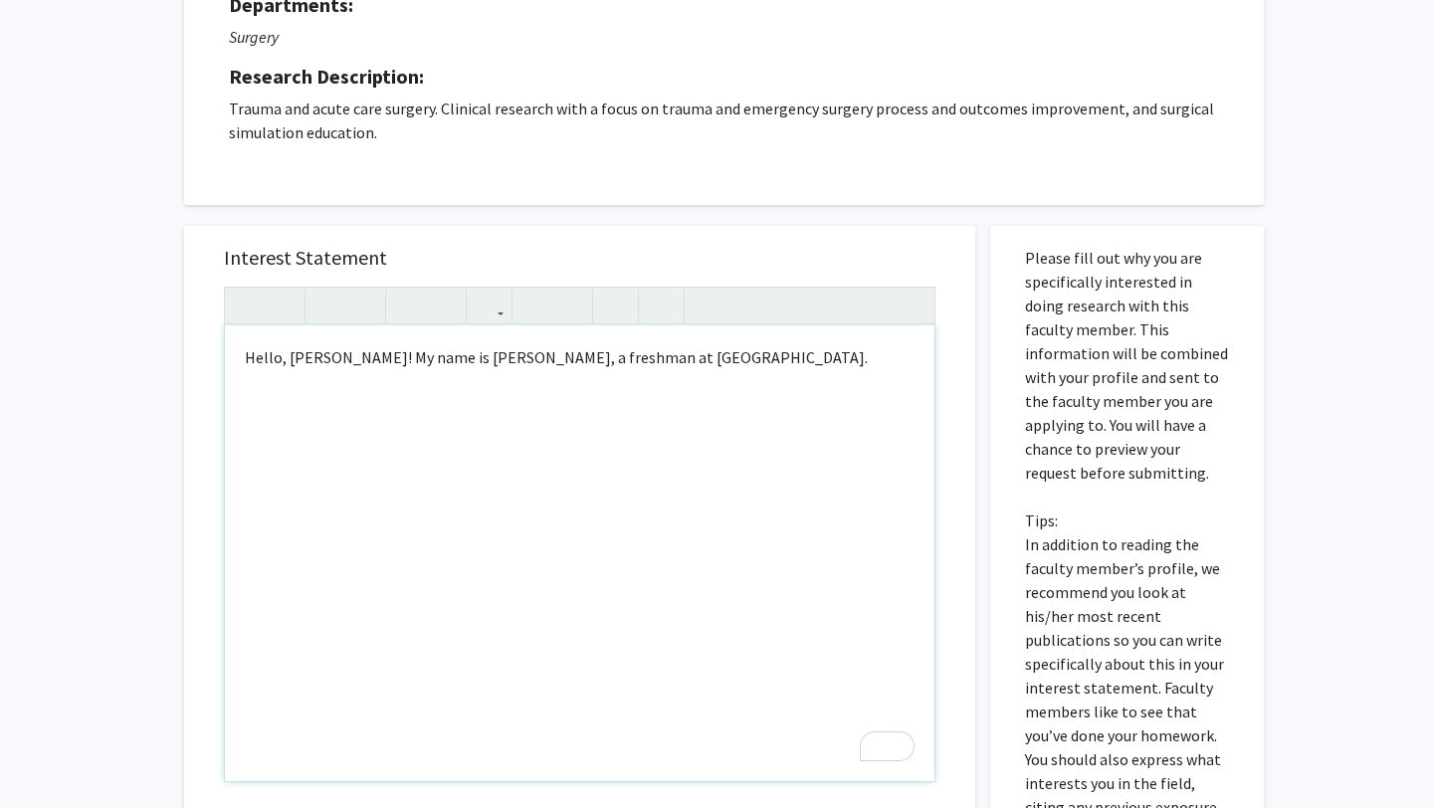
scroll to position [227, 0]
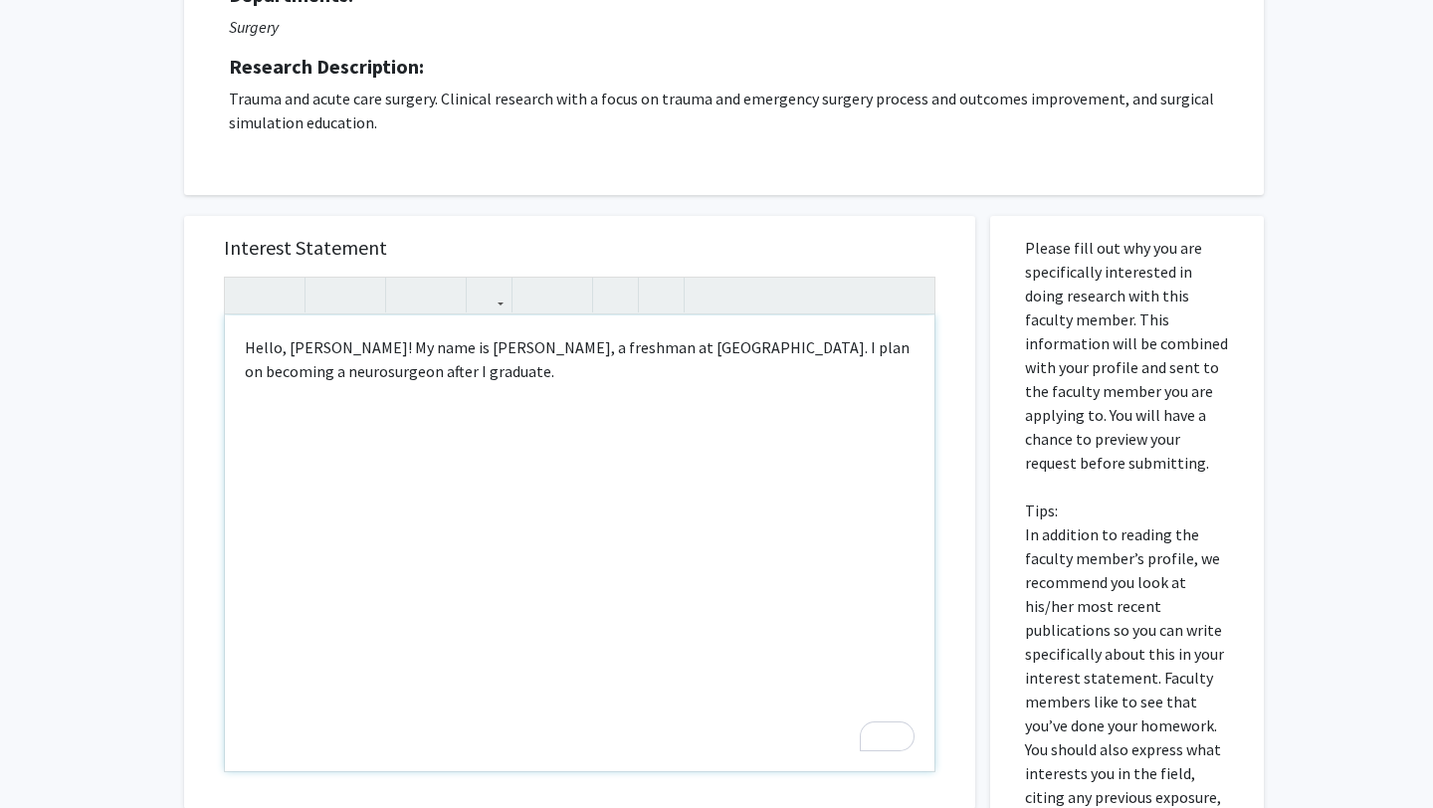
click at [787, 346] on div "Hello, [PERSON_NAME]! My name is [PERSON_NAME], a freshman at [GEOGRAPHIC_DATA]…" at bounding box center [579, 543] width 709 height 456
click at [601, 376] on div "Hello, [PERSON_NAME]! My name is [PERSON_NAME], a freshman at [GEOGRAPHIC_DATA]…" at bounding box center [579, 543] width 709 height 456
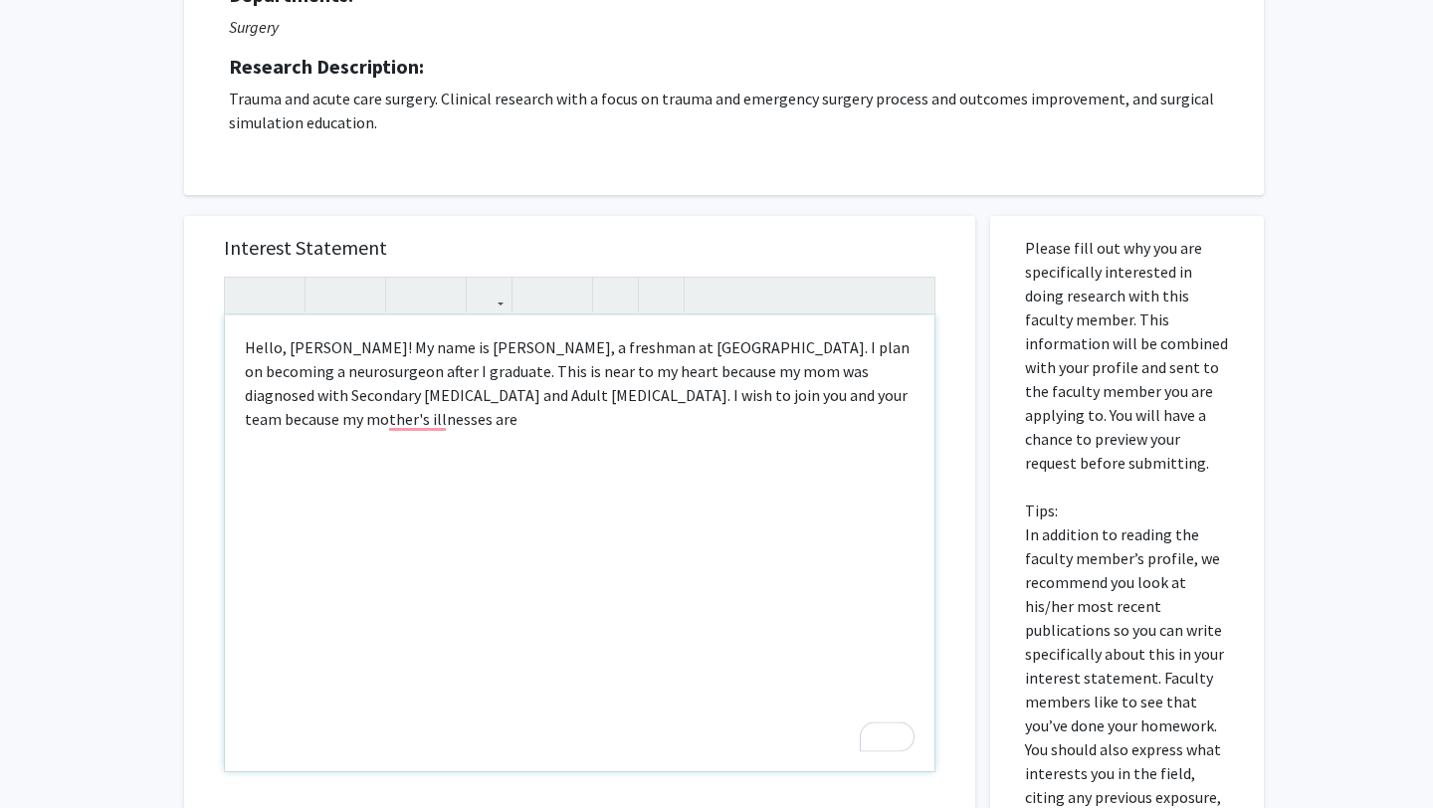
click at [436, 416] on div "Hello, [PERSON_NAME]! My name is [PERSON_NAME], a freshman at [GEOGRAPHIC_DATA]…" at bounding box center [579, 543] width 709 height 456
click at [407, 419] on div "Hello, [PERSON_NAME]! My name is [PERSON_NAME], a freshman at [GEOGRAPHIC_DATA]…" at bounding box center [579, 543] width 709 height 456
click at [419, 458] on div "Hello, [PERSON_NAME]! My name is [PERSON_NAME], a freshman at [GEOGRAPHIC_DATA]…" at bounding box center [579, 543] width 709 height 456
click at [681, 423] on div "Hello, [PERSON_NAME]! My name is [PERSON_NAME], a freshman at [GEOGRAPHIC_DATA]…" at bounding box center [579, 543] width 709 height 456
click at [394, 453] on div "Hello, [PERSON_NAME]! My name is [PERSON_NAME], a freshman at [GEOGRAPHIC_DATA]…" at bounding box center [579, 543] width 709 height 456
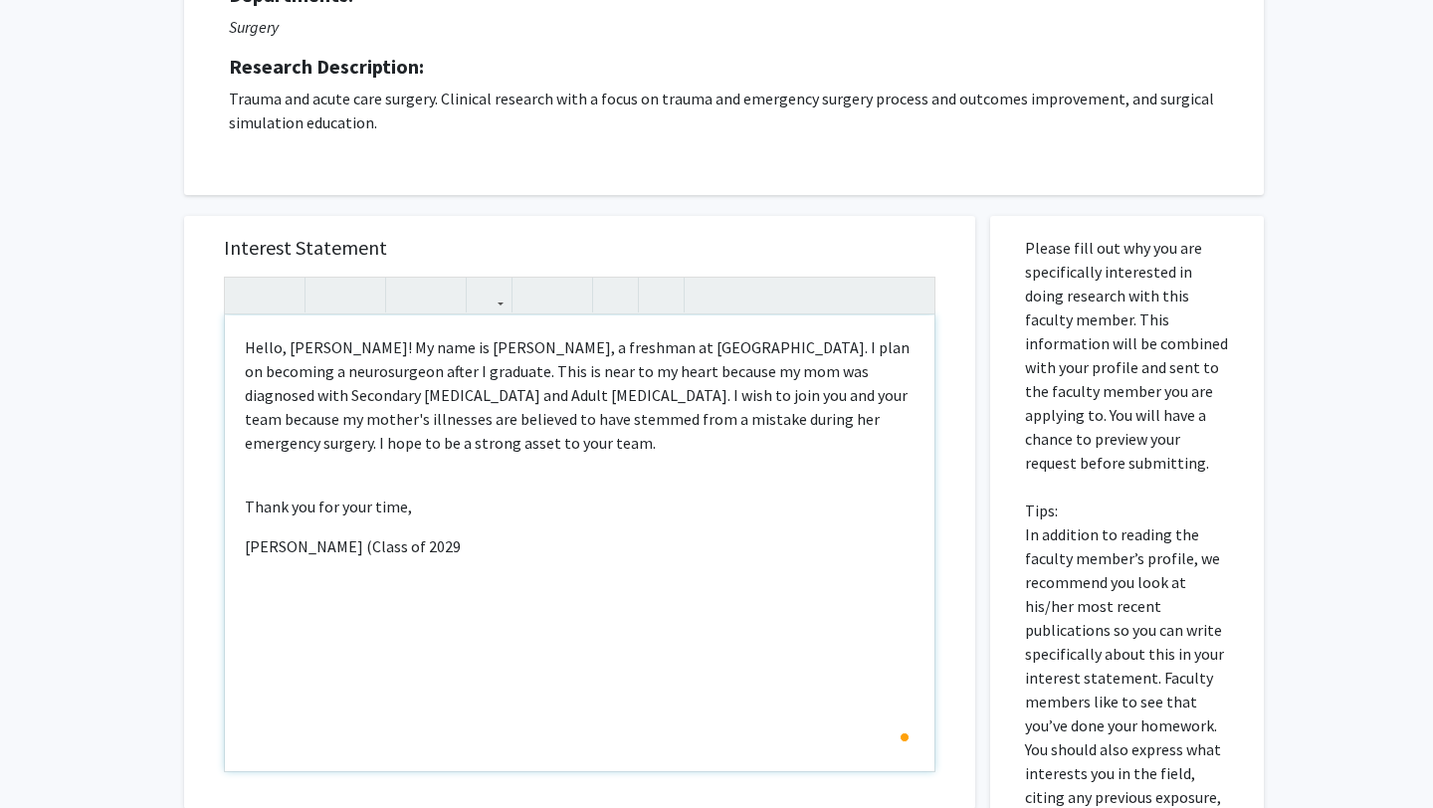
type textarea "<p>Hello, [PERSON_NAME]! My name is [PERSON_NAME], a freshman at [GEOGRAPHIC_DA…"
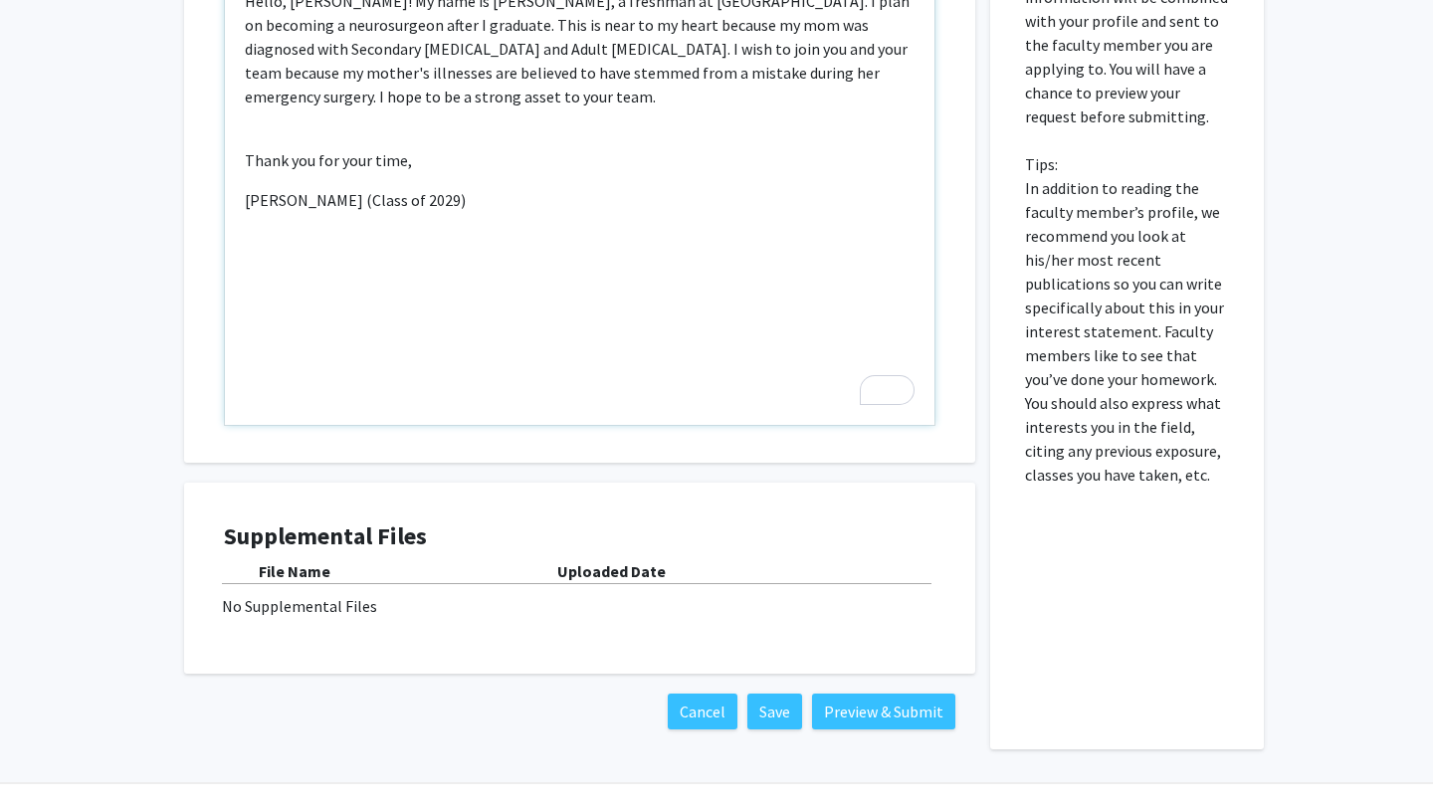
scroll to position [576, 0]
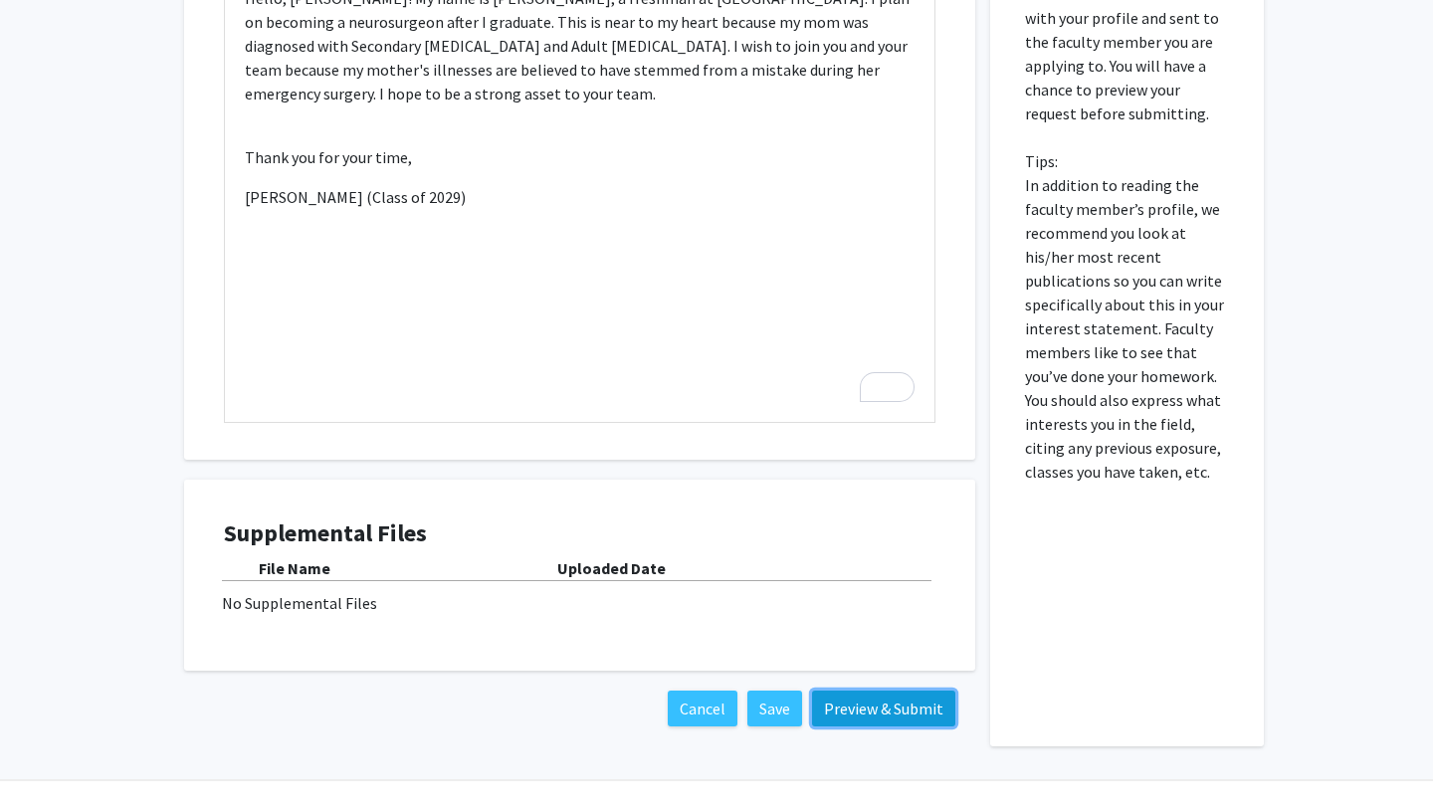
click at [917, 703] on button "Preview & Submit" at bounding box center [883, 708] width 143 height 36
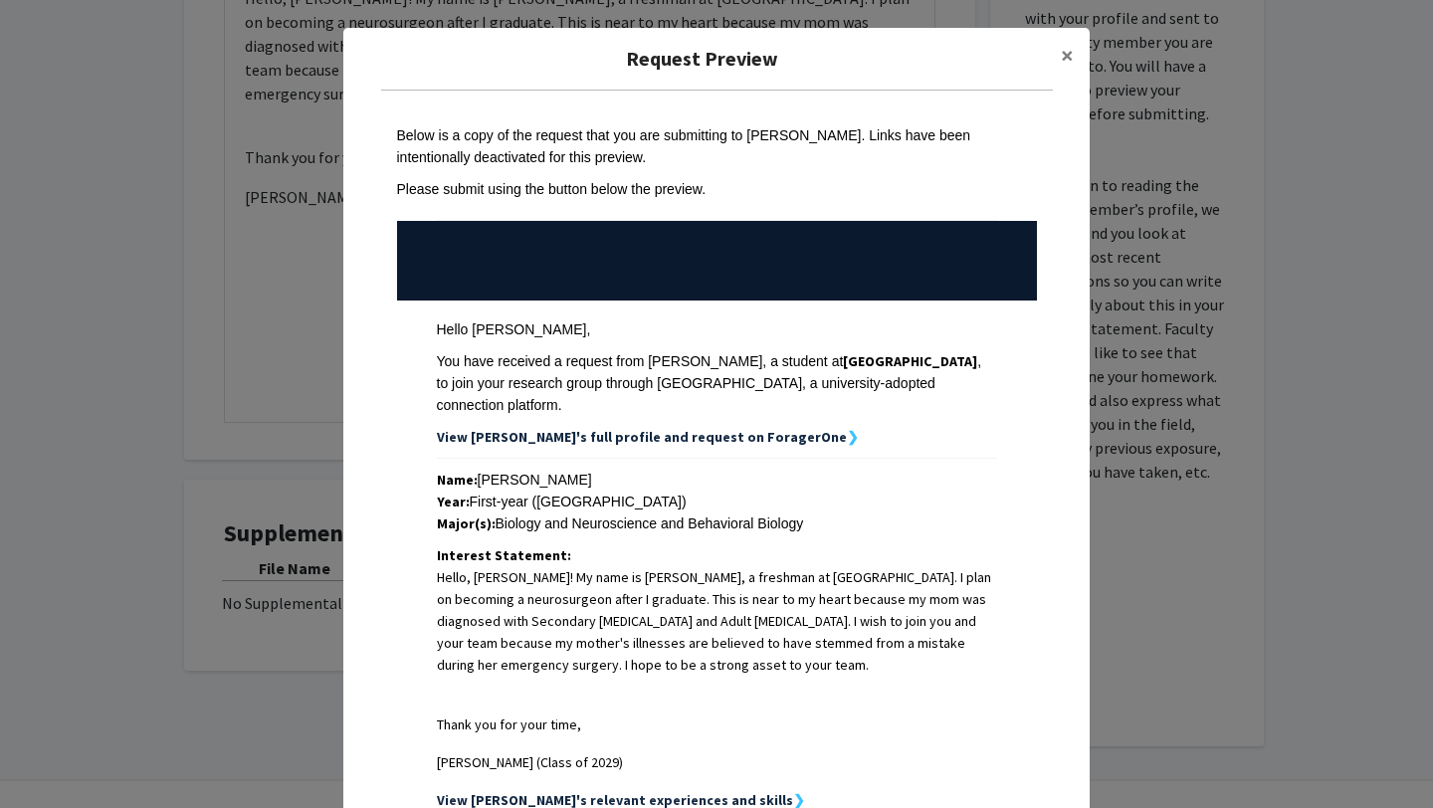
scroll to position [307, 0]
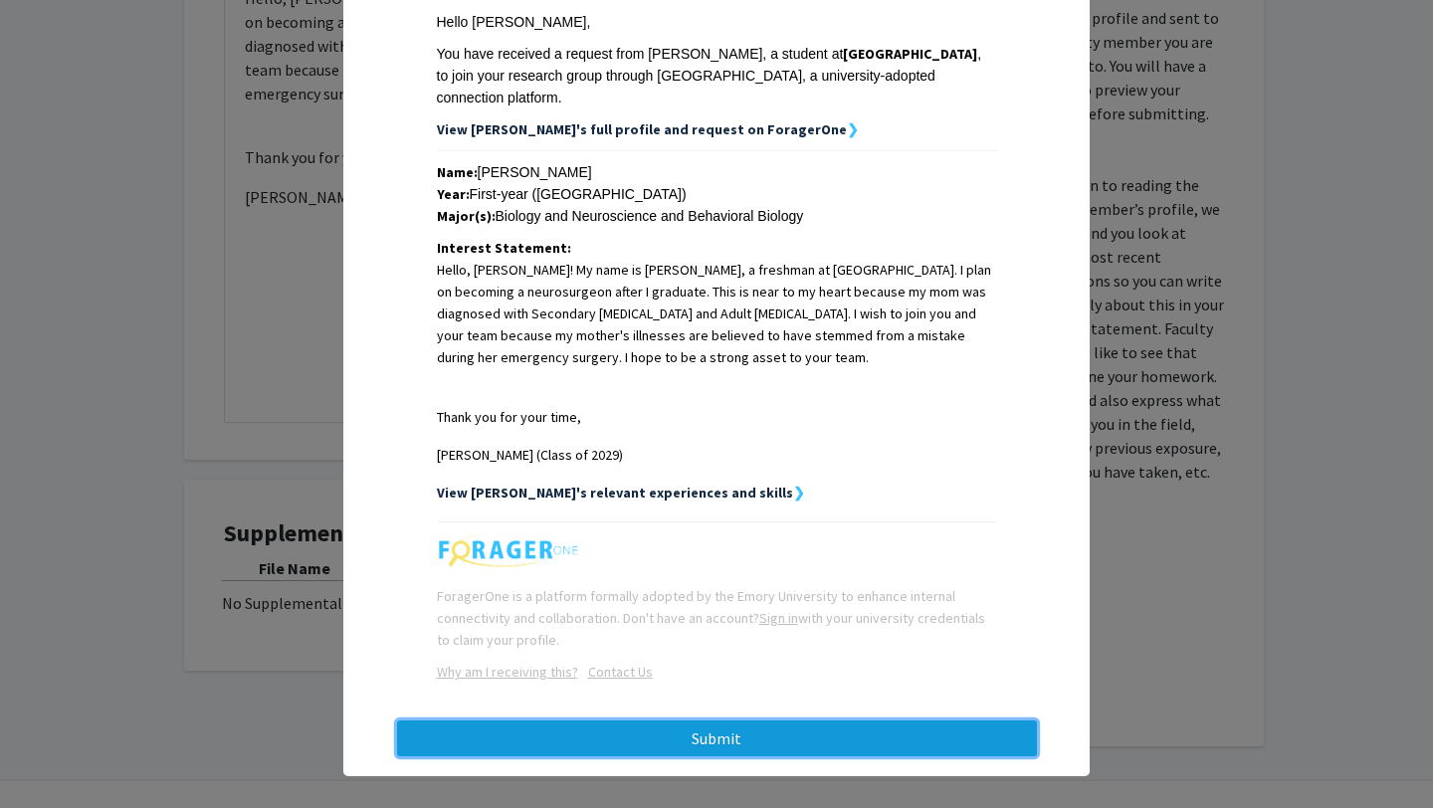
click at [829, 720] on button "Submit" at bounding box center [717, 738] width 640 height 36
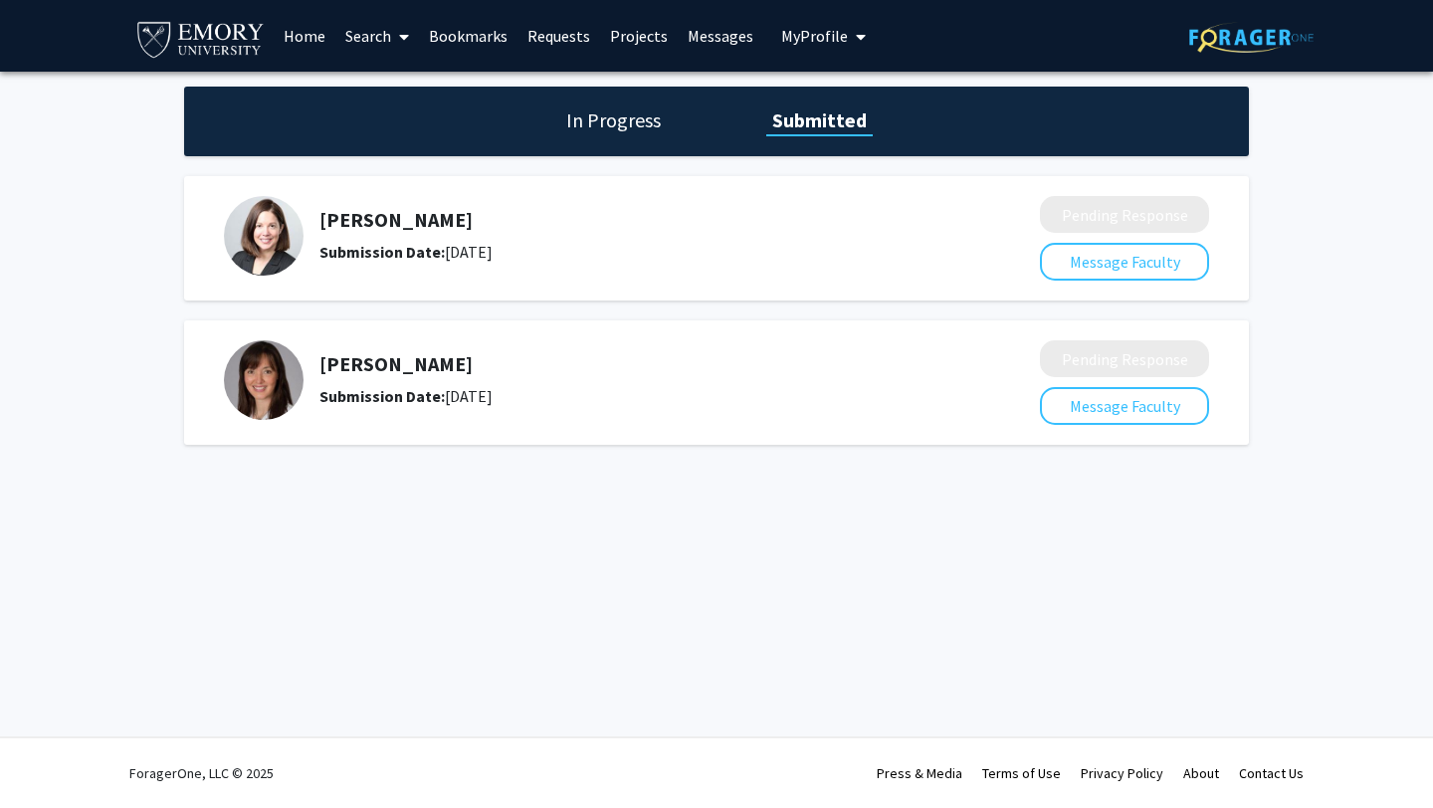
click at [630, 122] on h1 "In Progress" at bounding box center [613, 120] width 106 height 28
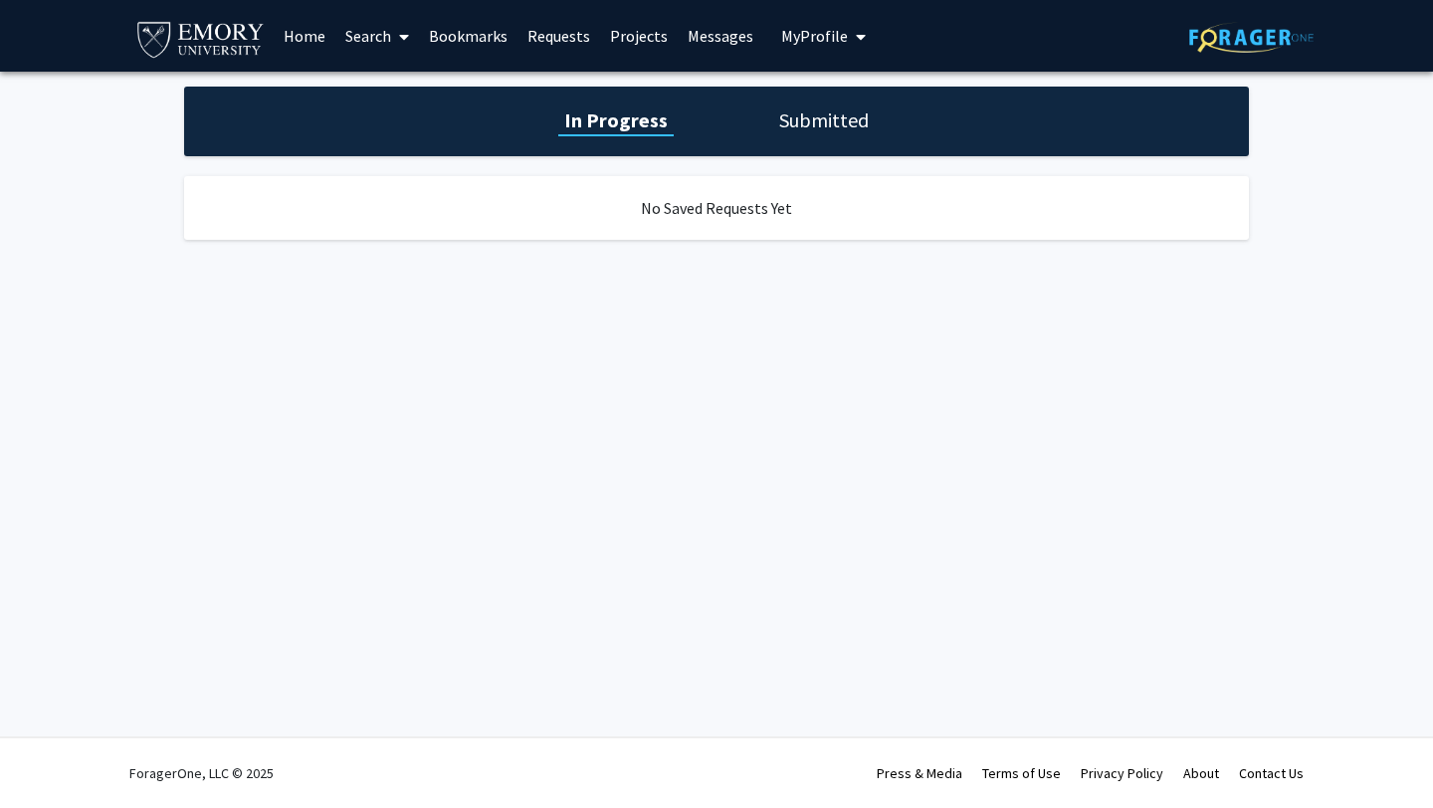
click at [703, 54] on link "Messages" at bounding box center [720, 36] width 86 height 70
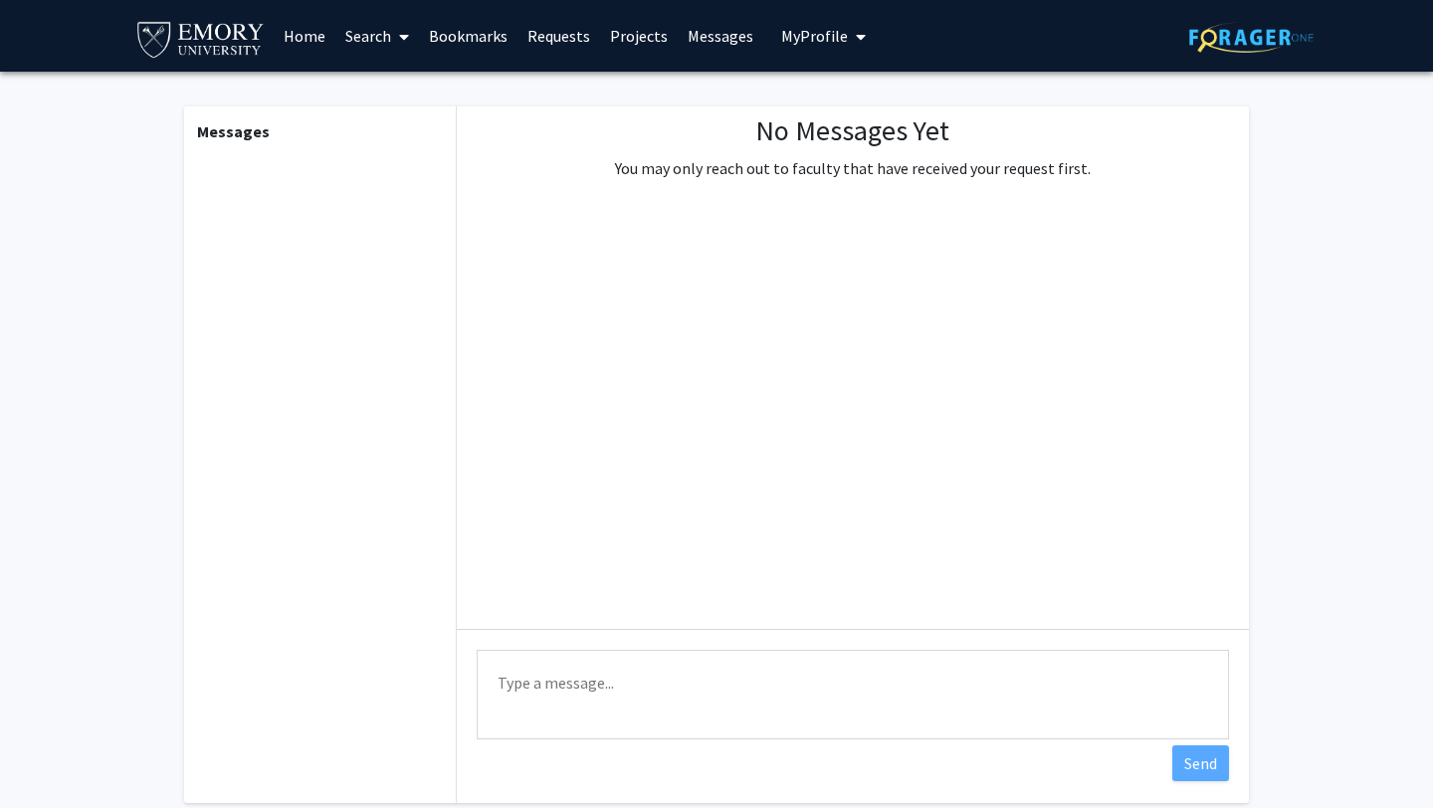
click at [378, 47] on link "Search" at bounding box center [377, 36] width 84 height 70
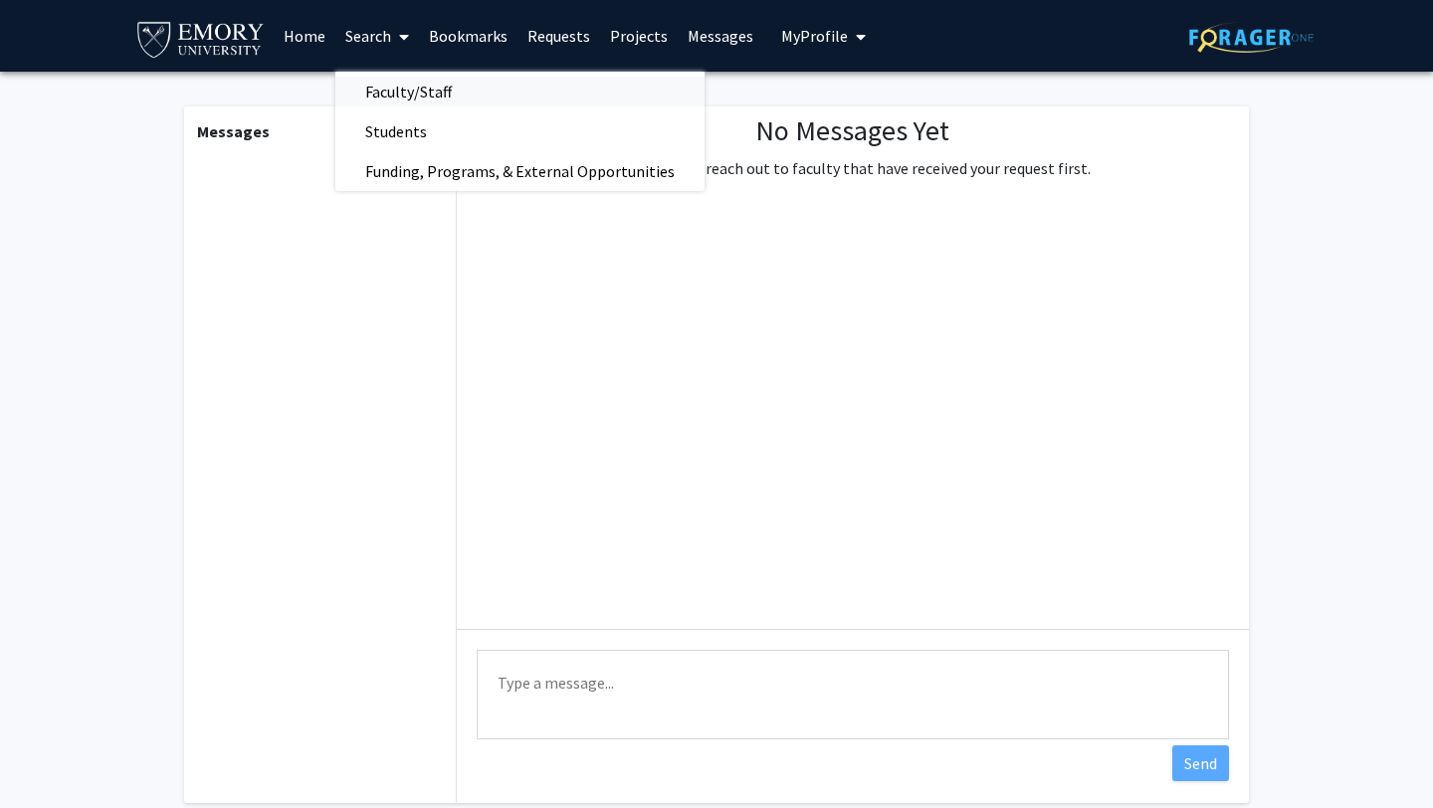
click at [402, 85] on span "Faculty/Staff" at bounding box center [408, 92] width 146 height 40
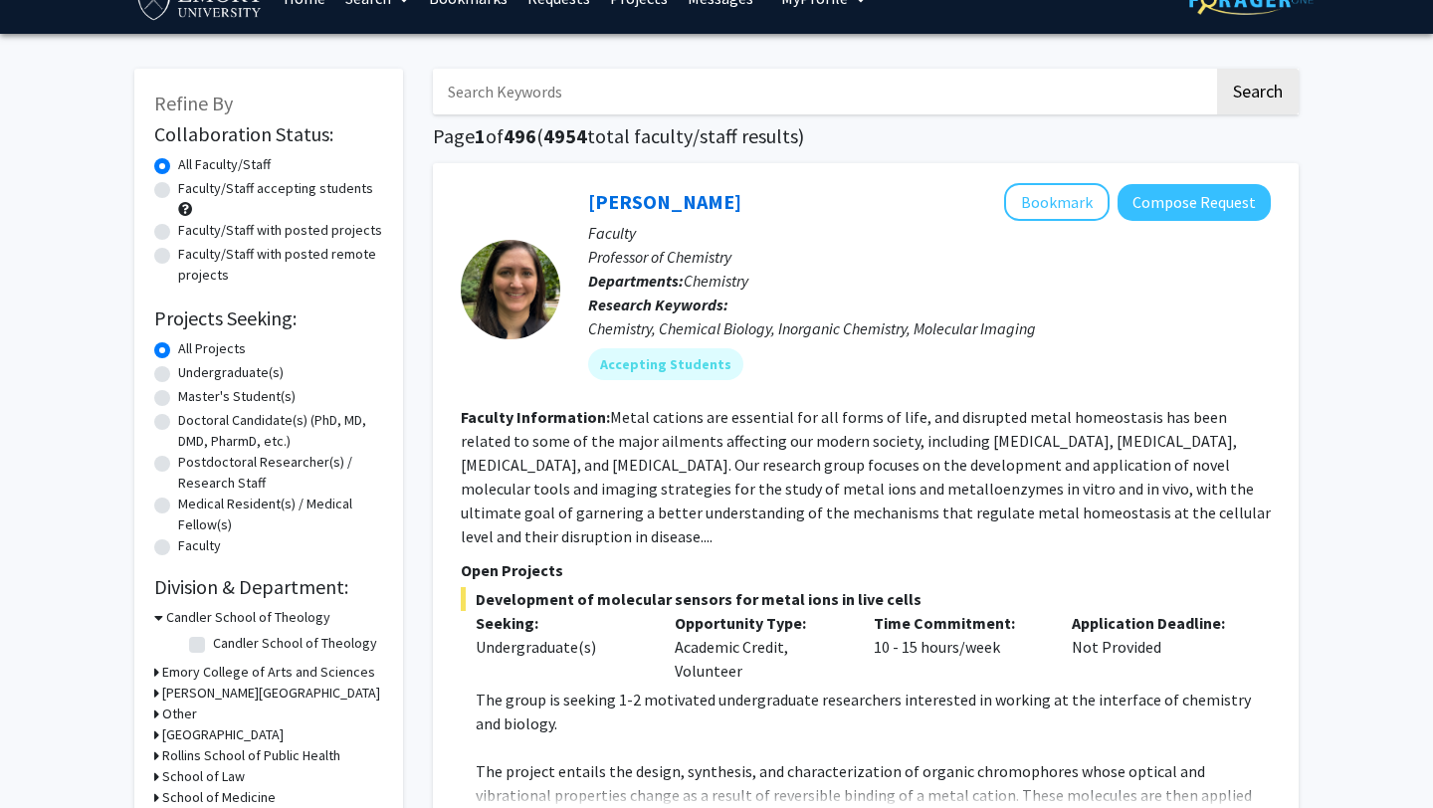
scroll to position [42, 0]
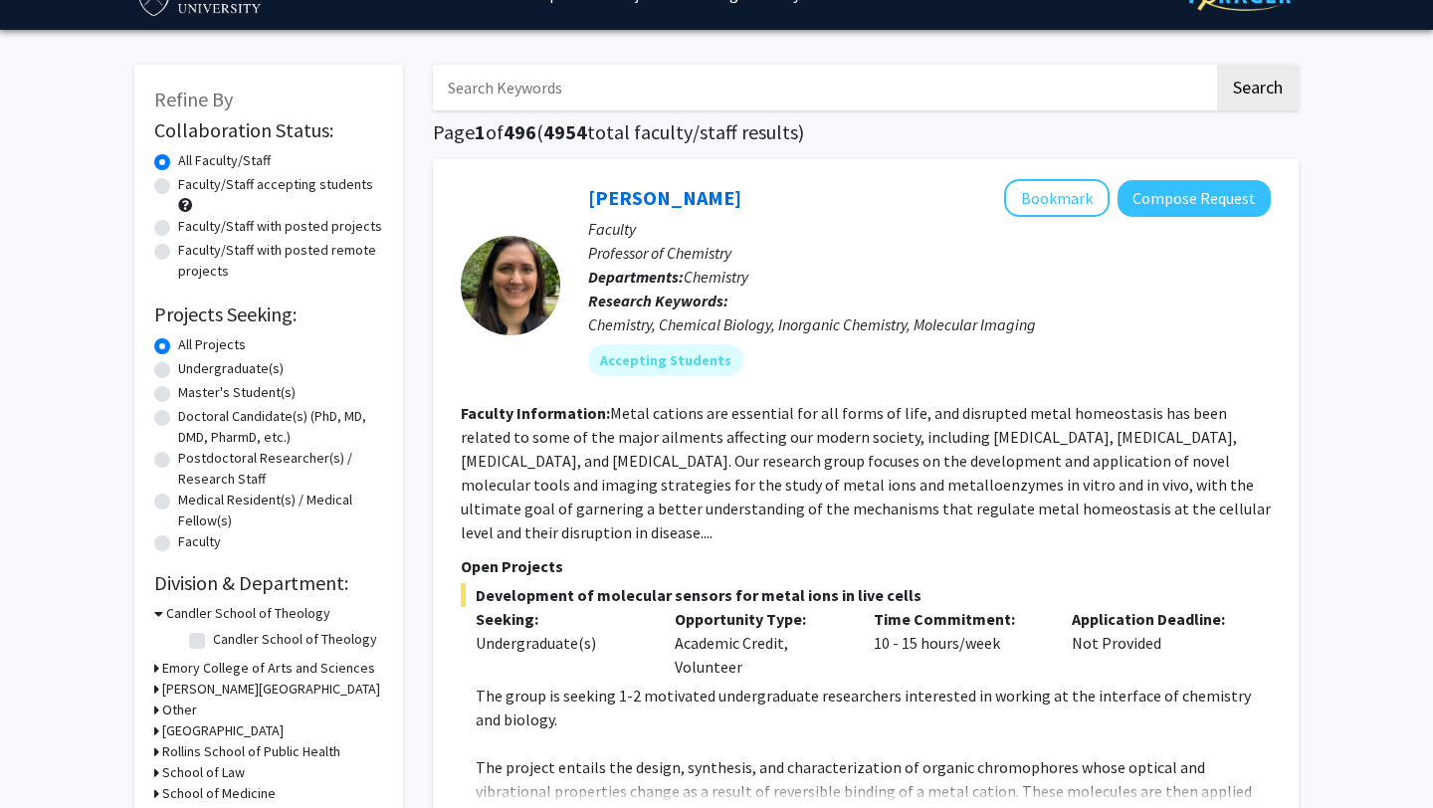
click at [286, 190] on label "Faculty/Staff accepting students" at bounding box center [275, 184] width 195 height 21
click at [191, 187] on input "Faculty/Staff accepting students" at bounding box center [184, 180] width 13 height 13
radio input "true"
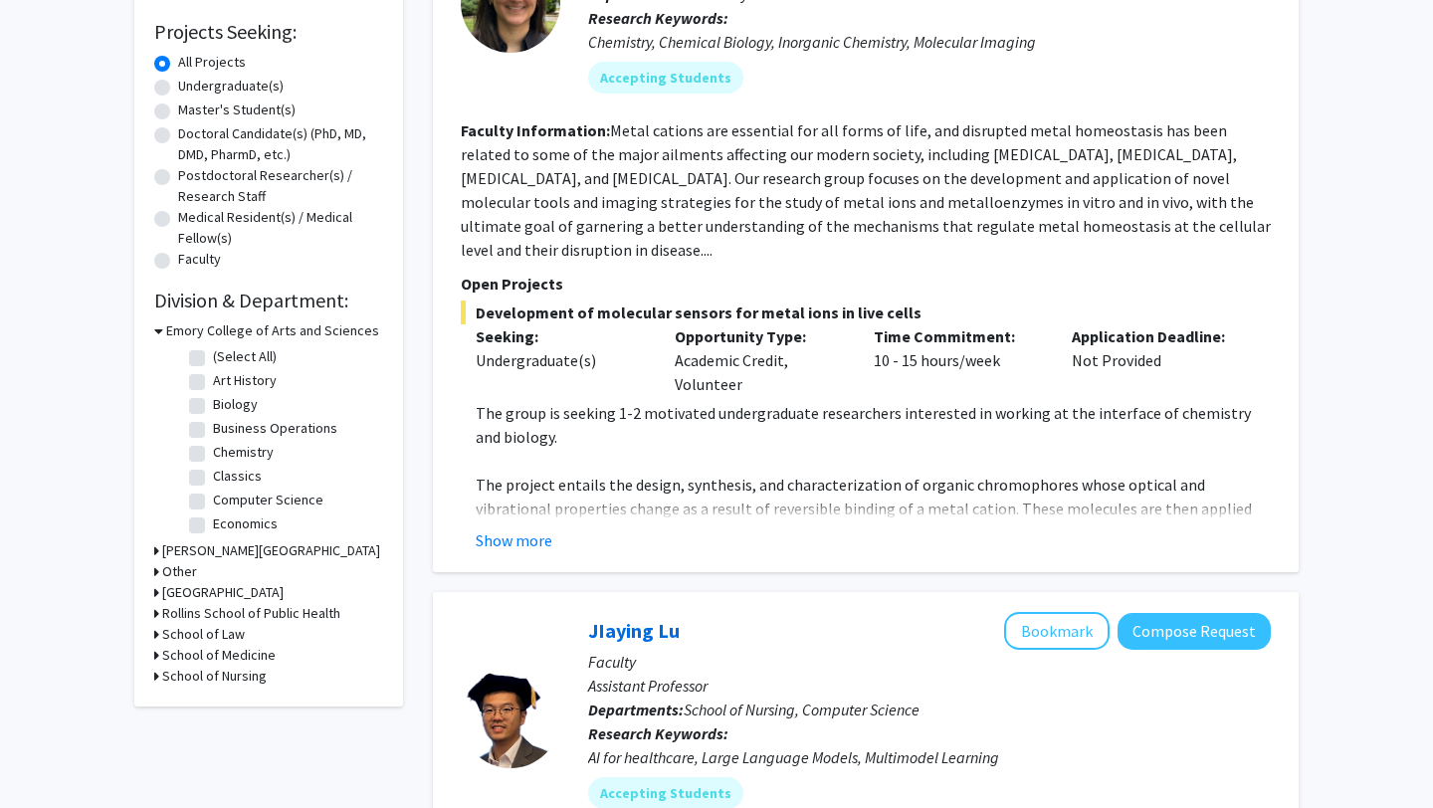
scroll to position [326, 0]
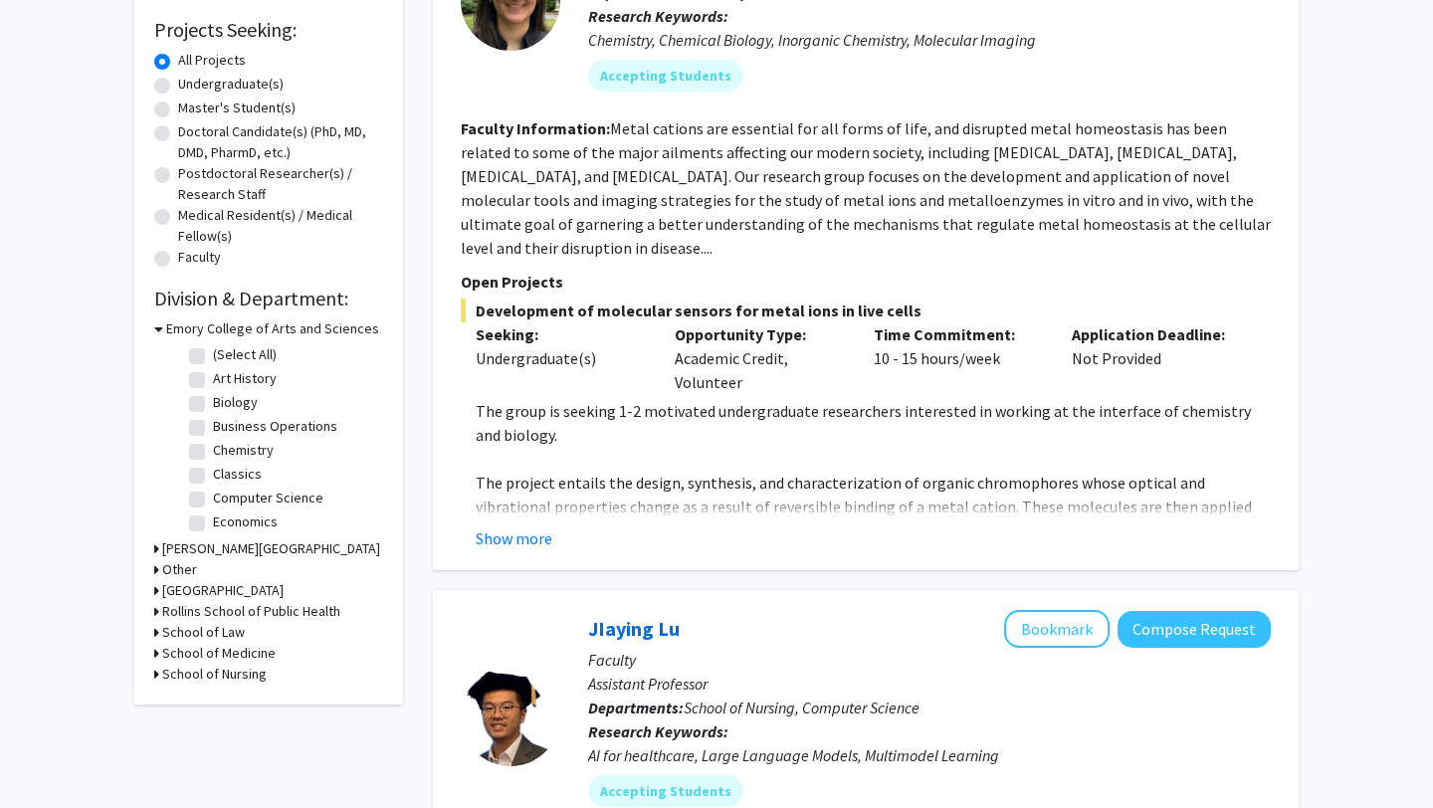
click at [242, 89] on label "Undergraduate(s)" at bounding box center [230, 84] width 105 height 21
click at [191, 87] on input "Undergraduate(s)" at bounding box center [184, 80] width 13 height 13
radio input "true"
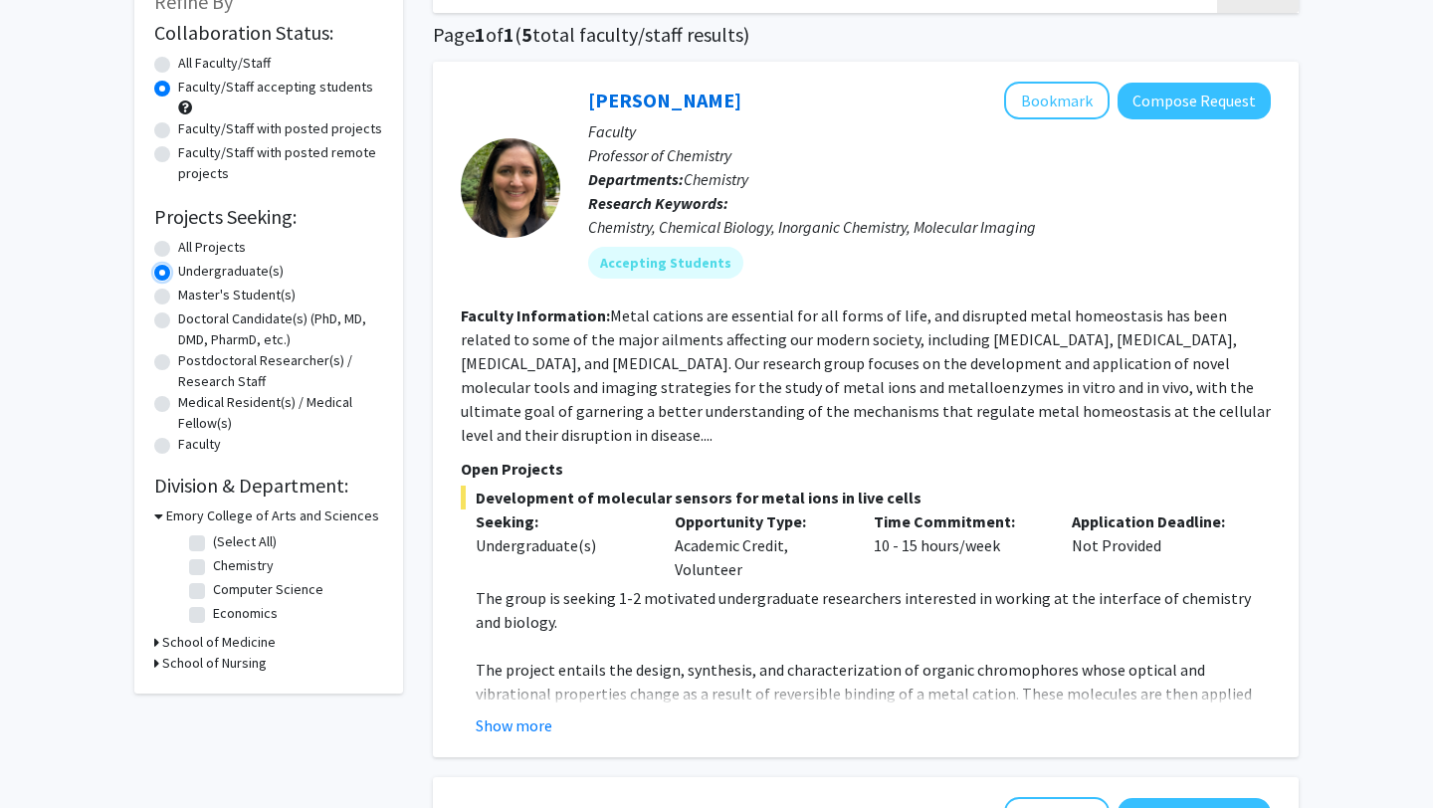
scroll to position [130, 0]
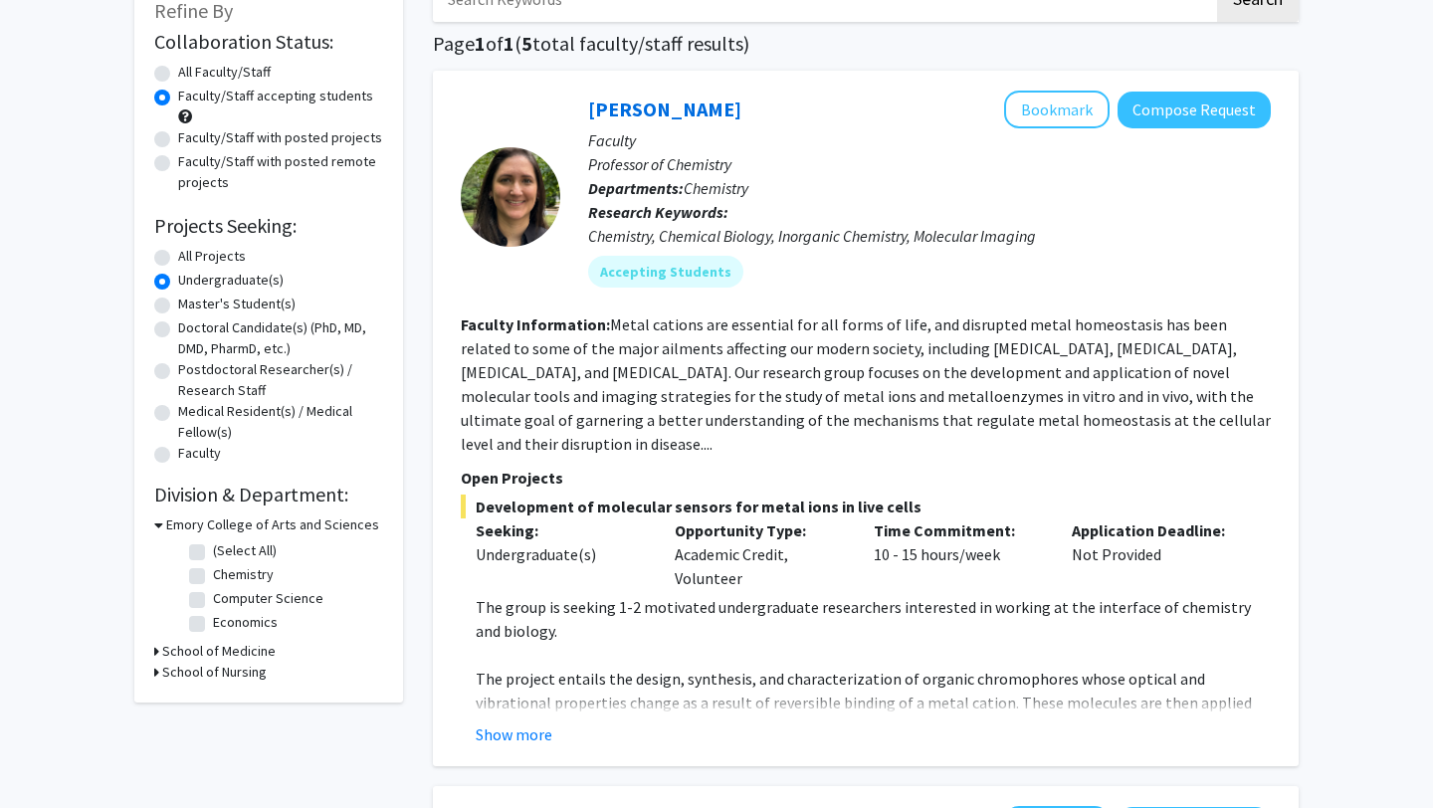
click at [206, 653] on h3 "School of Medicine" at bounding box center [218, 651] width 113 height 21
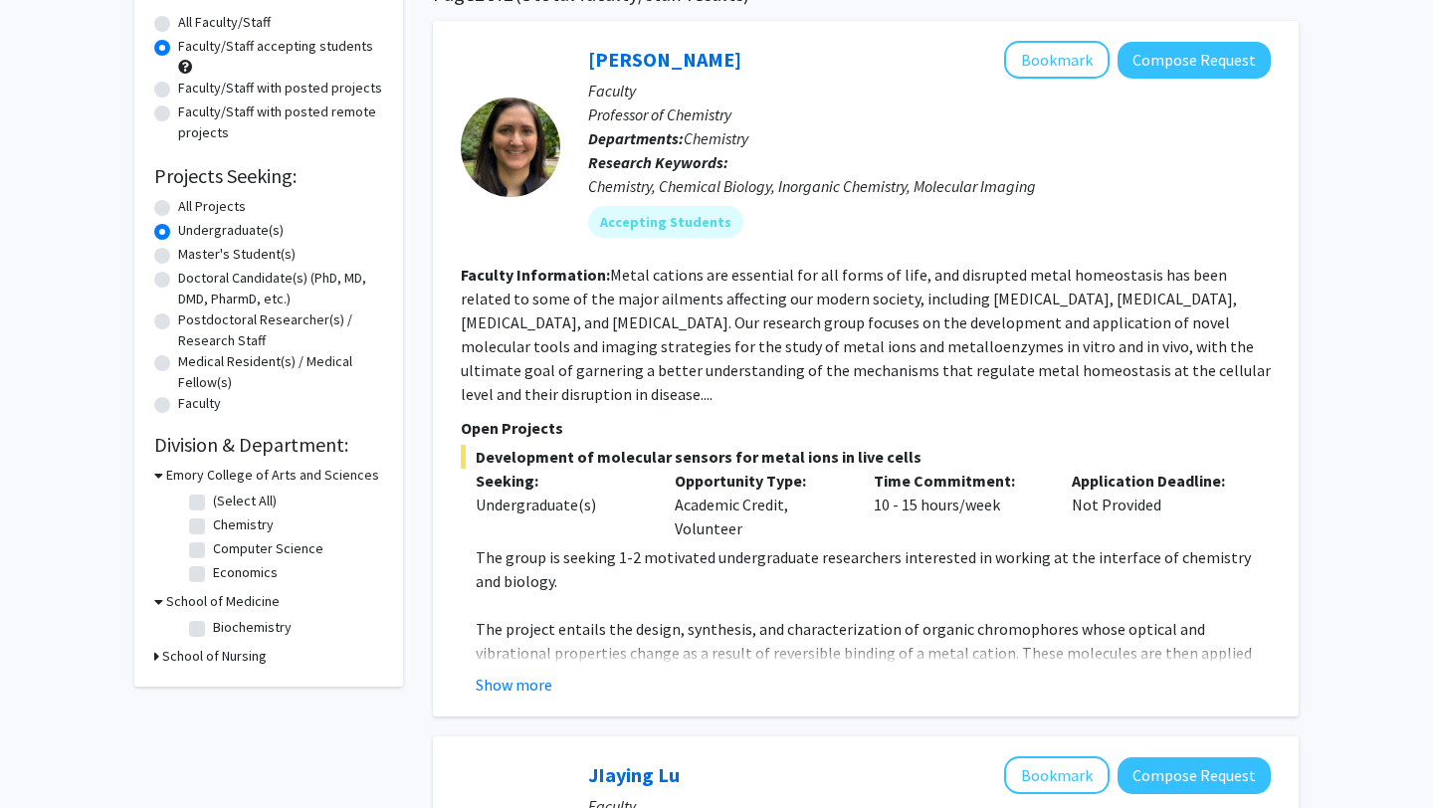
scroll to position [184, 0]
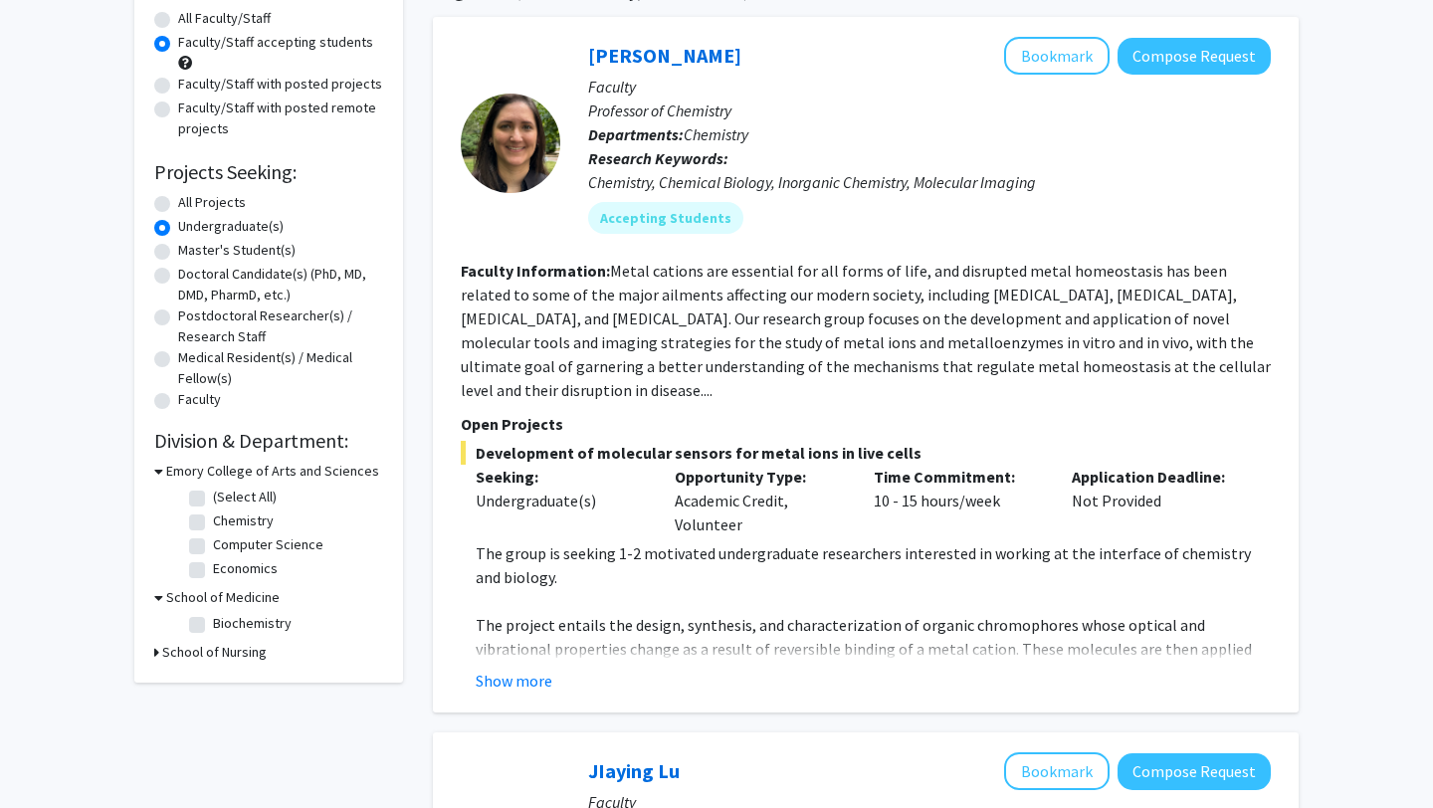
click at [213, 620] on label "Biochemistry" at bounding box center [252, 623] width 79 height 21
click at [213, 620] on input "Biochemistry" at bounding box center [219, 619] width 13 height 13
checkbox input "true"
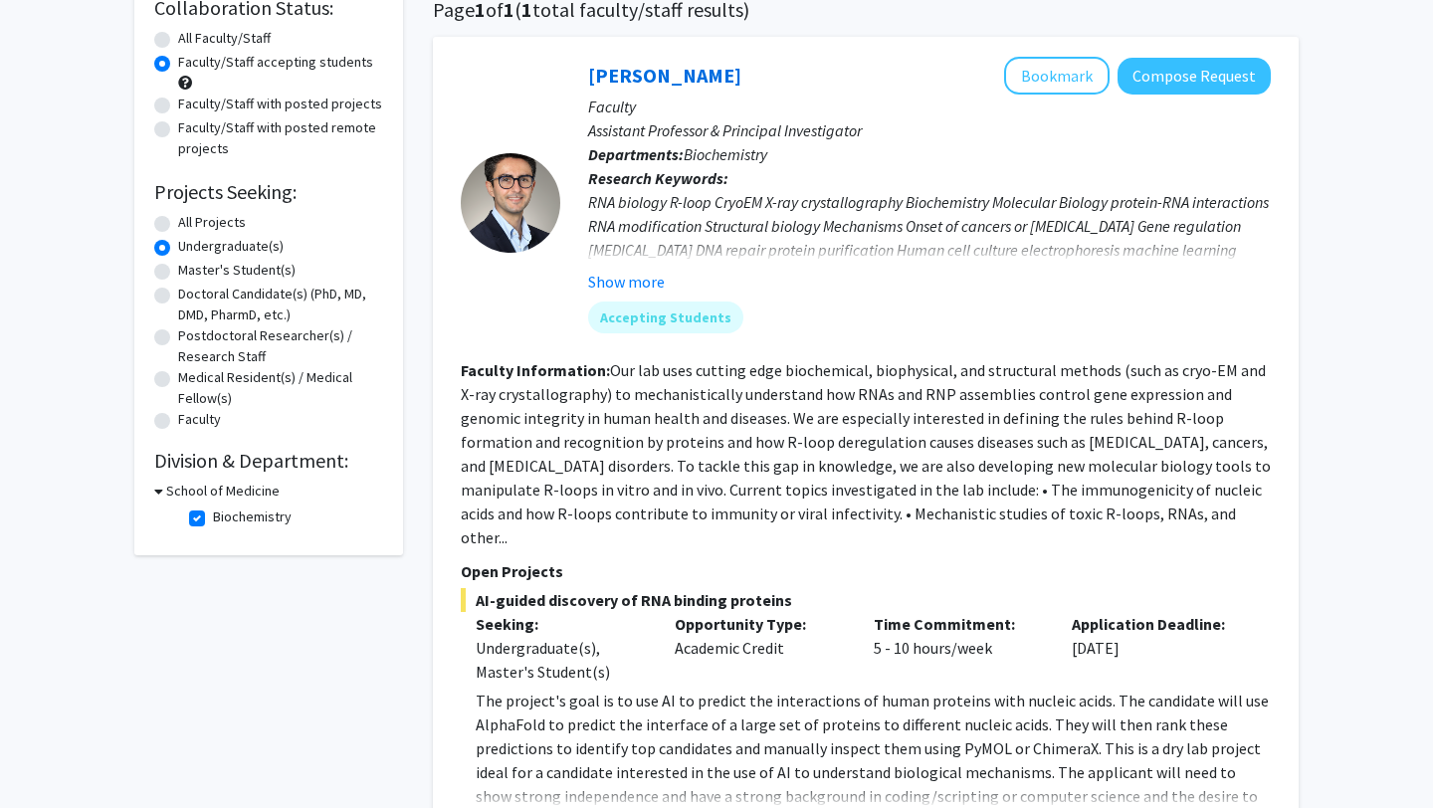
scroll to position [167, 0]
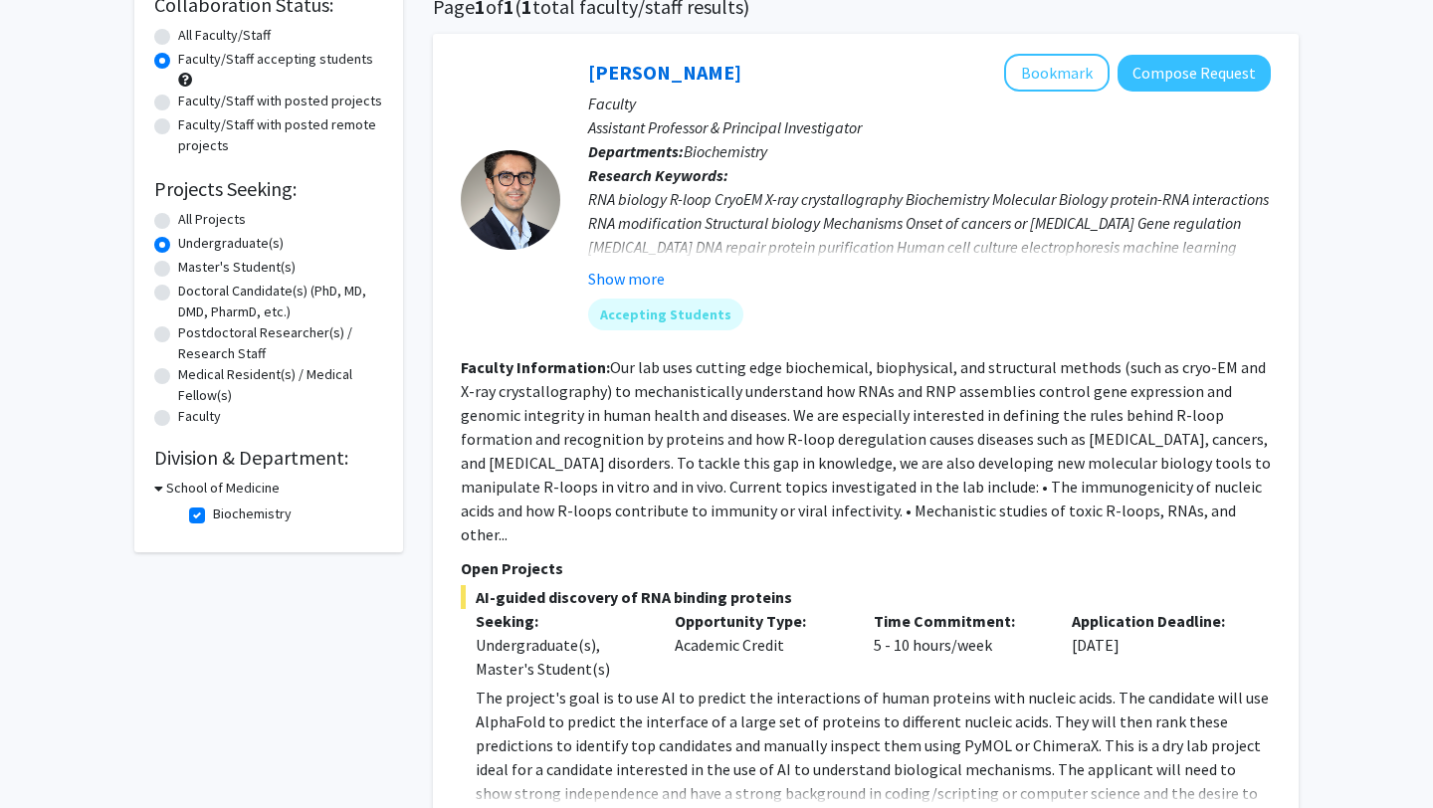
click at [205, 514] on fg-checkbox "Biochemistry Biochemistry" at bounding box center [283, 515] width 189 height 24
click at [213, 514] on label "Biochemistry" at bounding box center [252, 513] width 79 height 21
click at [213, 514] on input "Biochemistry" at bounding box center [219, 509] width 13 height 13
checkbox input "false"
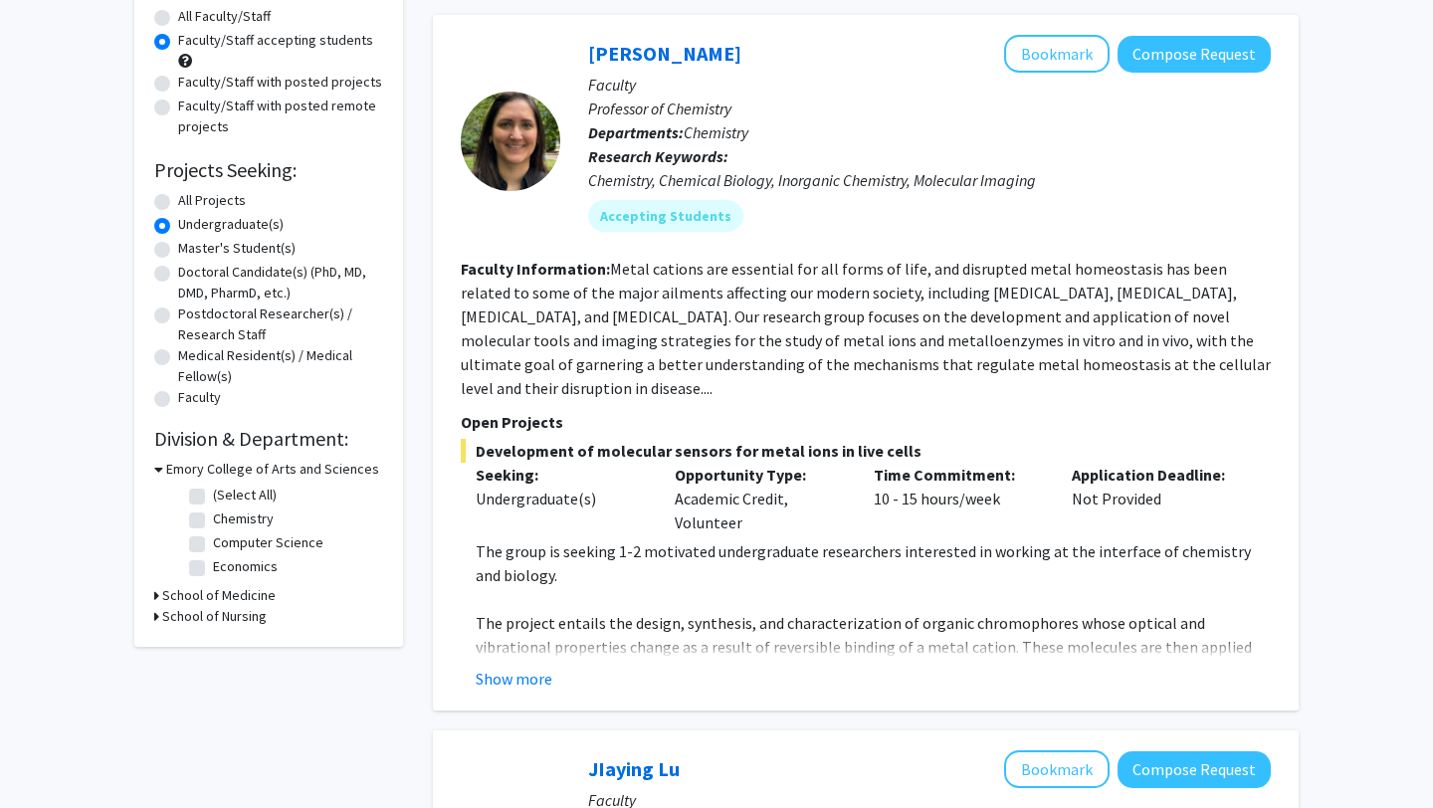
scroll to position [193, 0]
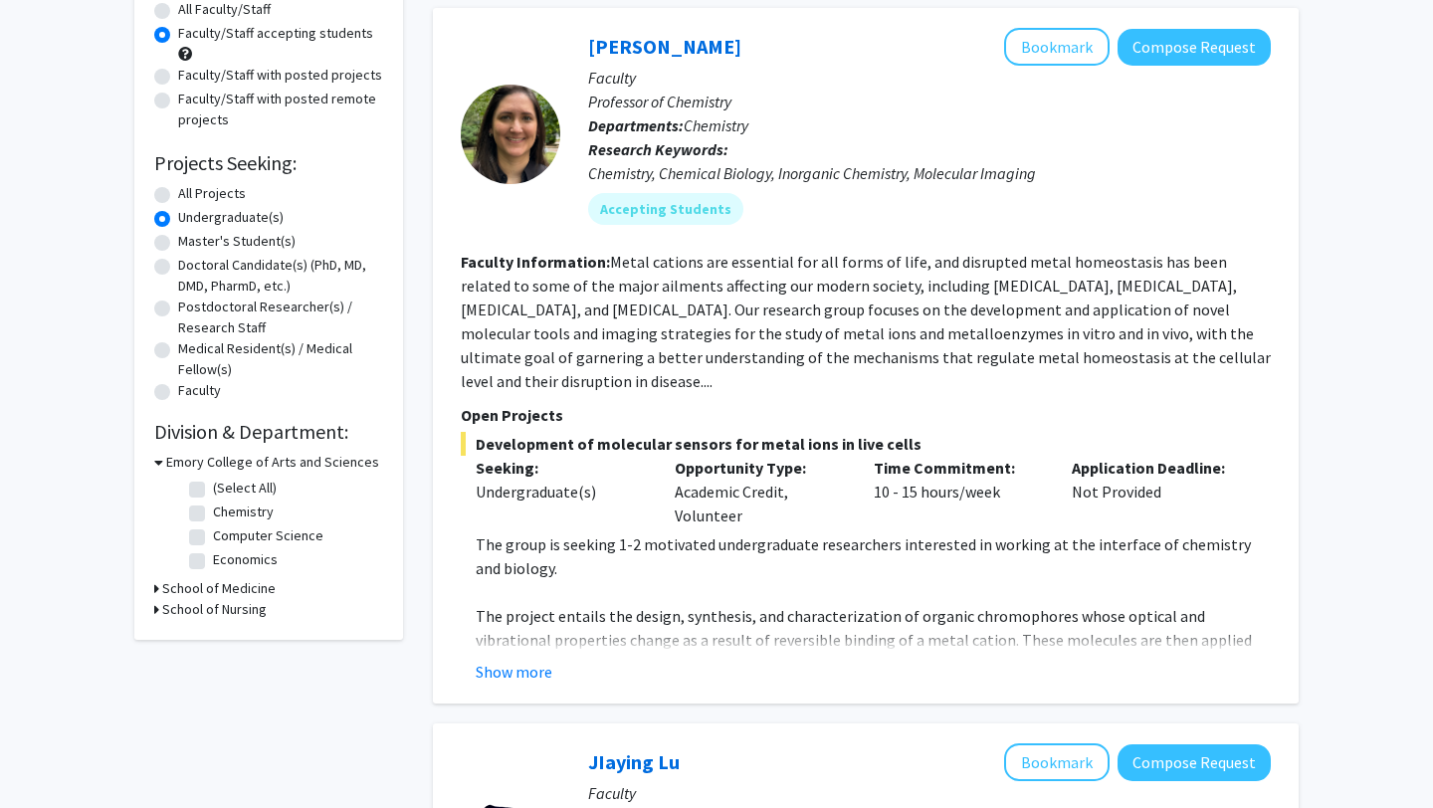
click at [253, 576] on fg-checkbox-list "(Select All) (Select All) Chemistry Chemistry Computer Science Computer Science…" at bounding box center [283, 525] width 199 height 105
click at [253, 584] on h3 "School of Medicine" at bounding box center [218, 588] width 113 height 21
click at [170, 218] on div "Undergraduate(s)" at bounding box center [268, 219] width 229 height 24
click at [178, 198] on label "All Projects" at bounding box center [212, 193] width 68 height 21
click at [178, 196] on input "All Projects" at bounding box center [184, 189] width 13 height 13
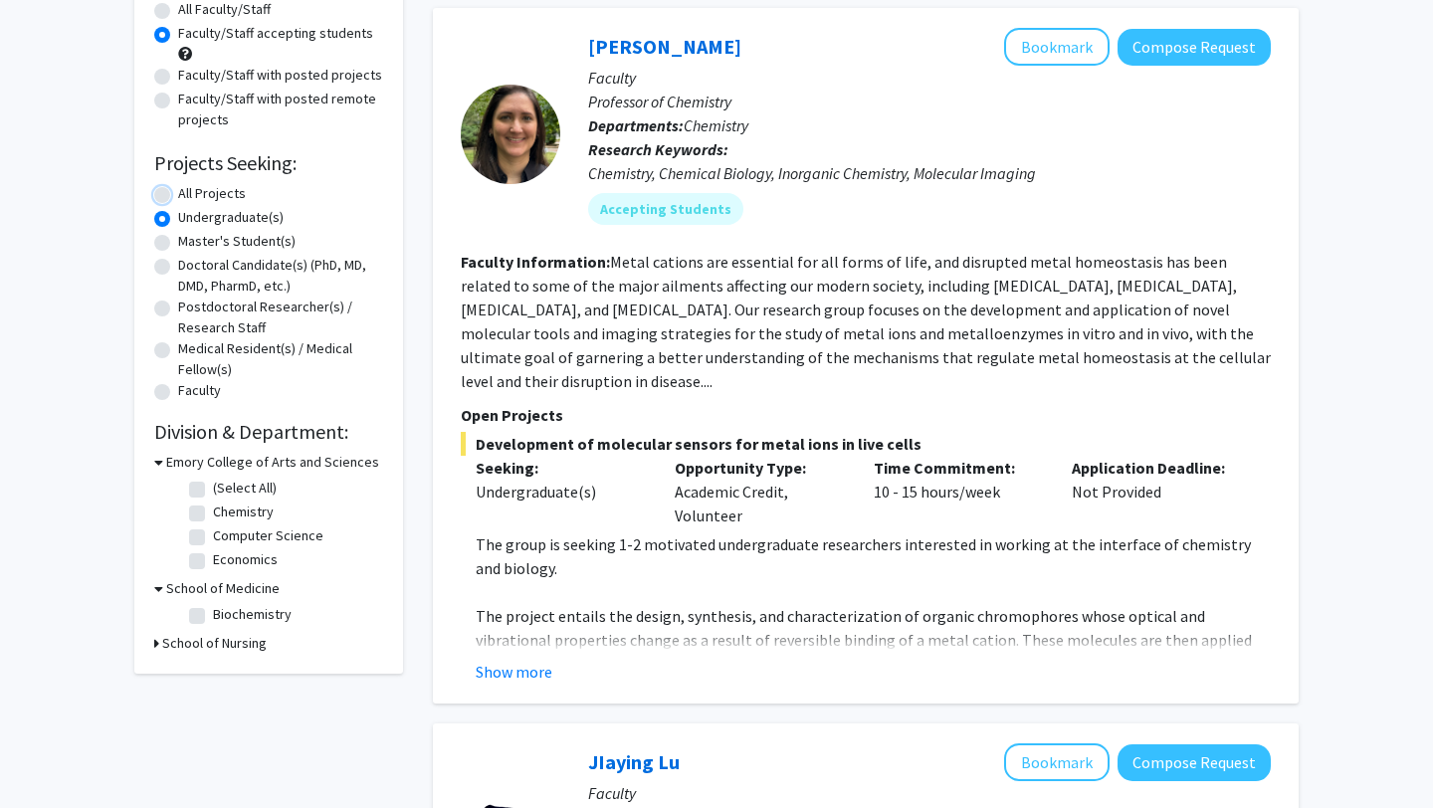
radio input "true"
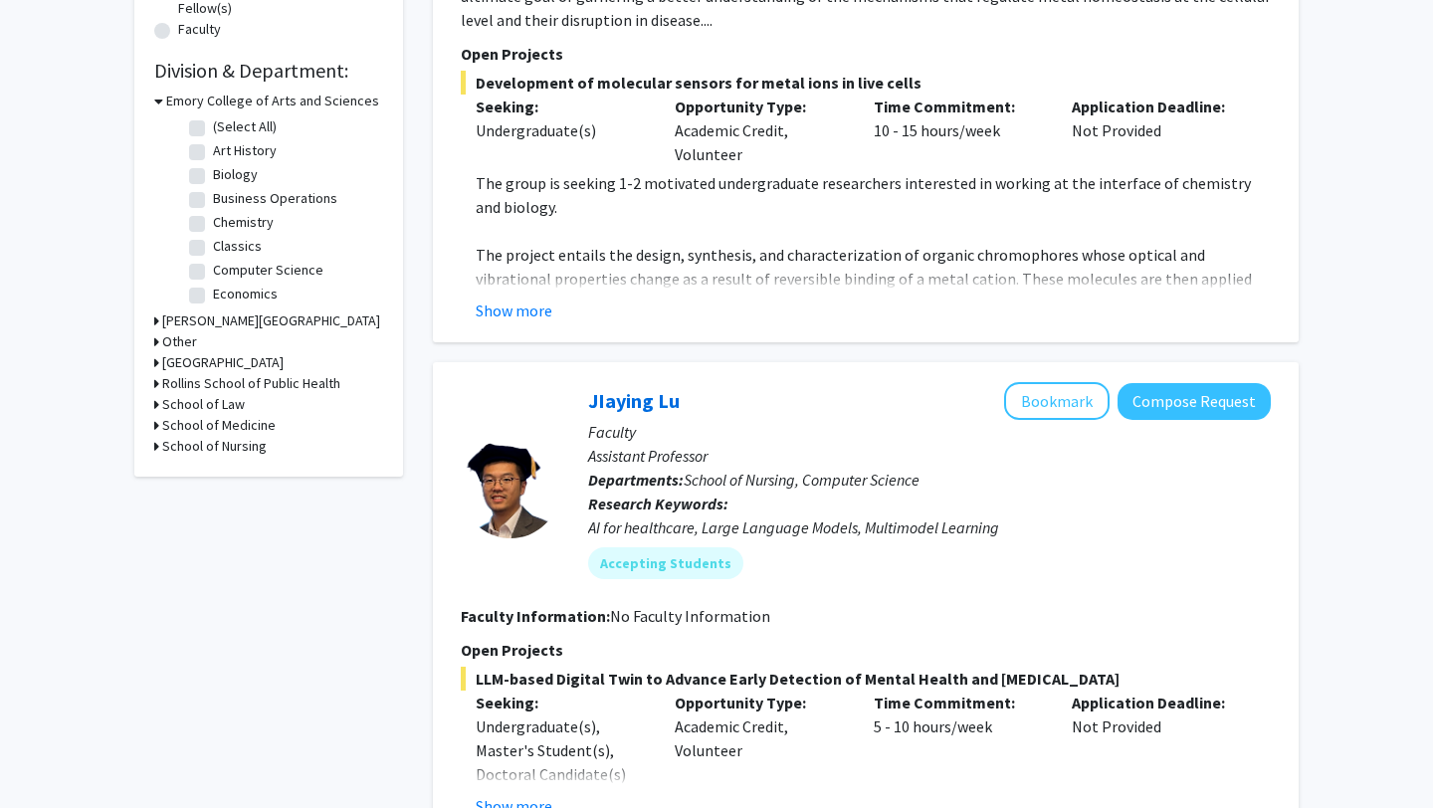
scroll to position [518, 0]
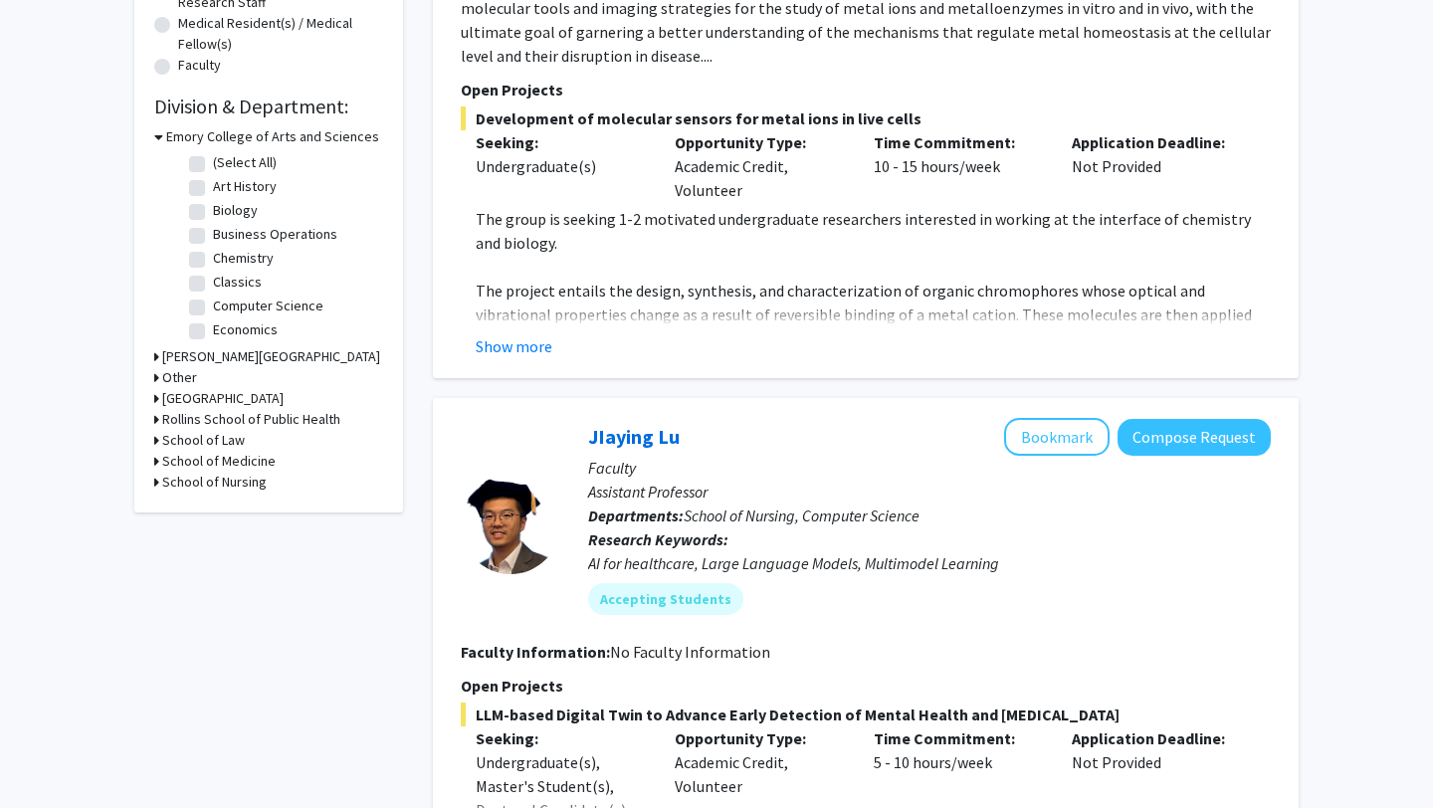
click at [239, 462] on h3 "School of Medicine" at bounding box center [218, 461] width 113 height 21
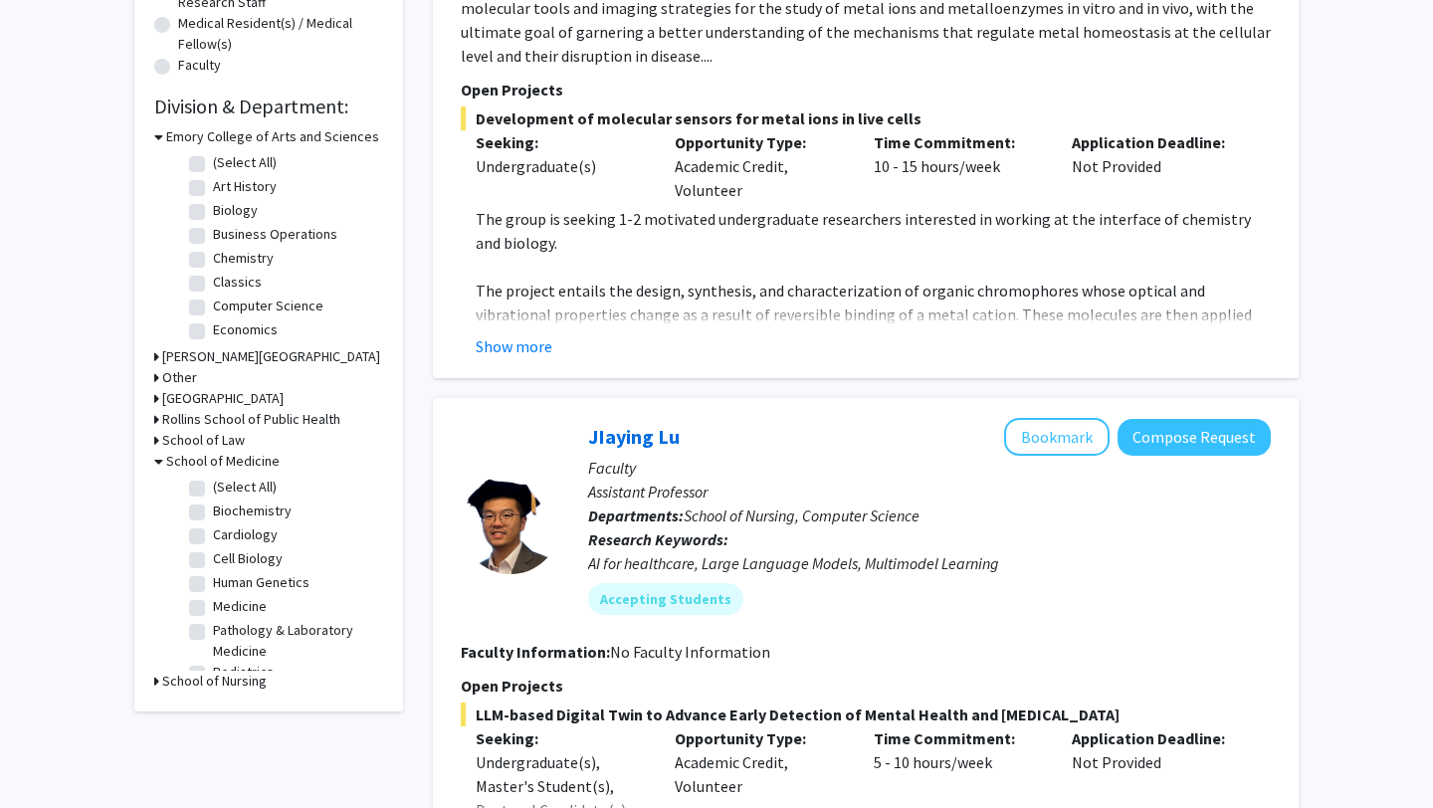
click at [213, 488] on label "(Select All)" at bounding box center [245, 487] width 64 height 21
click at [213, 488] on input "(Select All)" at bounding box center [219, 483] width 13 height 13
checkbox input "true"
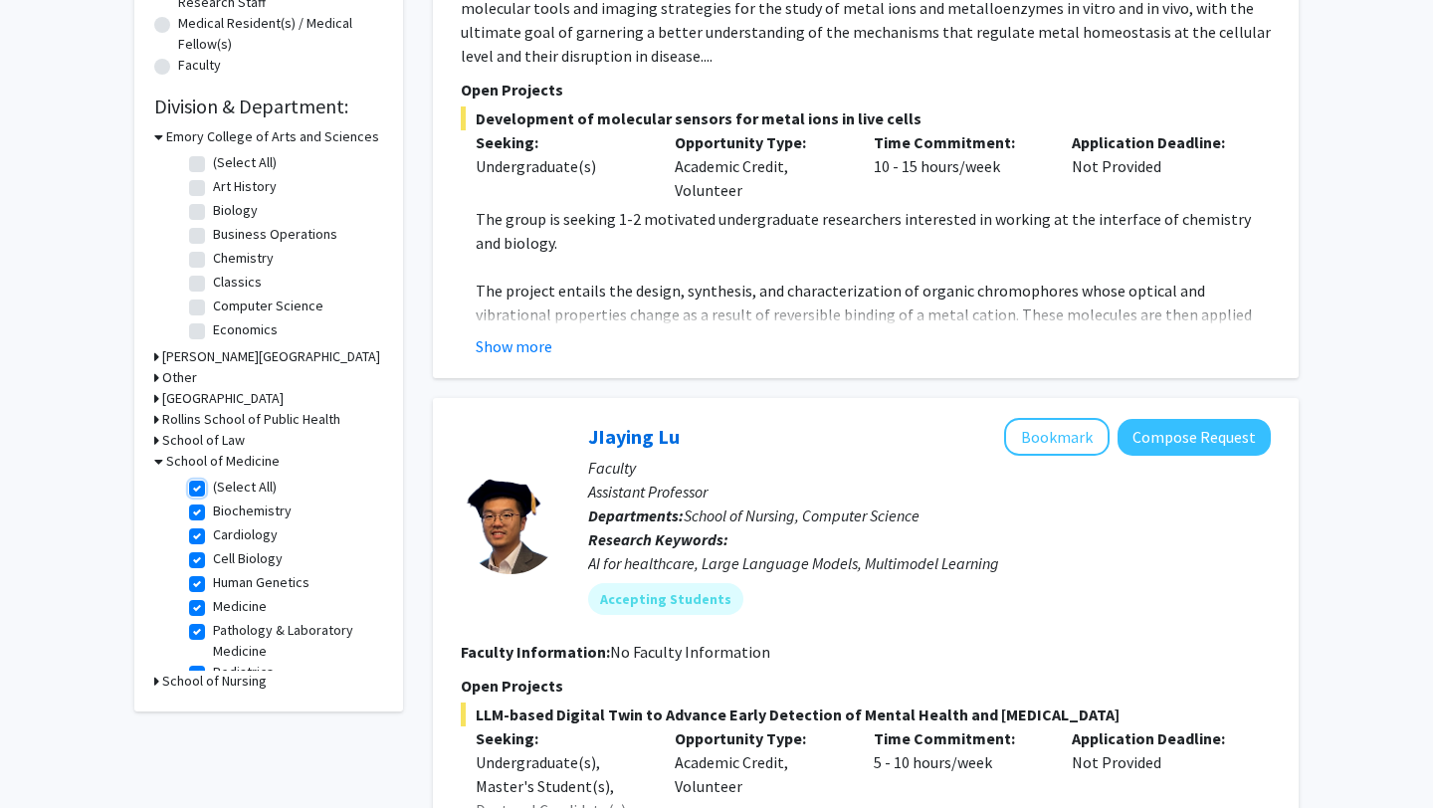
checkbox input "true"
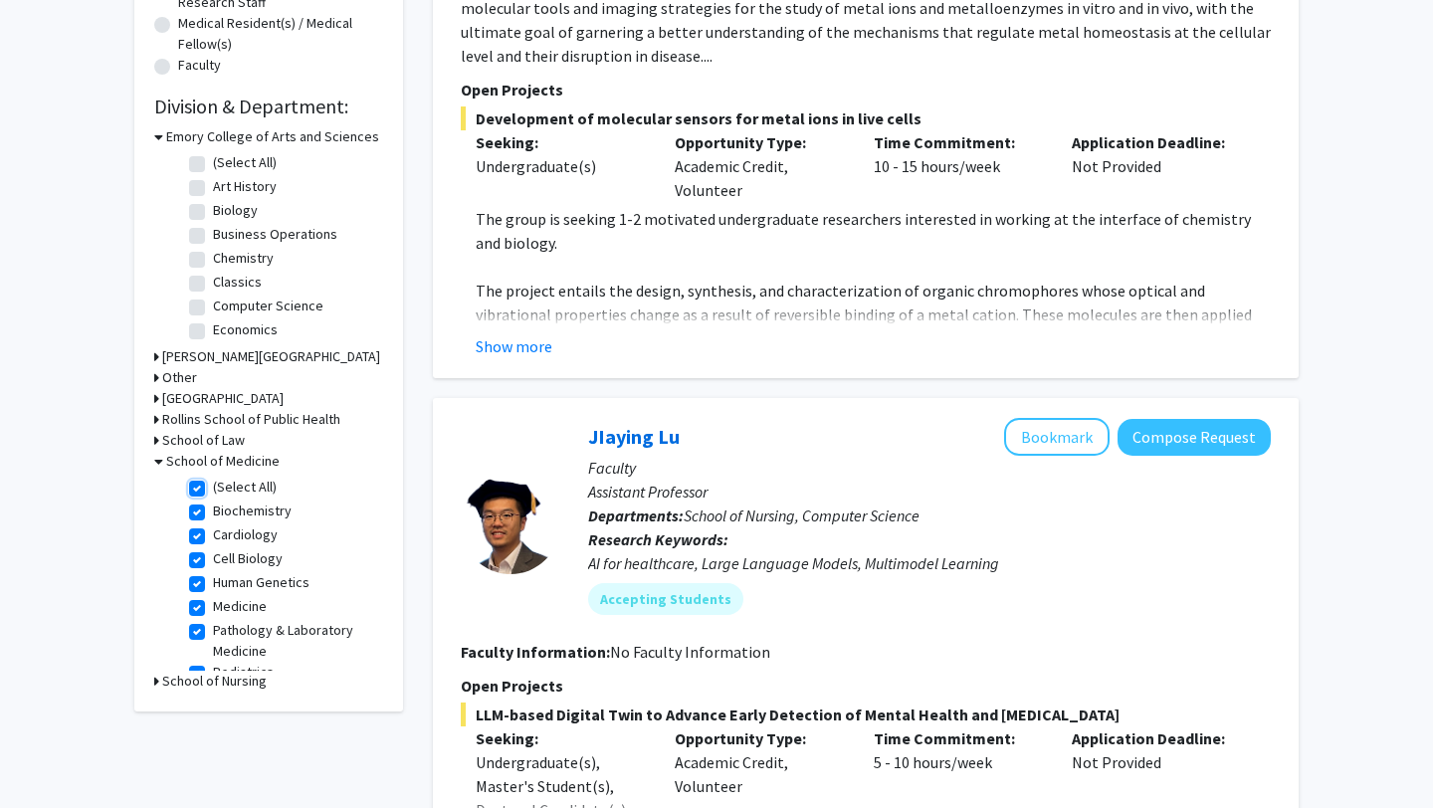
checkbox input "true"
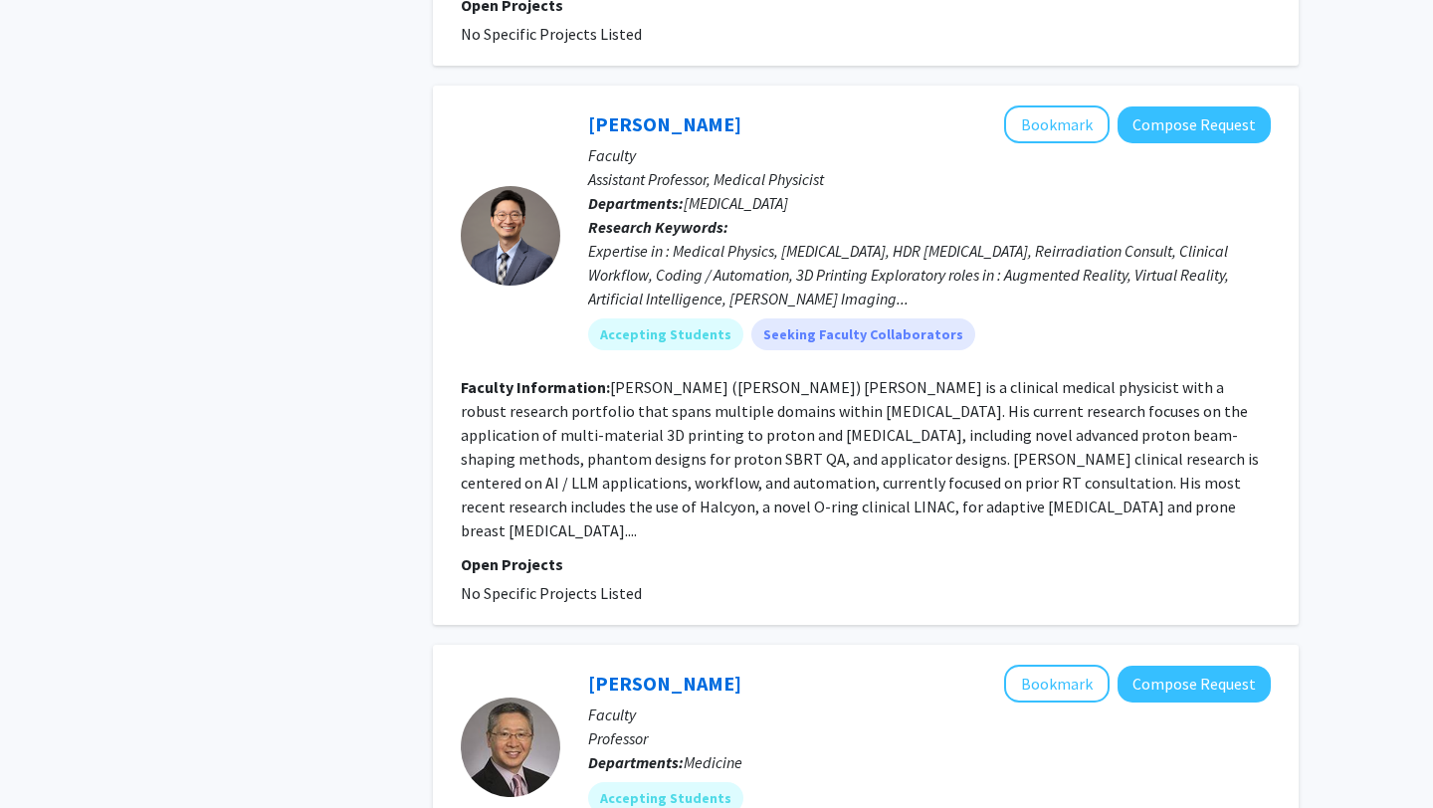
scroll to position [5095, 0]
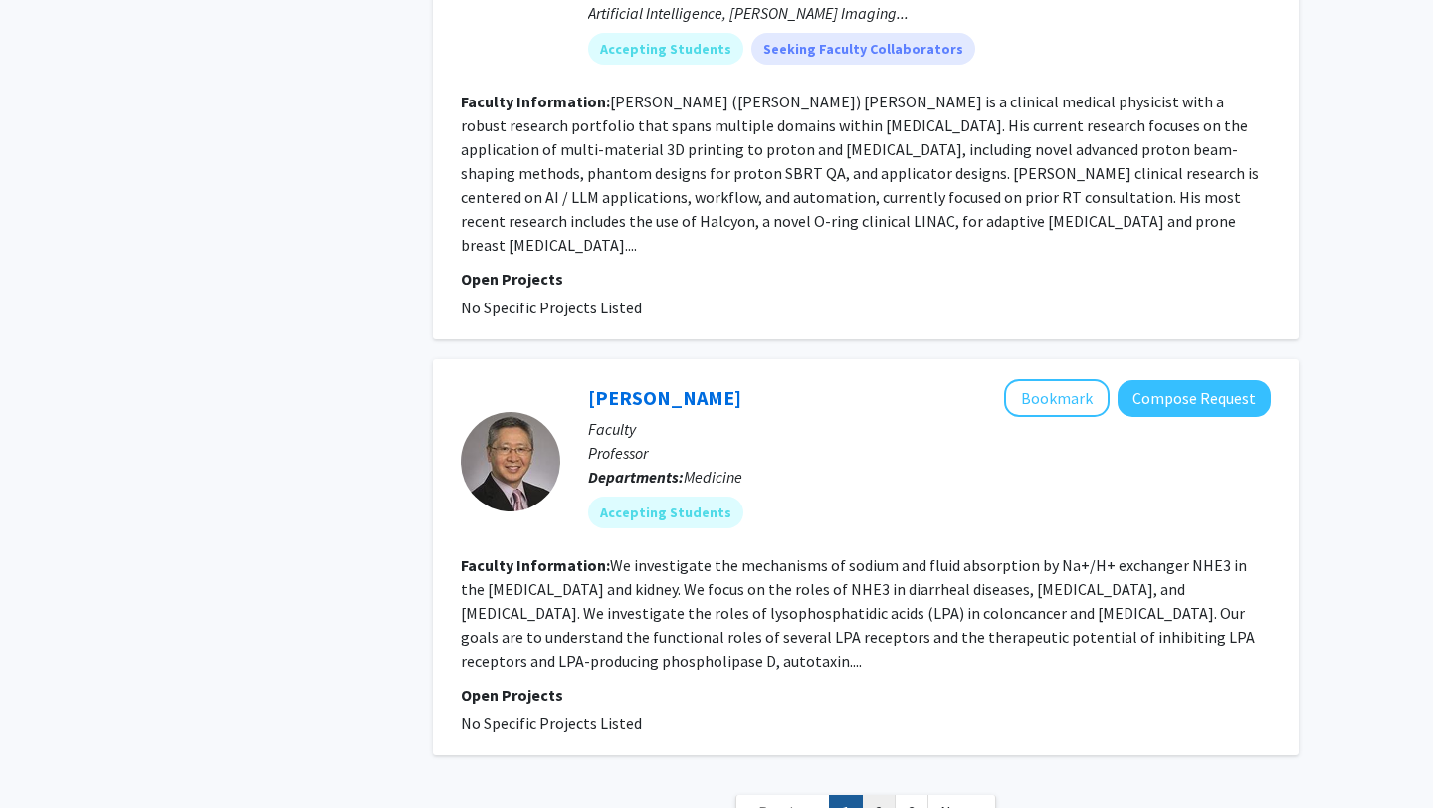
click at [881, 795] on link "2" at bounding box center [879, 812] width 34 height 35
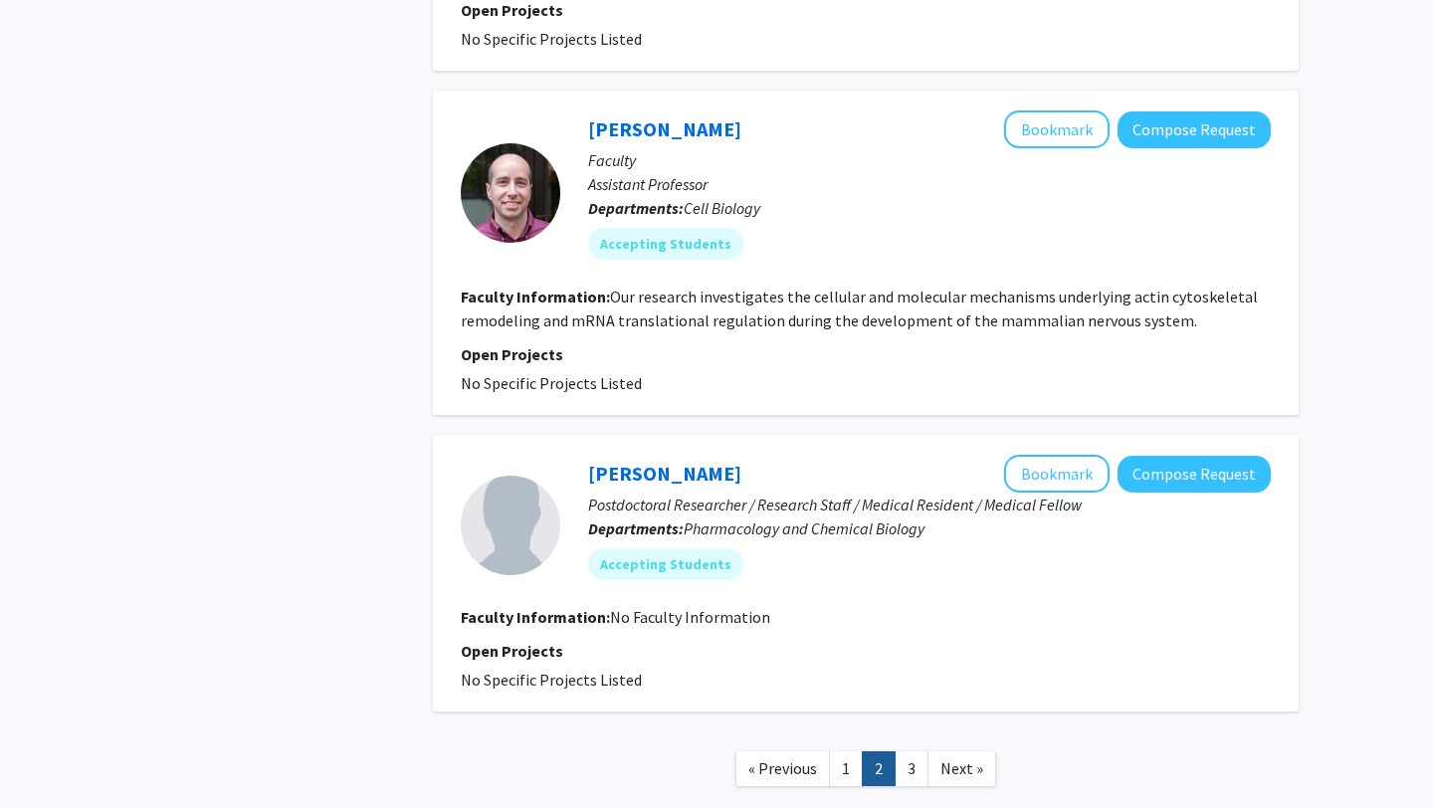
scroll to position [3298, 0]
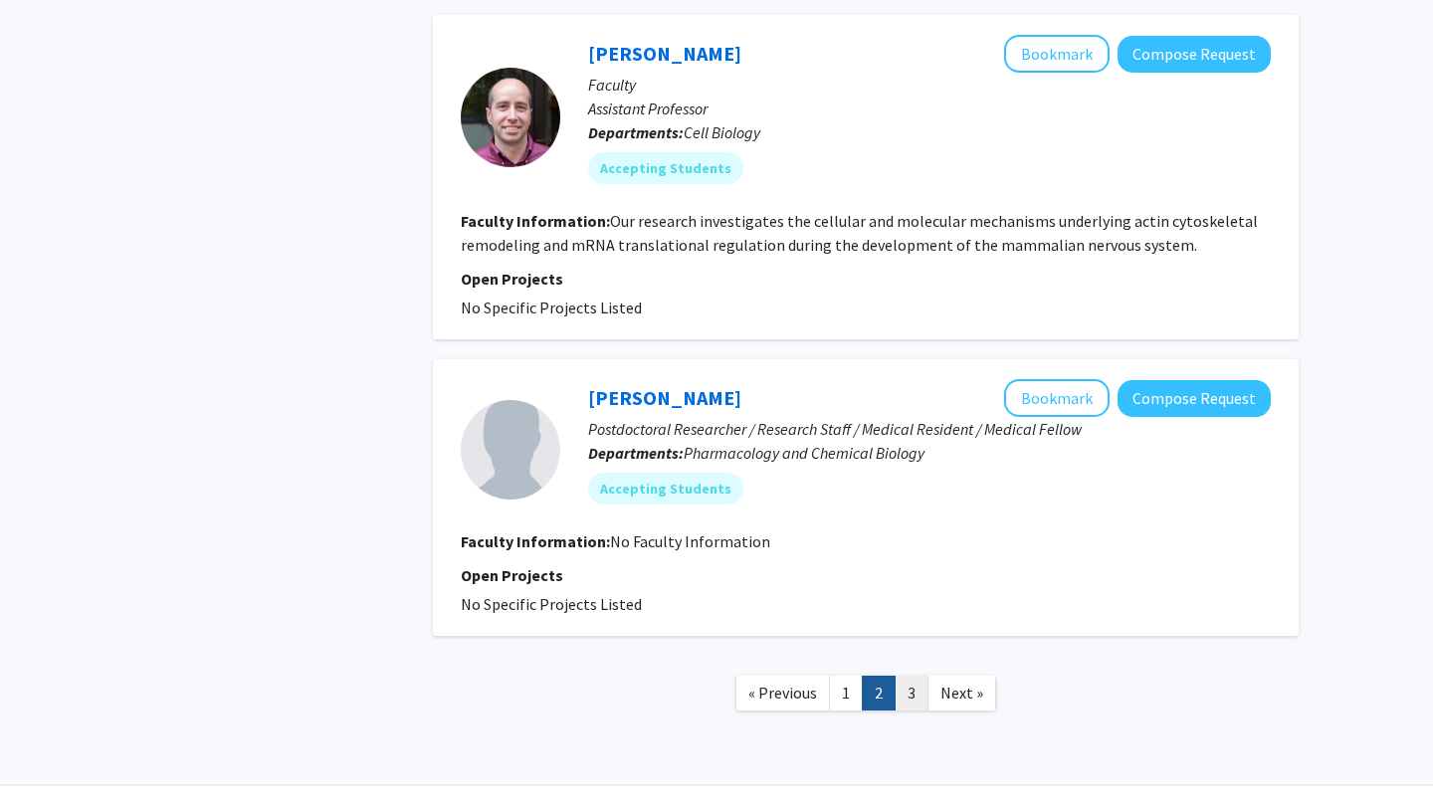
click at [913, 675] on link "3" at bounding box center [911, 692] width 34 height 35
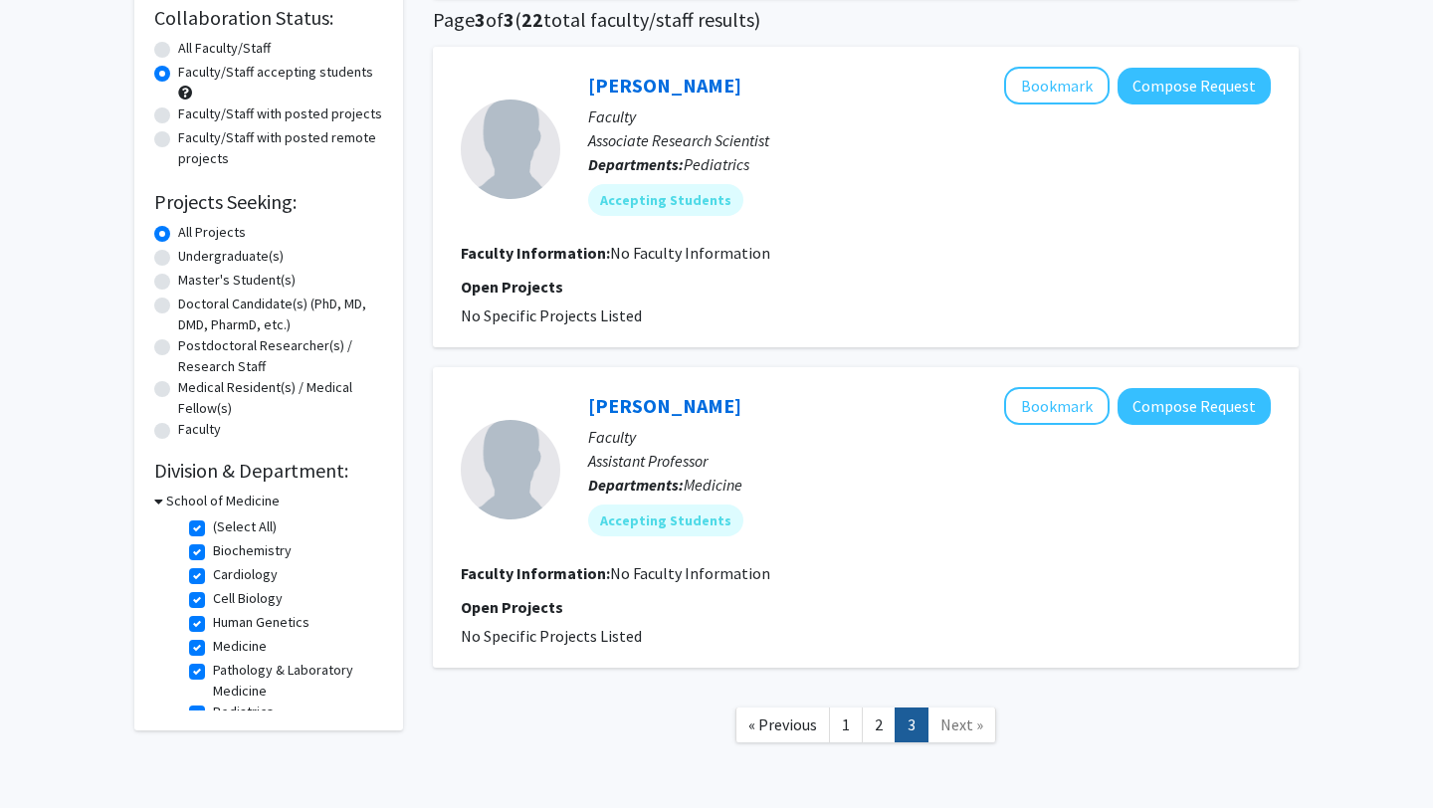
click at [213, 526] on label "(Select All)" at bounding box center [245, 526] width 64 height 21
click at [213, 526] on input "(Select All)" at bounding box center [219, 522] width 13 height 13
checkbox input "false"
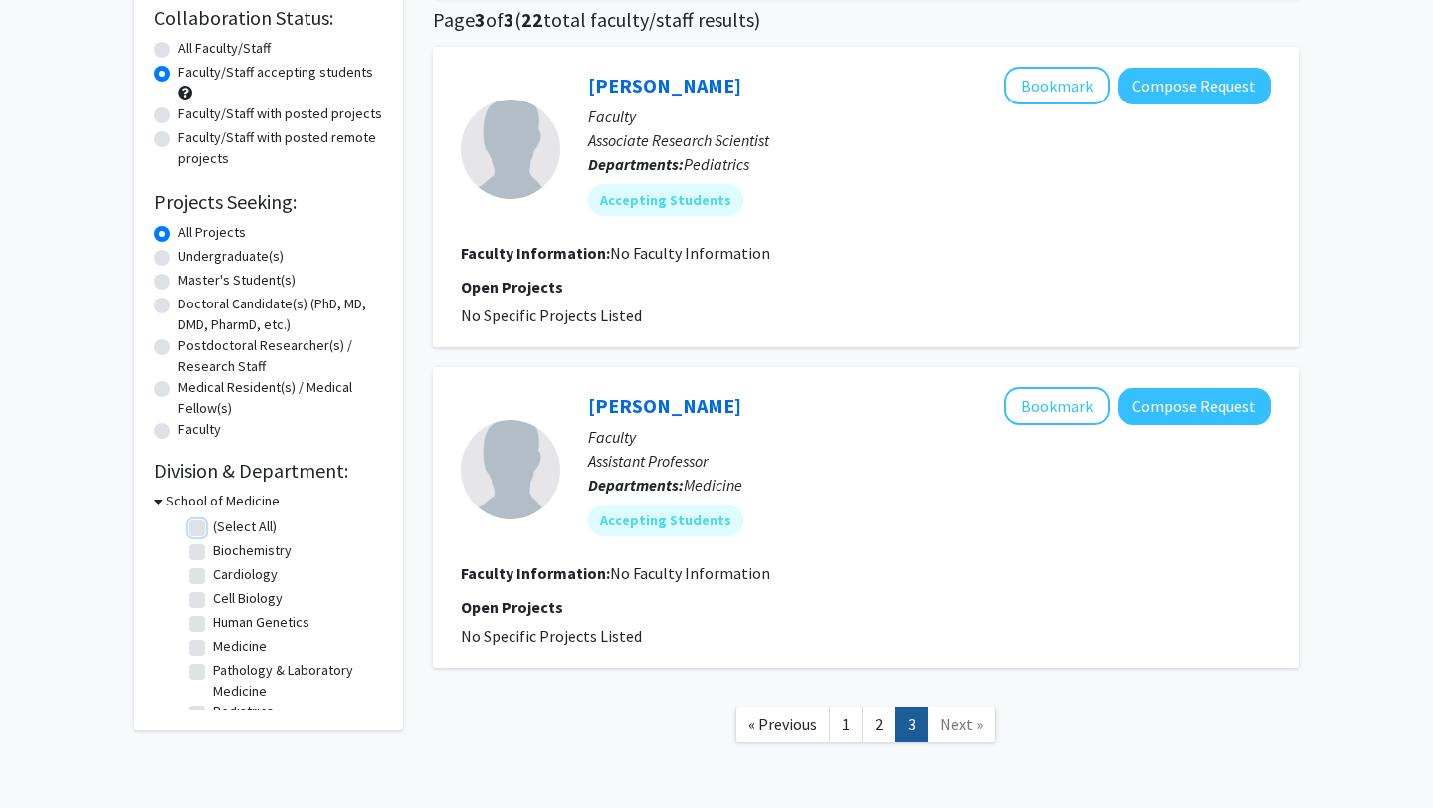
checkbox input "false"
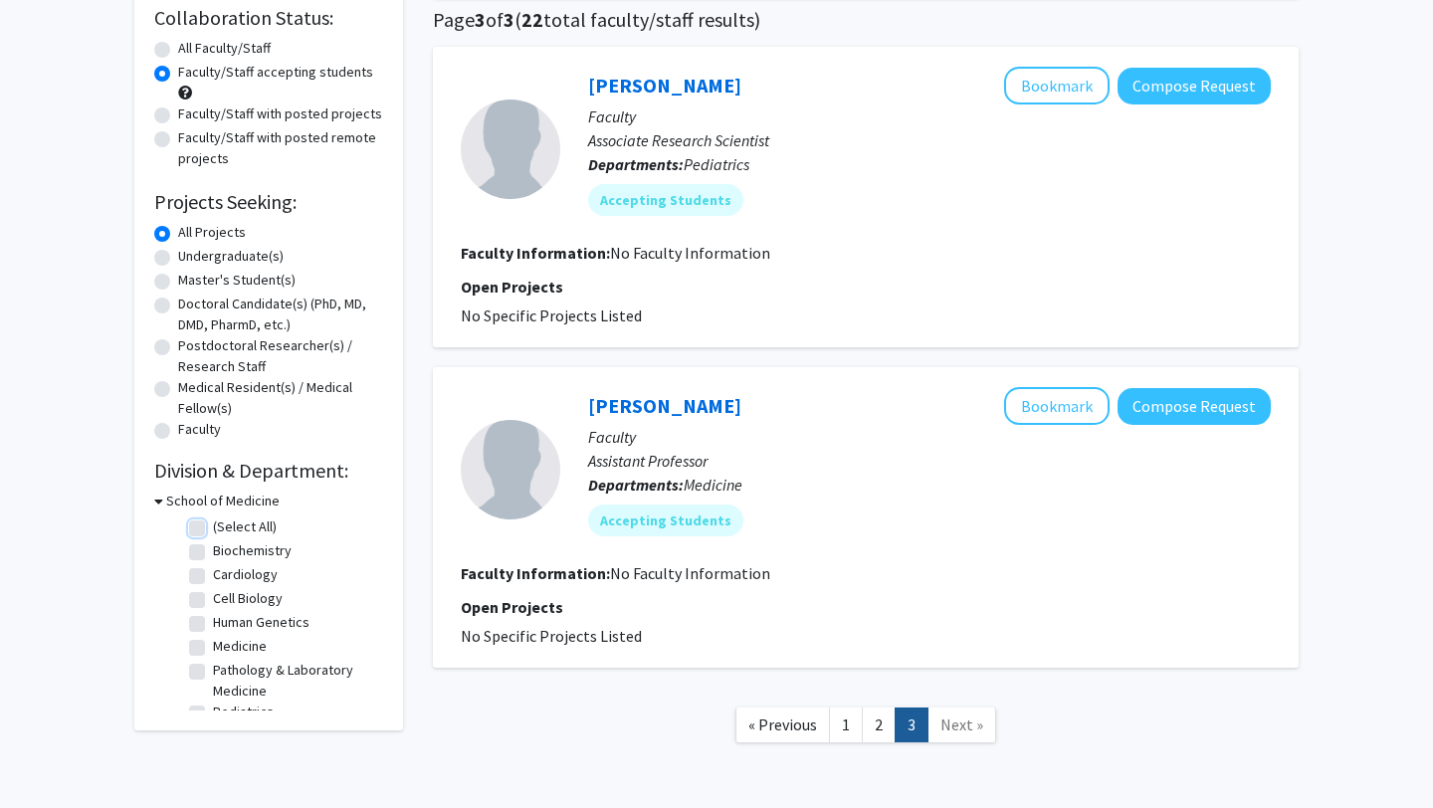
checkbox input "false"
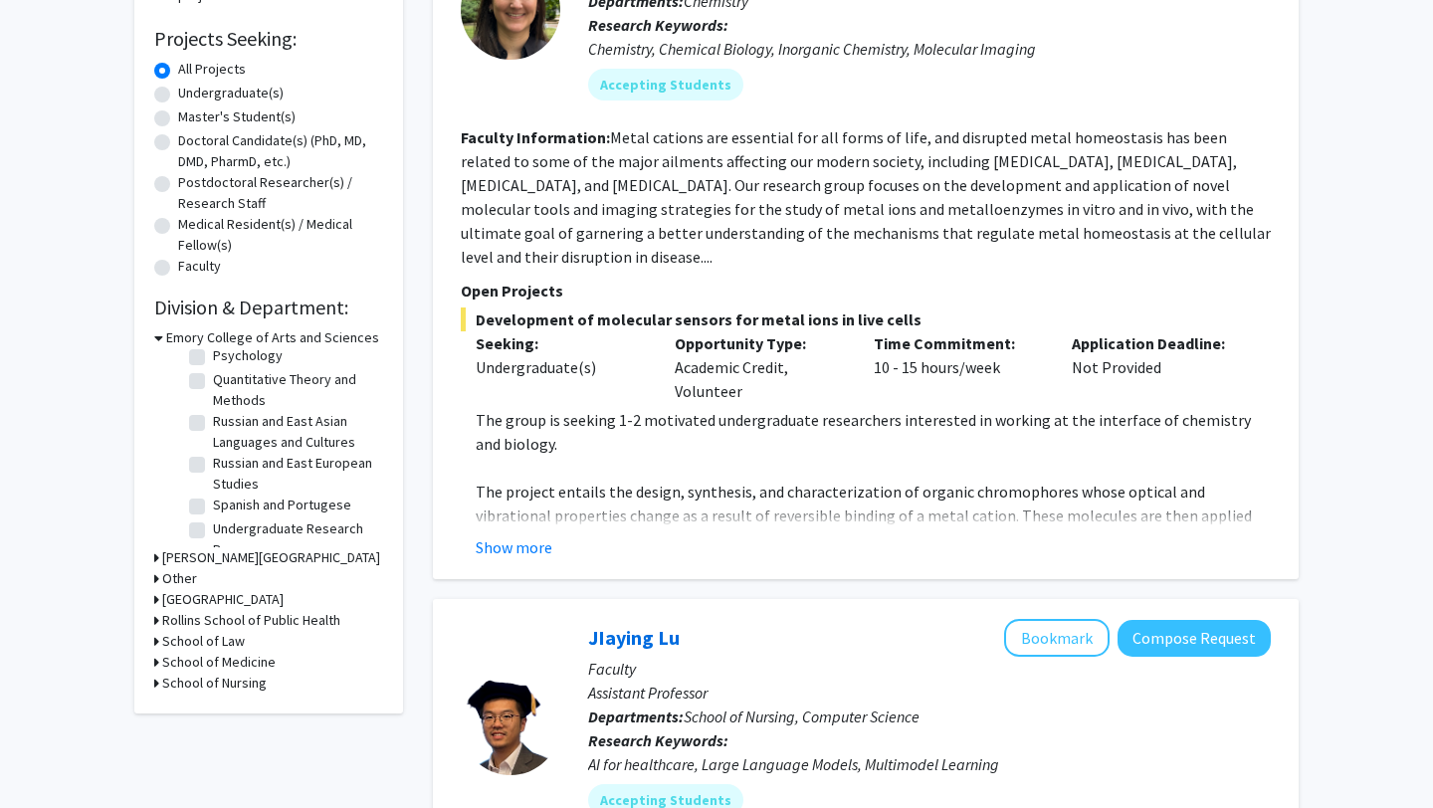
scroll to position [329, 0]
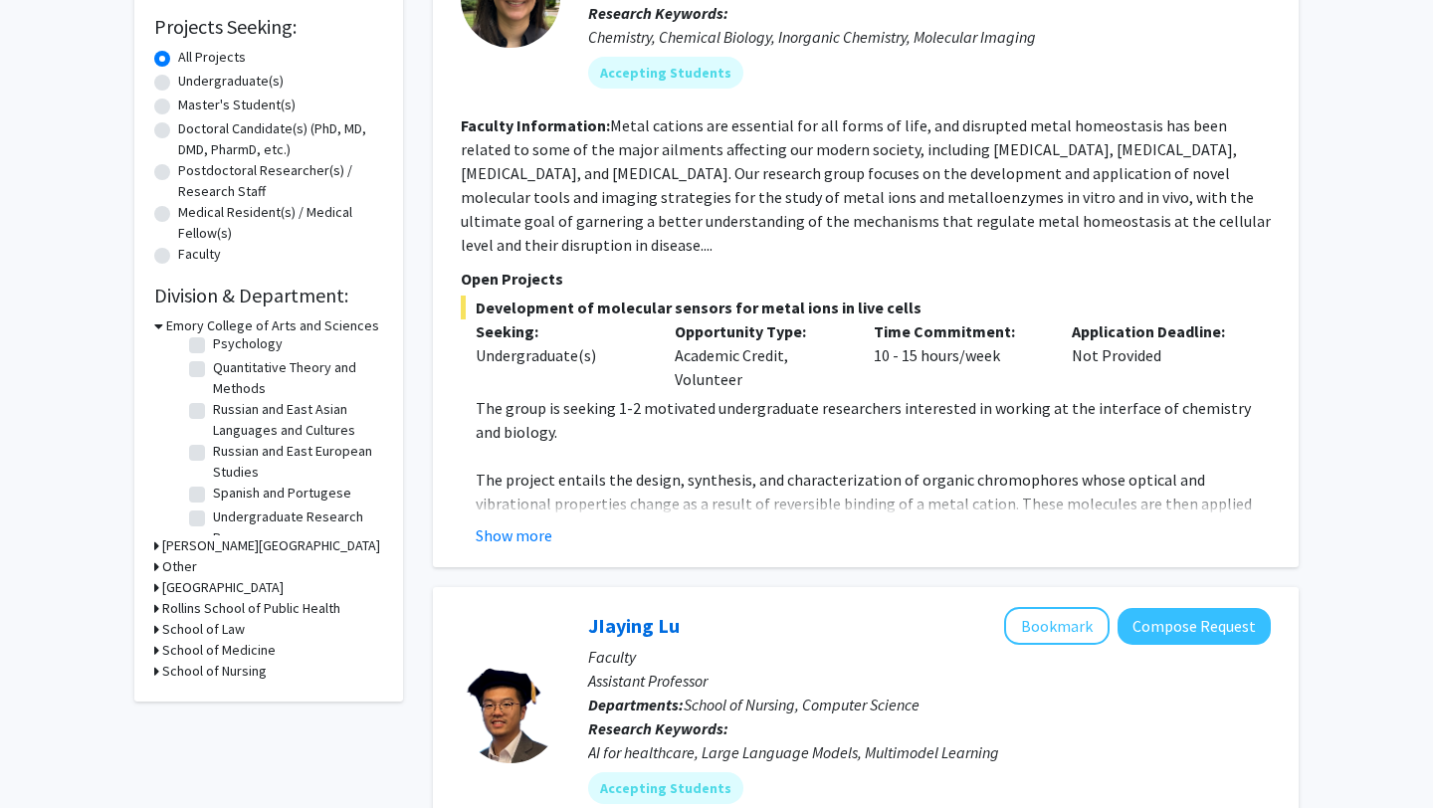
click at [219, 651] on h3 "School of Medicine" at bounding box center [218, 650] width 113 height 21
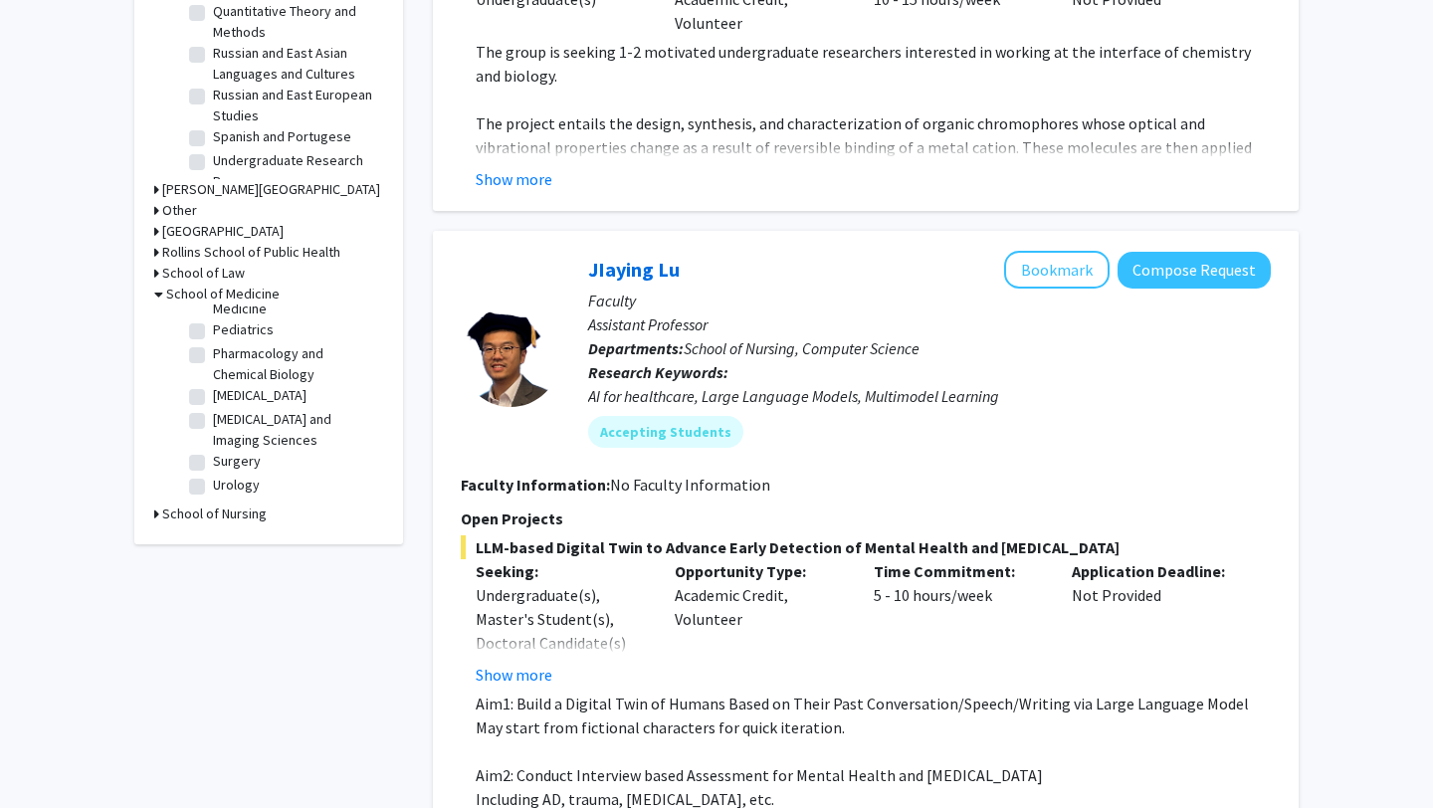
scroll to position [691, 0]
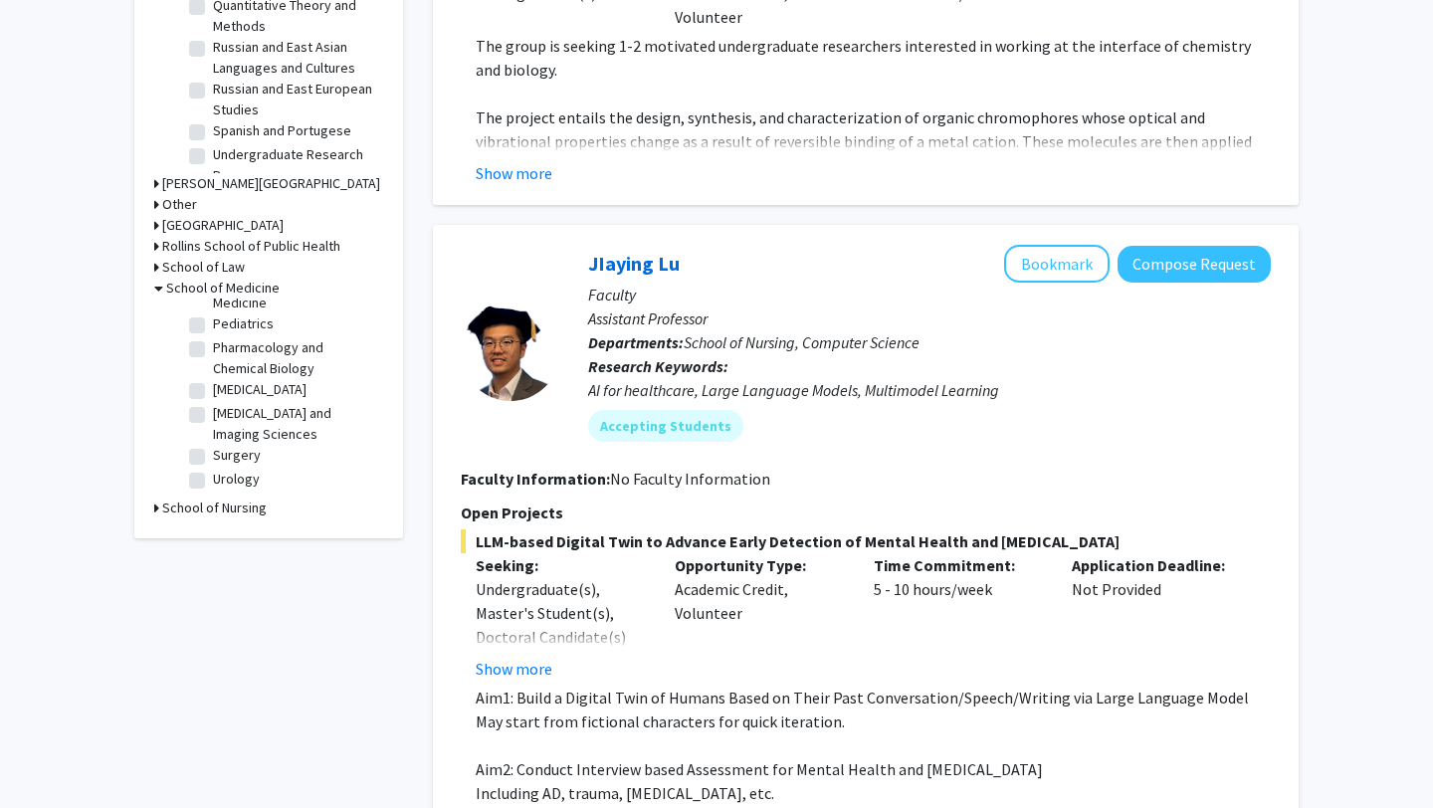
click at [213, 454] on label "Surgery" at bounding box center [237, 455] width 48 height 21
click at [213, 454] on input "Surgery" at bounding box center [219, 451] width 13 height 13
checkbox input "true"
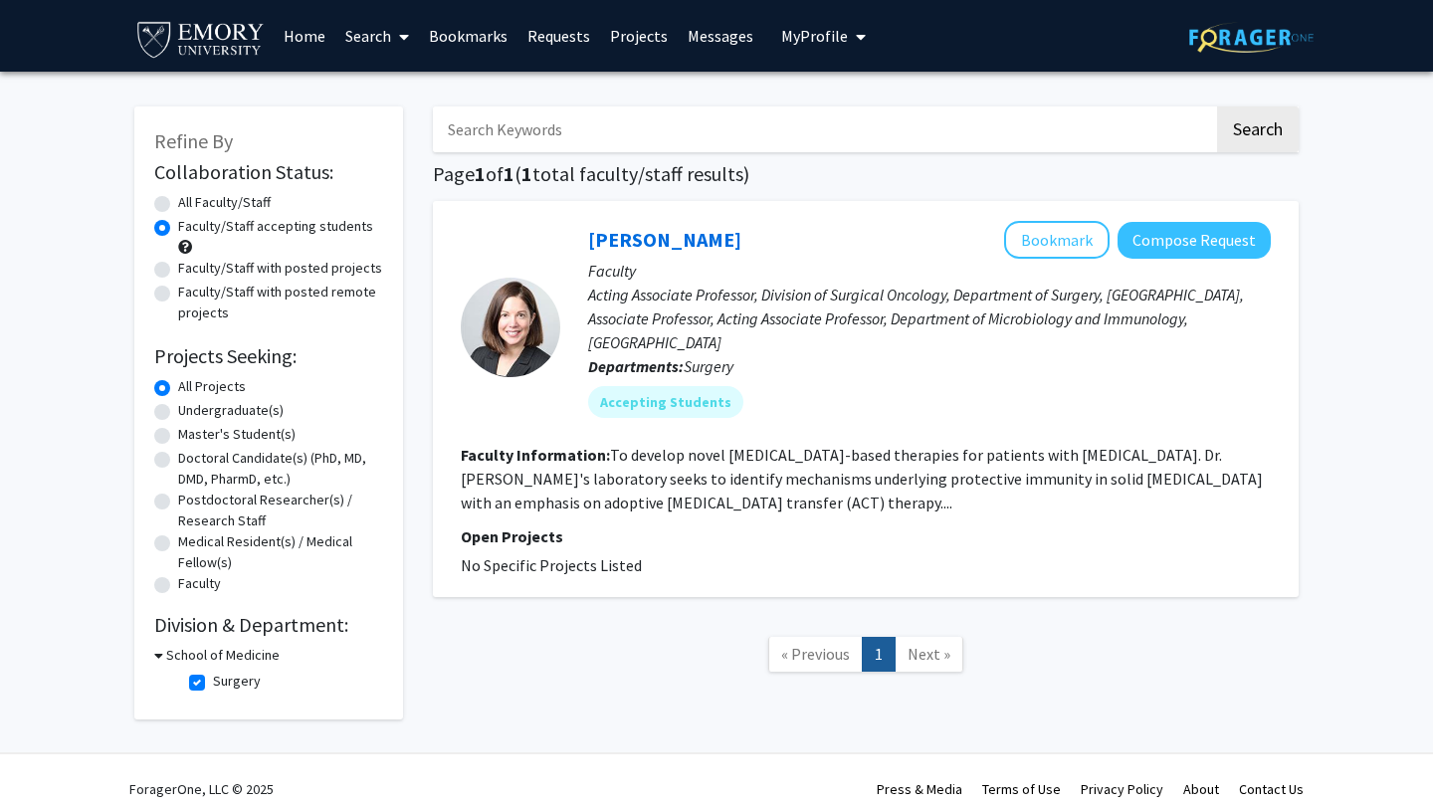
click at [178, 207] on label "All Faculty/Staff" at bounding box center [224, 202] width 93 height 21
click at [178, 205] on input "All Faculty/Staff" at bounding box center [184, 198] width 13 height 13
radio input "true"
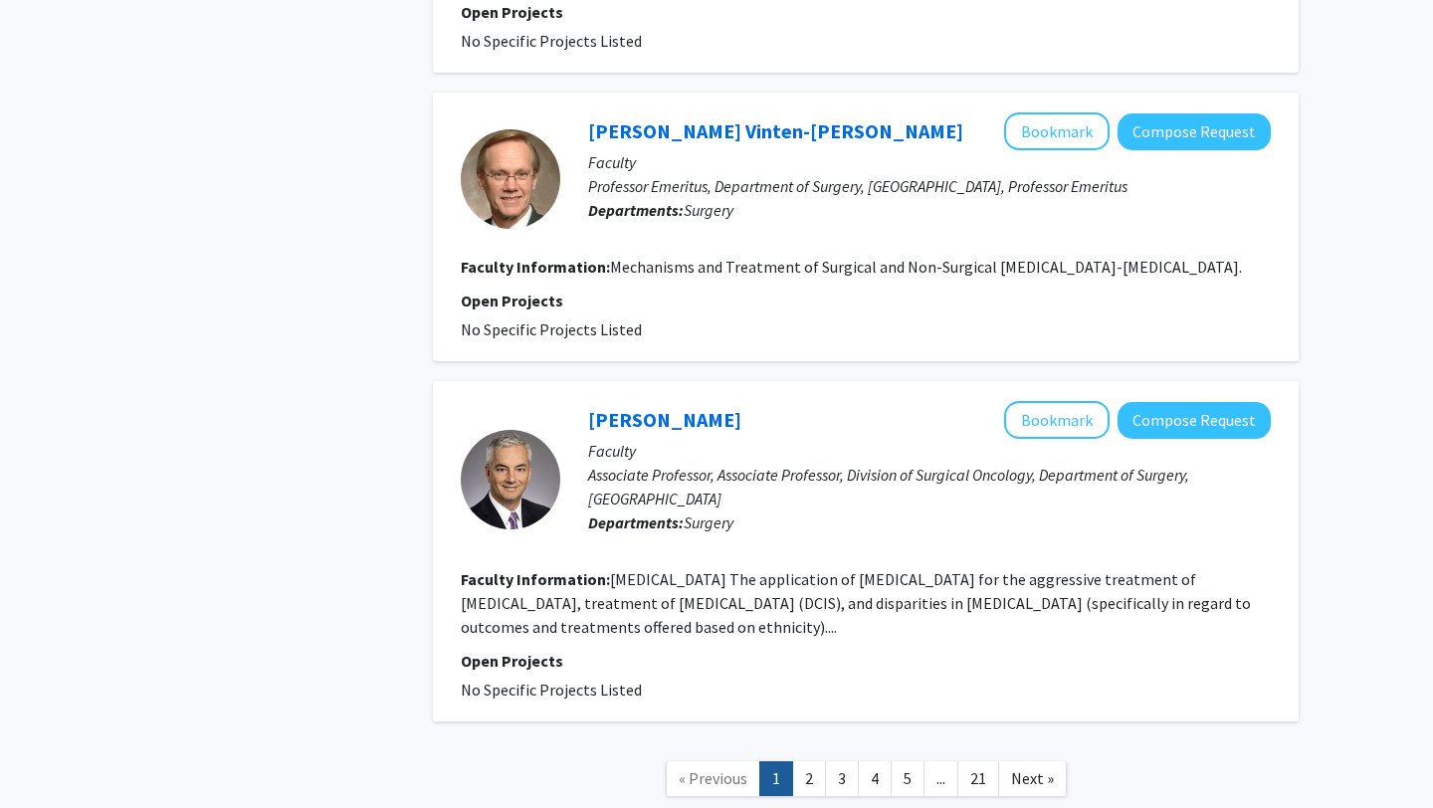
scroll to position [3298, 0]
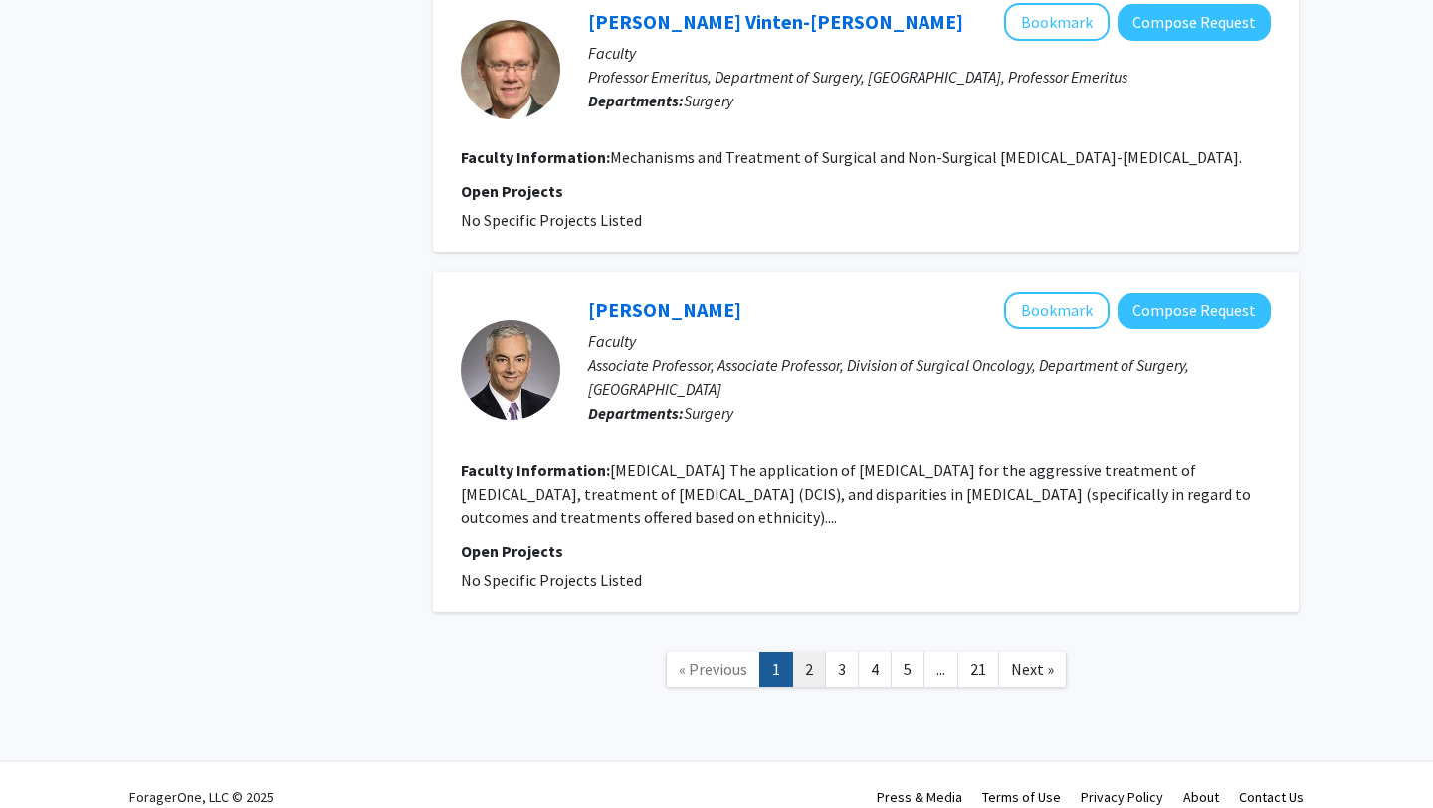
click at [812, 655] on link "2" at bounding box center [809, 669] width 34 height 35
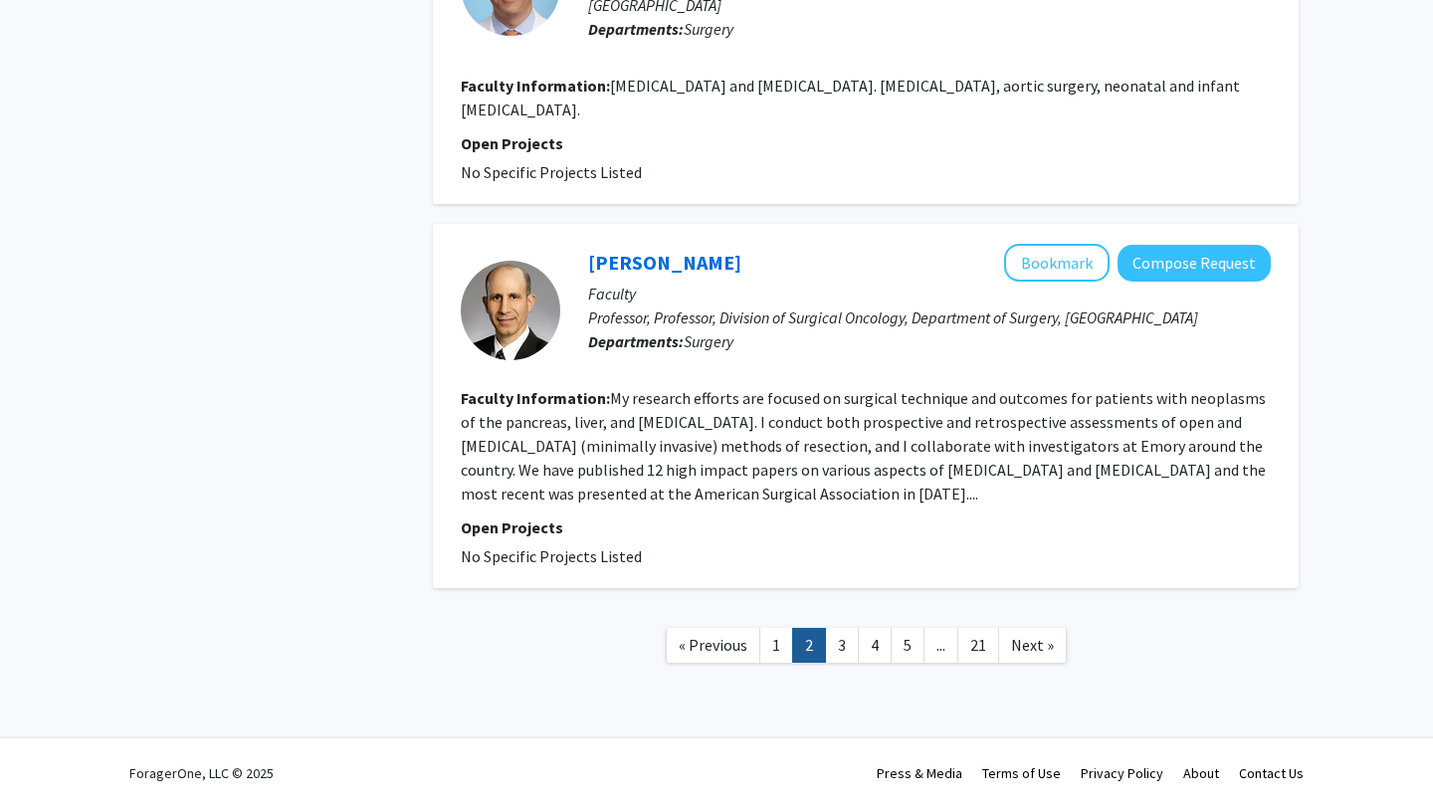
scroll to position [3350, 0]
click at [840, 655] on link "3" at bounding box center [842, 645] width 34 height 35
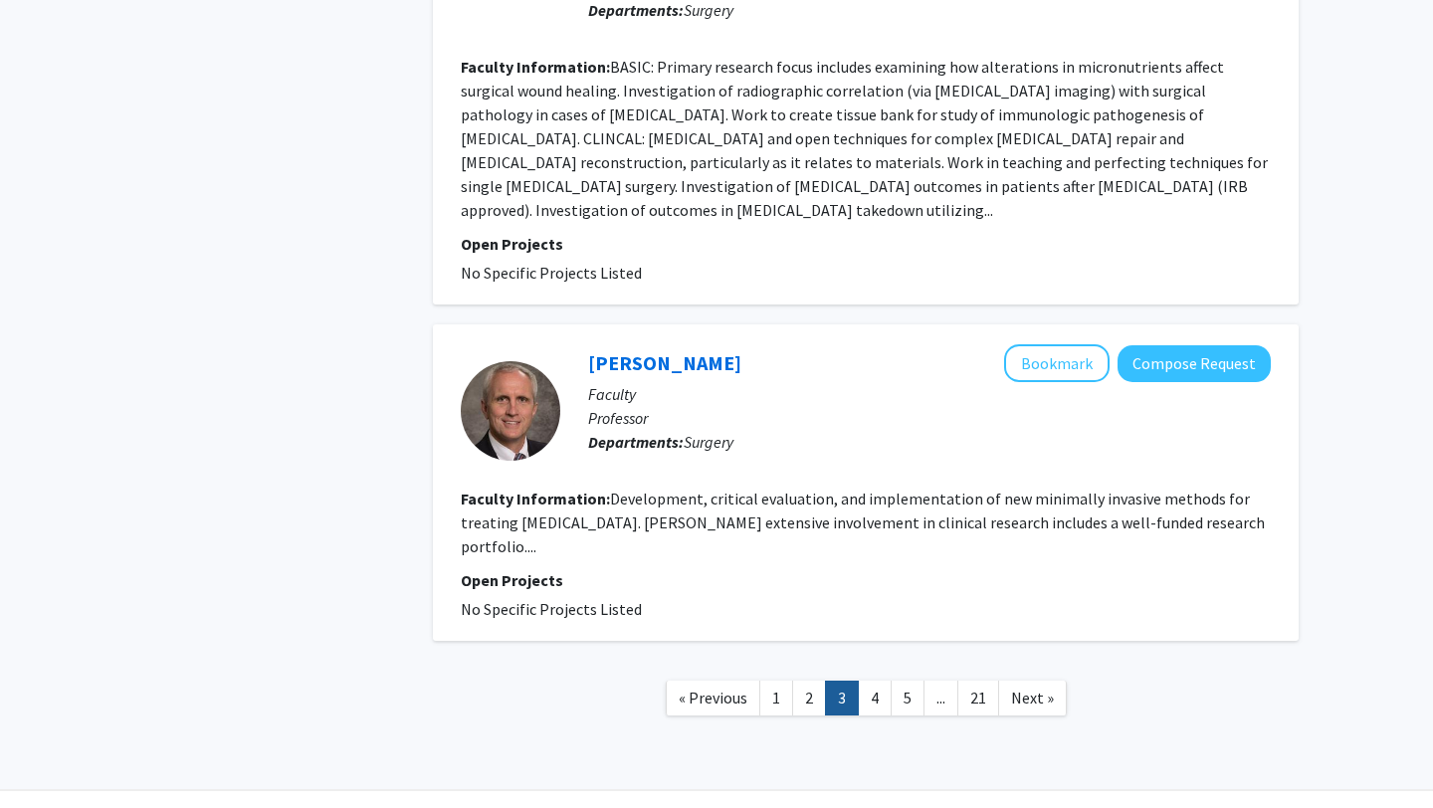
scroll to position [3229, 0]
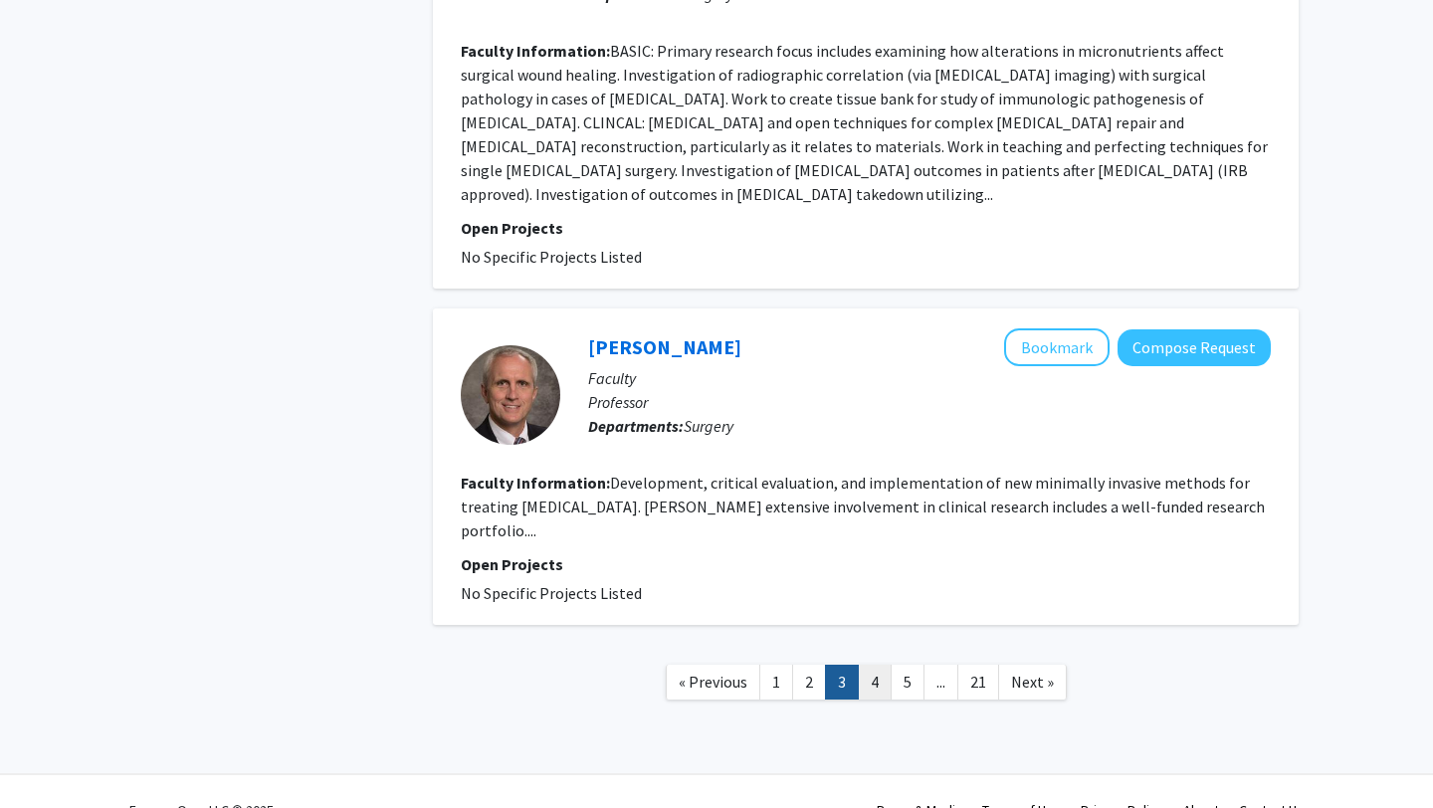
click at [876, 682] on link "4" at bounding box center [875, 682] width 34 height 35
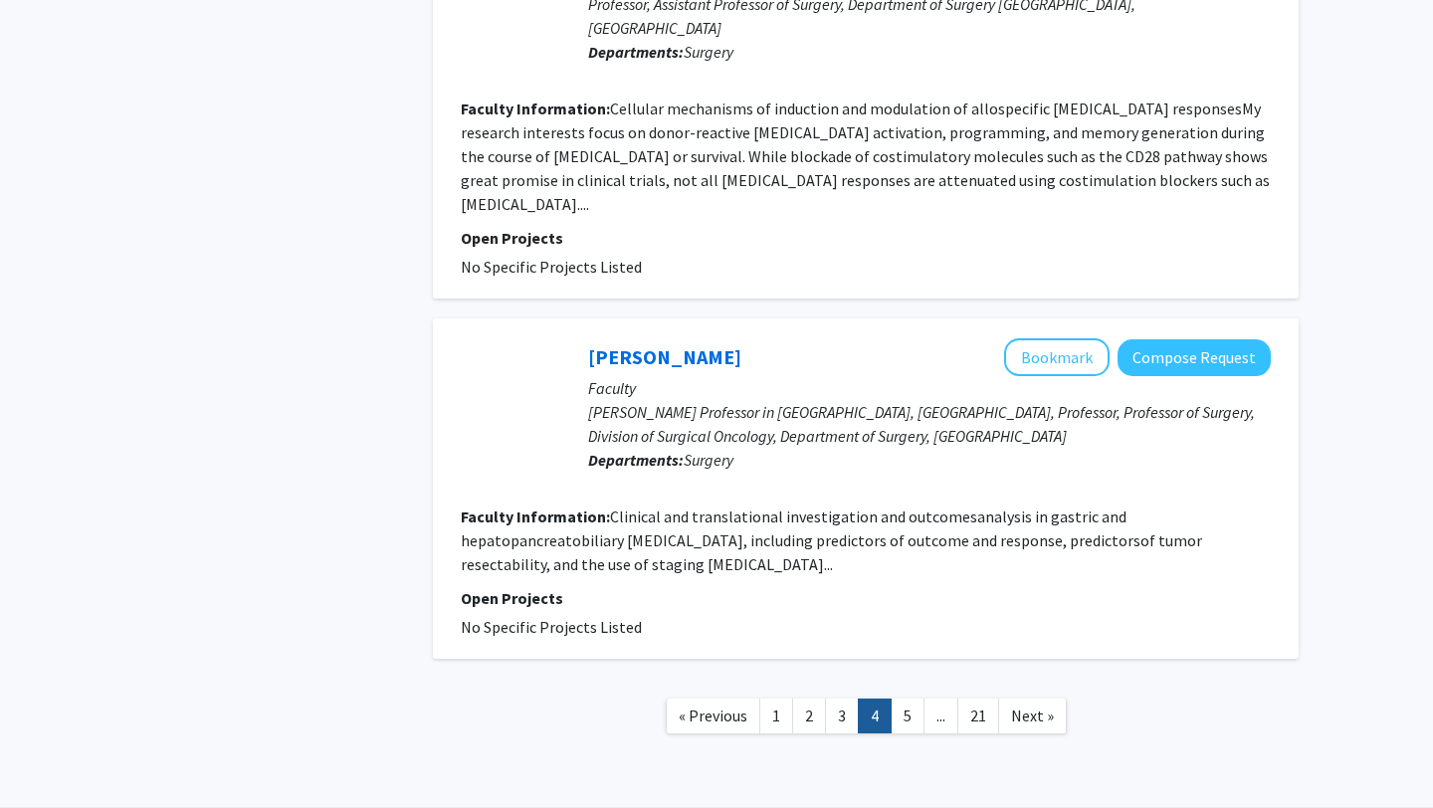
scroll to position [3198, 0]
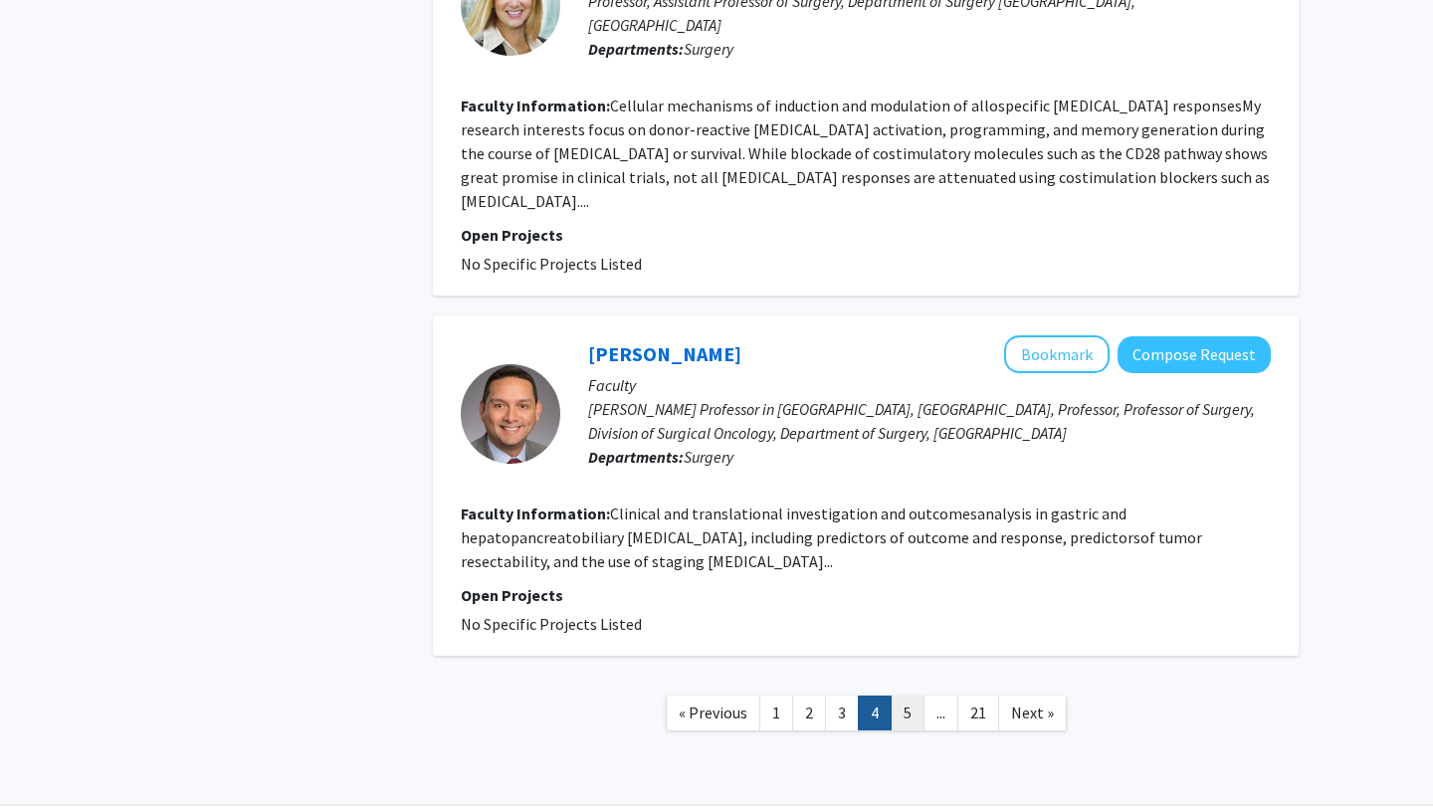
click at [899, 717] on link "5" at bounding box center [907, 712] width 34 height 35
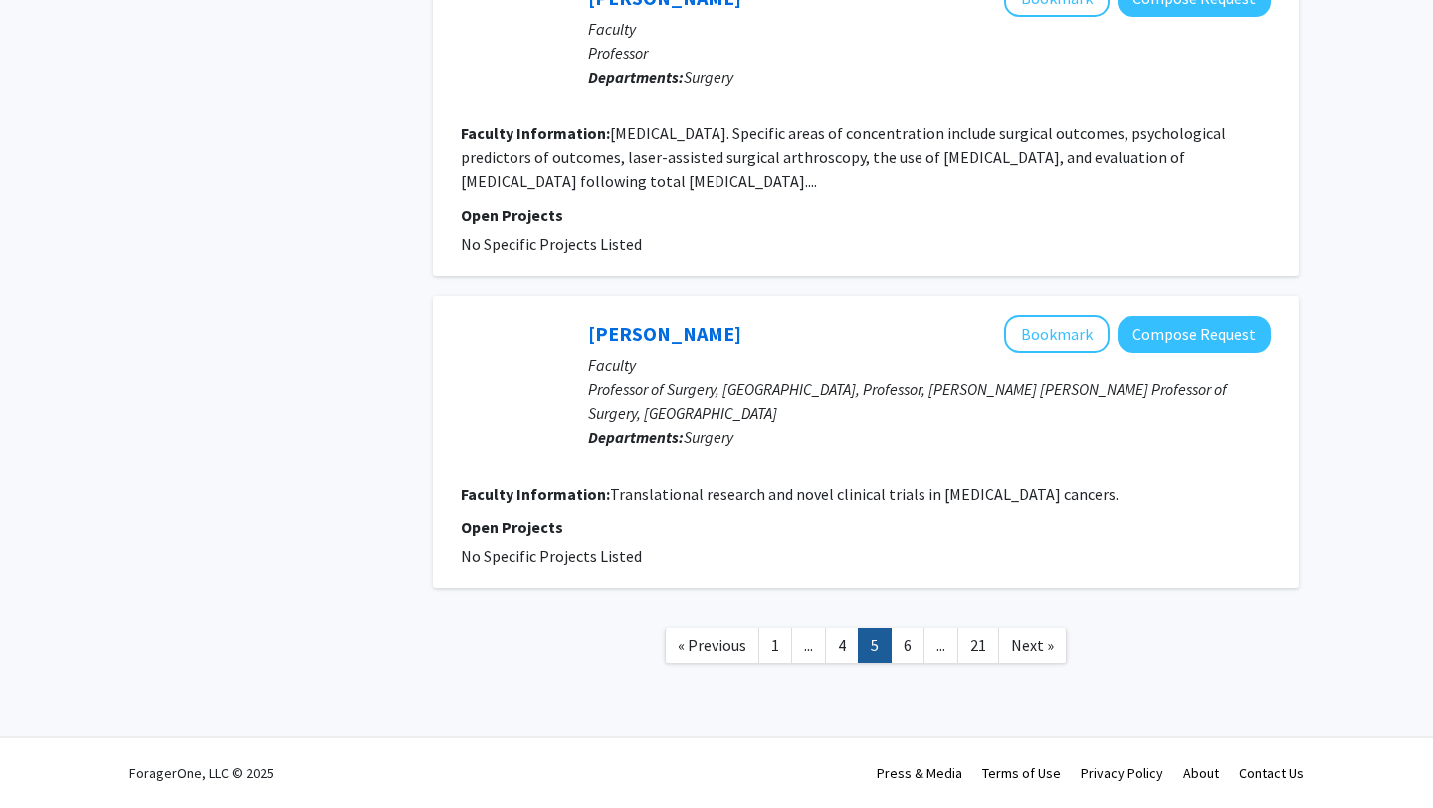
scroll to position [3209, 0]
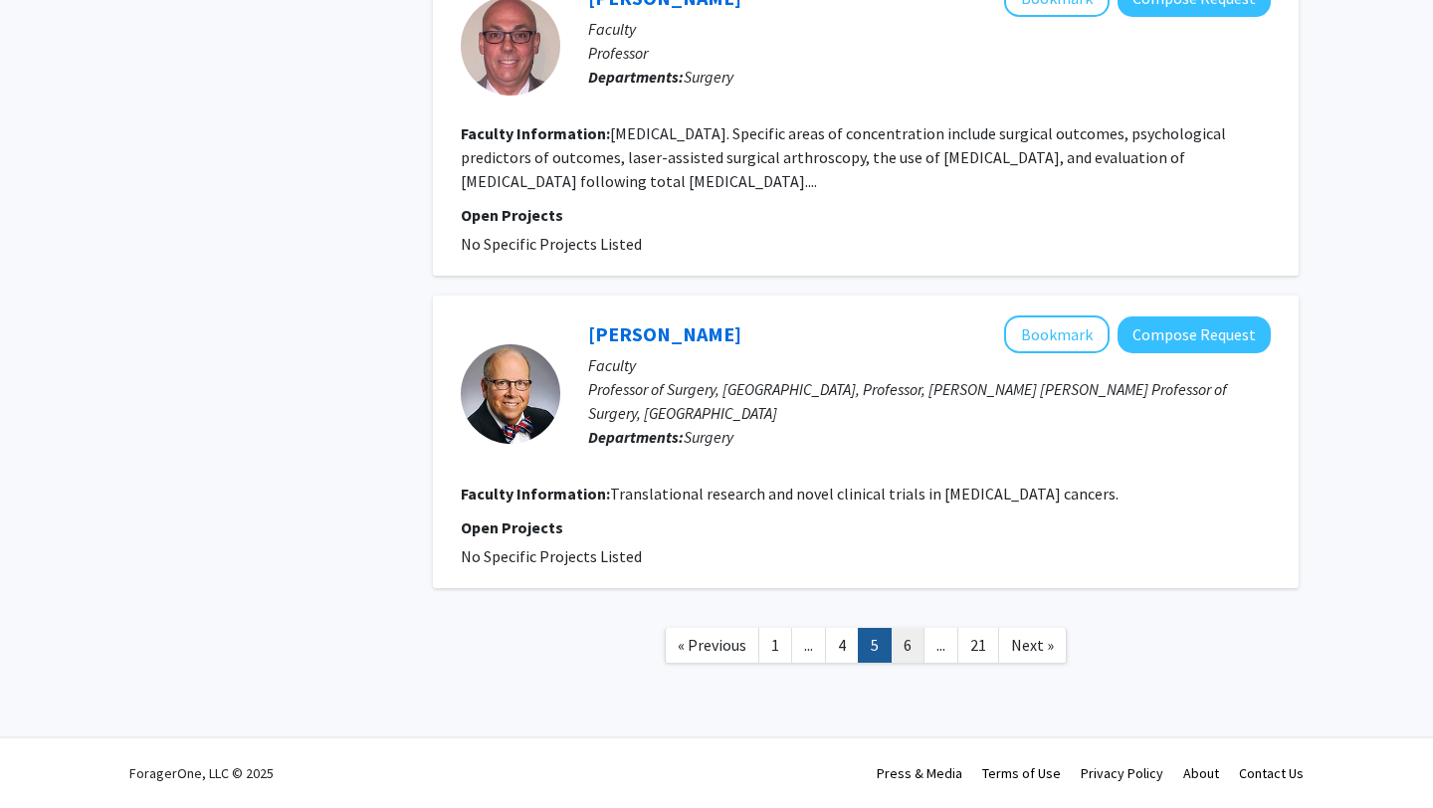
click at [908, 663] on link "6" at bounding box center [907, 645] width 34 height 35
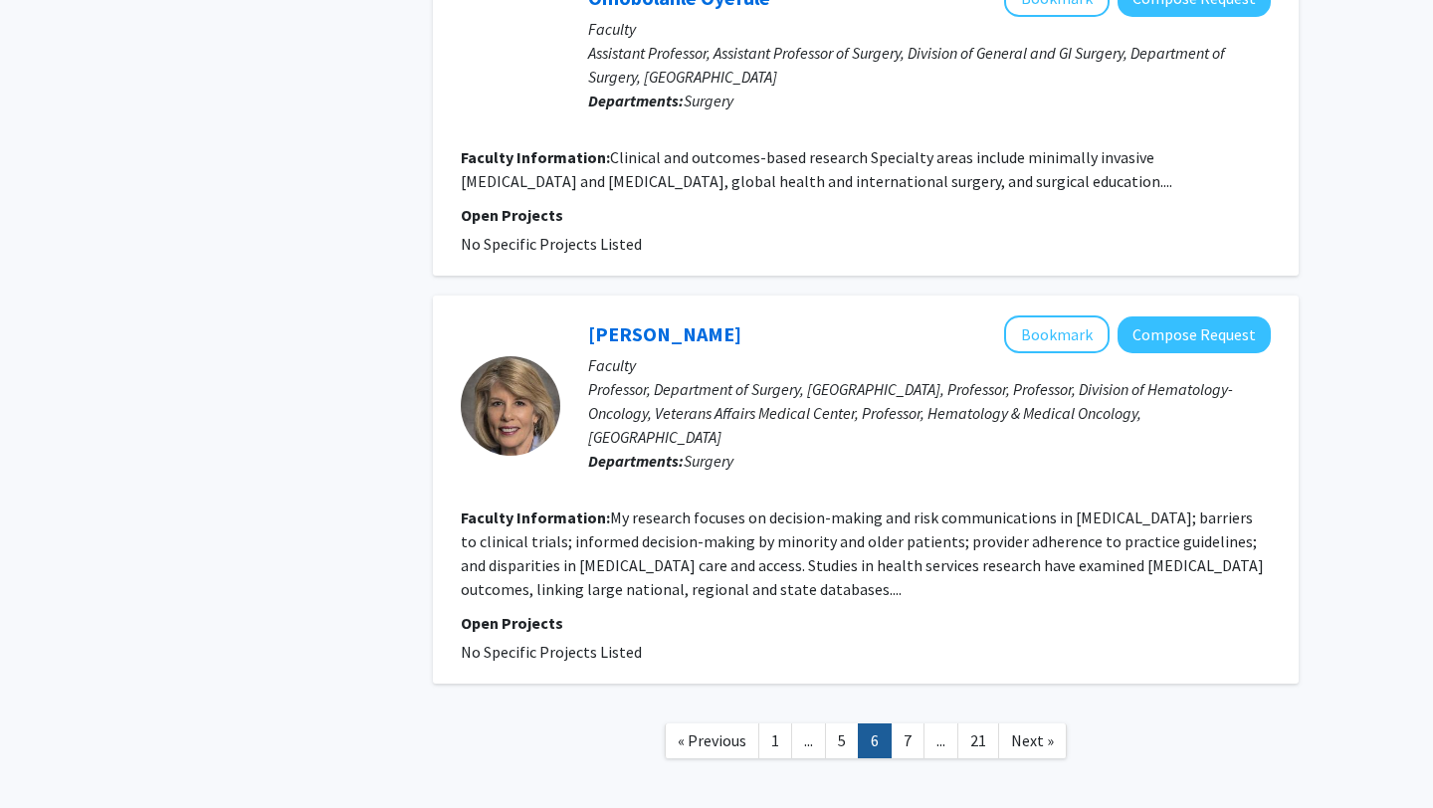
scroll to position [3100, 0]
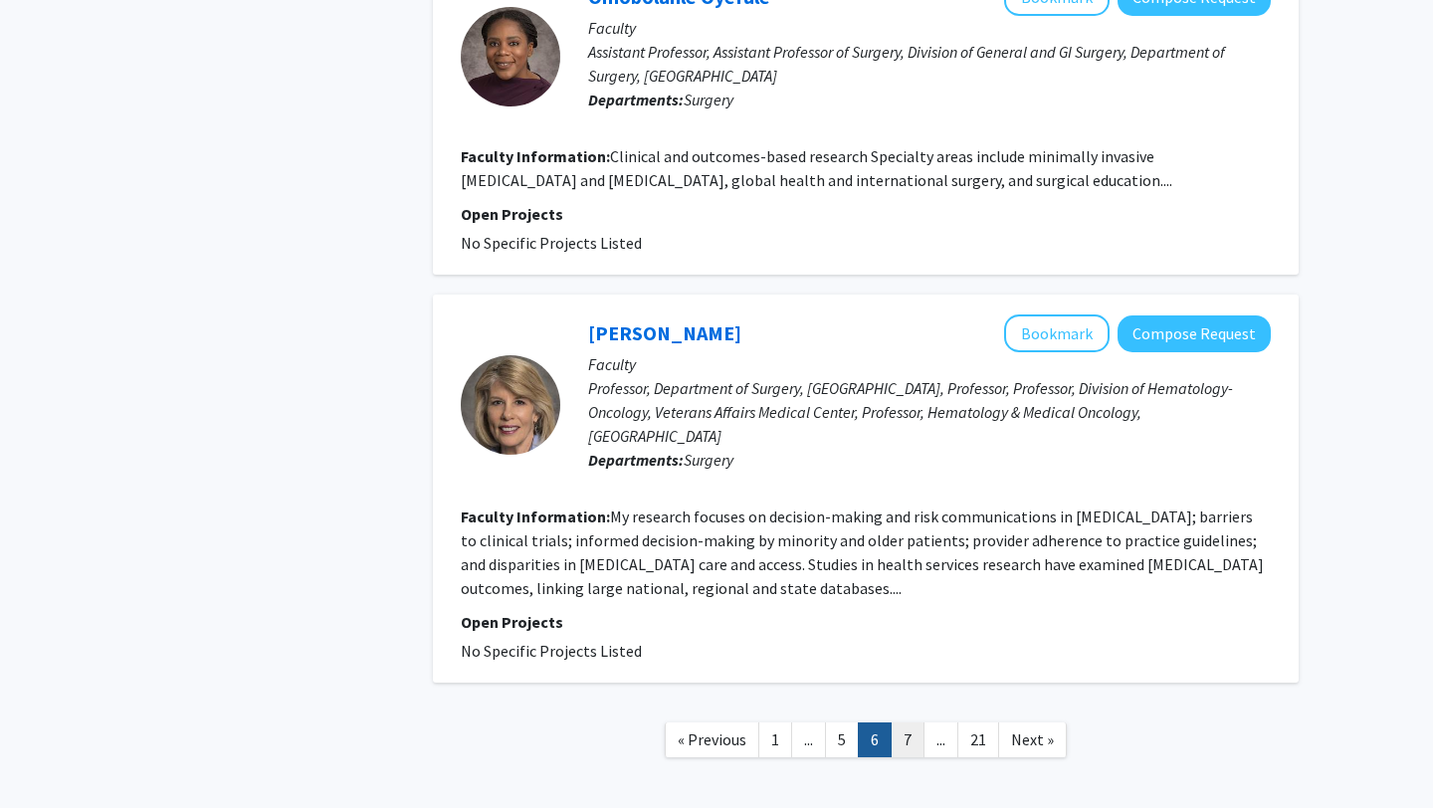
click at [901, 725] on link "7" at bounding box center [907, 739] width 34 height 35
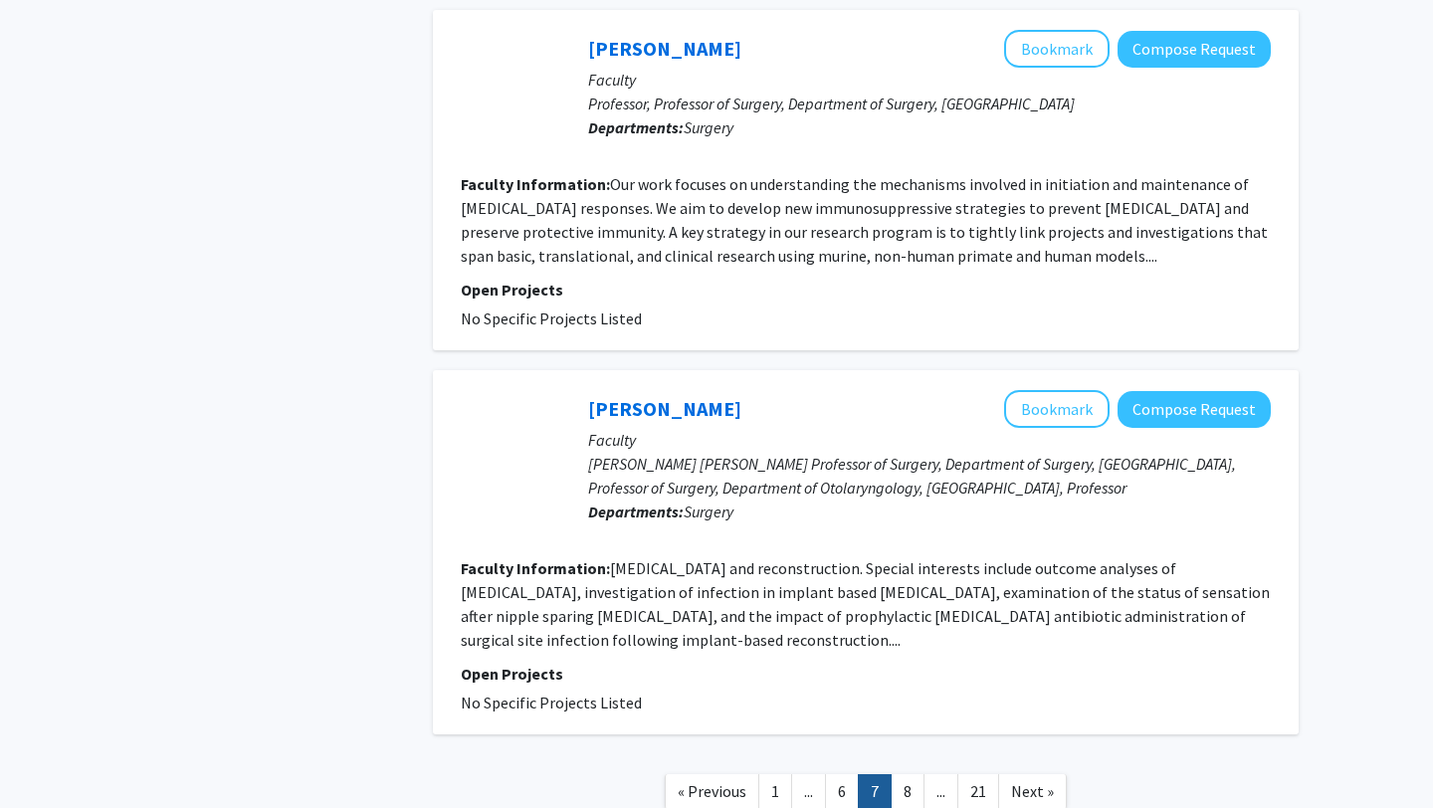
scroll to position [3337, 0]
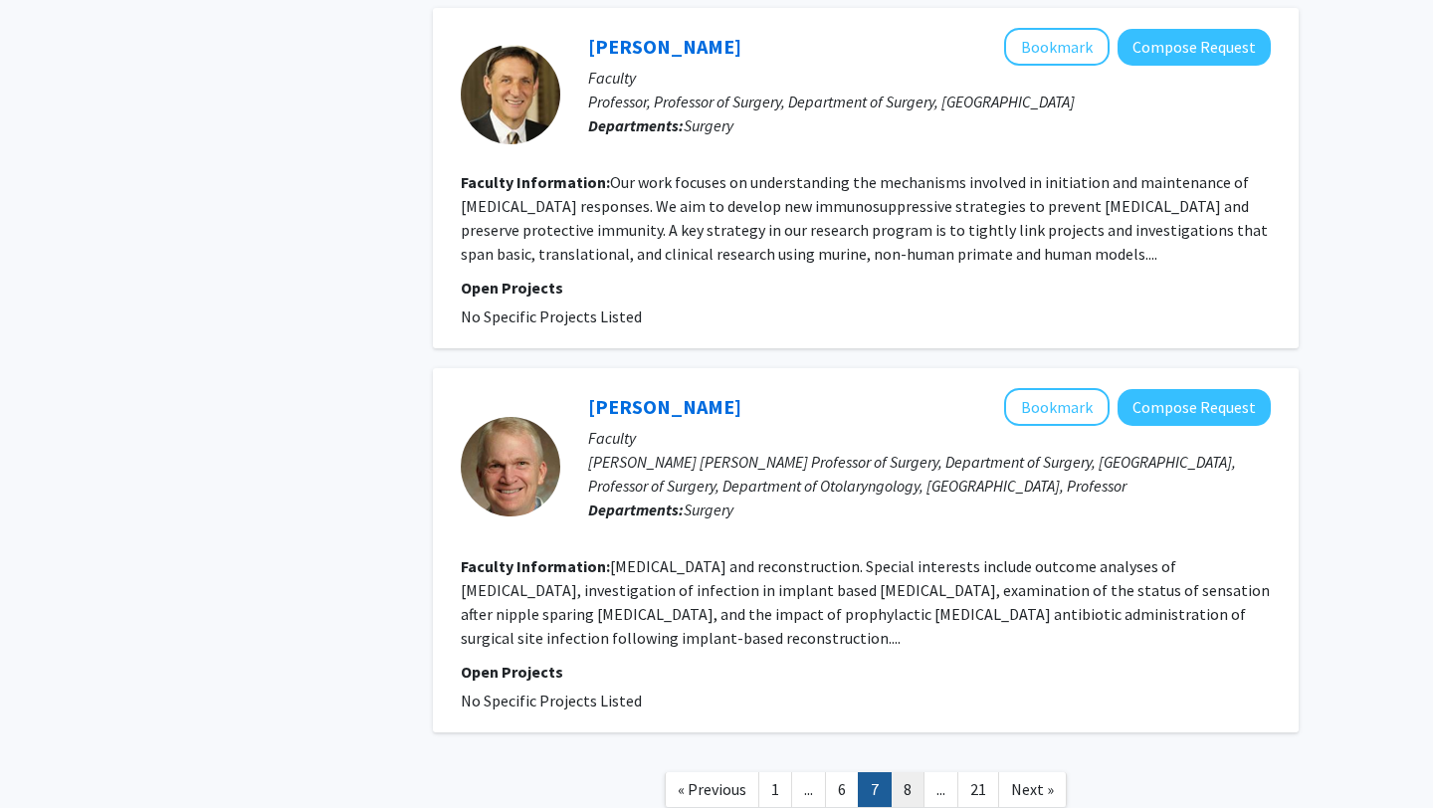
click at [907, 772] on link "8" at bounding box center [907, 789] width 34 height 35
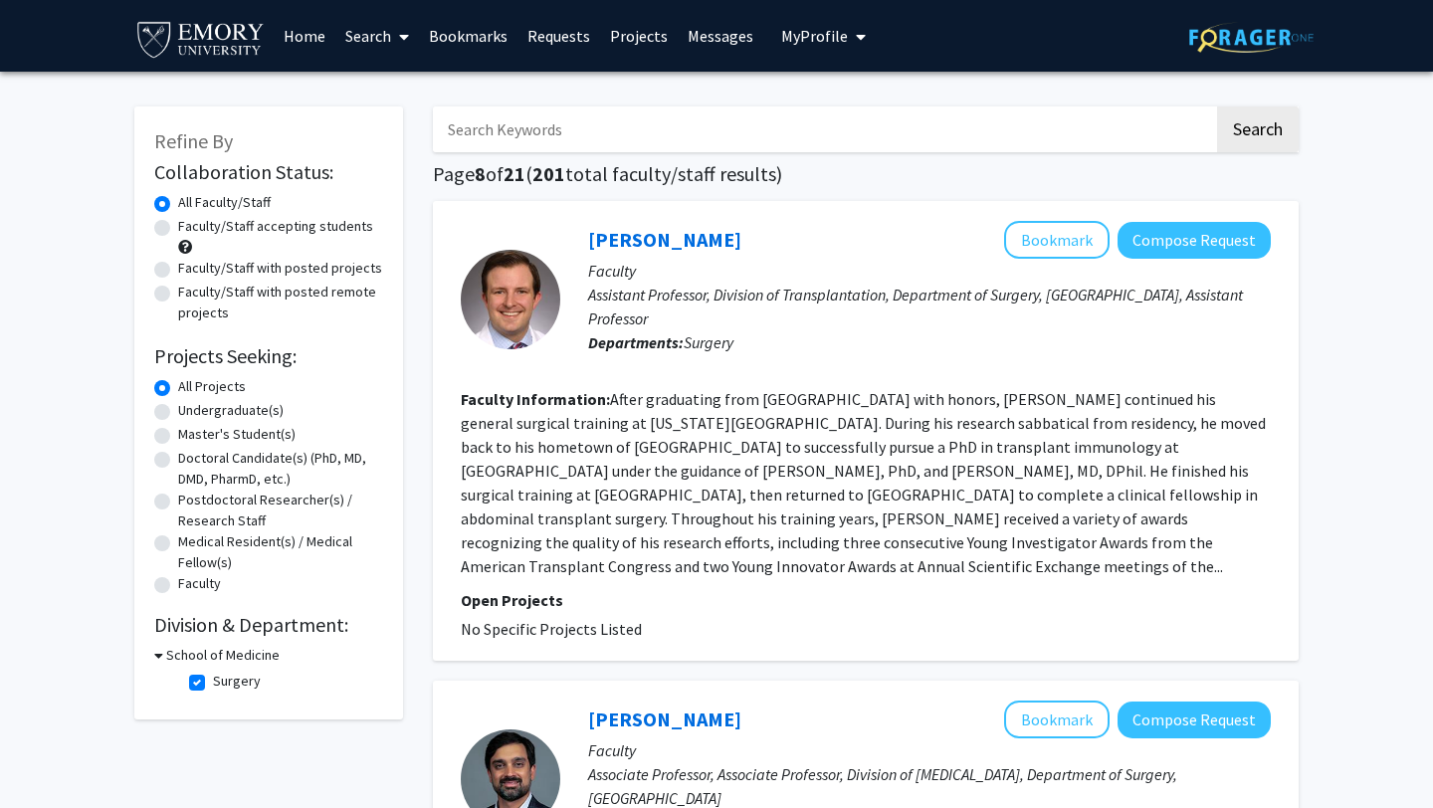
click at [701, 36] on link "Messages" at bounding box center [720, 36] width 86 height 70
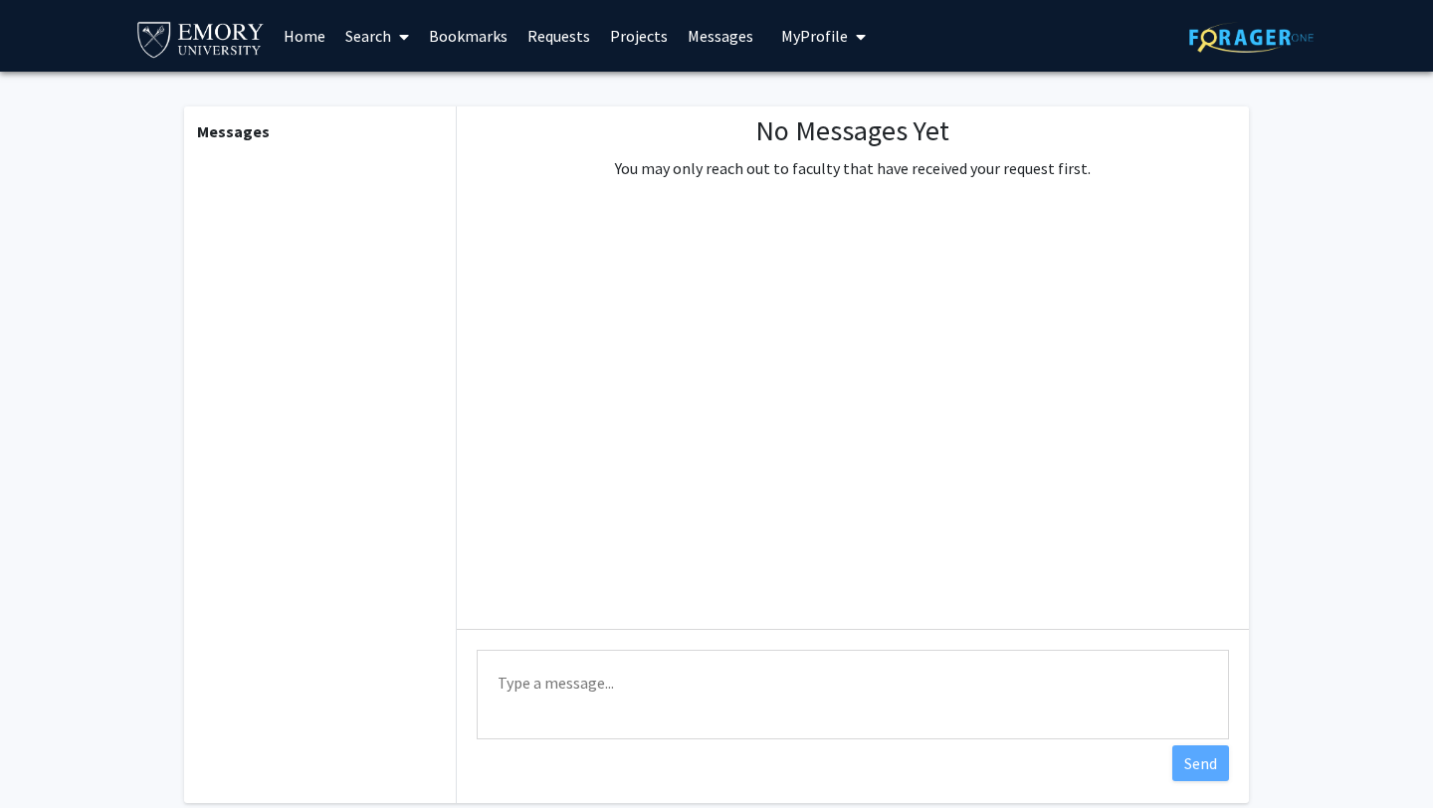
click at [789, 39] on span "My Profile" at bounding box center [814, 36] width 67 height 20
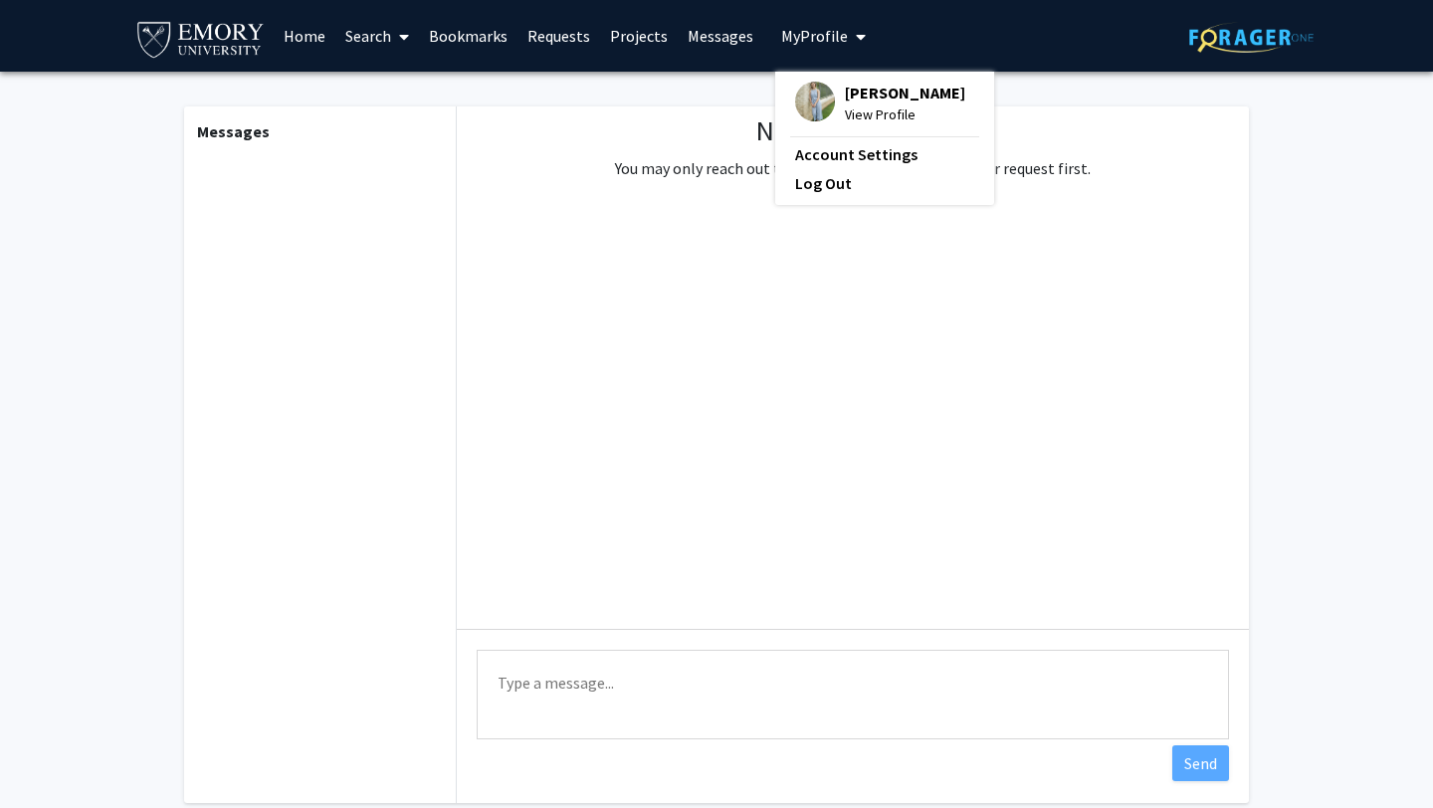
click at [631, 39] on link "Projects" at bounding box center [639, 36] width 78 height 70
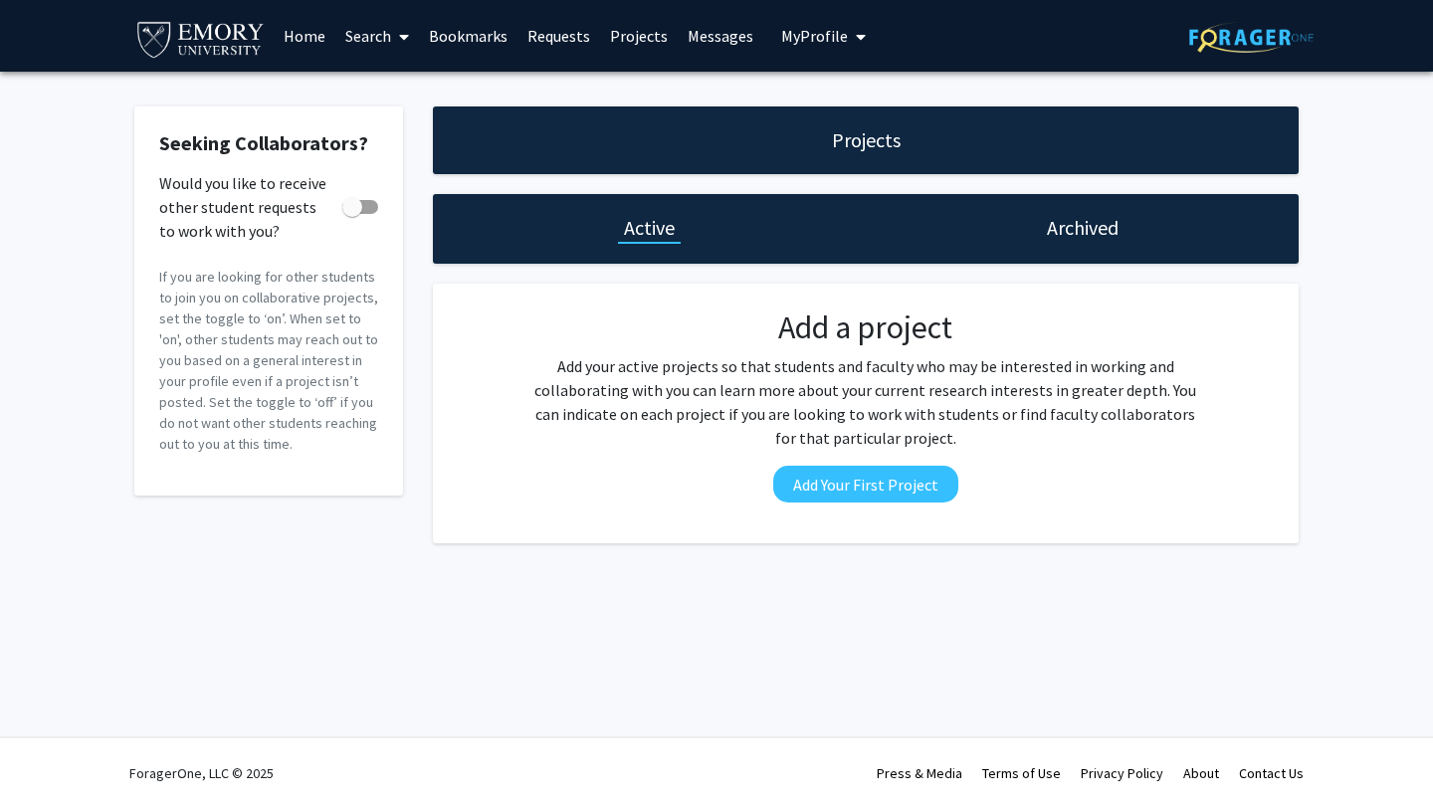
click at [548, 37] on link "Requests" at bounding box center [558, 36] width 83 height 70
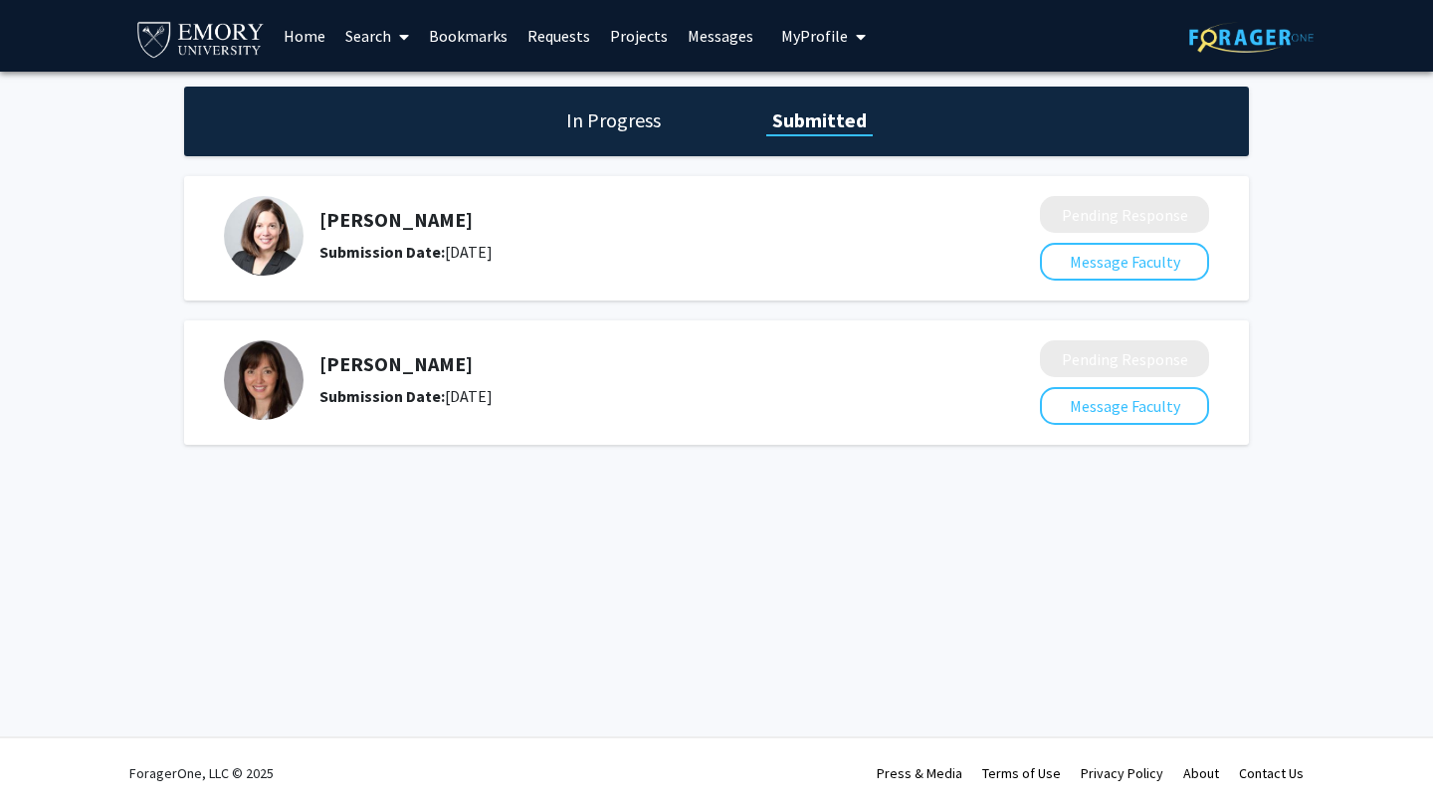
click at [588, 111] on h1 "In Progress" at bounding box center [613, 120] width 106 height 28
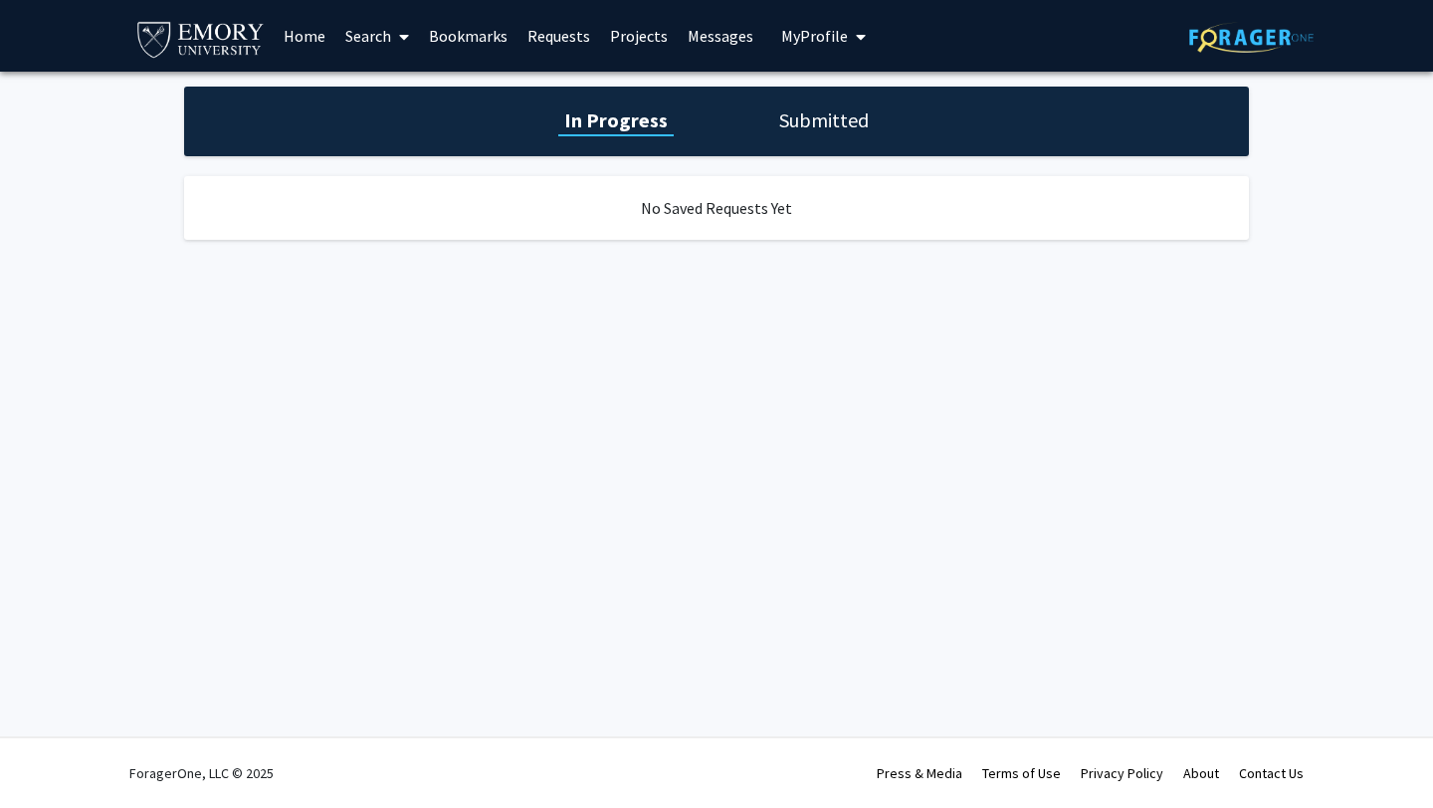
click at [472, 39] on link "Bookmarks" at bounding box center [468, 36] width 98 height 70
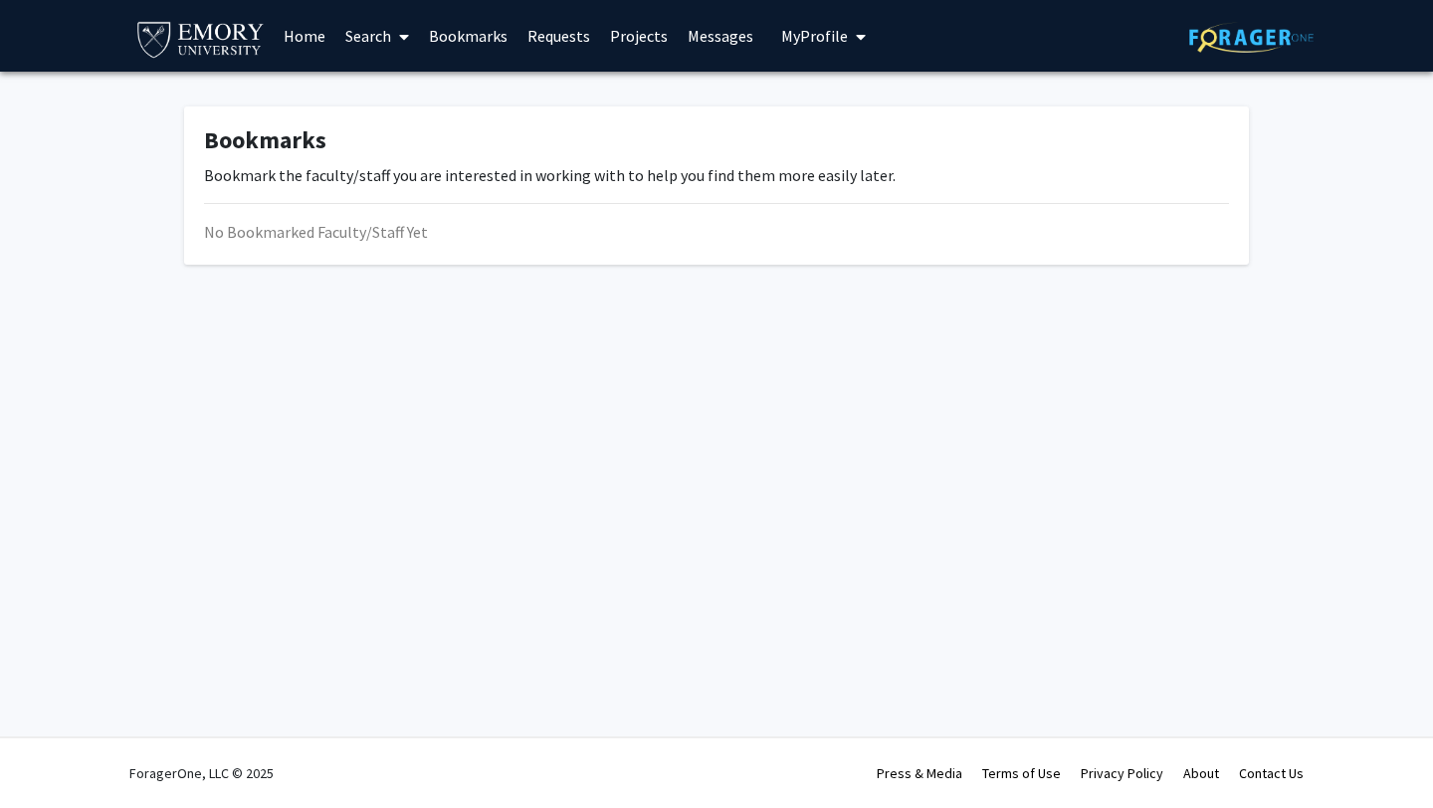
click at [374, 27] on link "Search" at bounding box center [377, 36] width 84 height 70
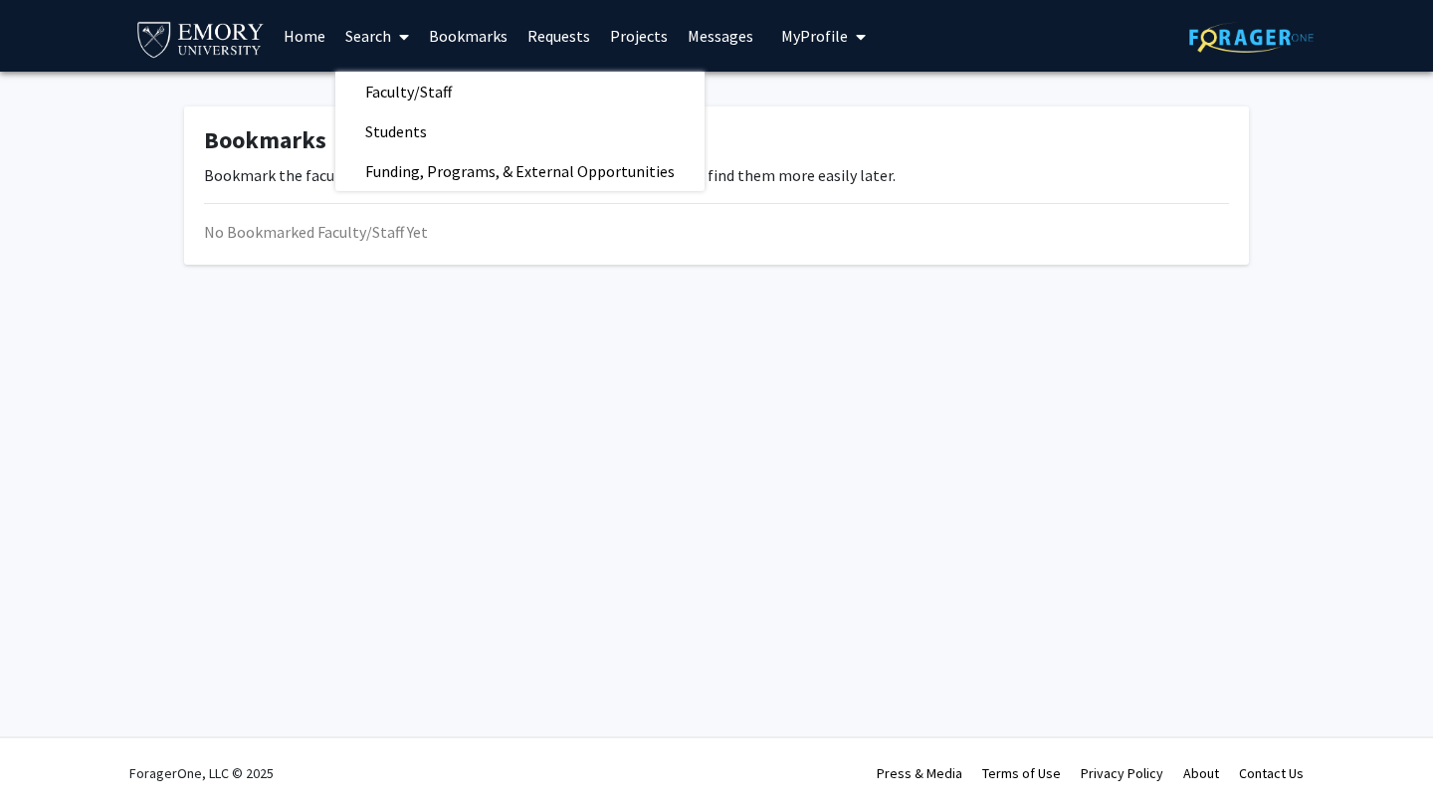
click at [319, 37] on link "Home" at bounding box center [305, 36] width 62 height 70
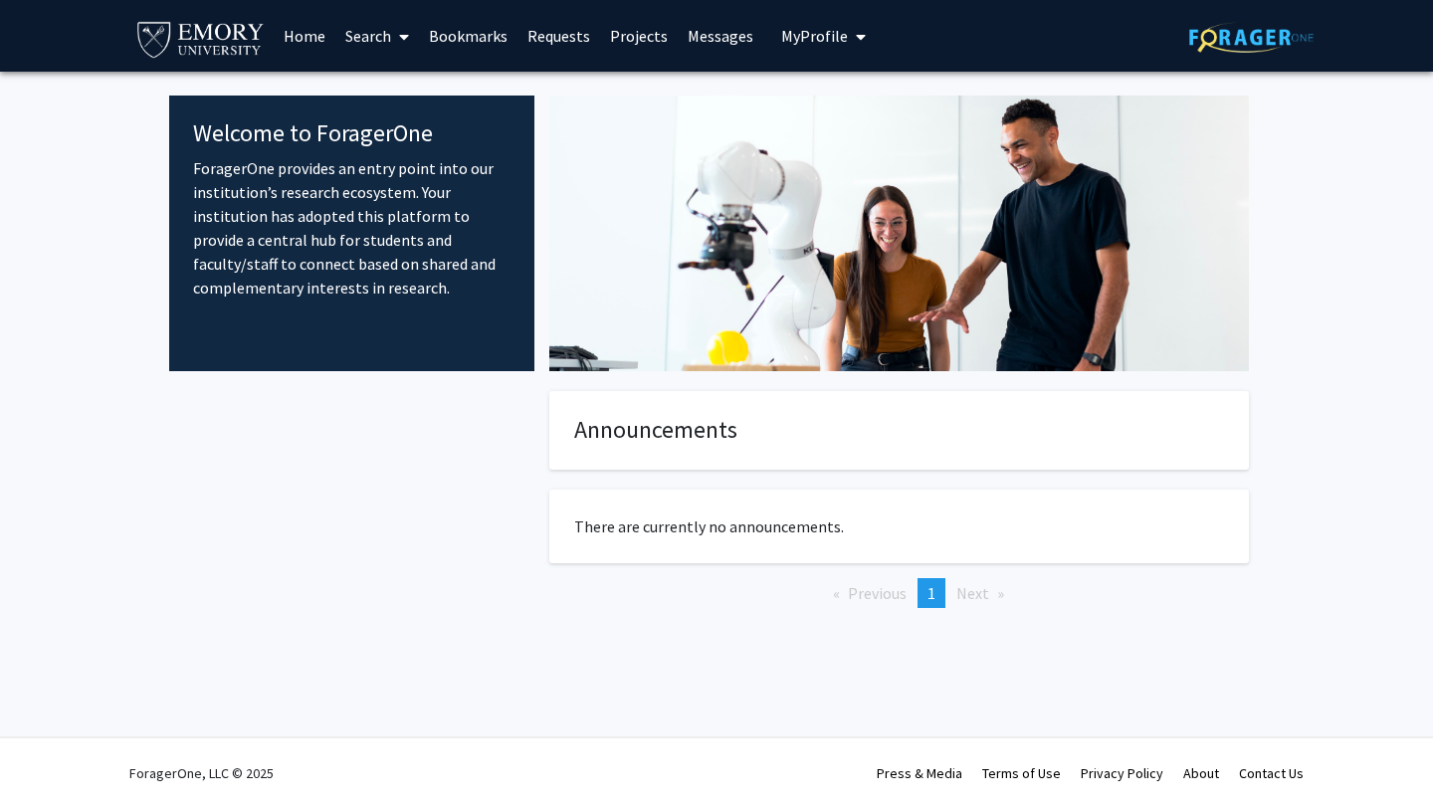
click at [619, 263] on img at bounding box center [898, 234] width 699 height 276
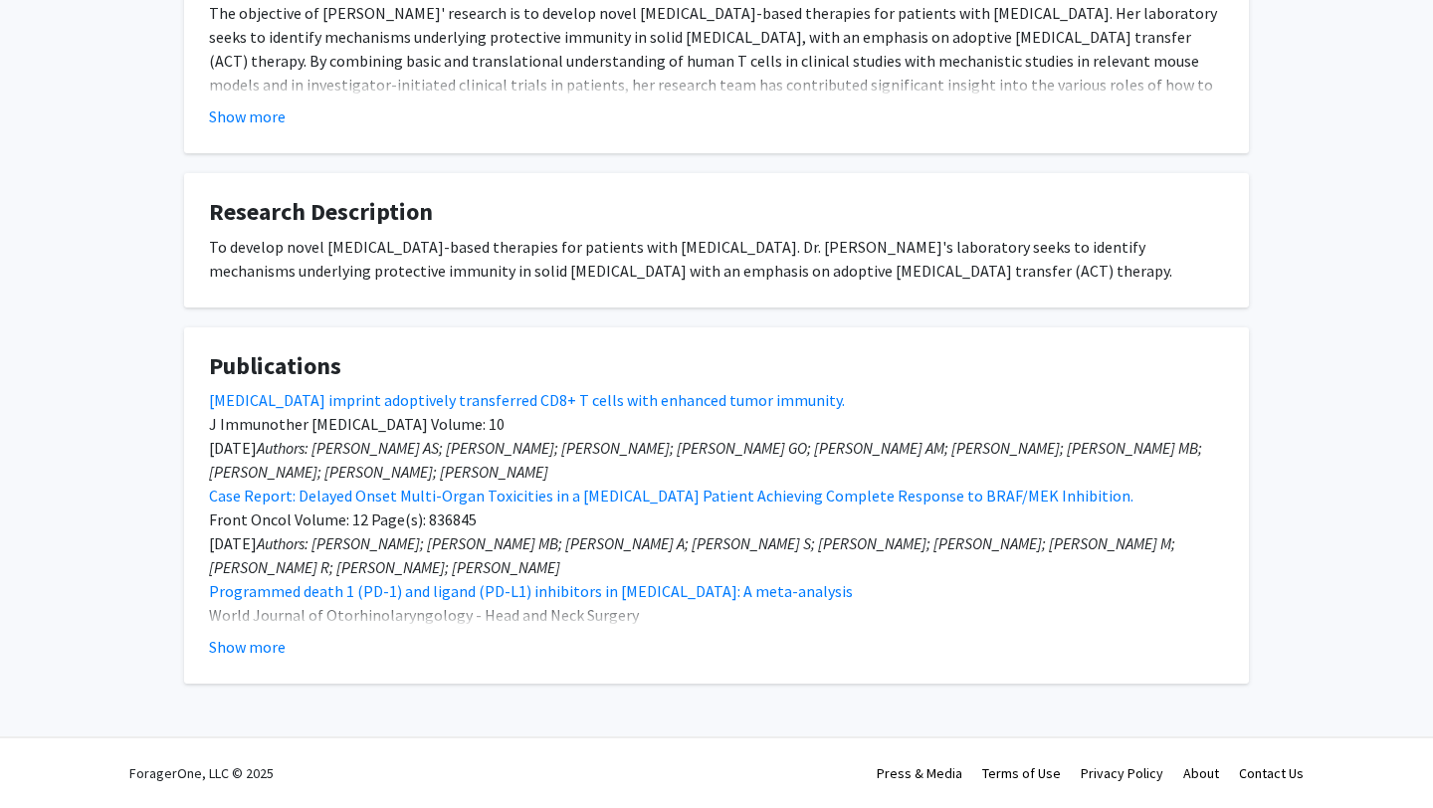
scroll to position [613, 0]
click at [265, 650] on button "Show more" at bounding box center [247, 647] width 77 height 24
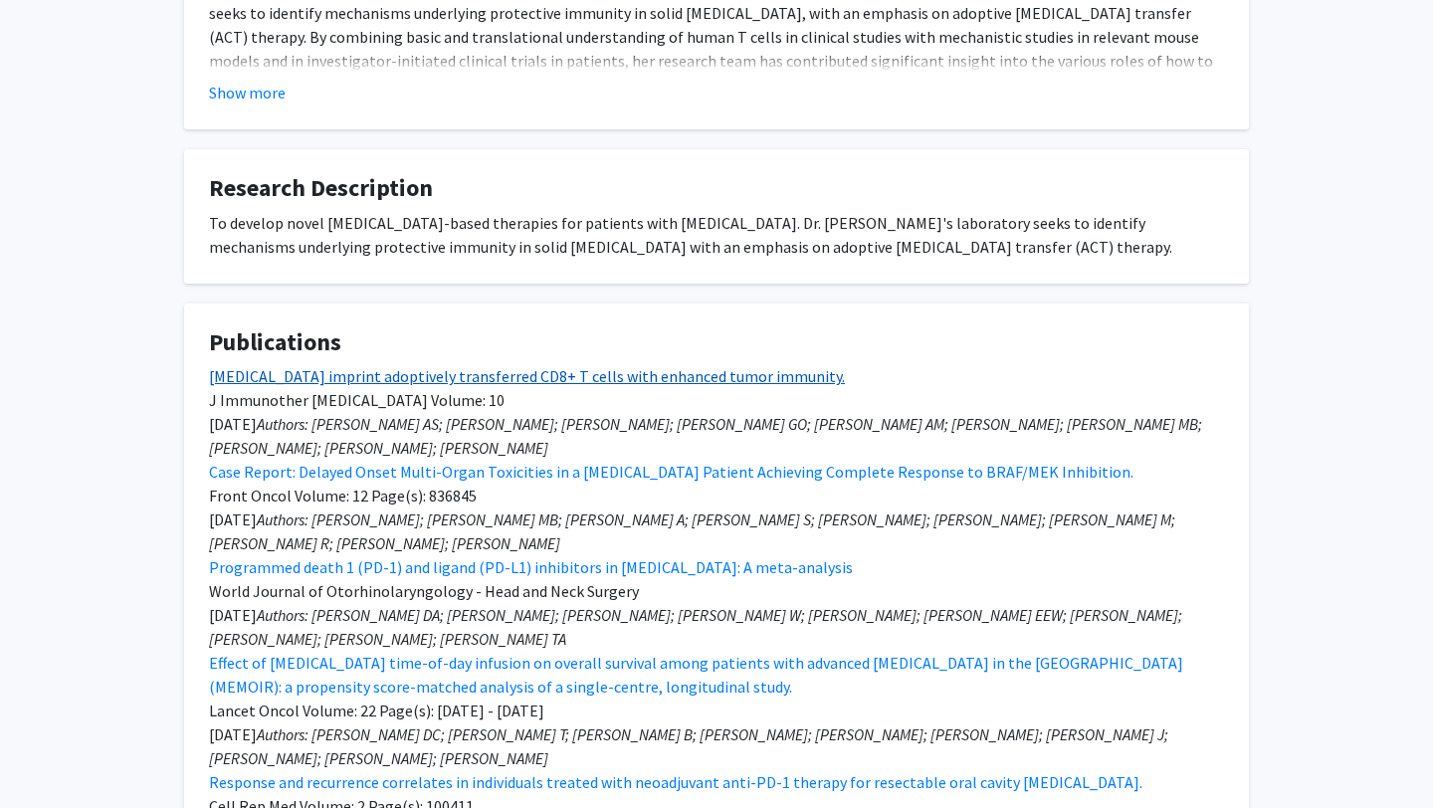
click at [596, 386] on link "B cells imprint adoptively transferred CD8+ T cells with enhanced tumor immunit…" at bounding box center [527, 376] width 636 height 20
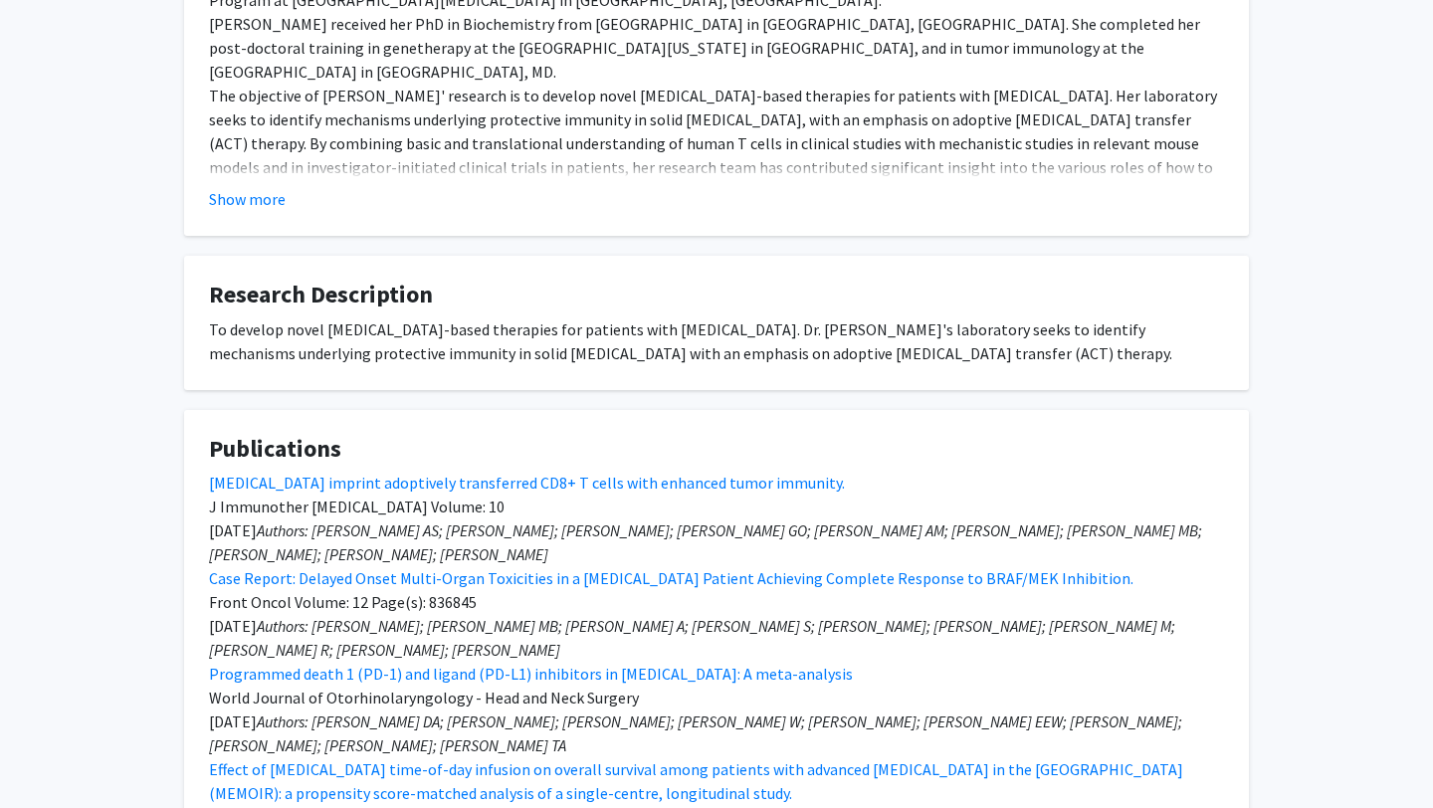
scroll to position [481, 0]
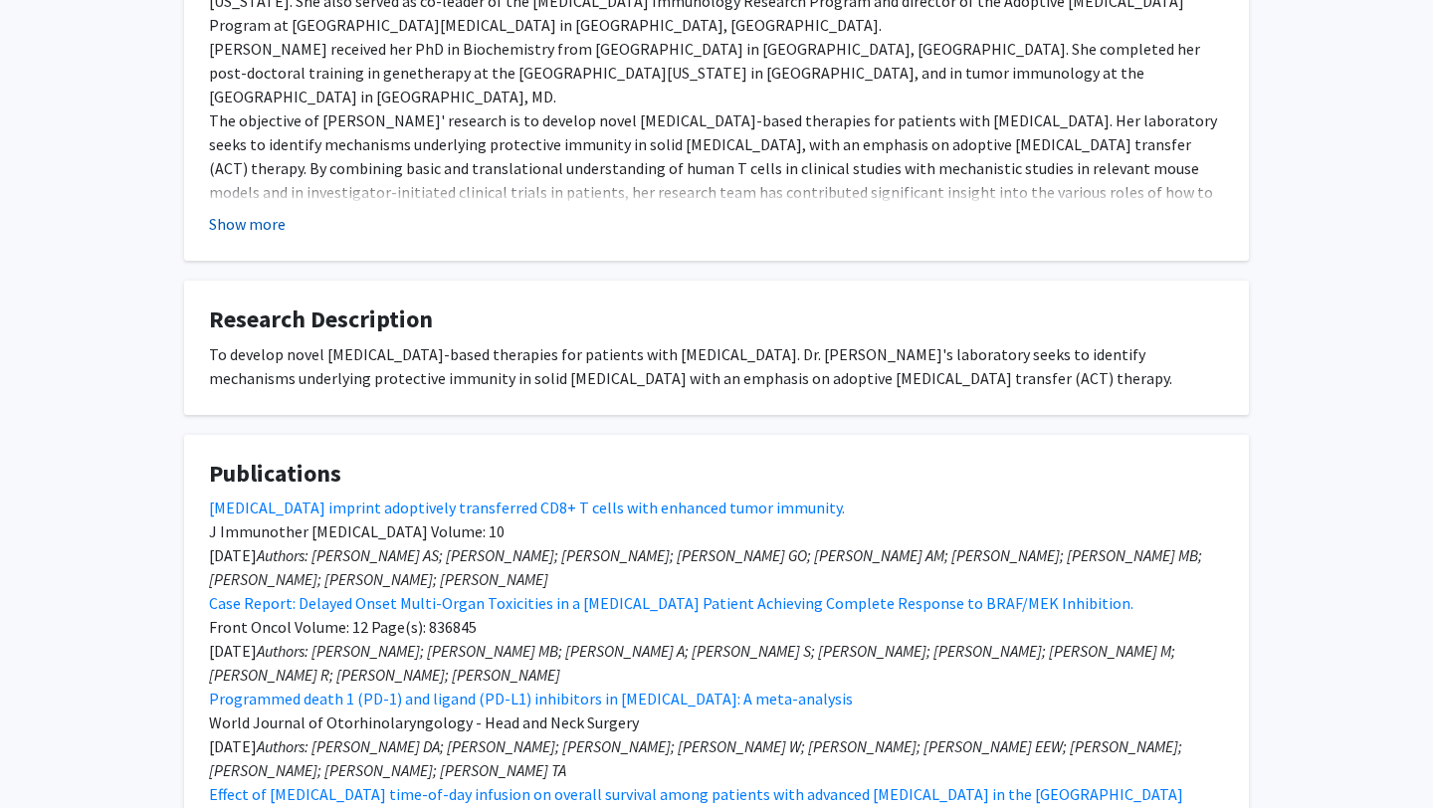
click at [254, 236] on button "Show more" at bounding box center [247, 224] width 77 height 24
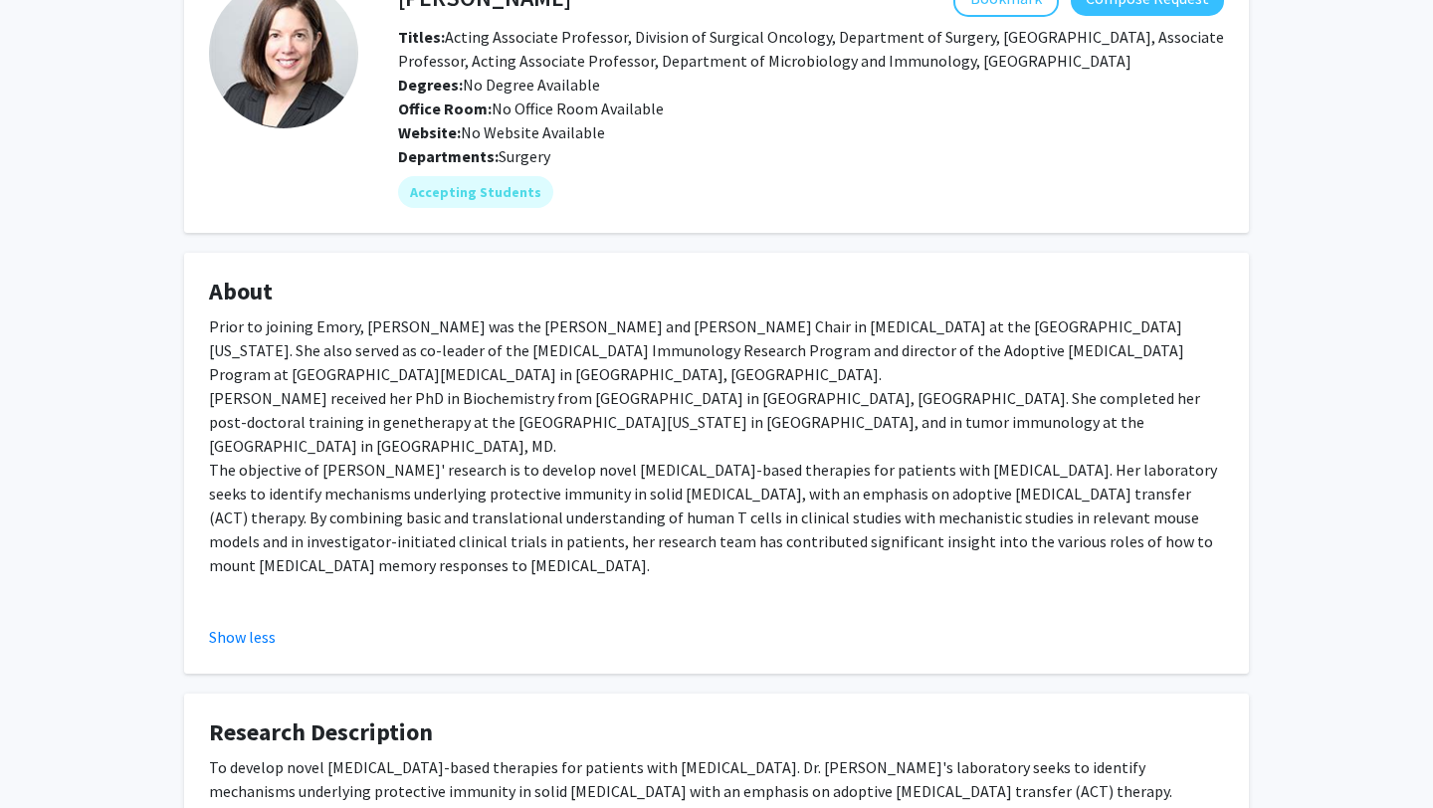
scroll to position [126, 0]
